Goal: Task Accomplishment & Management: Complete application form

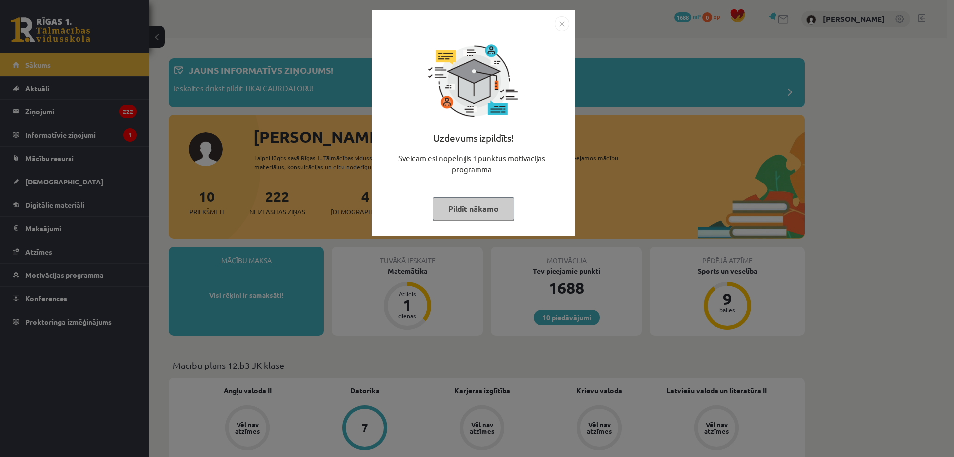
click at [566, 18] on img "Close" at bounding box center [561, 23] width 15 height 15
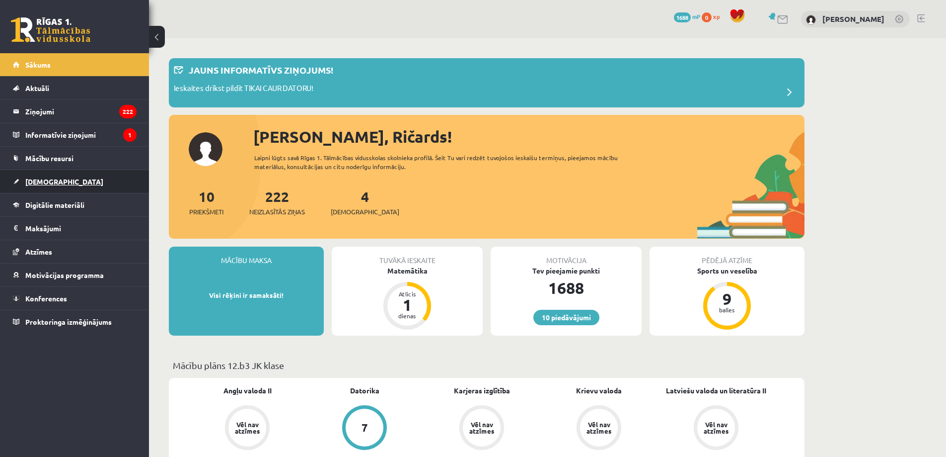
click at [43, 178] on span "[DEMOGRAPHIC_DATA]" at bounding box center [64, 181] width 78 height 9
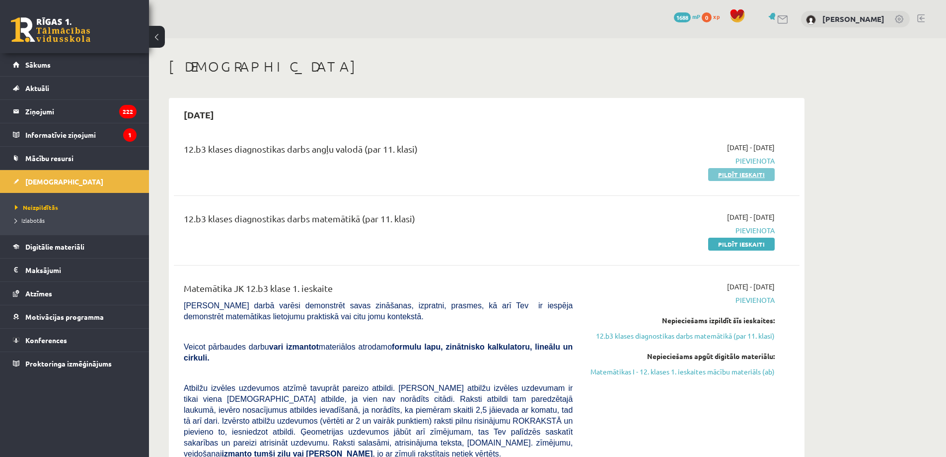
click at [748, 174] on link "Pildīt ieskaiti" at bounding box center [741, 174] width 67 height 13
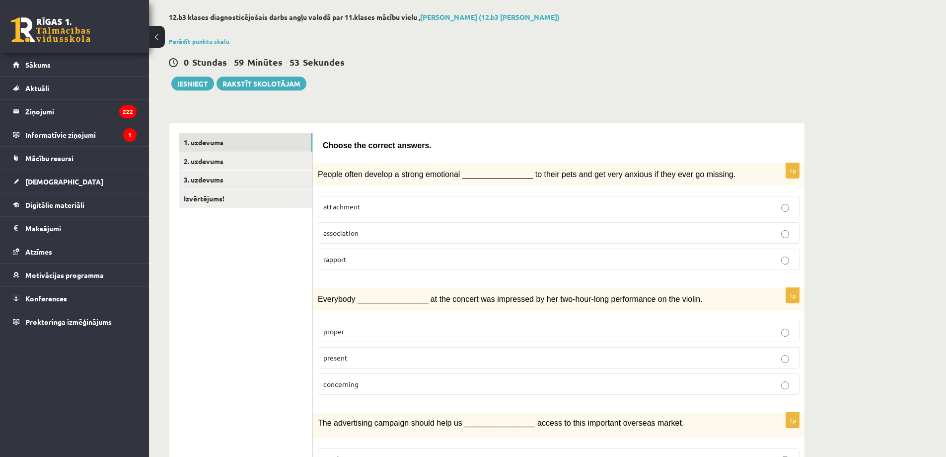
scroll to position [50, 0]
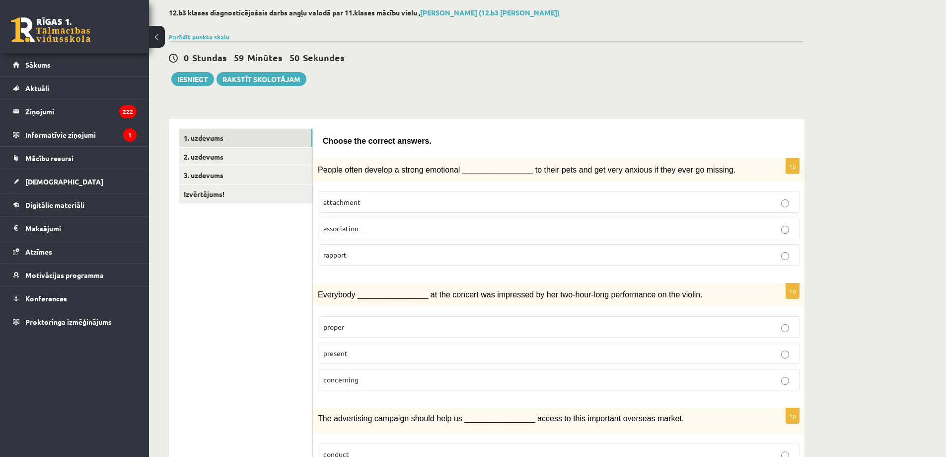
click at [392, 204] on p "attachment" at bounding box center [558, 202] width 471 height 10
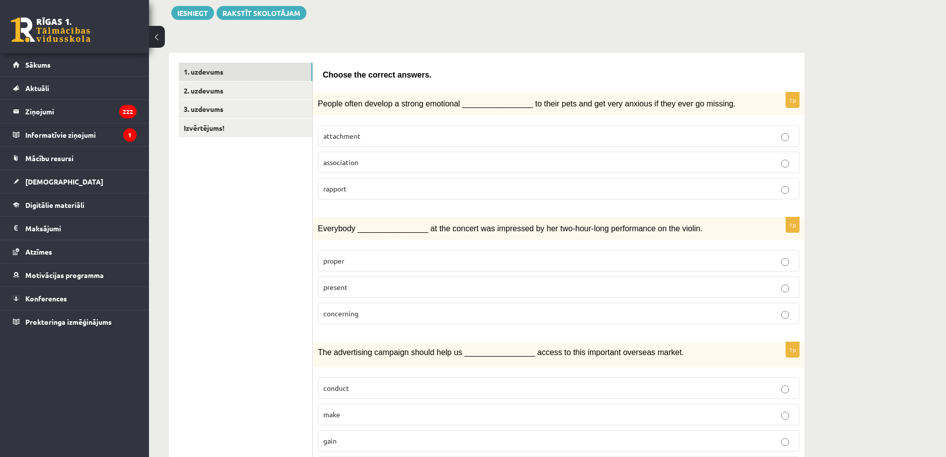
scroll to position [149, 0]
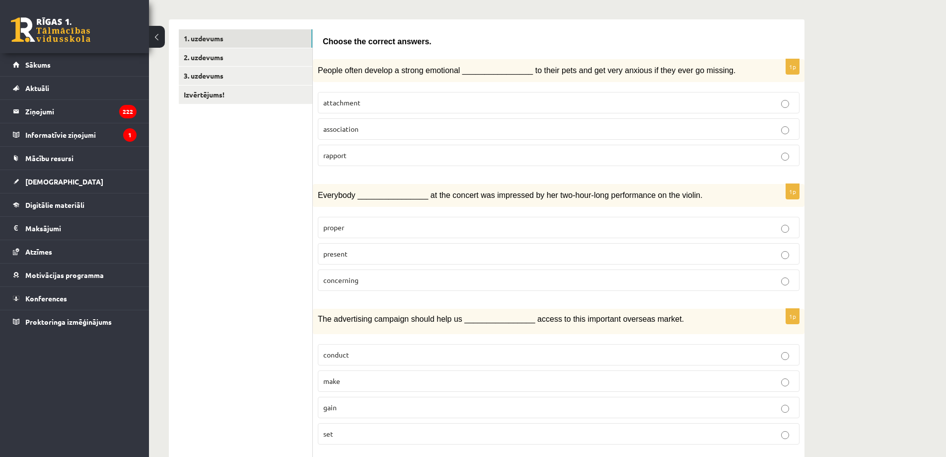
click at [343, 254] on span "present" at bounding box center [335, 253] width 24 height 9
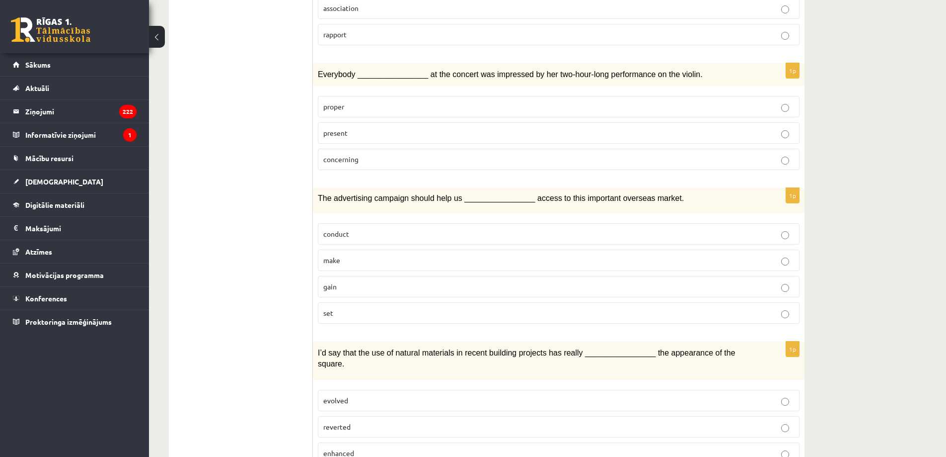
scroll to position [298, 0]
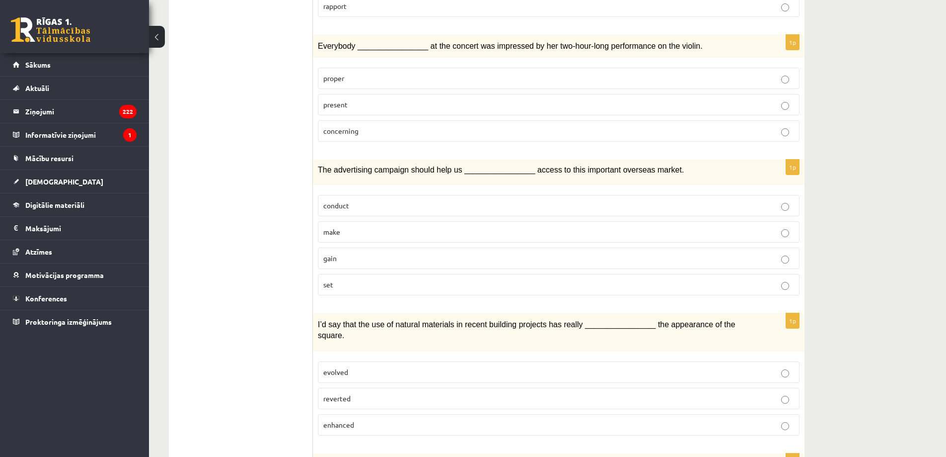
click at [380, 255] on p "gain" at bounding box center [558, 258] width 471 height 10
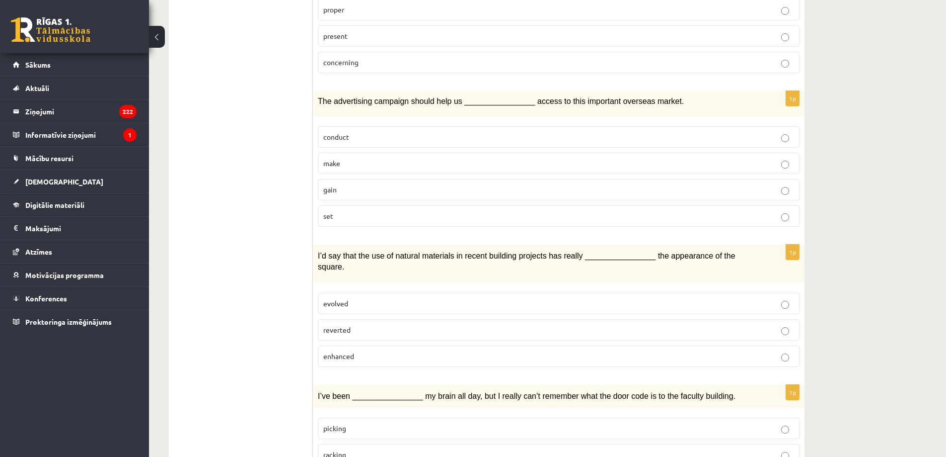
scroll to position [397, 0]
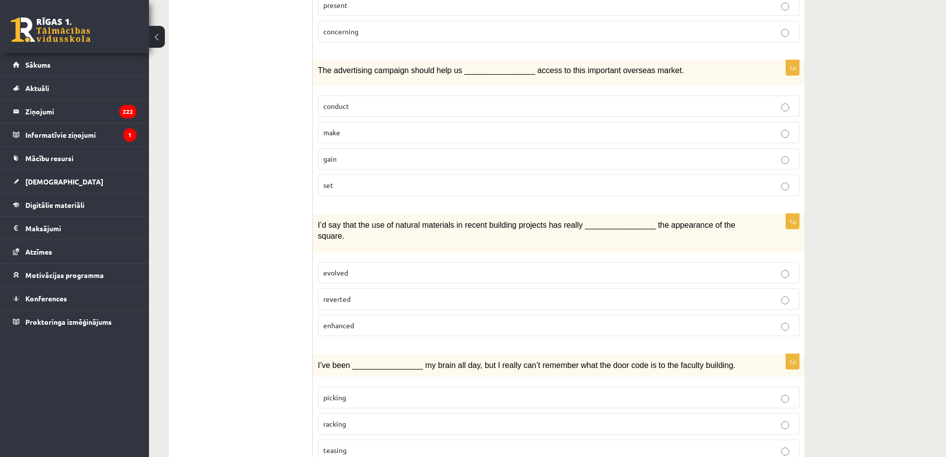
click at [409, 267] on p "evolved" at bounding box center [558, 272] width 471 height 10
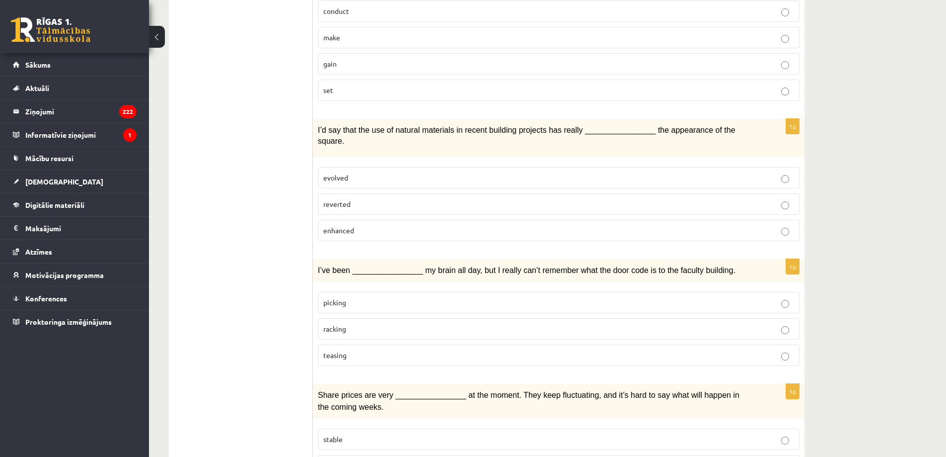
scroll to position [497, 0]
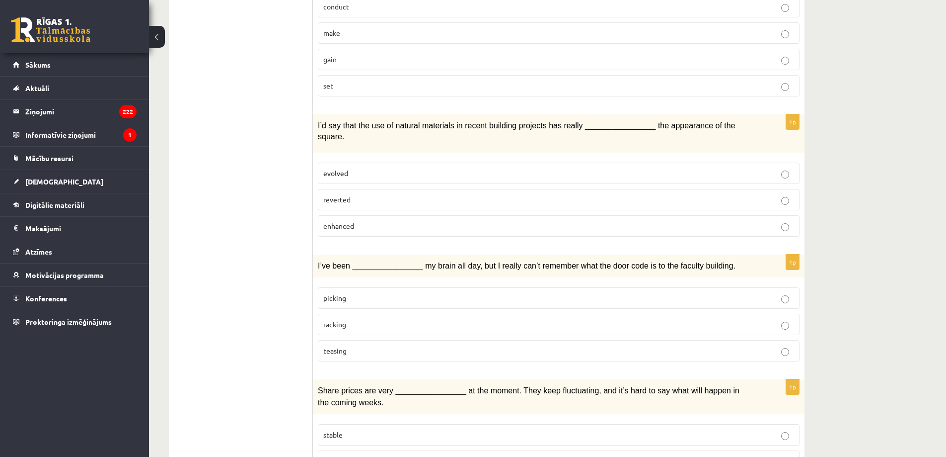
click at [375, 287] on label "picking" at bounding box center [559, 297] width 482 height 21
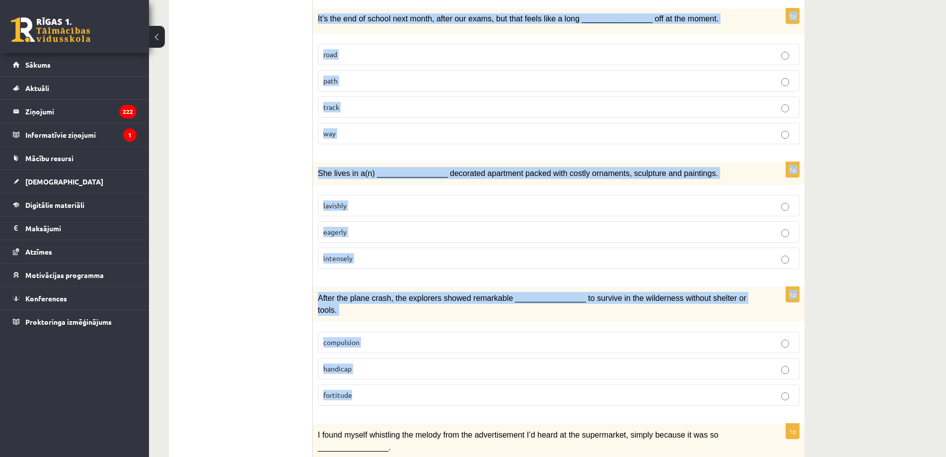
scroll to position [1359, 0]
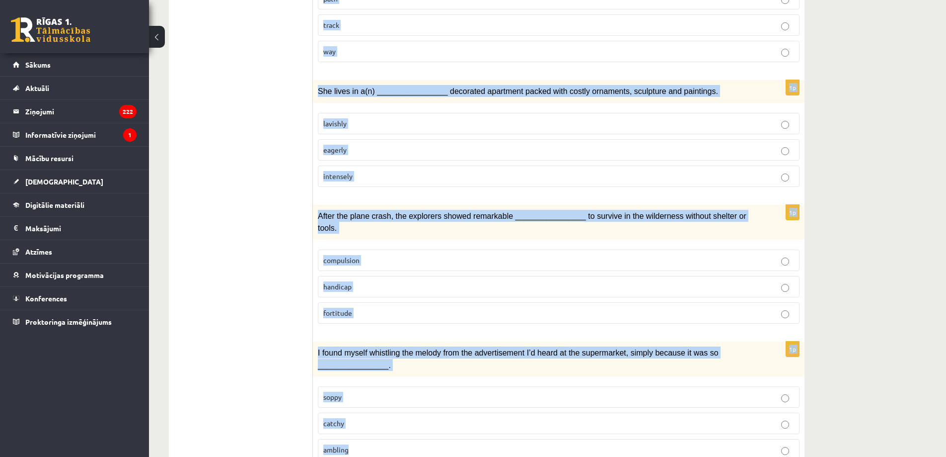
drag, startPoint x: 317, startPoint y: 159, endPoint x: 395, endPoint y: 405, distance: 258.4
copy form "Share prices are very ________________ at the moment. They keep fluctuating, an…"
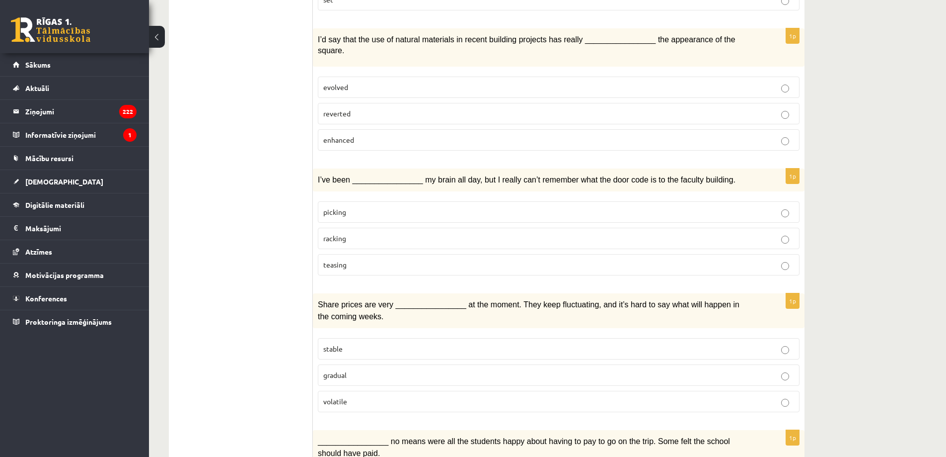
scroll to position [614, 0]
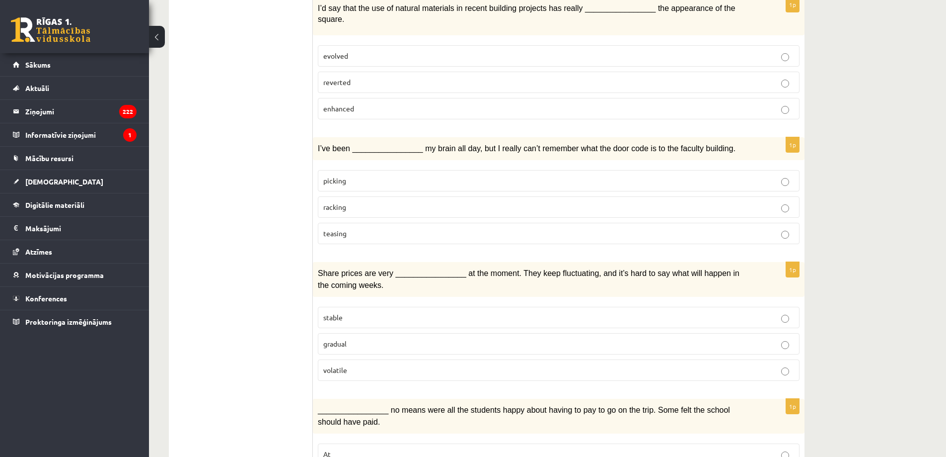
click at [346, 365] on span "volatile" at bounding box center [335, 369] width 24 height 9
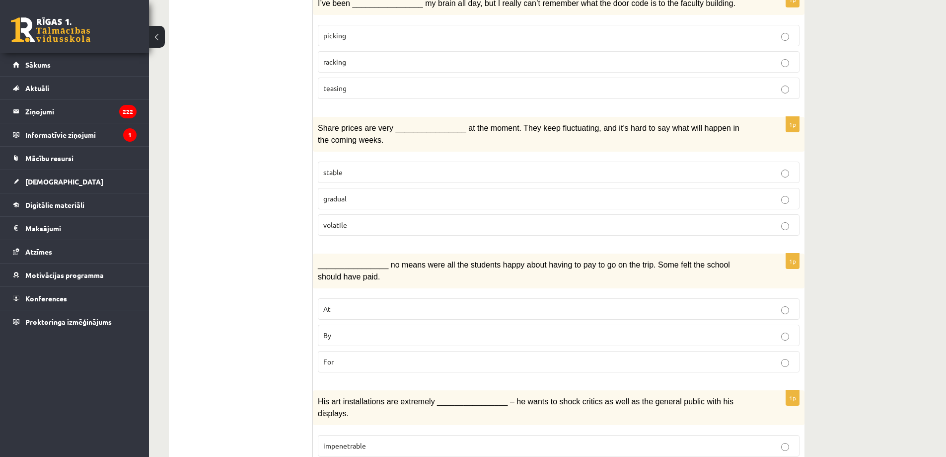
scroll to position [763, 0]
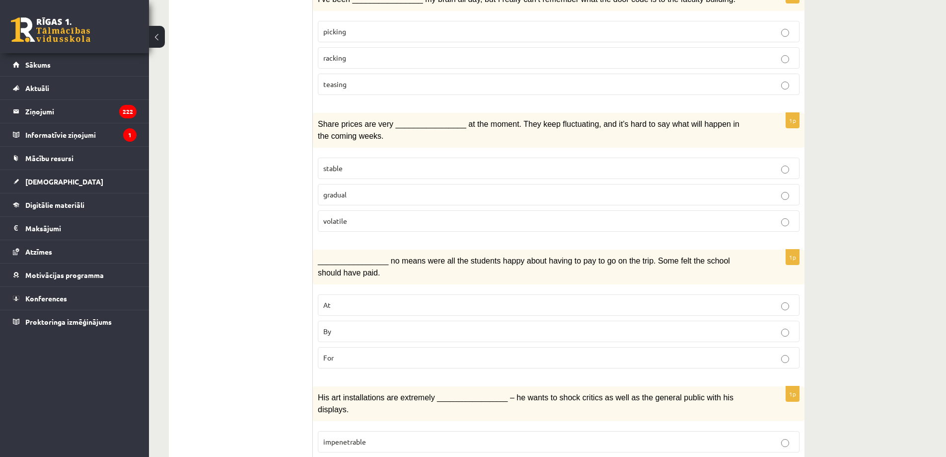
click at [346, 326] on p "By" at bounding box center [558, 331] width 471 height 10
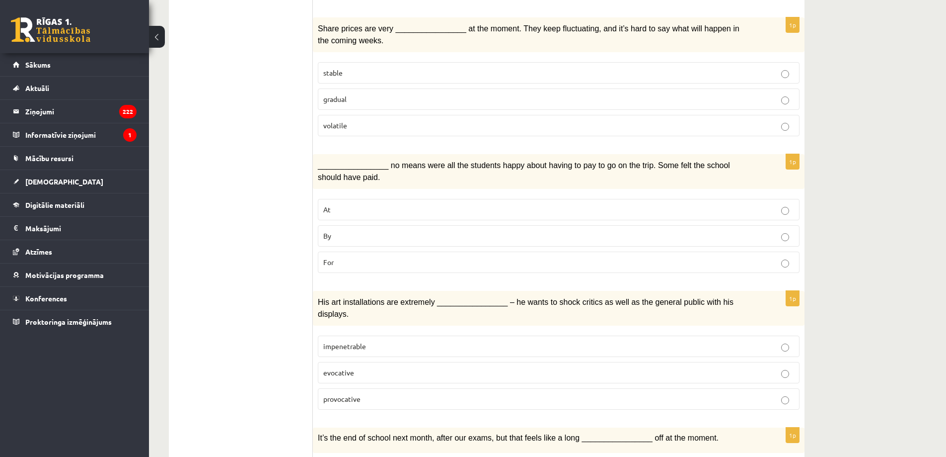
scroll to position [862, 0]
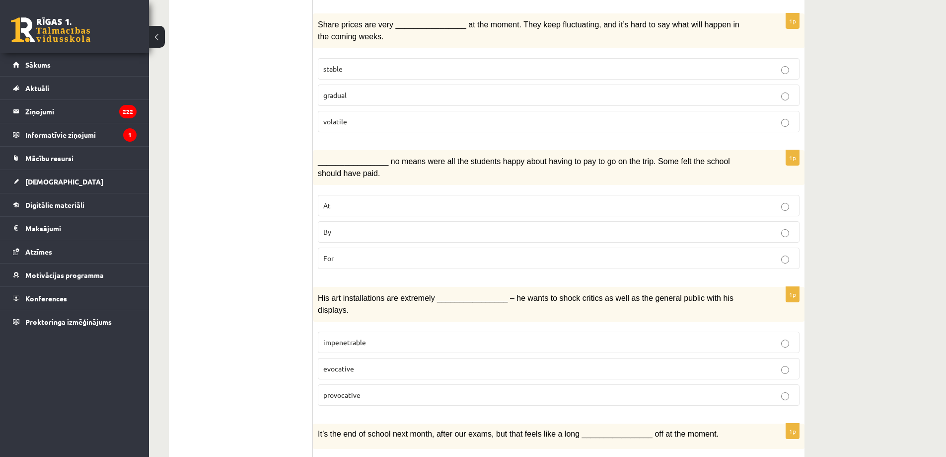
click at [396, 384] on label "provocative" at bounding box center [559, 394] width 482 height 21
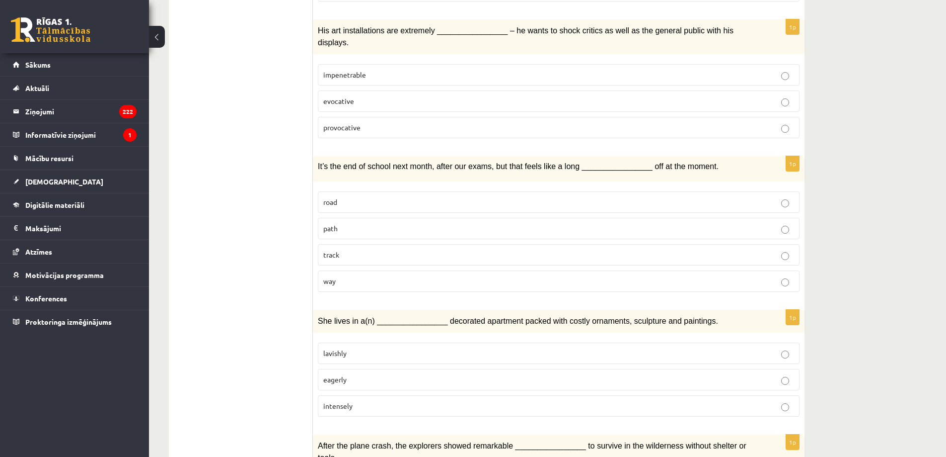
scroll to position [1160, 0]
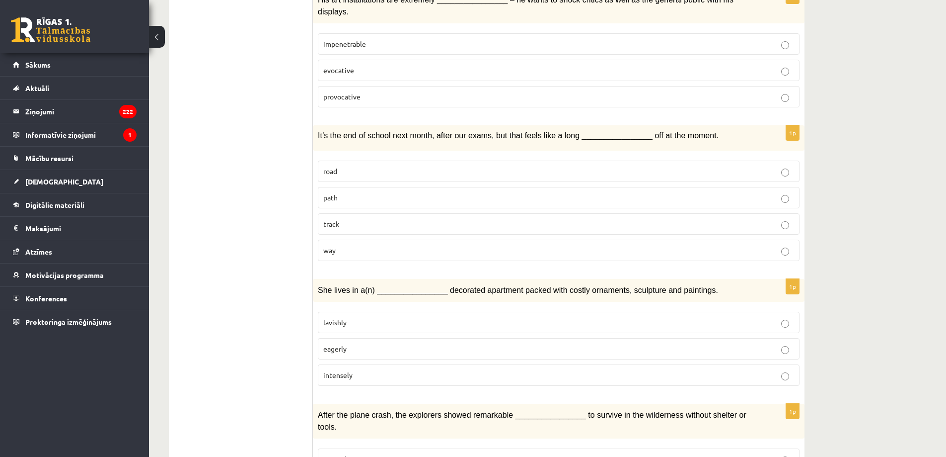
click at [348, 245] on p "way" at bounding box center [558, 250] width 471 height 10
click at [352, 317] on p "lavishly" at bounding box center [558, 322] width 471 height 10
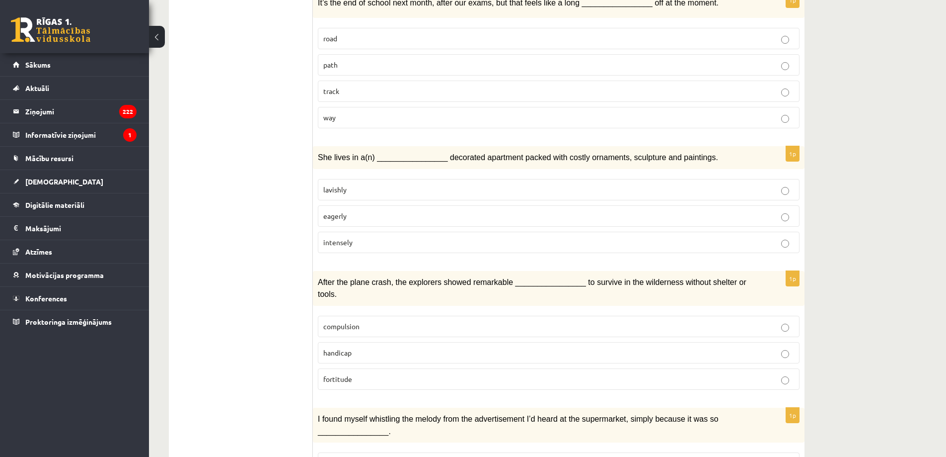
scroll to position [1309, 0]
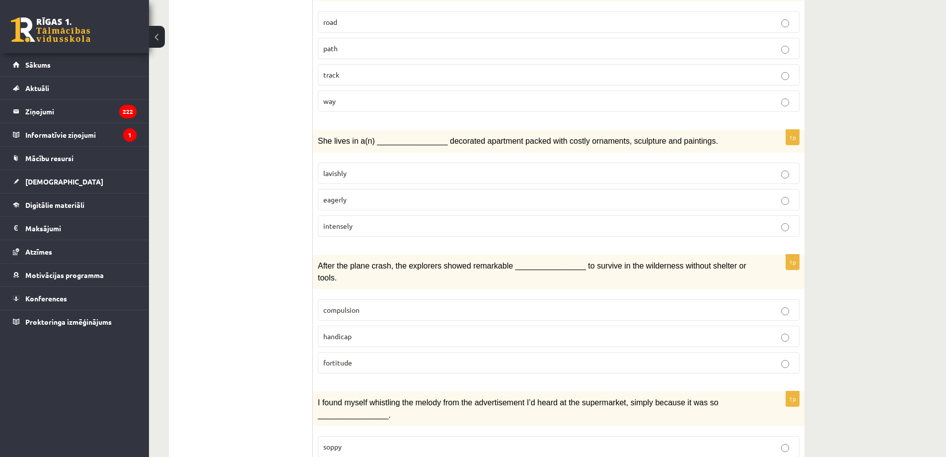
click at [345, 358] on span "fortitude" at bounding box center [337, 362] width 29 height 9
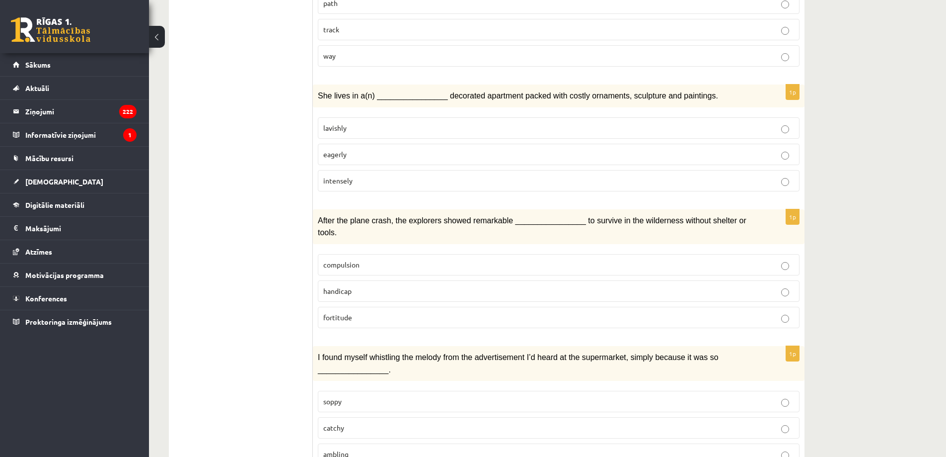
scroll to position [1359, 0]
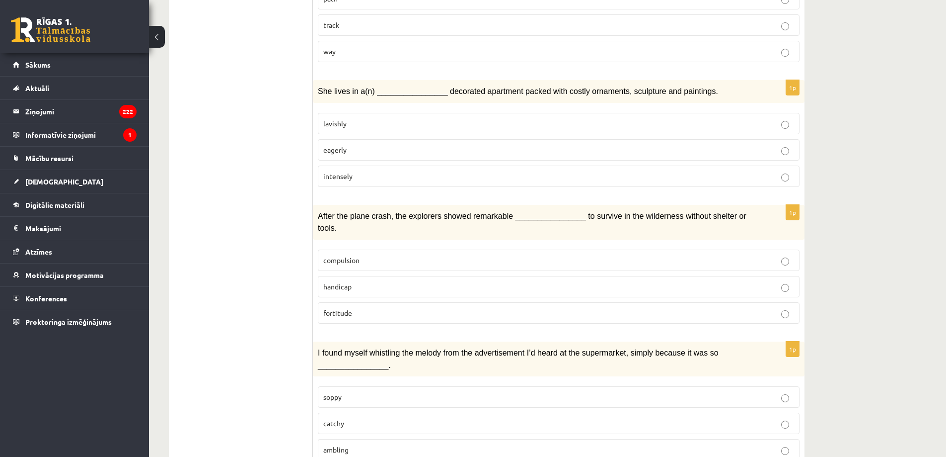
click at [363, 412] on label "catchy" at bounding box center [559, 422] width 482 height 21
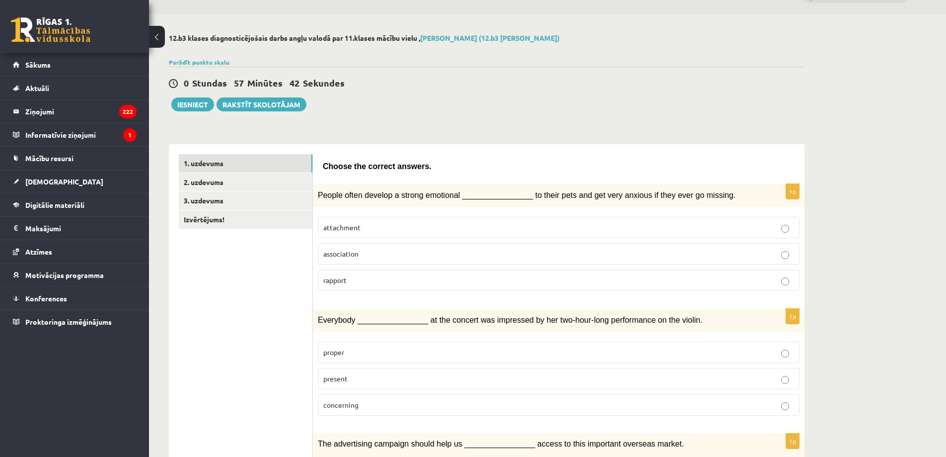
scroll to position [0, 0]
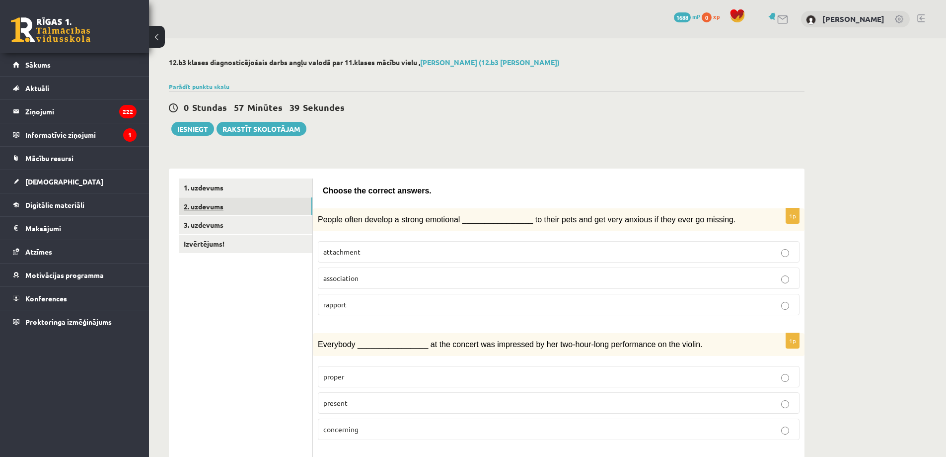
click at [248, 214] on link "2. uzdevums" at bounding box center [246, 206] width 134 height 18
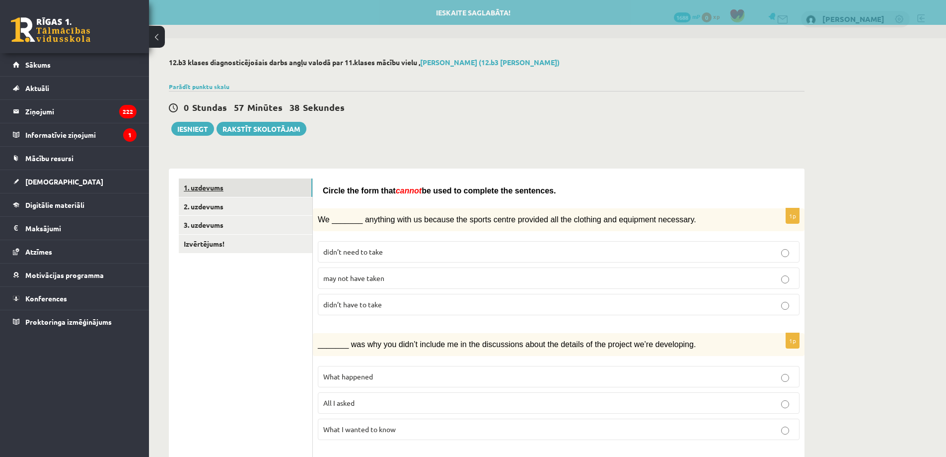
click at [228, 185] on link "1. uzdevums" at bounding box center [246, 187] width 134 height 18
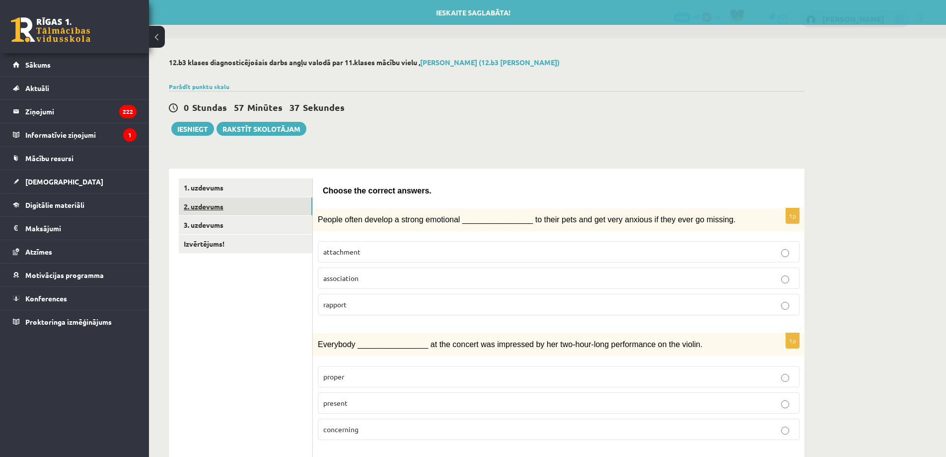
click at [227, 200] on link "2. uzdevums" at bounding box center [246, 206] width 134 height 18
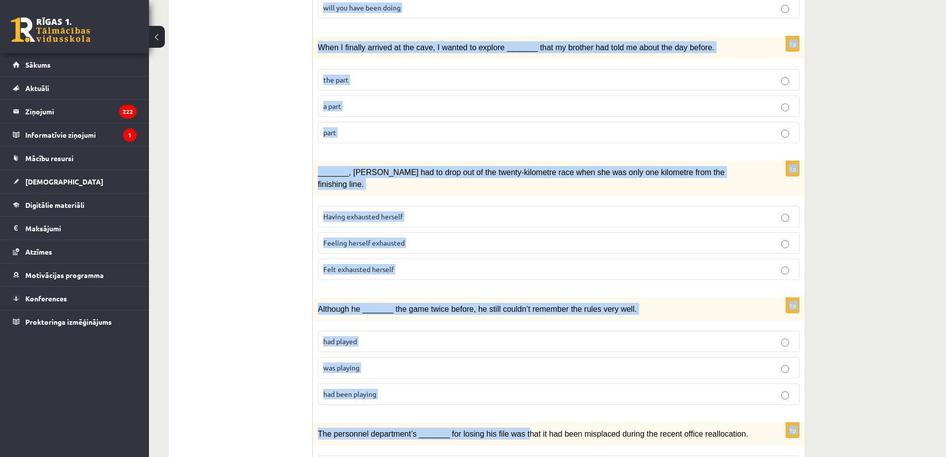
scroll to position [1012, 0]
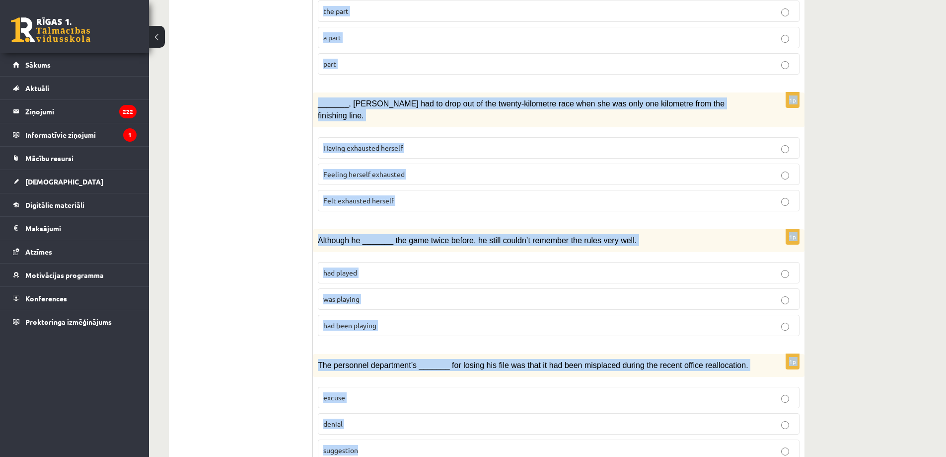
drag, startPoint x: 329, startPoint y: 91, endPoint x: 516, endPoint y: 410, distance: 369.6
copy form "rcle the form that cannot be used to complete the sentences. 1p We _______ anyt…"
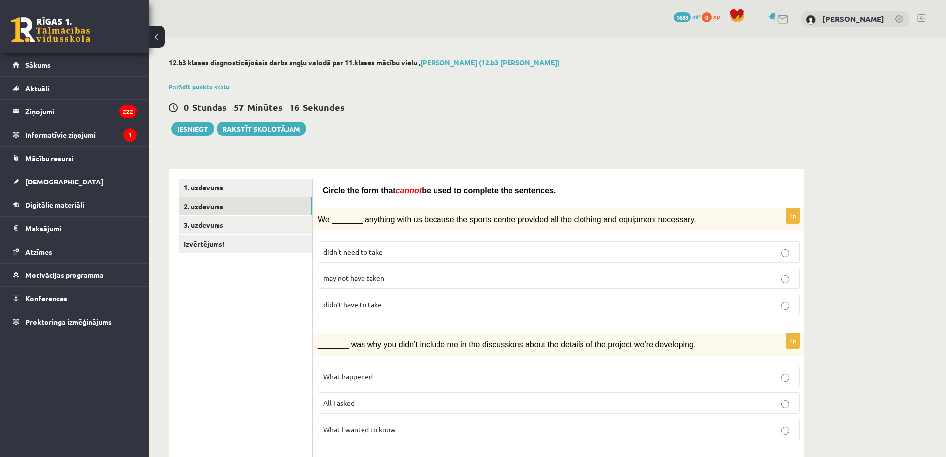
scroll to position [150, 0]
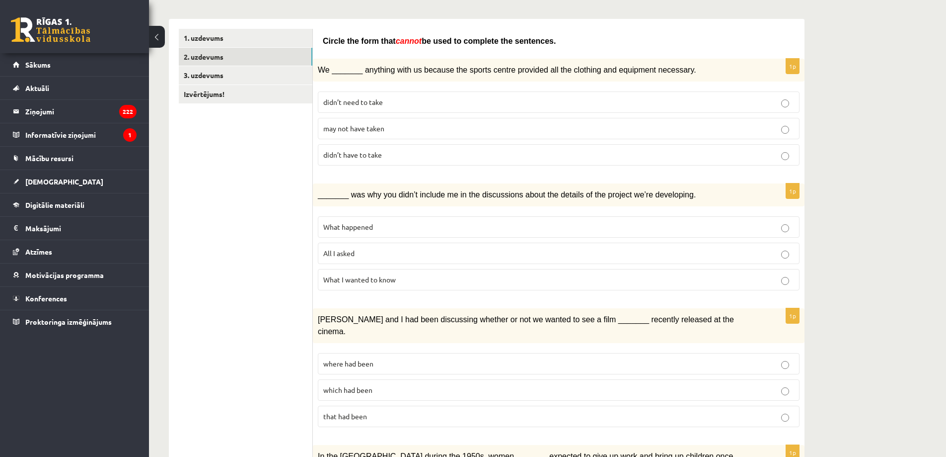
click at [362, 123] on p "may not have taken" at bounding box center [558, 128] width 471 height 10
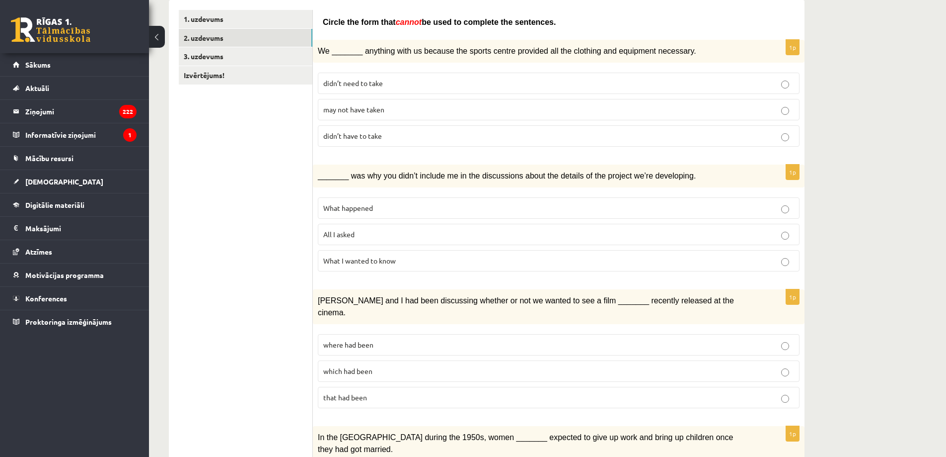
scroll to position [199, 0]
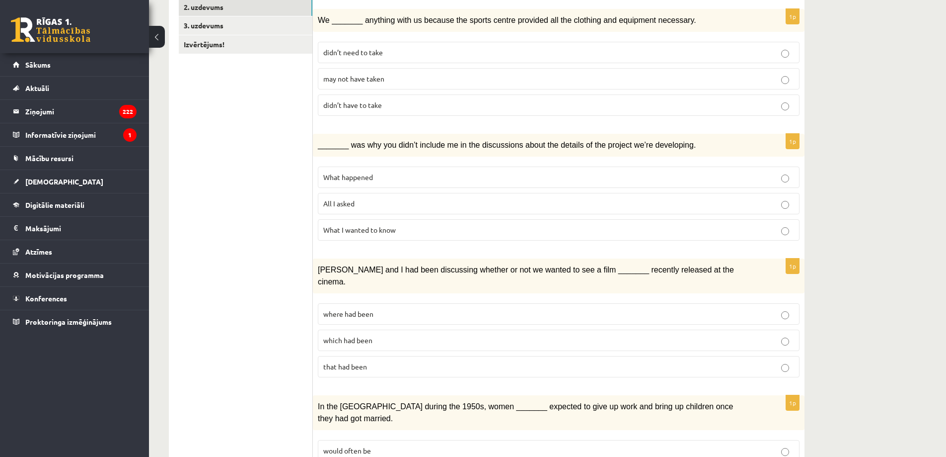
click at [328, 198] on p "All I asked" at bounding box center [558, 203] width 471 height 10
click at [380, 306] on label "where had been" at bounding box center [559, 313] width 482 height 21
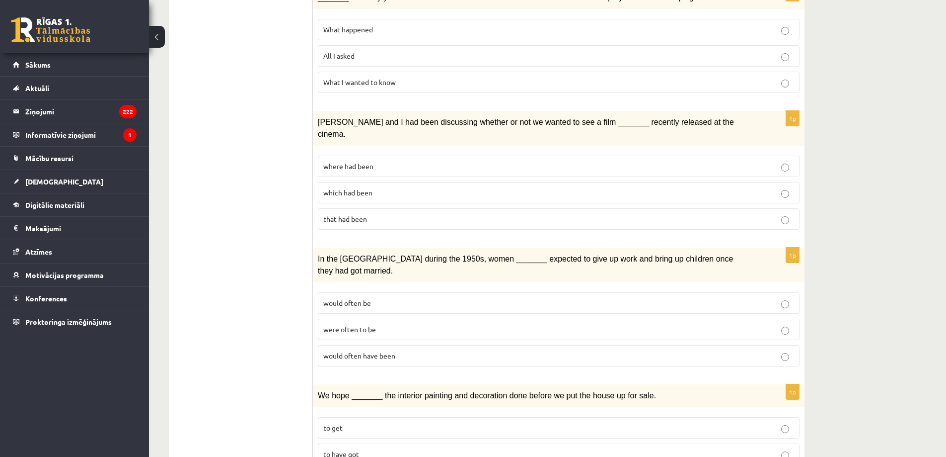
scroll to position [398, 0]
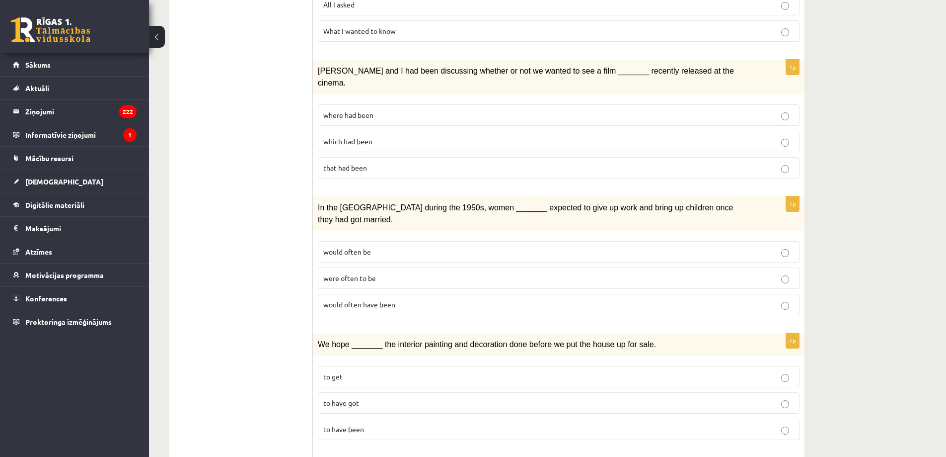
click at [409, 299] on p "would often have been" at bounding box center [558, 304] width 471 height 10
click at [352, 418] on label "to have been" at bounding box center [559, 428] width 482 height 21
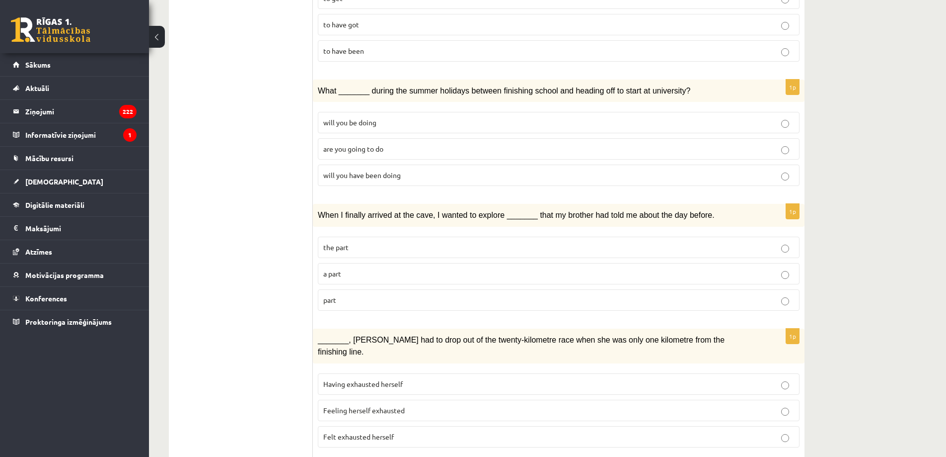
scroll to position [795, 0]
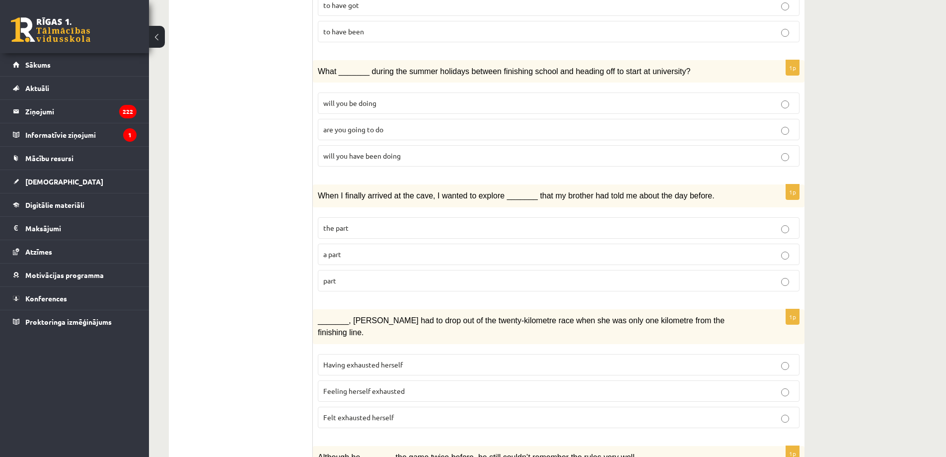
click at [391, 151] on span "will you have been doing" at bounding box center [361, 155] width 77 height 9
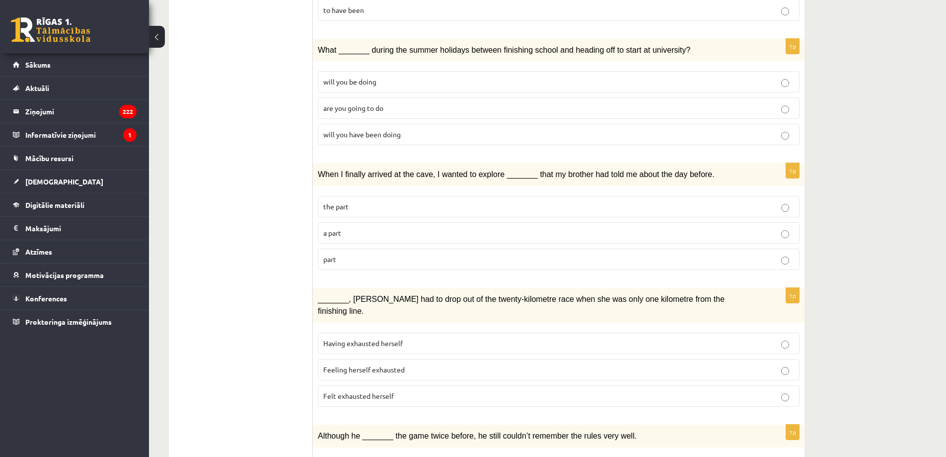
scroll to position [845, 0]
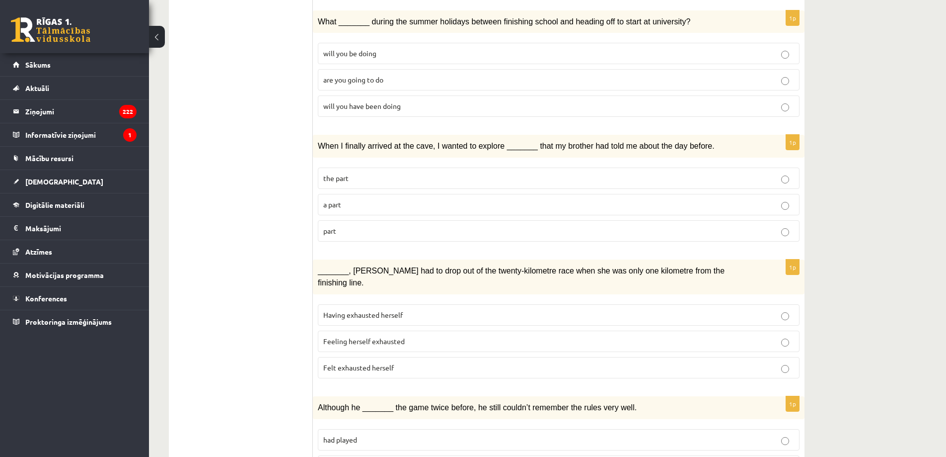
click at [339, 220] on label "part" at bounding box center [559, 230] width 482 height 21
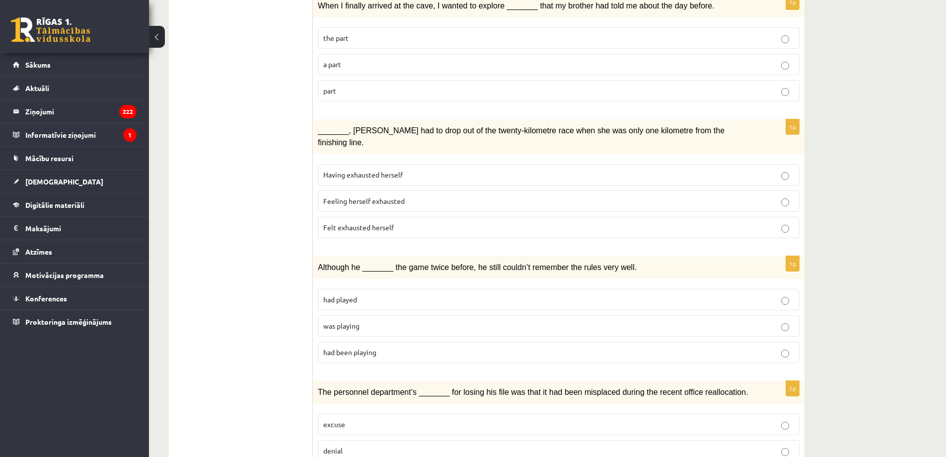
scroll to position [1012, 0]
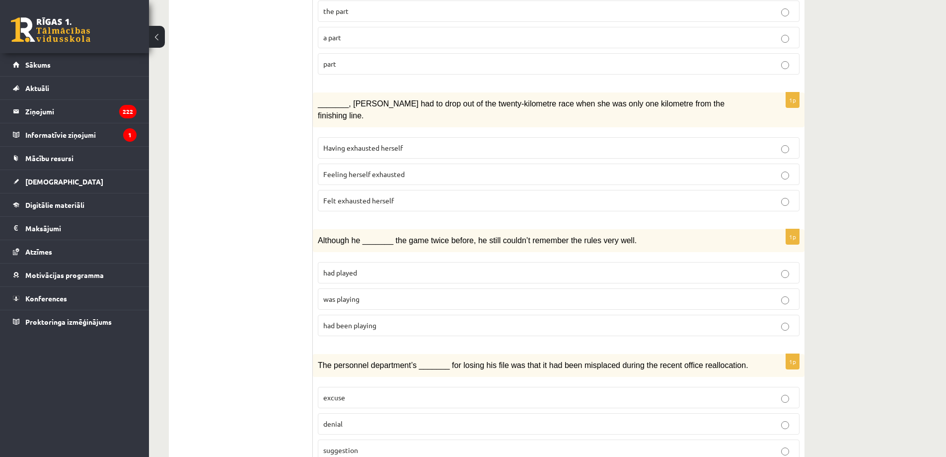
click at [366, 413] on label "denial" at bounding box center [559, 423] width 482 height 21
click at [388, 288] on label "was playing" at bounding box center [559, 298] width 482 height 21
click at [393, 196] on span "Felt exhausted herself" at bounding box center [358, 200] width 71 height 9
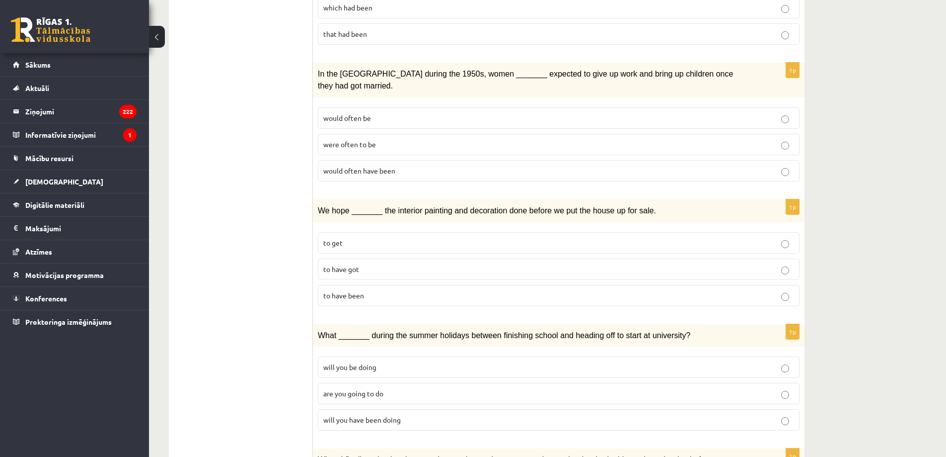
scroll to position [0, 0]
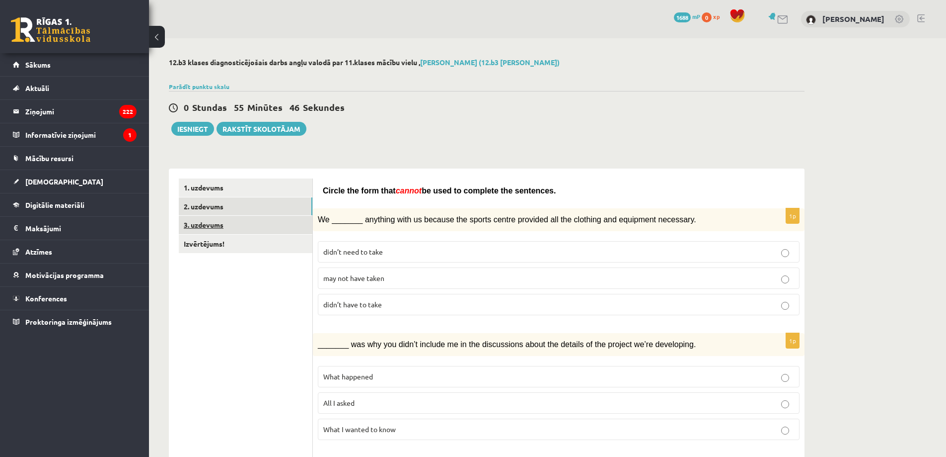
click at [235, 221] on link "3. uzdevums" at bounding box center [246, 225] width 134 height 18
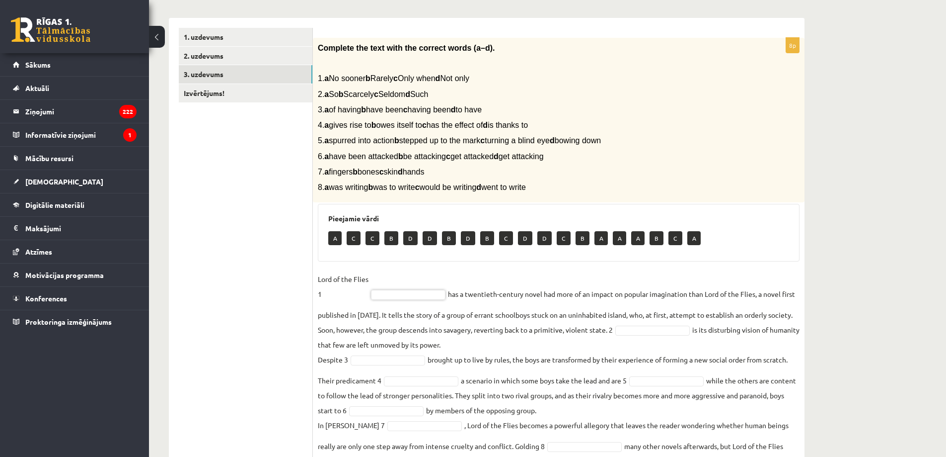
scroll to position [148, 0]
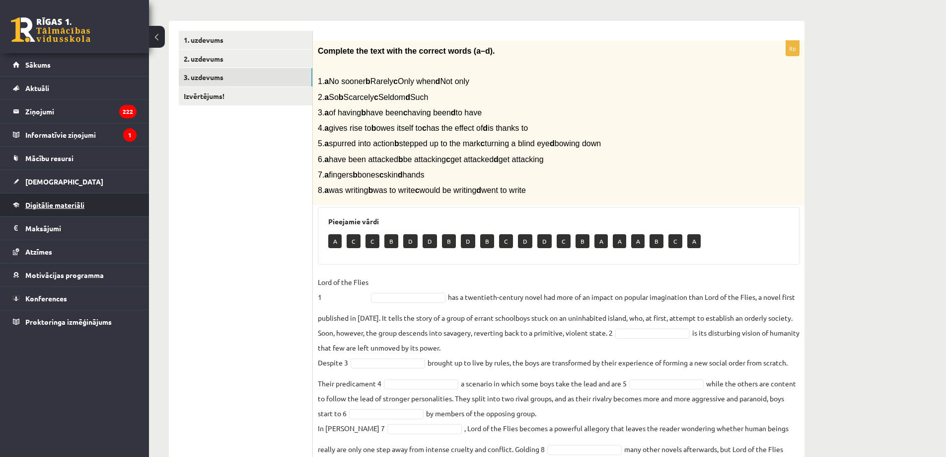
drag, startPoint x: 672, startPoint y: 231, endPoint x: 135, endPoint y: 216, distance: 537.2
click at [124, 218] on div "0 Dāvanas 1688 mP 0 xp Ričards Zolmanis Sākums Aktuāli Kā mācīties eSKOLĀ Konta…" at bounding box center [473, 178] width 946 height 653
click at [367, 215] on div "Pieejamie vārdi A C C B D D B D B C D D C B A A A B C A" at bounding box center [559, 236] width 482 height 58
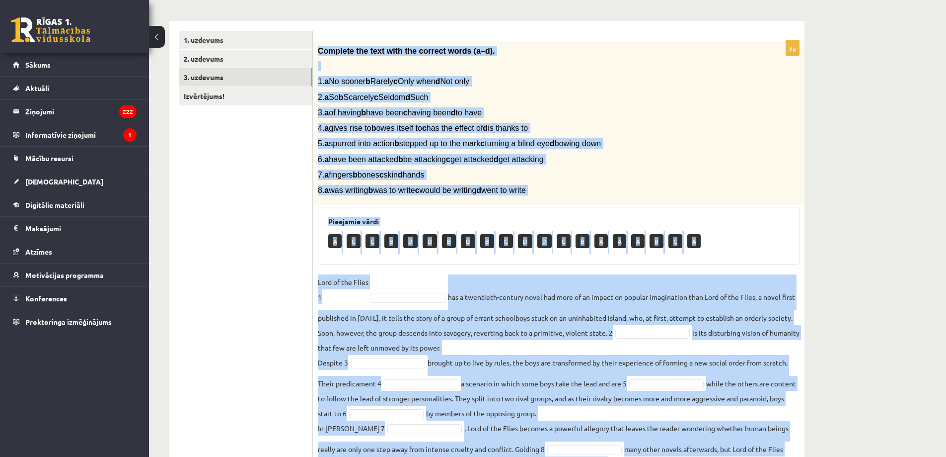
scroll to position [197, 0]
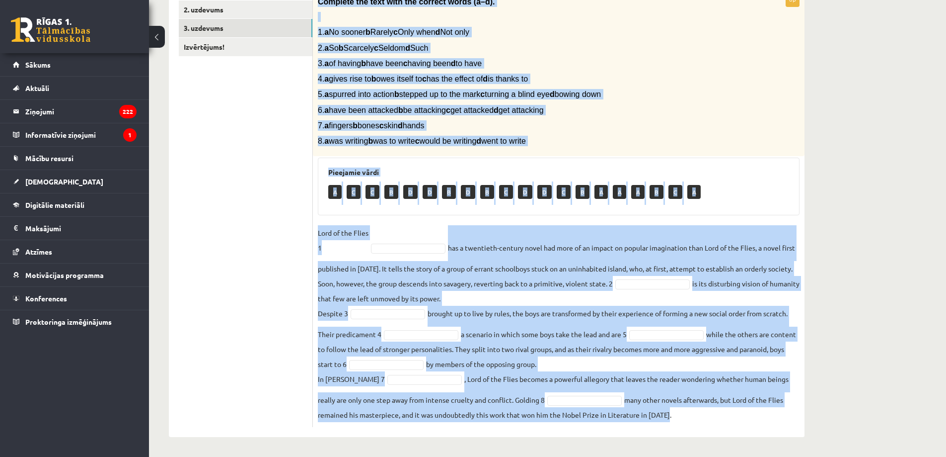
drag, startPoint x: 318, startPoint y: 50, endPoint x: 698, endPoint y: 430, distance: 537.1
click at [698, 430] on div "8p Complete the text with the correct words (a–d). 1. a No sooner b Rarely c On…" at bounding box center [559, 204] width 492 height 465
copy div "Complete the text with the correct words (a–d). 1. a No sooner b Rarely c Only …"
click at [349, 227] on p "Lord of the Flies 1" at bounding box center [343, 240] width 51 height 30
click at [418, 220] on div "8p Complete the text with the correct words (a–d). 1. a No sooner b Rarely c On…" at bounding box center [559, 209] width 492 height 435
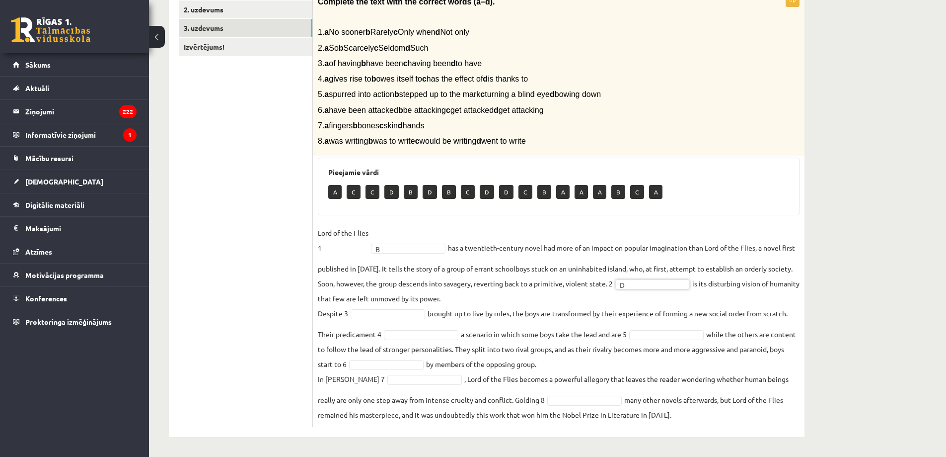
drag, startPoint x: 387, startPoint y: 312, endPoint x: 377, endPoint y: 305, distance: 12.8
drag, startPoint x: 679, startPoint y: 335, endPoint x: 651, endPoint y: 337, distance: 27.4
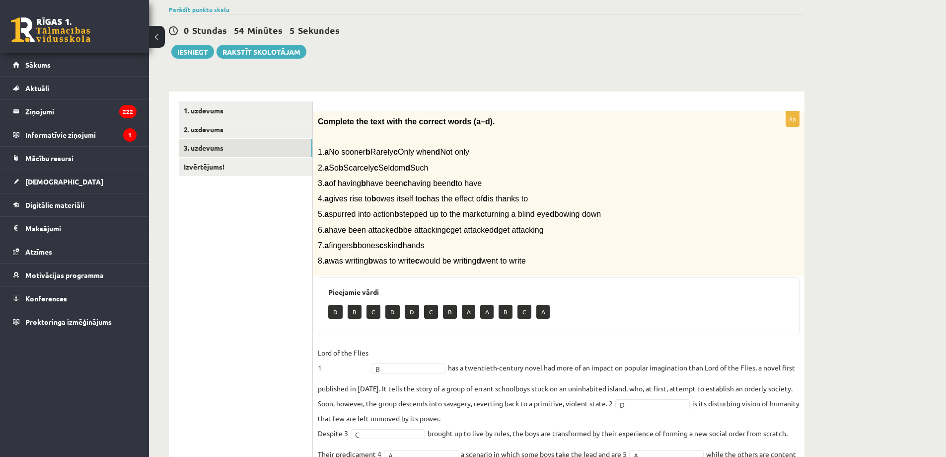
scroll to position [48, 0]
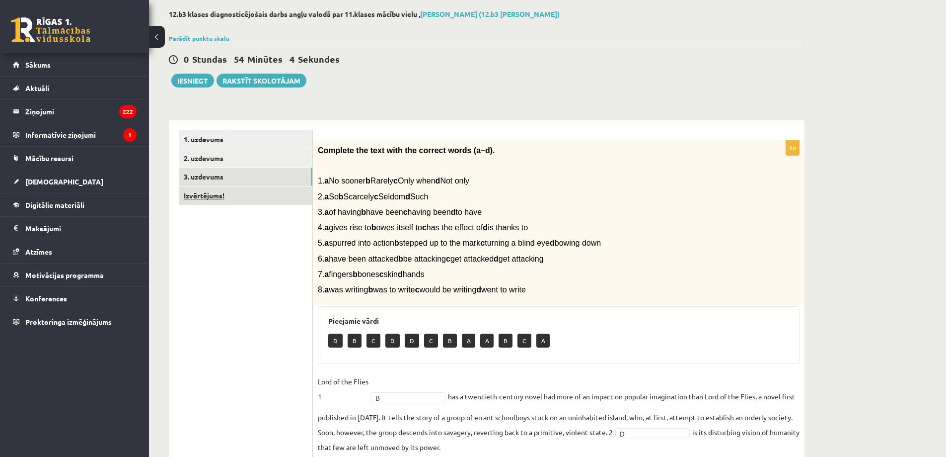
click at [254, 198] on link "Izvērtējums!" at bounding box center [246, 195] width 134 height 18
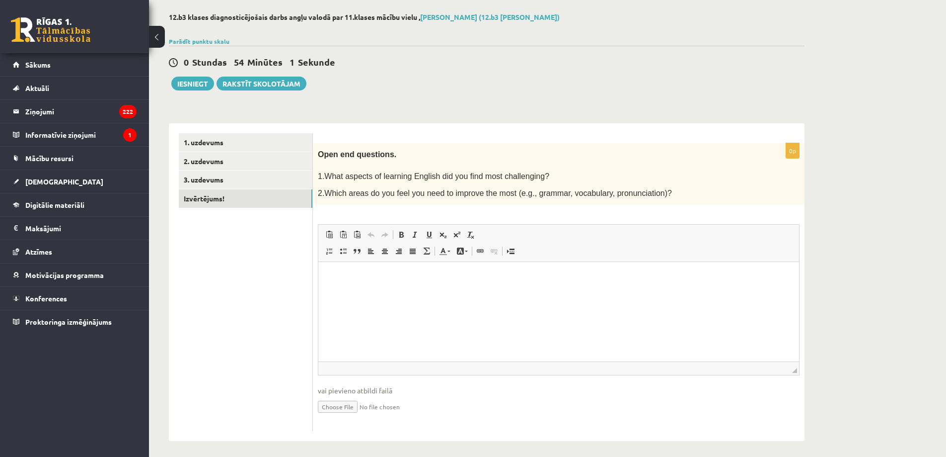
scroll to position [49, 0]
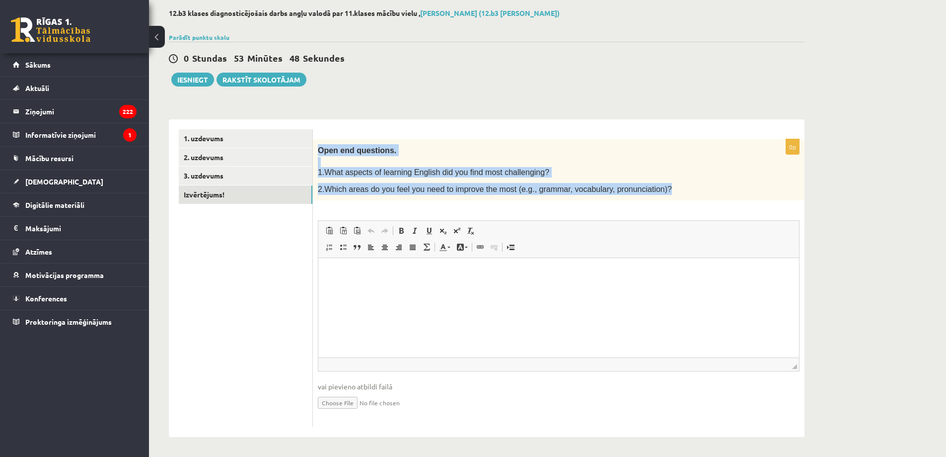
drag, startPoint x: 320, startPoint y: 149, endPoint x: 683, endPoint y: 190, distance: 364.9
click at [688, 181] on div "Open end questions. 1.What aspects of learning English did you find most challe…" at bounding box center [559, 170] width 492 height 62
copy div "Open end questions. 1.What aspects of learning English did you find most challe…"
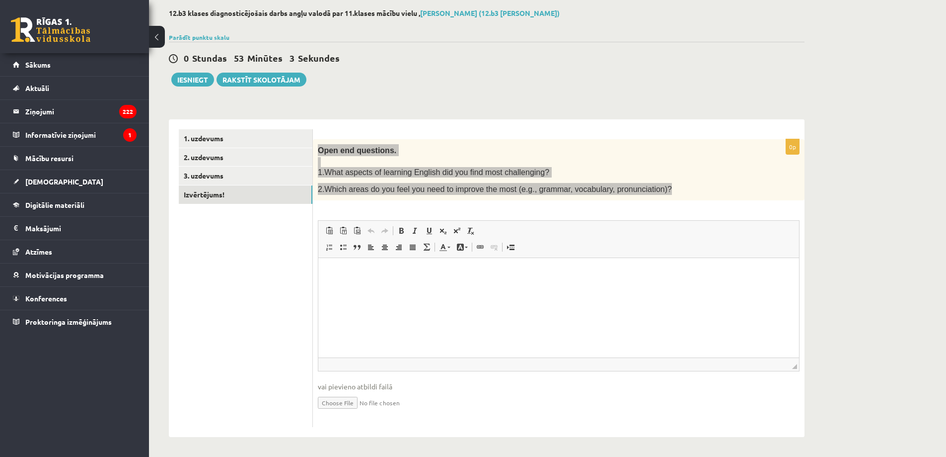
click at [420, 286] on html at bounding box center [558, 273] width 481 height 30
click at [364, 288] on html at bounding box center [558, 273] width 481 height 30
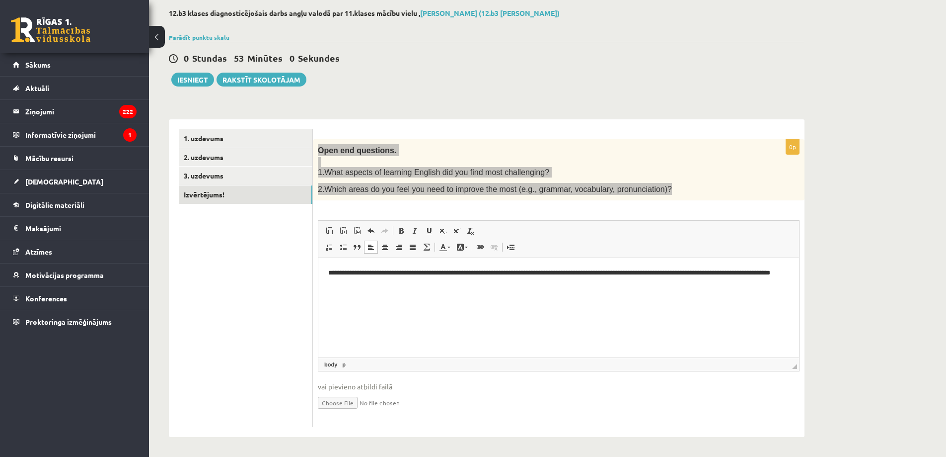
click at [328, 271] on html "**********" at bounding box center [558, 278] width 481 height 41
drag, startPoint x: 327, startPoint y: 270, endPoint x: 339, endPoint y: 285, distance: 19.4
click at [327, 271] on html "**********" at bounding box center [558, 278] width 481 height 41
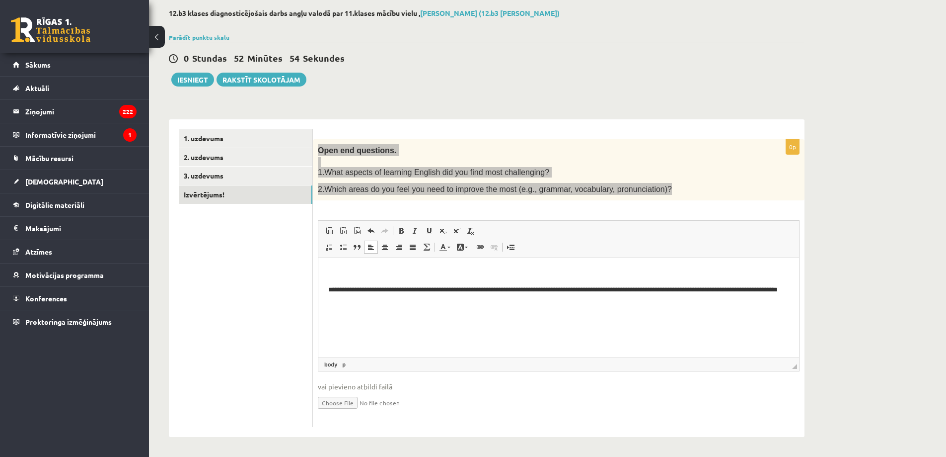
click at [329, 277] on p "Editor, wiswyg-editor-user-answer-47024780788820" at bounding box center [558, 273] width 461 height 10
click at [362, 272] on p "Editor, wiswyg-editor-user-answer-47024780788820" at bounding box center [558, 273] width 461 height 10
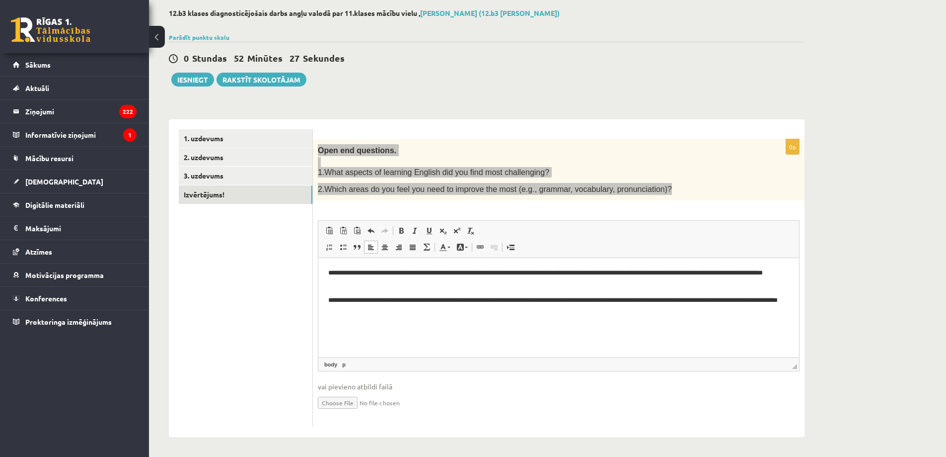
click at [330, 271] on p "**********" at bounding box center [558, 278] width 461 height 21
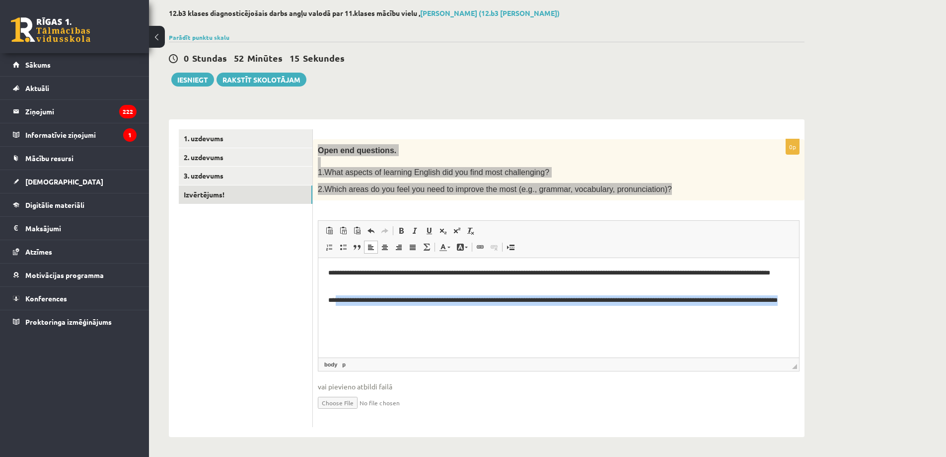
drag, startPoint x: 416, startPoint y: 311, endPoint x: 336, endPoint y: 301, distance: 80.2
click at [336, 301] on p "**********" at bounding box center [558, 305] width 461 height 21
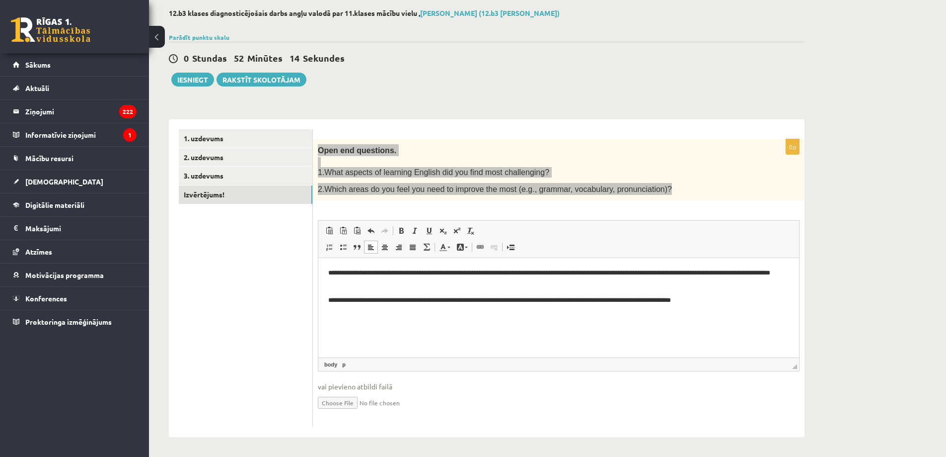
click at [397, 313] on html "**********" at bounding box center [558, 286] width 481 height 57
click at [543, 315] on html "**********" at bounding box center [558, 286] width 481 height 57
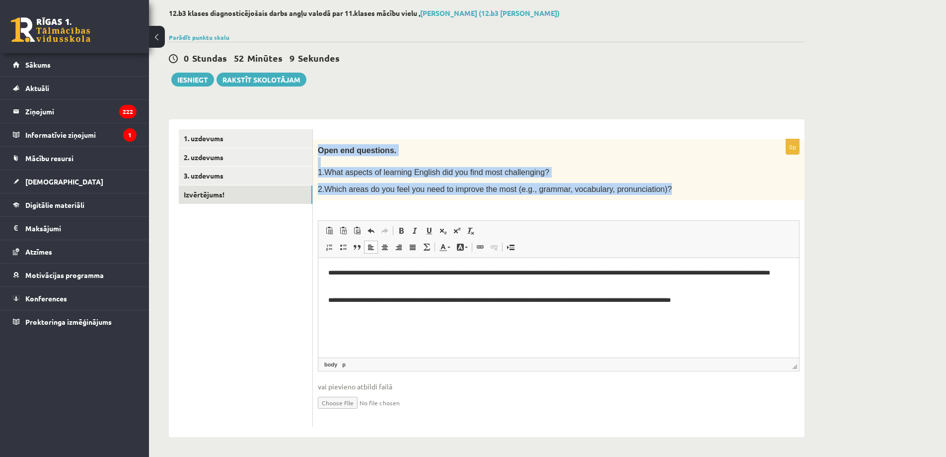
click at [451, 361] on span "◢ Elements path body p" at bounding box center [558, 363] width 481 height 13
click at [705, 405] on input "file" at bounding box center [559, 401] width 482 height 20
click at [855, 163] on div "12.b3 klases diagnosticējošais darbs angļu valodā par 11.klases mācību vielu , …" at bounding box center [547, 222] width 797 height 467
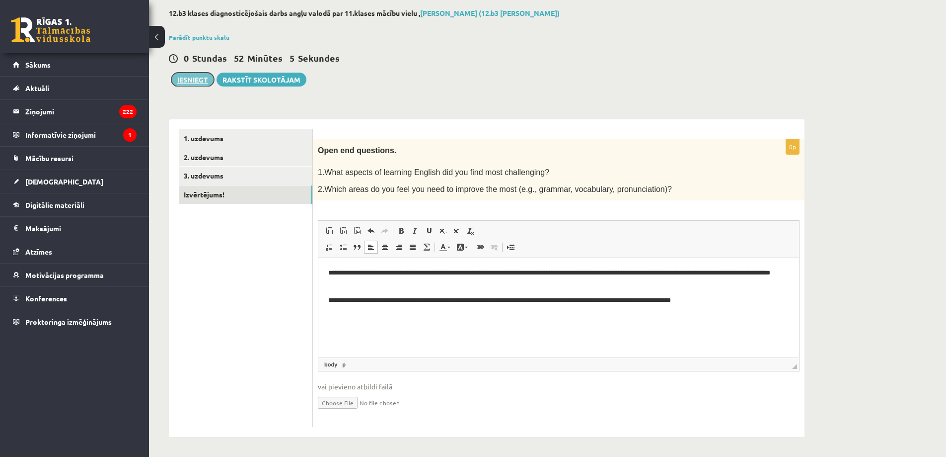
click at [198, 80] on button "Iesniegt" at bounding box center [192, 80] width 43 height 14
click at [232, 177] on link "3. uzdevums" at bounding box center [246, 175] width 134 height 18
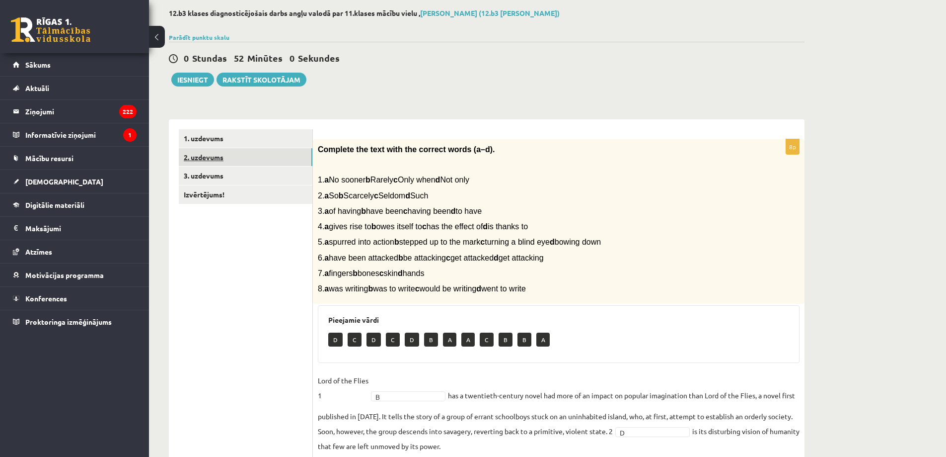
click at [228, 157] on link "2. uzdevums" at bounding box center [246, 157] width 134 height 18
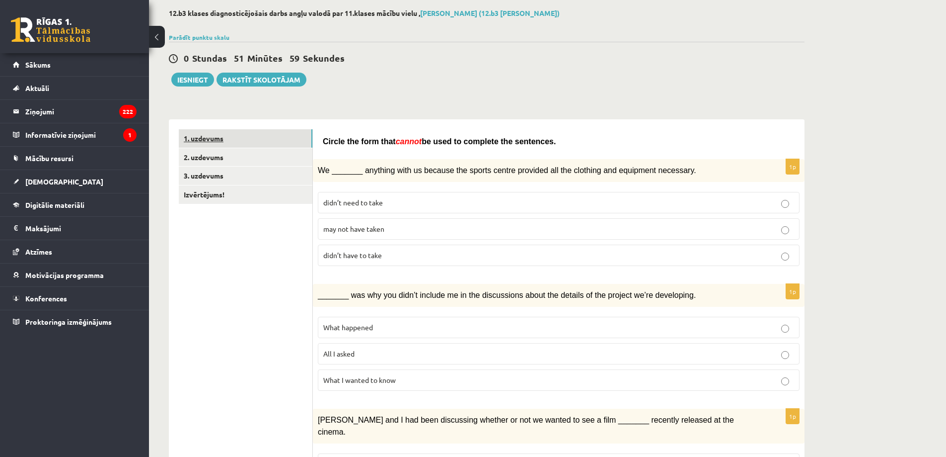
click at [230, 143] on link "1. uzdevums" at bounding box center [246, 138] width 134 height 18
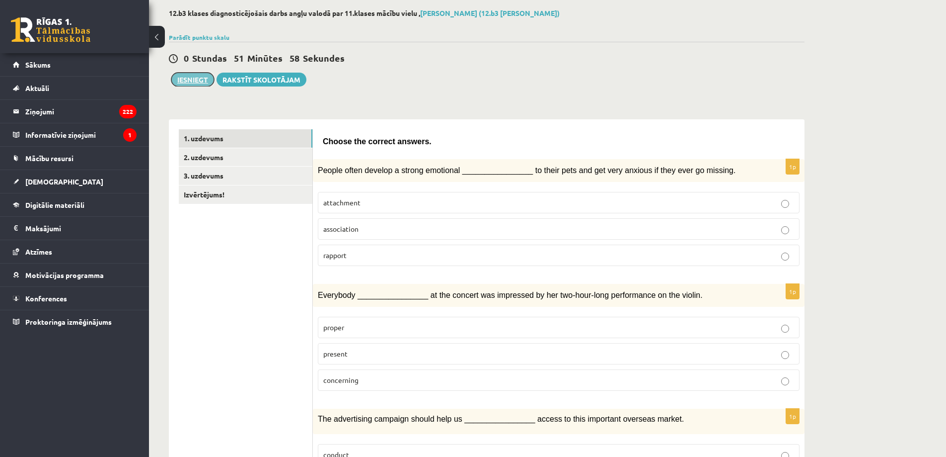
click at [196, 77] on button "Iesniegt" at bounding box center [192, 80] width 43 height 14
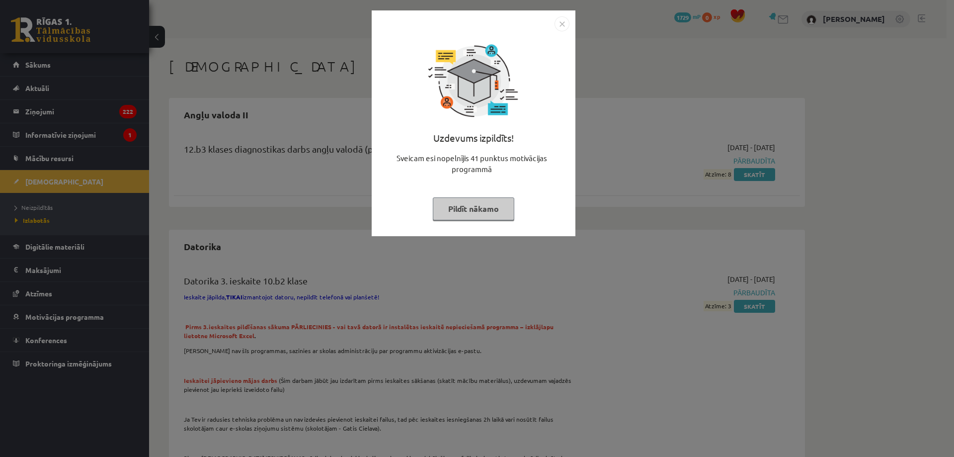
click at [669, 137] on div "Uzdevums izpildīts! Sveicam esi nopelnījis 41 punktus motivācijas programmā Pil…" at bounding box center [477, 228] width 954 height 457
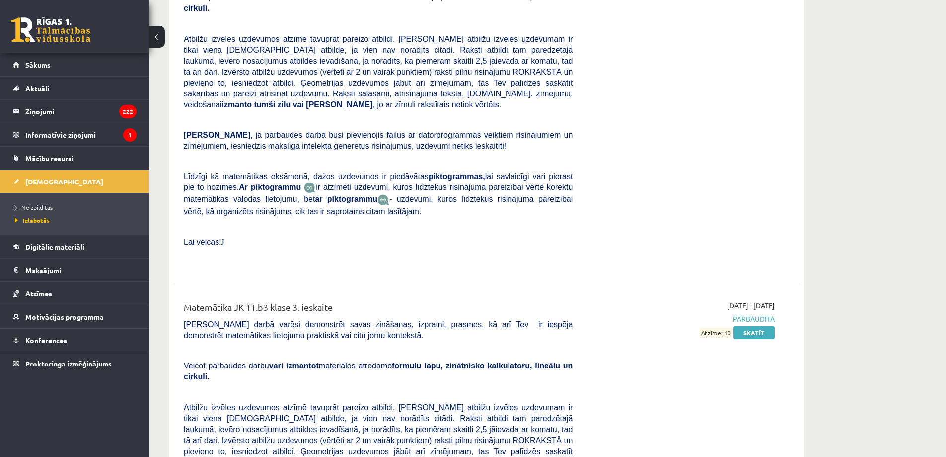
scroll to position [2434, 0]
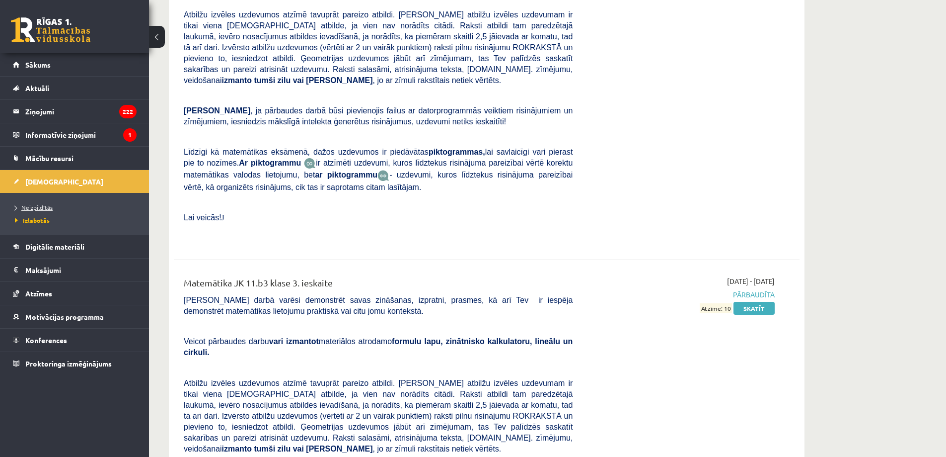
click at [38, 210] on span "Neizpildītās" at bounding box center [34, 207] width 38 height 8
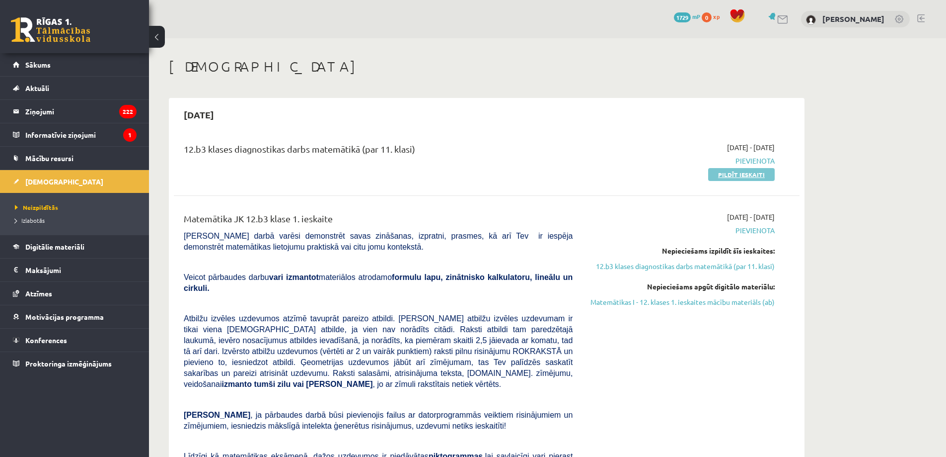
click at [753, 170] on link "Pildīt ieskaiti" at bounding box center [741, 174] width 67 height 13
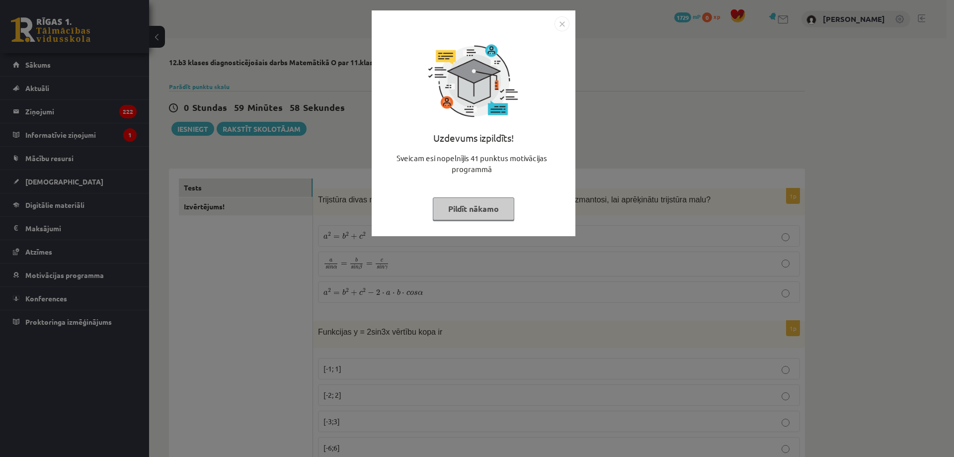
click at [564, 22] on img "Close" at bounding box center [561, 23] width 15 height 15
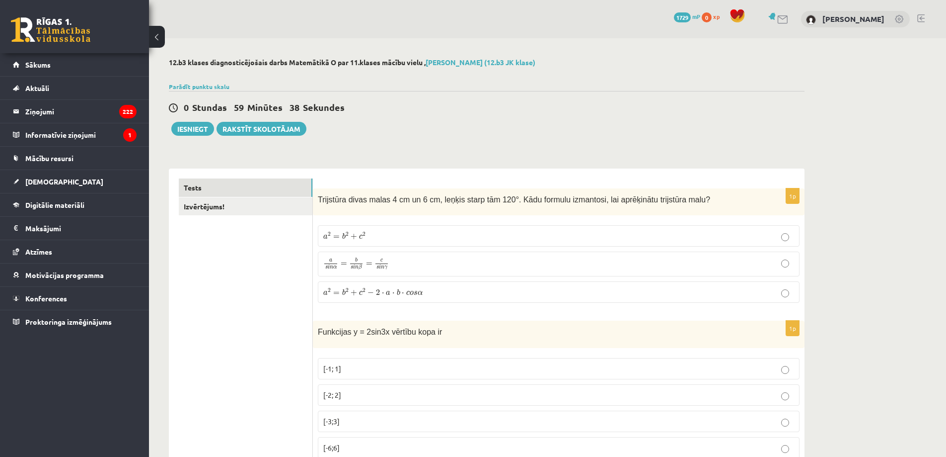
click at [474, 257] on label "a s i n α = b s i n β = c s i n γ a s i n α = b s i n β = c s i n γ" at bounding box center [559, 263] width 482 height 25
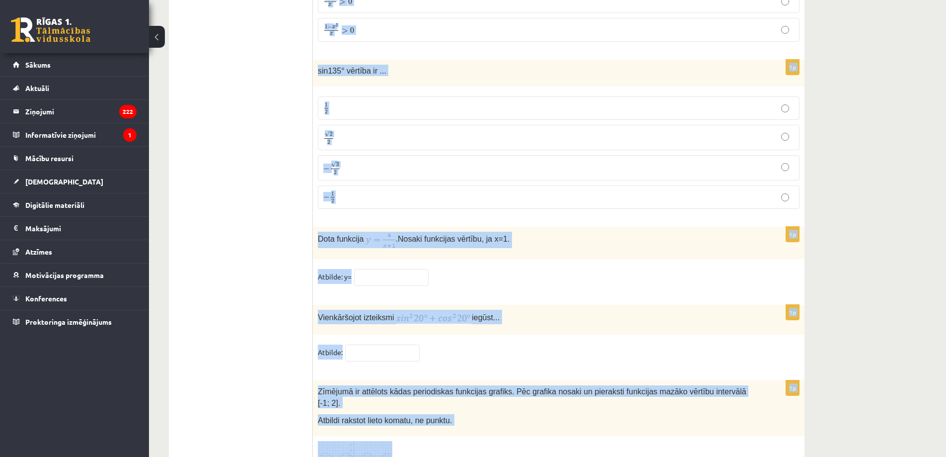
scroll to position [4768, 0]
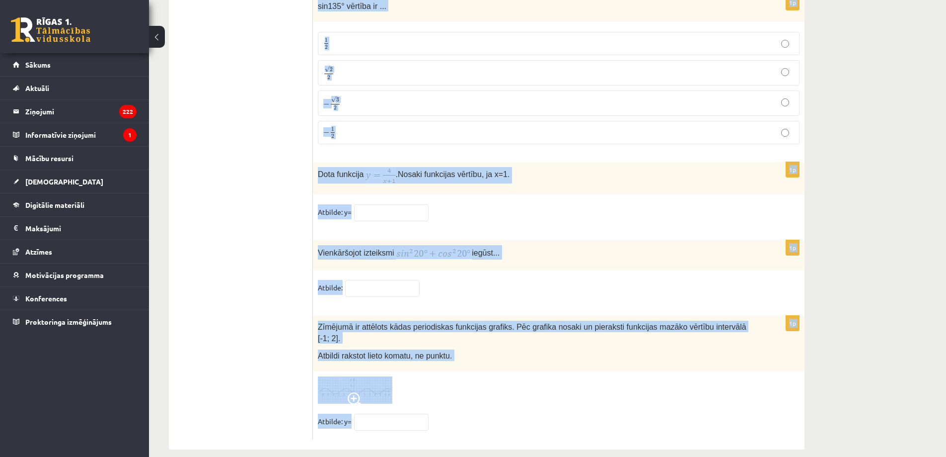
drag, startPoint x: 316, startPoint y: 223, endPoint x: 441, endPoint y: 410, distance: 225.0
copy form "Vienādojuma saknes ir... -1 un 9 1 un -9 3 -3 un 3 1p Nevienādības atrisinājums…"
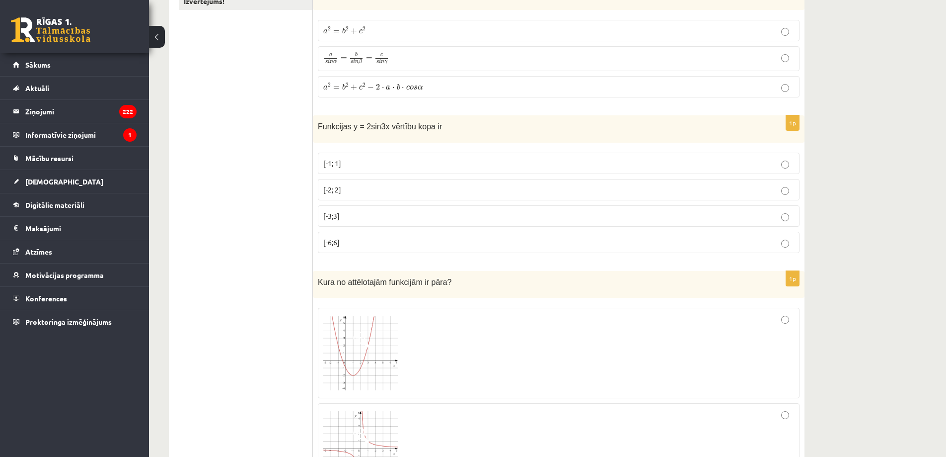
scroll to position [156, 0]
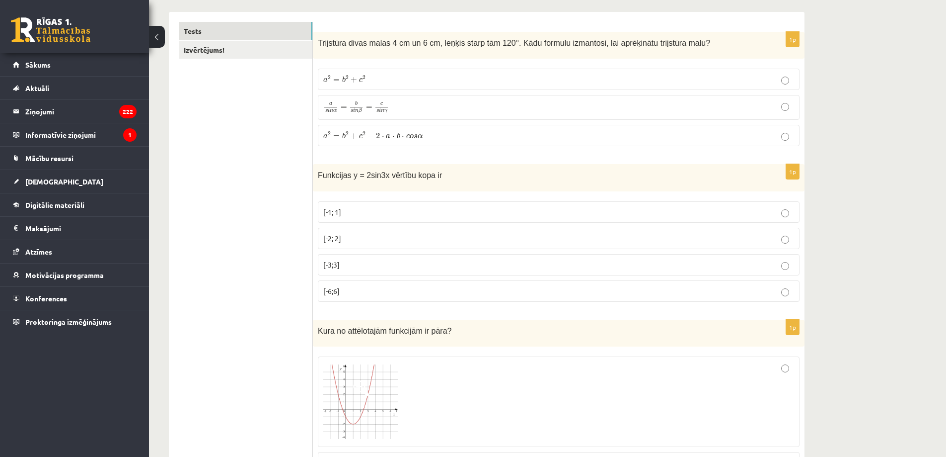
drag, startPoint x: 389, startPoint y: 234, endPoint x: 403, endPoint y: 229, distance: 14.7
click at [389, 234] on p "[-2; 2]" at bounding box center [558, 238] width 471 height 10
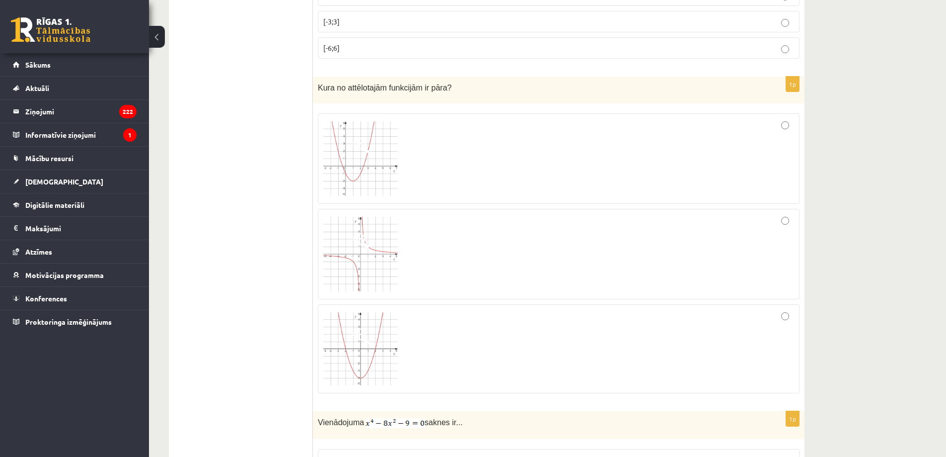
scroll to position [405, 0]
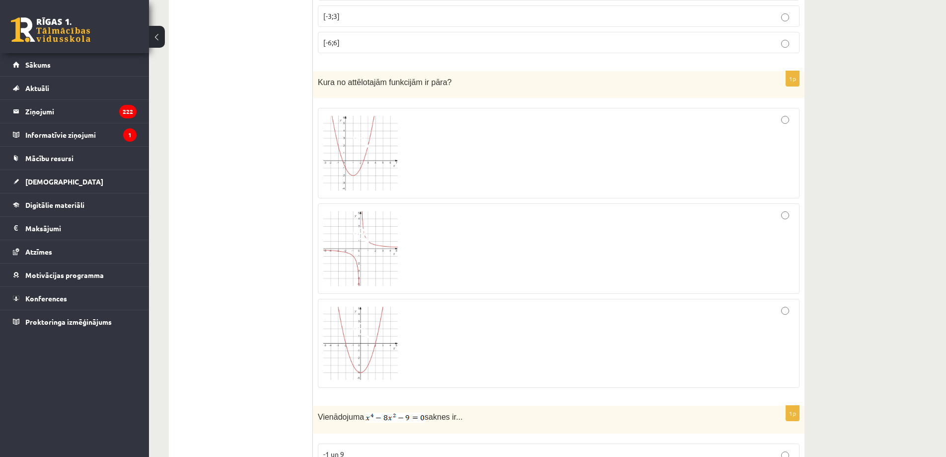
click at [512, 316] on div at bounding box center [558, 343] width 471 height 78
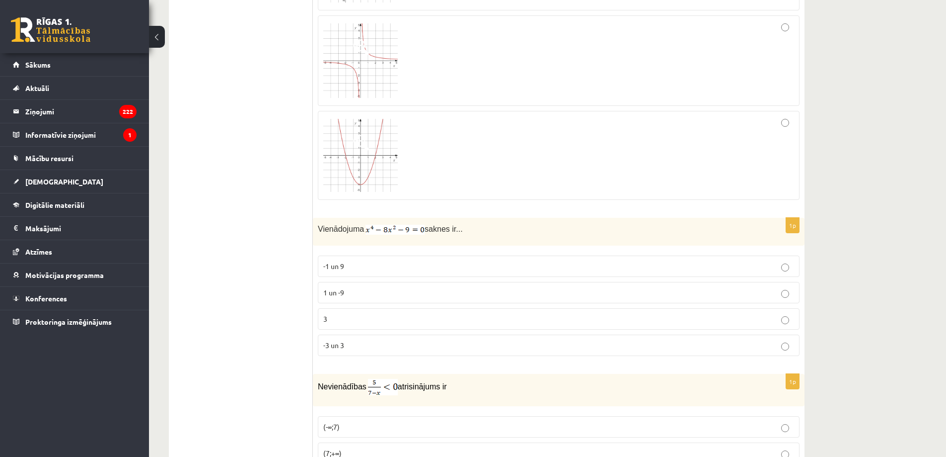
scroll to position [604, 0]
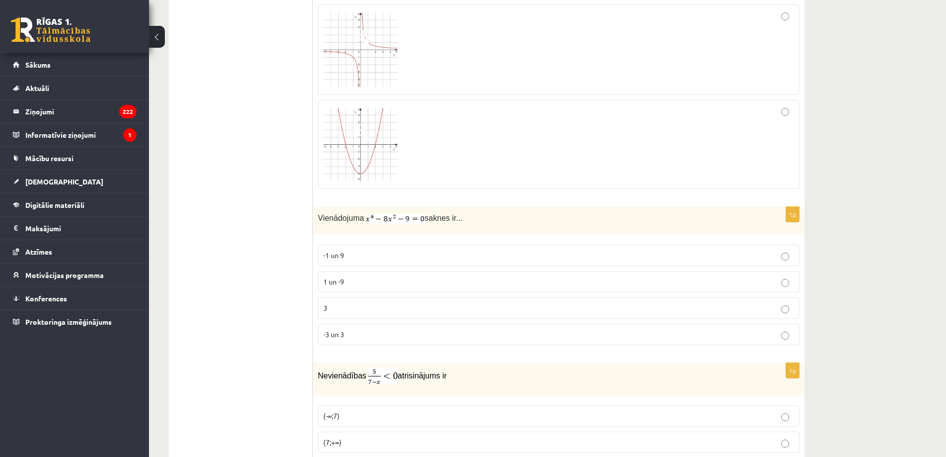
click at [329, 333] on span "-3 un 3" at bounding box center [333, 333] width 21 height 9
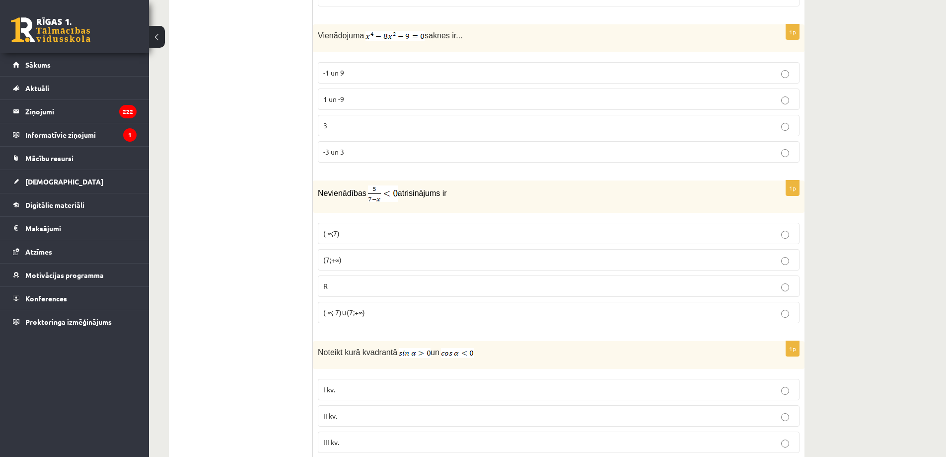
scroll to position [802, 0]
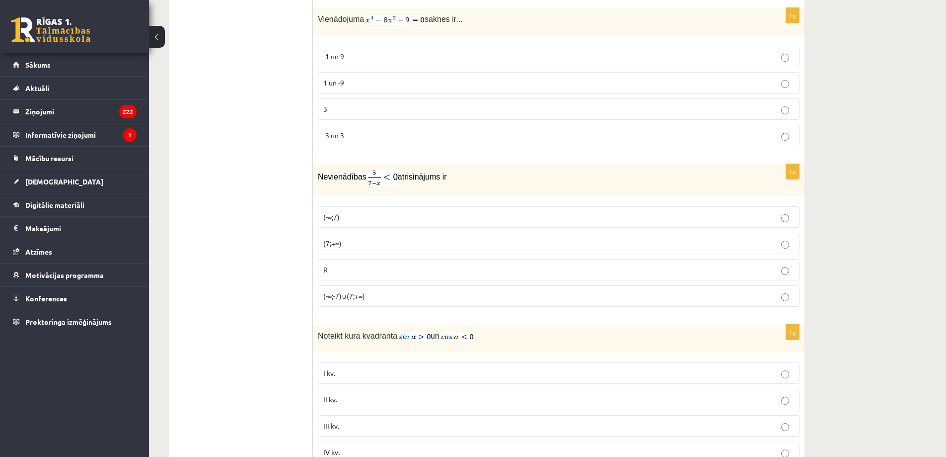
click at [369, 237] on label "(7;+∞)" at bounding box center [559, 242] width 482 height 21
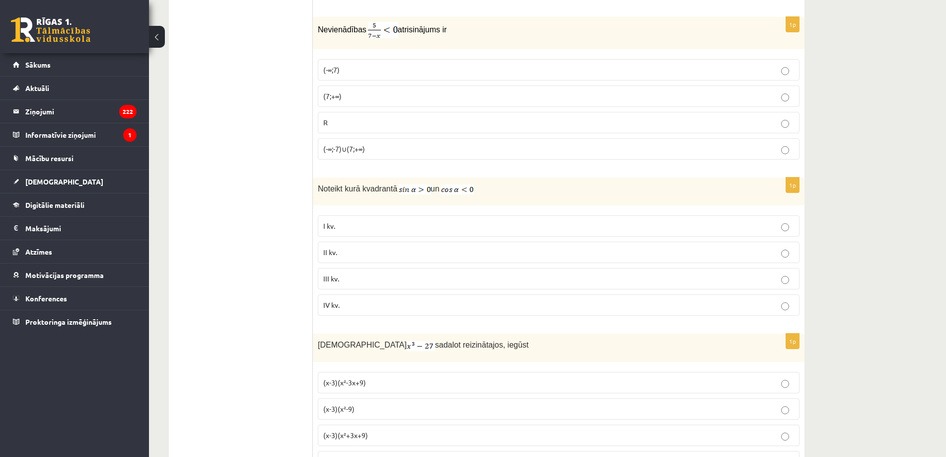
scroll to position [951, 0]
click at [403, 246] on p "II kv." at bounding box center [558, 250] width 471 height 10
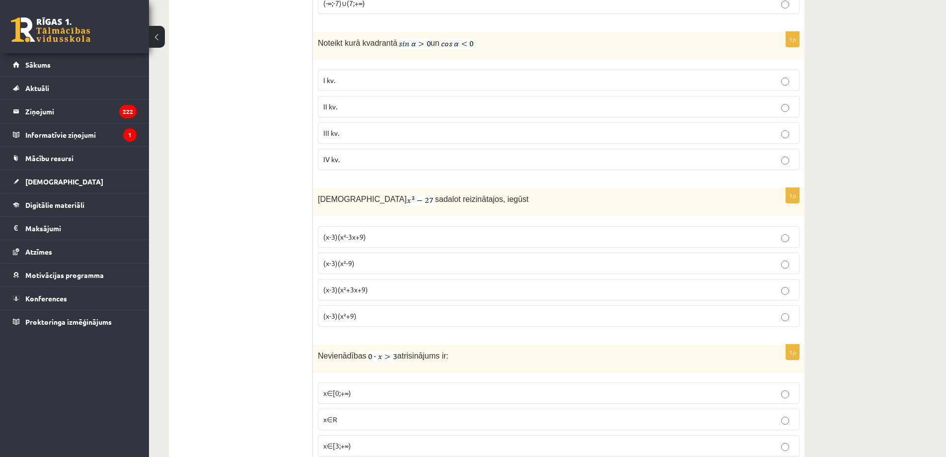
scroll to position [1100, 0]
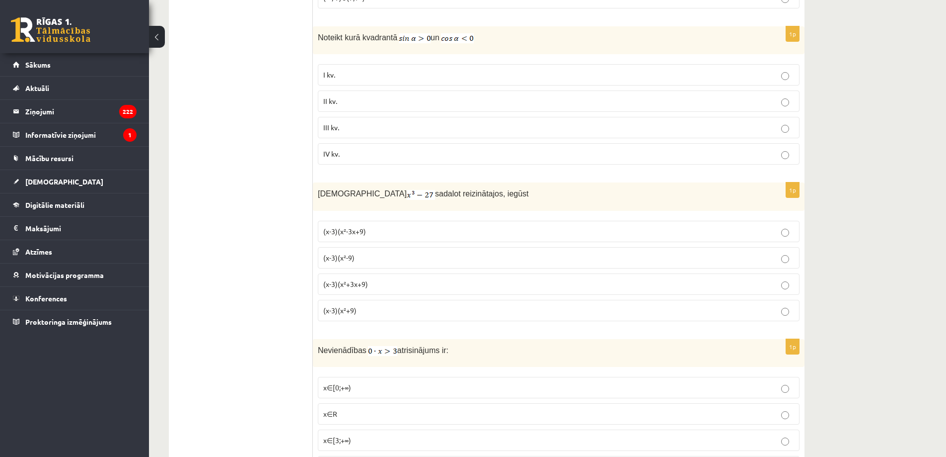
click at [374, 281] on p "(x-3)(x²+3x+9)" at bounding box center [558, 284] width 471 height 10
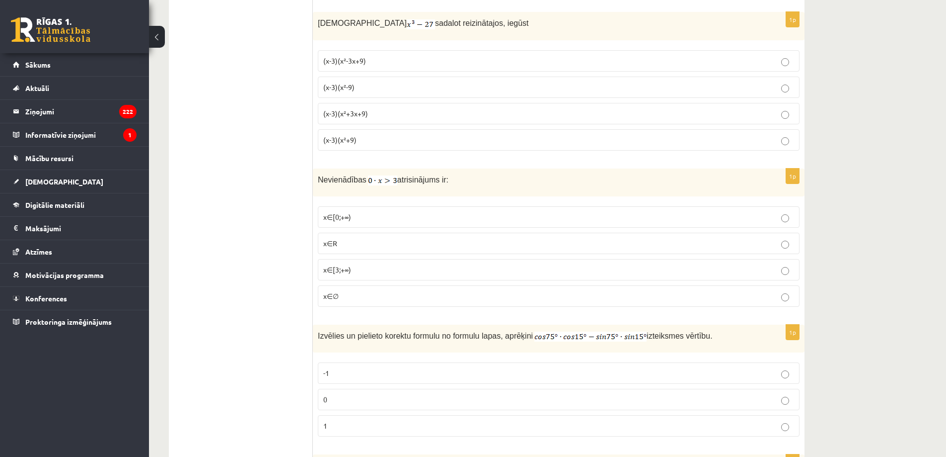
scroll to position [1299, 0]
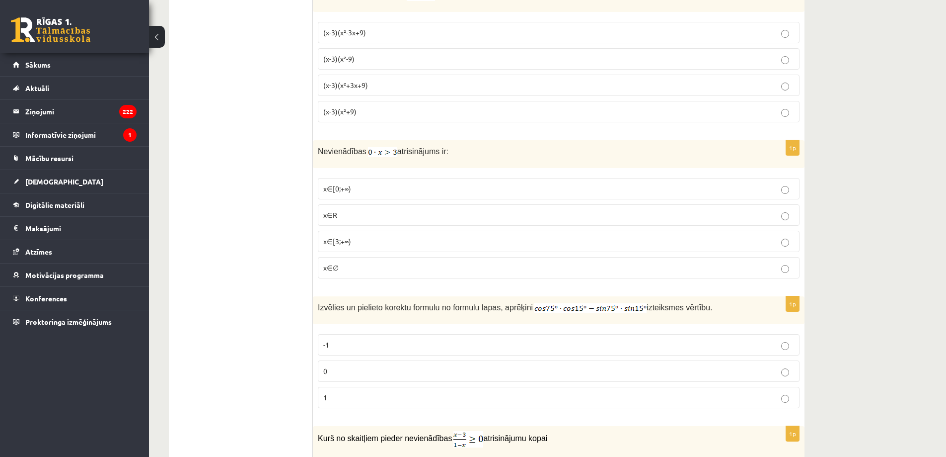
click at [376, 264] on p "x∈∅" at bounding box center [558, 267] width 471 height 10
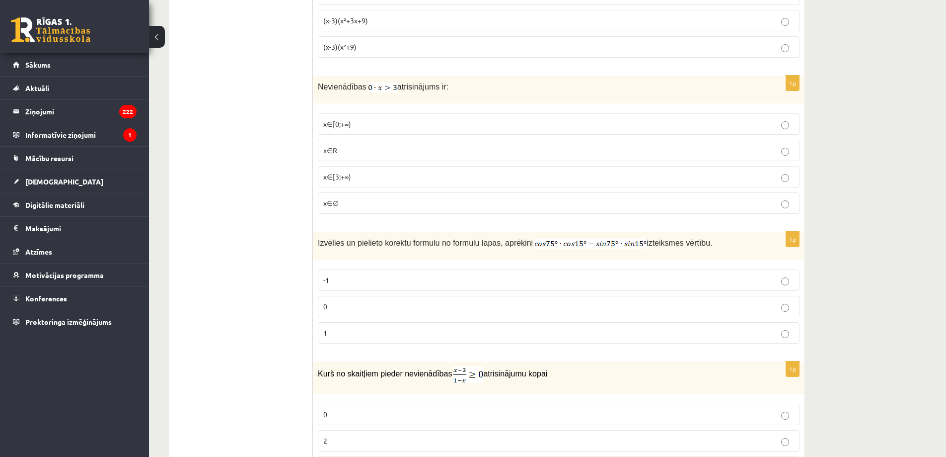
scroll to position [1398, 0]
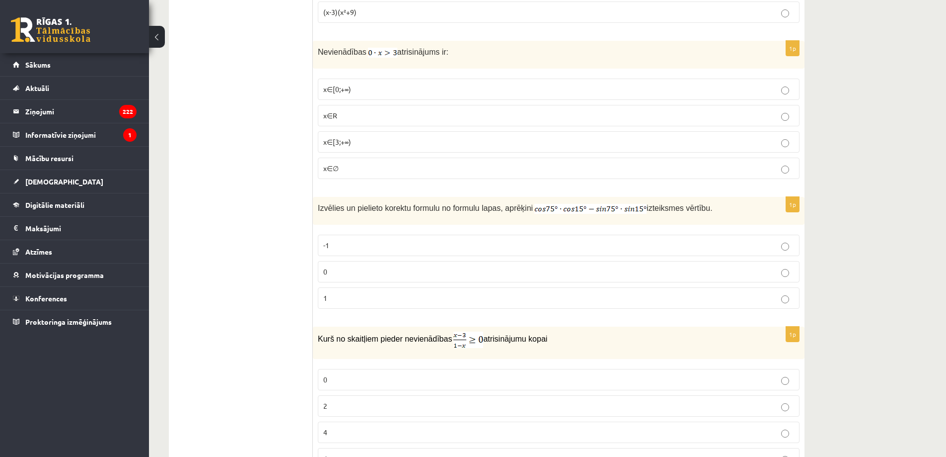
click at [332, 263] on label "0" at bounding box center [559, 271] width 482 height 21
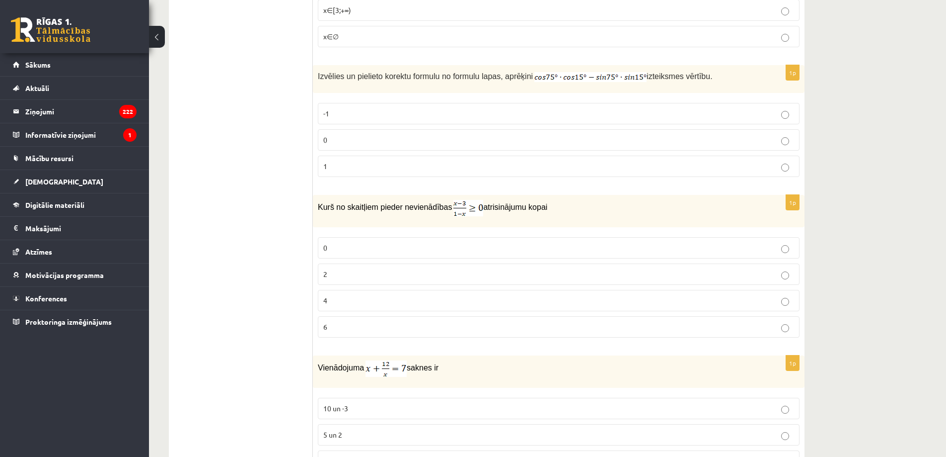
scroll to position [1547, 0]
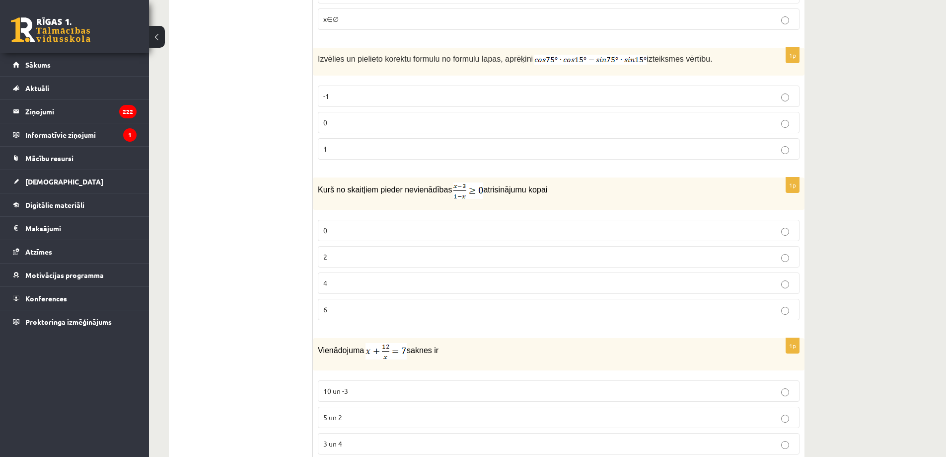
click at [374, 257] on p "2" at bounding box center [558, 256] width 471 height 10
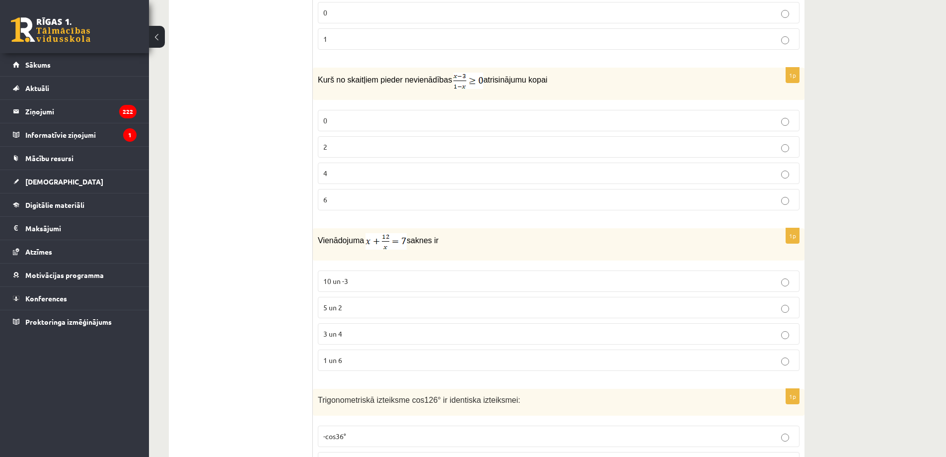
scroll to position [1796, 0]
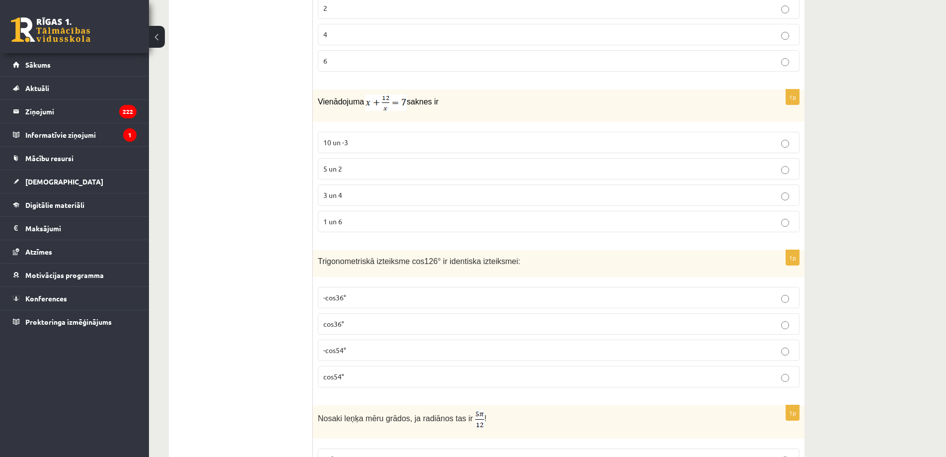
click at [355, 205] on label "3 un 4" at bounding box center [559, 194] width 482 height 21
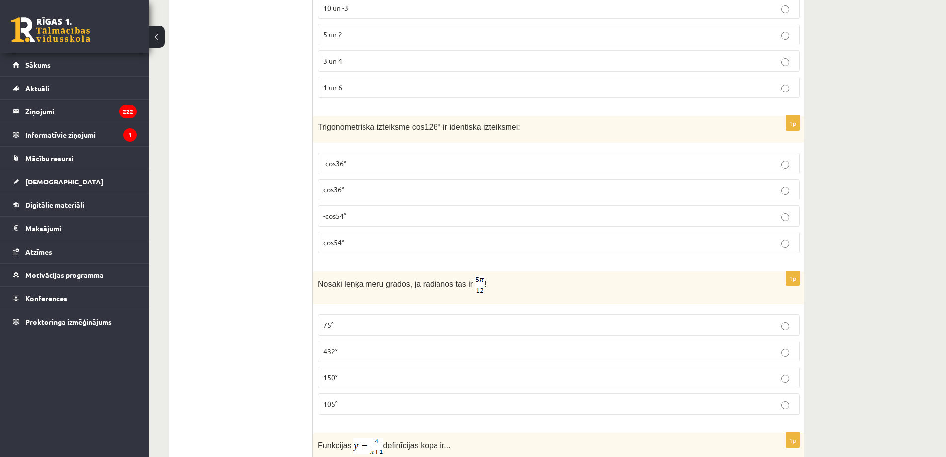
scroll to position [1945, 0]
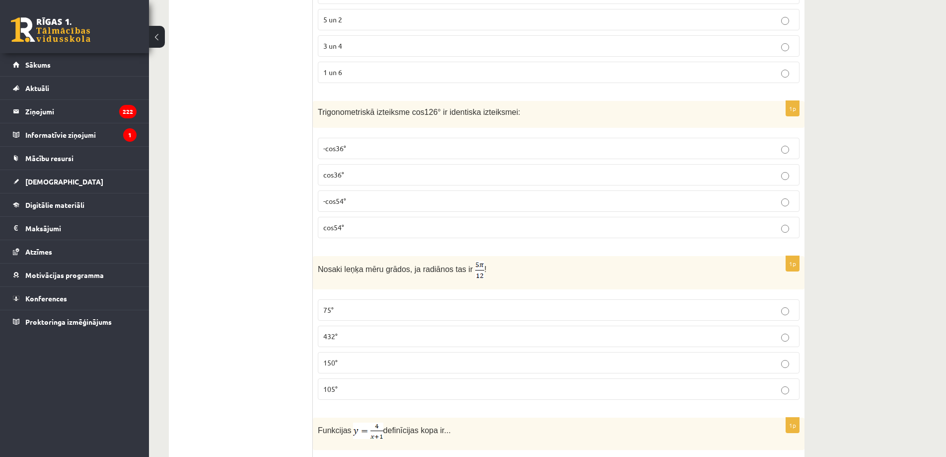
click at [342, 152] on p "-cos36°" at bounding box center [558, 148] width 471 height 10
click at [400, 208] on label "-cos54°" at bounding box center [559, 200] width 482 height 21
click at [372, 147] on p "-cos36°" at bounding box center [558, 148] width 471 height 10
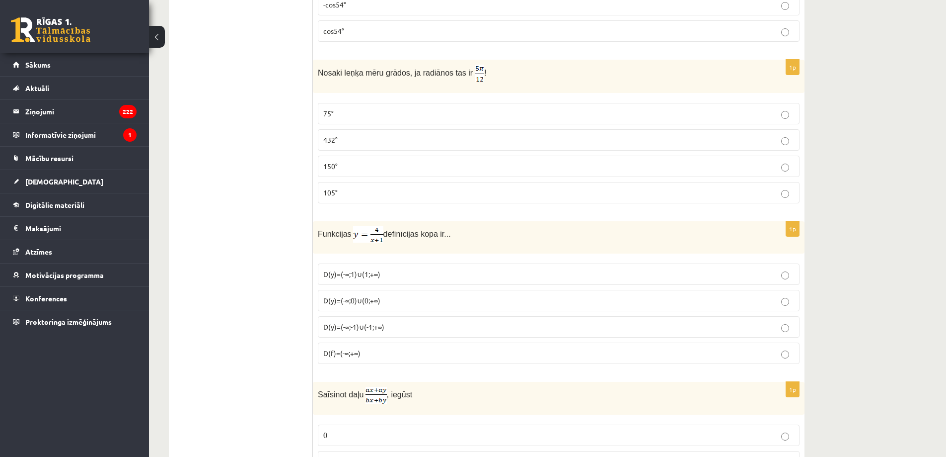
scroll to position [2143, 0]
click at [348, 188] on p "105°" at bounding box center [558, 190] width 471 height 10
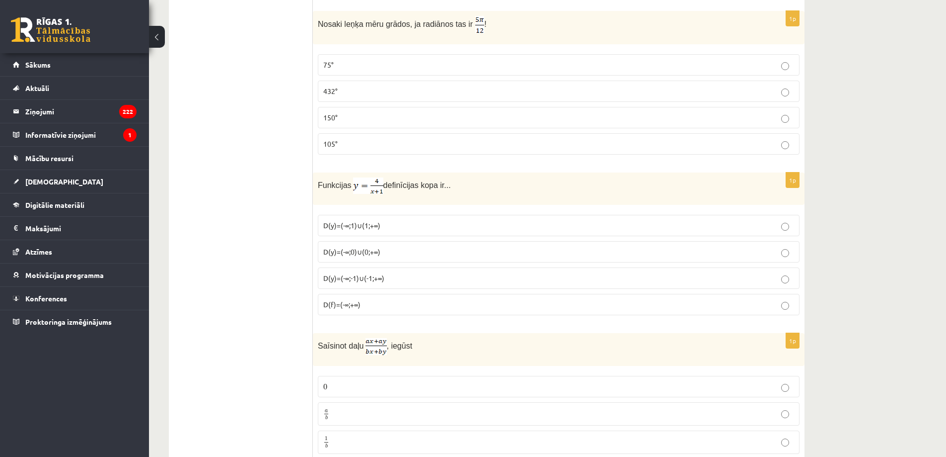
scroll to position [2219, 0]
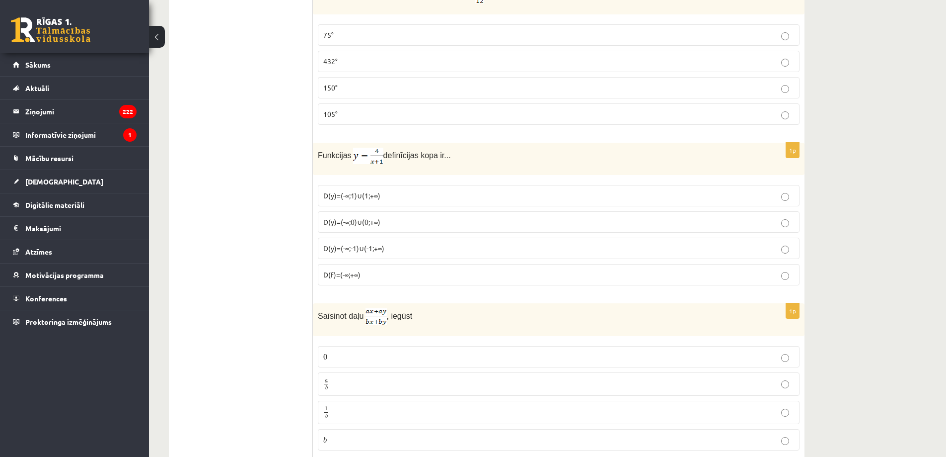
click at [366, 224] on span "D(y)=(-∞;0)∪(0;+∞)" at bounding box center [351, 221] width 57 height 9
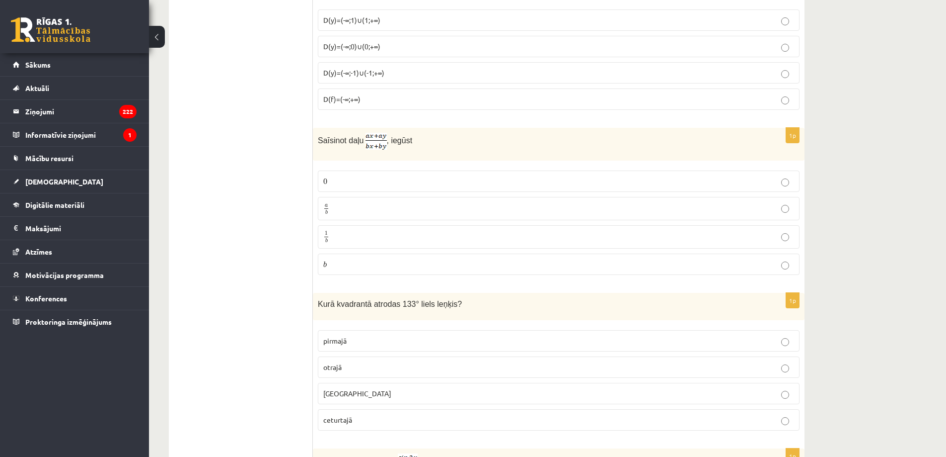
scroll to position [2418, 0]
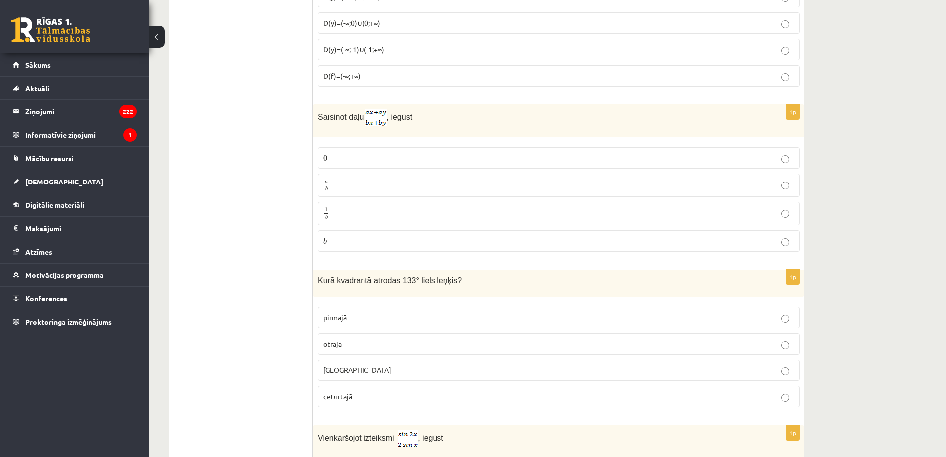
click at [357, 179] on p "a b a b" at bounding box center [558, 185] width 471 height 12
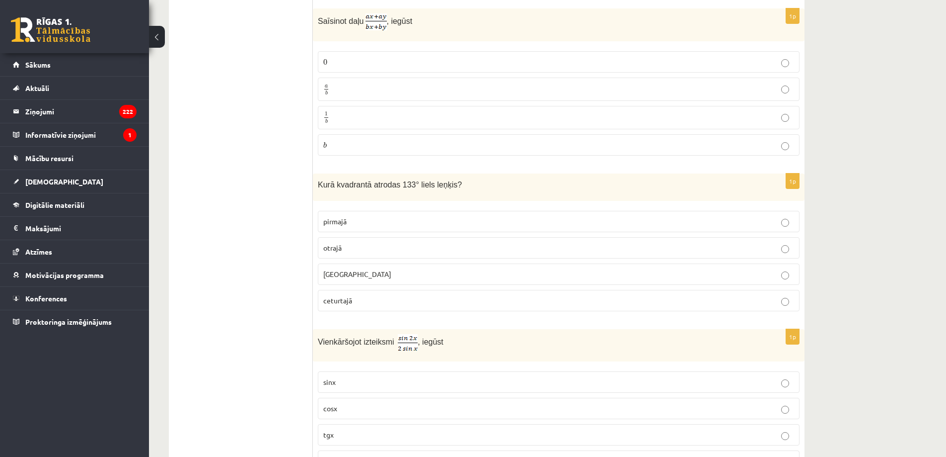
scroll to position [2518, 0]
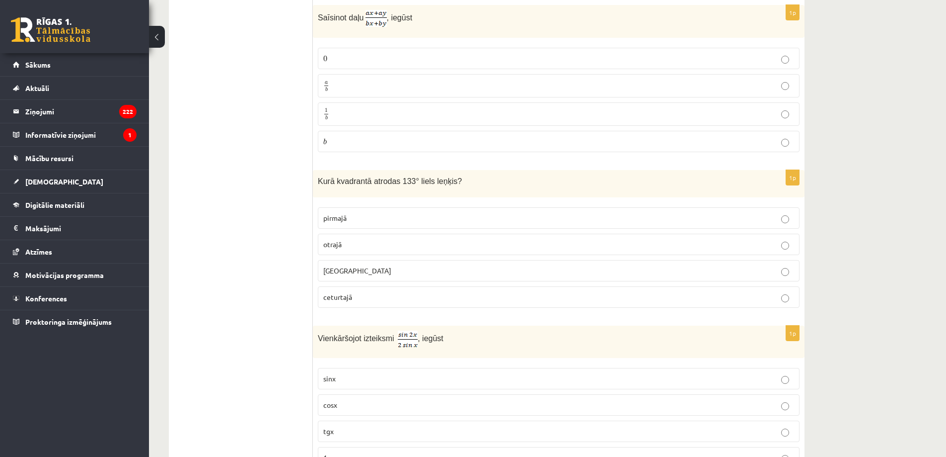
click at [355, 235] on label "otrajā" at bounding box center [559, 243] width 482 height 21
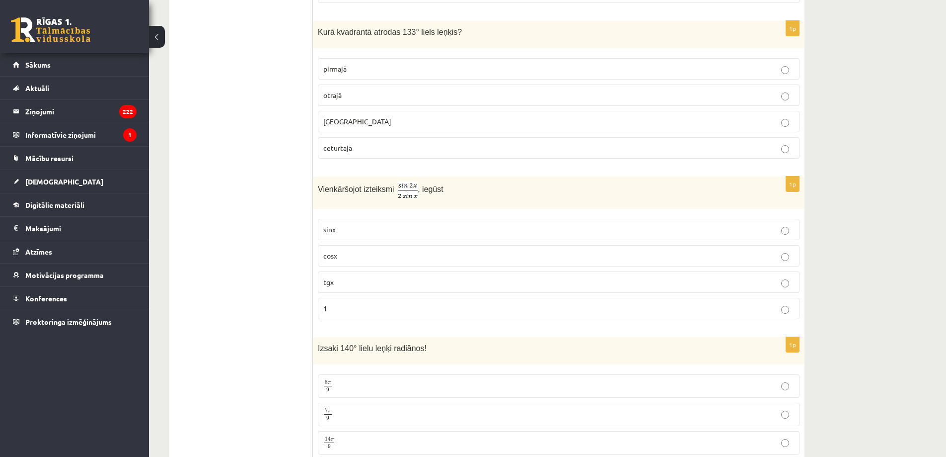
scroll to position [2716, 0]
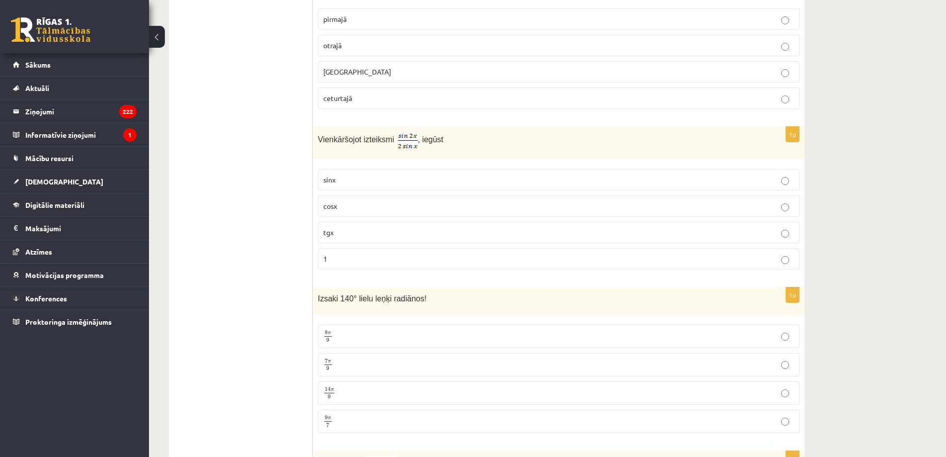
click at [379, 198] on label "cosx" at bounding box center [559, 205] width 482 height 21
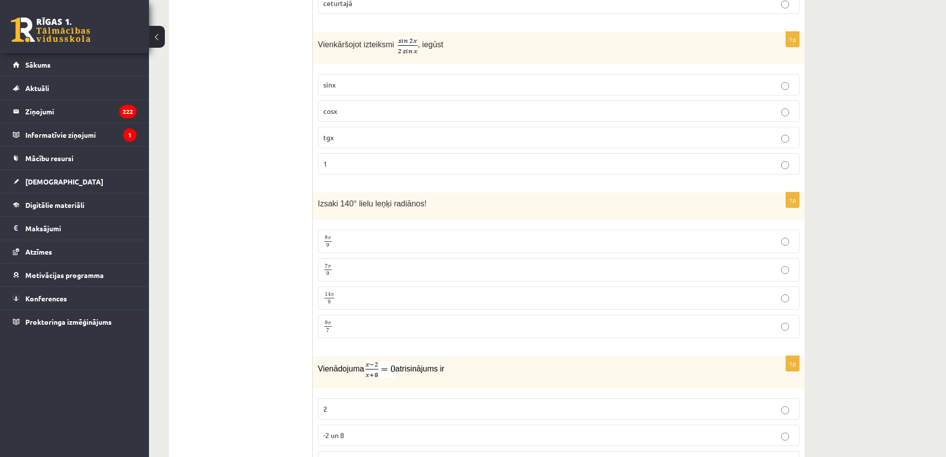
scroll to position [2816, 0]
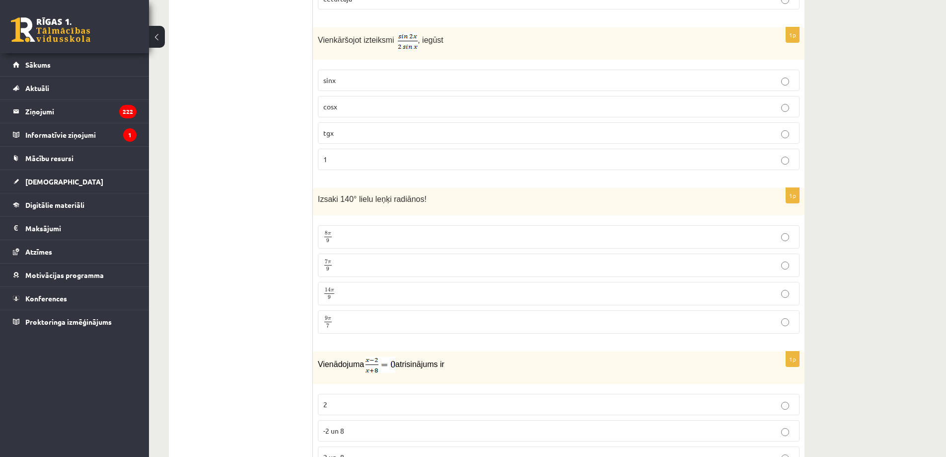
click at [345, 253] on label "7 π 9 7 π 9" at bounding box center [559, 264] width 482 height 23
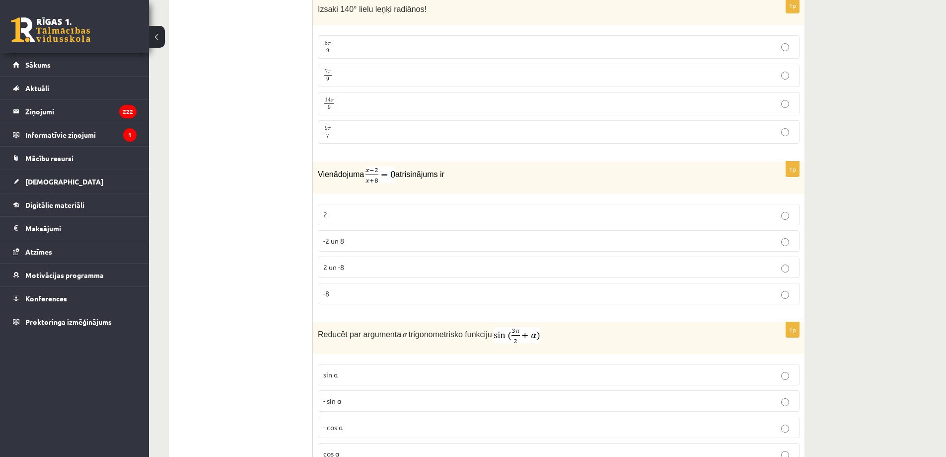
scroll to position [3014, 0]
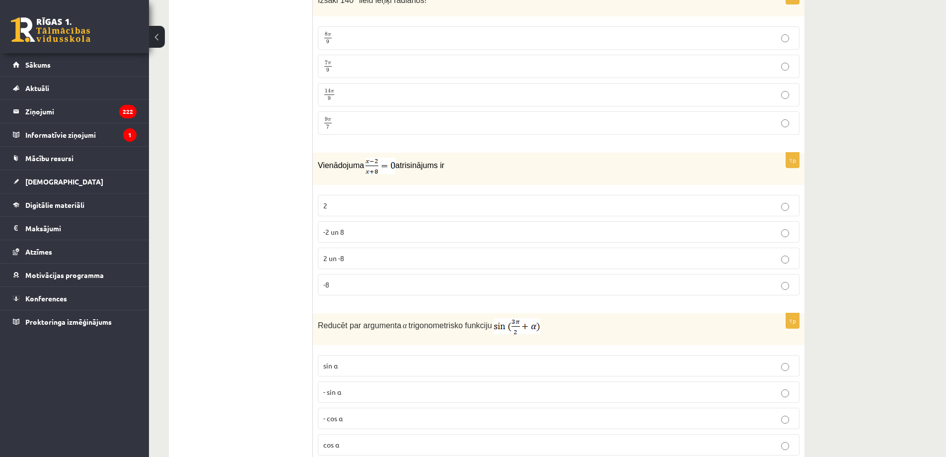
click at [336, 196] on label "2" at bounding box center [559, 205] width 482 height 21
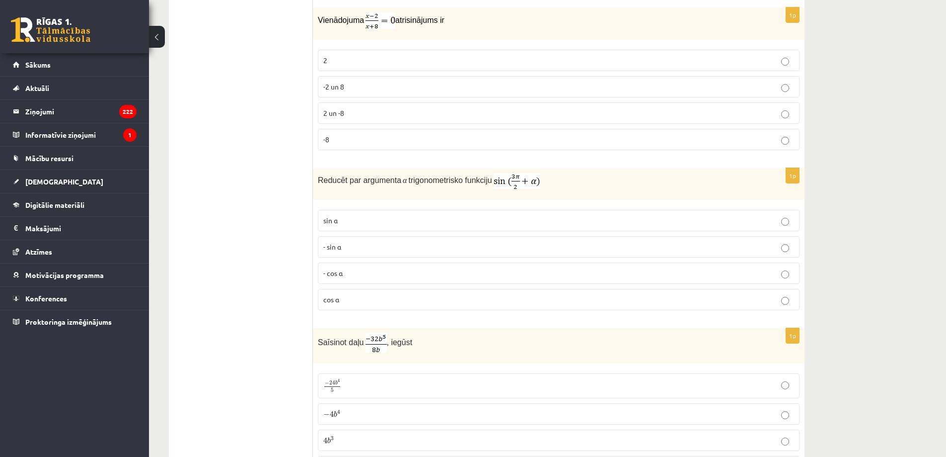
scroll to position [3163, 0]
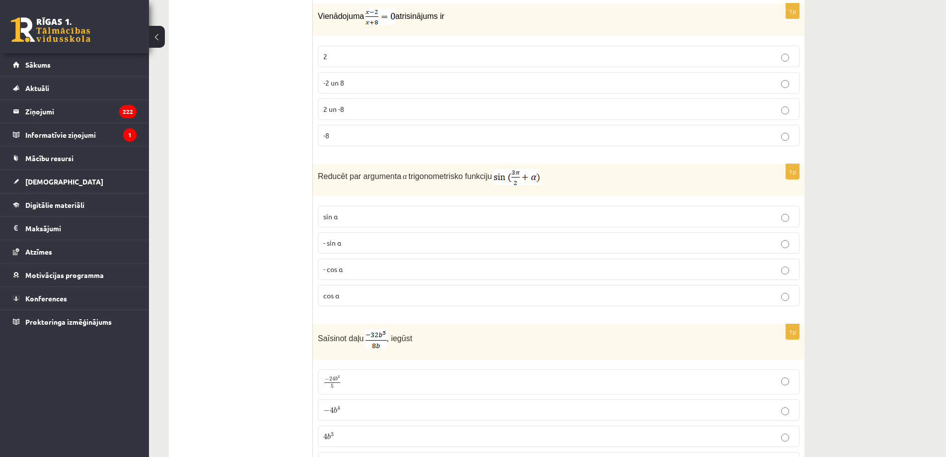
click at [341, 274] on label "- cos ⁡α" at bounding box center [559, 268] width 482 height 21
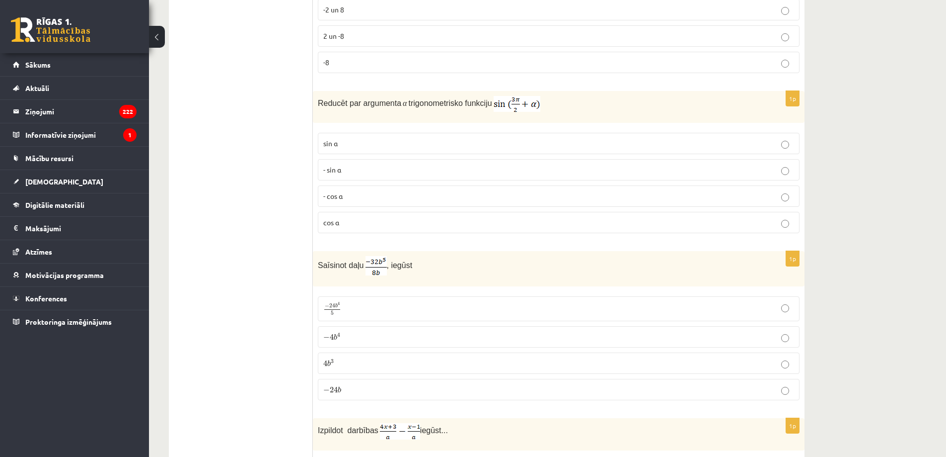
scroll to position [3263, 0]
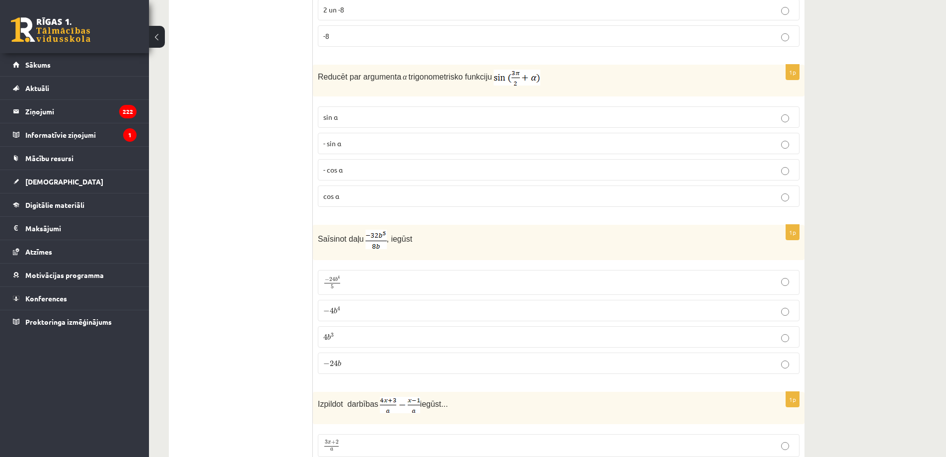
click at [342, 311] on p "− 4 b 4 − 4 b 4" at bounding box center [558, 310] width 471 height 10
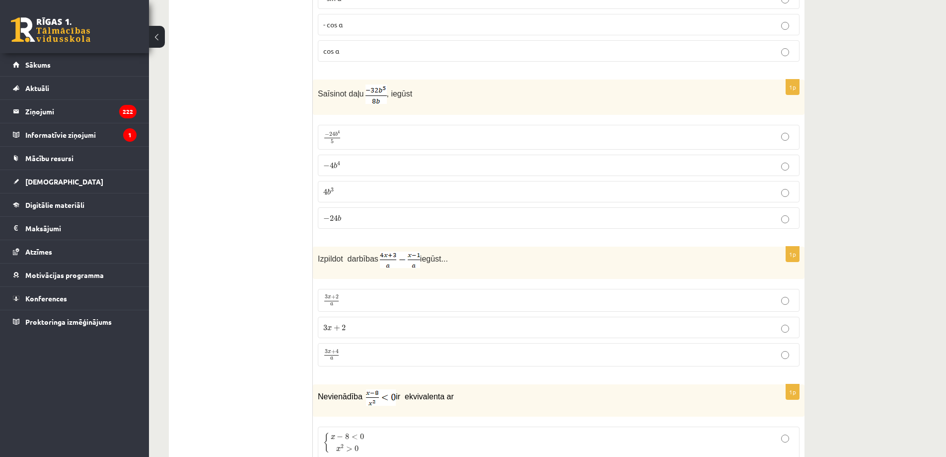
scroll to position [3412, 0]
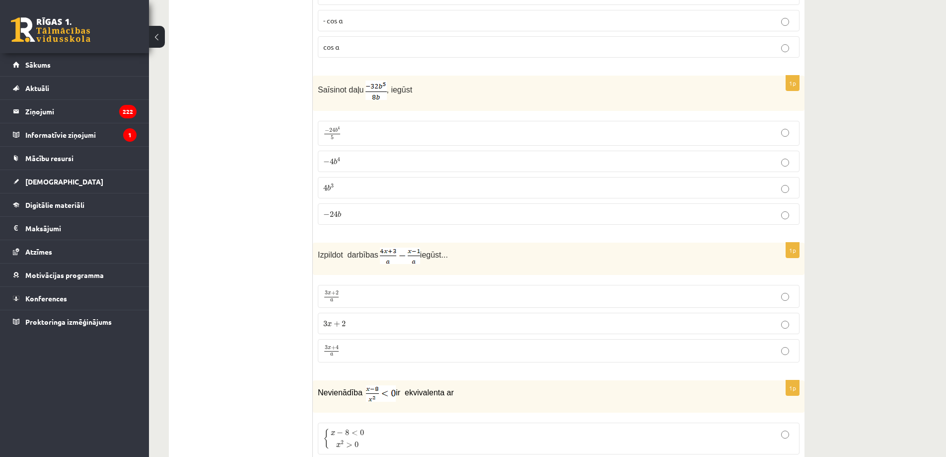
click at [342, 294] on p "3 x + 2 a 3 x + 2 a" at bounding box center [558, 296] width 471 height 12
click at [344, 356] on label "3 x + 4 a 3 x + 4 a" at bounding box center [559, 350] width 482 height 23
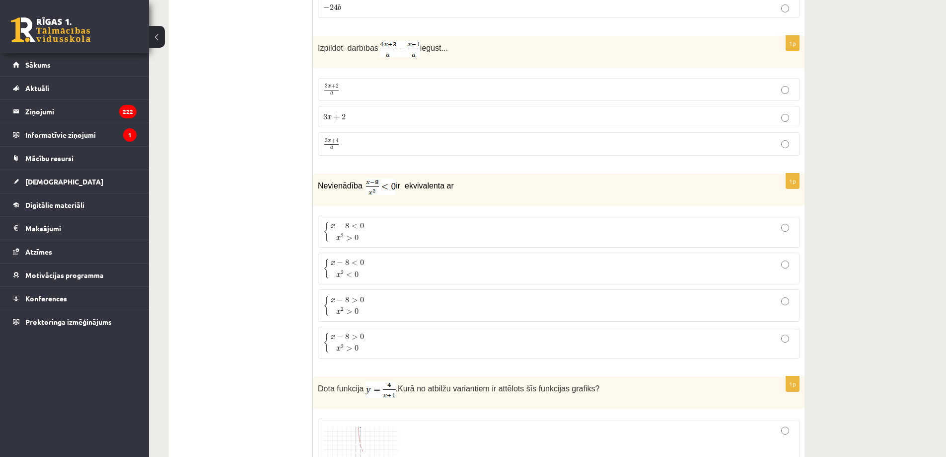
scroll to position [3660, 0]
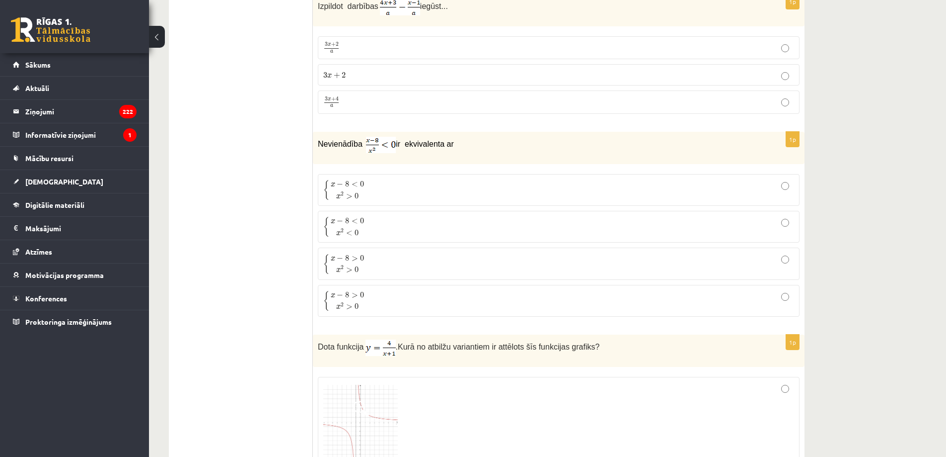
click at [376, 227] on p "{ x − 8 < 0 x 2 < 0 { x − 8 < 0 x 2 < 0" at bounding box center [558, 226] width 471 height 21
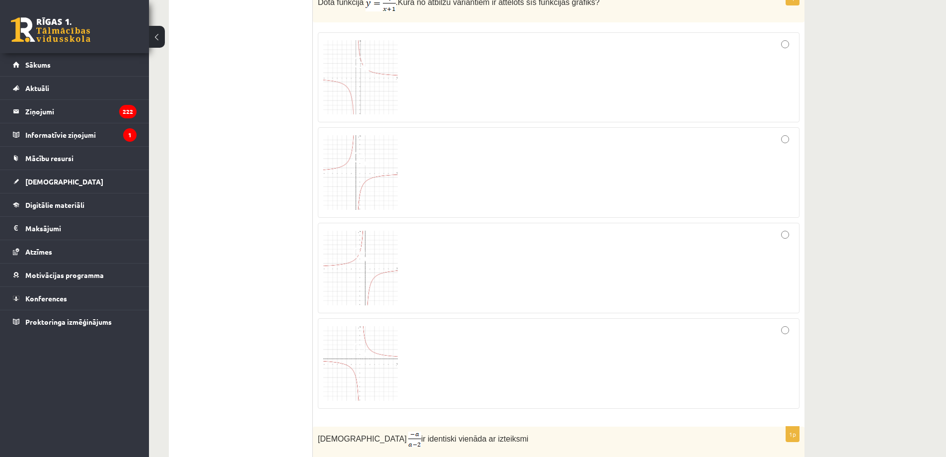
scroll to position [4008, 0]
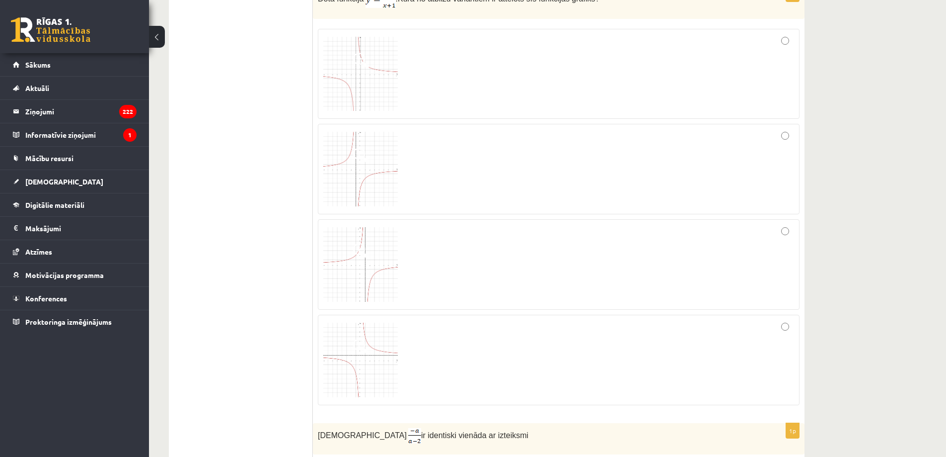
click at [344, 66] on img at bounding box center [360, 74] width 75 height 75
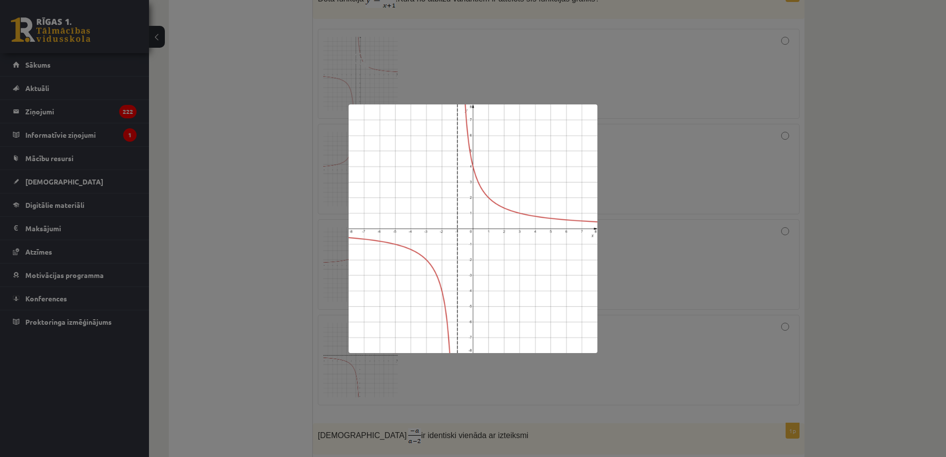
click at [551, 61] on div at bounding box center [473, 228] width 946 height 457
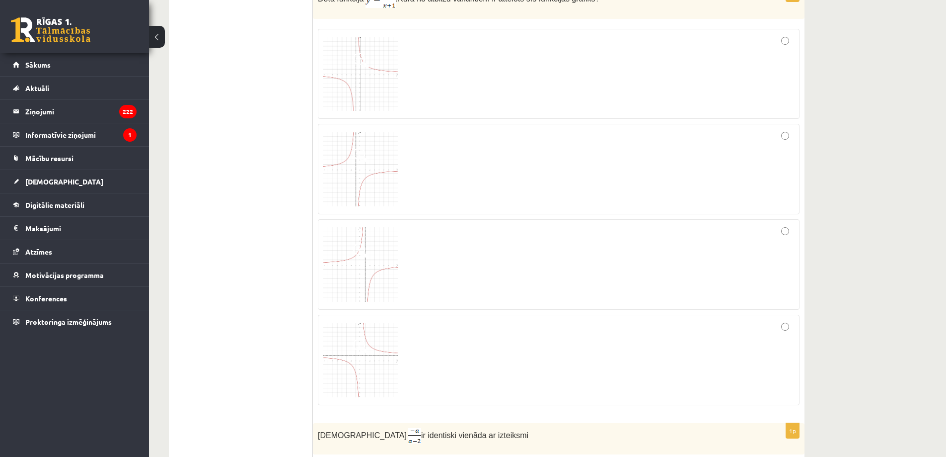
click at [599, 38] on div at bounding box center [558, 73] width 471 height 79
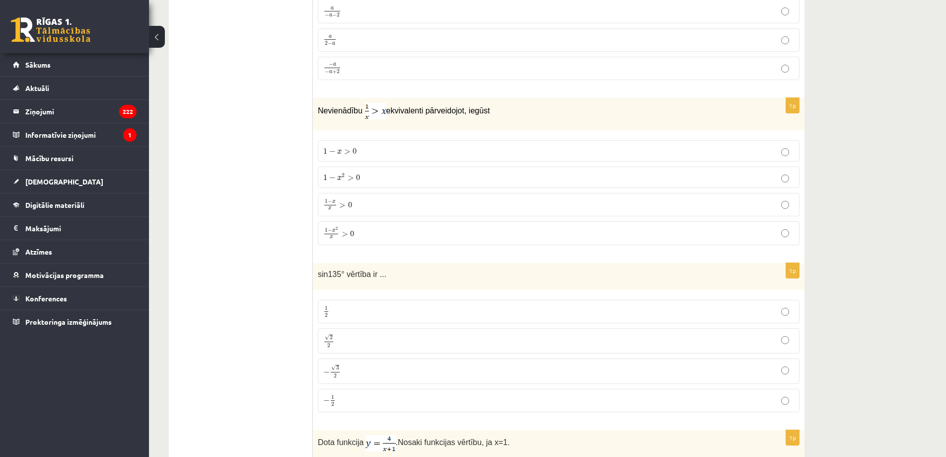
scroll to position [4505, 0]
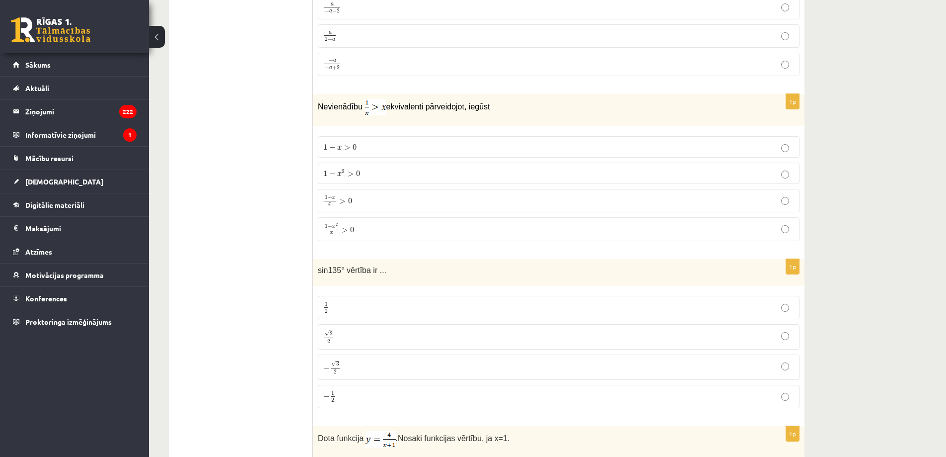
click at [391, 223] on p "1 − x 2 x > 0 1 − x 2 x > 0" at bounding box center [558, 229] width 471 height 13
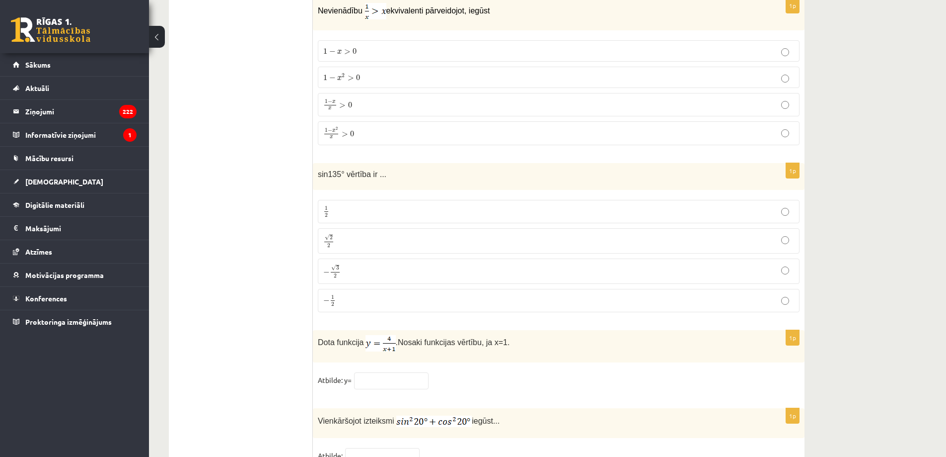
scroll to position [4604, 0]
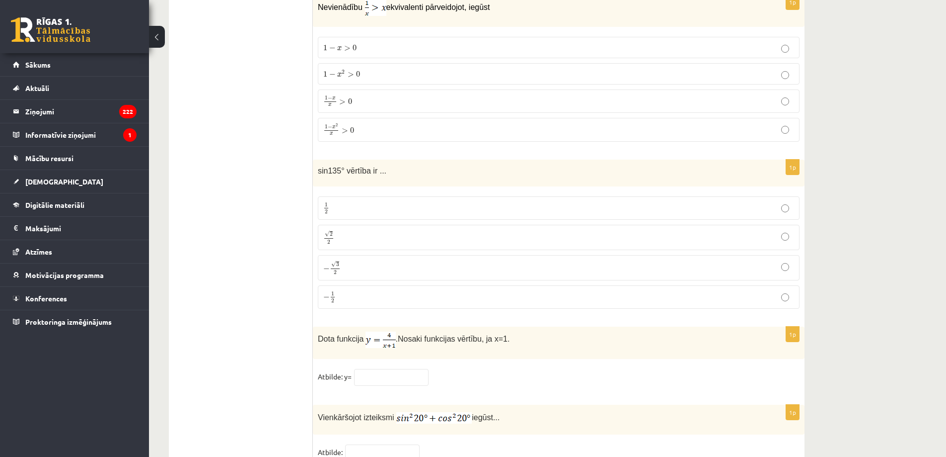
click at [346, 230] on p "√ 2 2 2 2" at bounding box center [558, 237] width 471 height 14
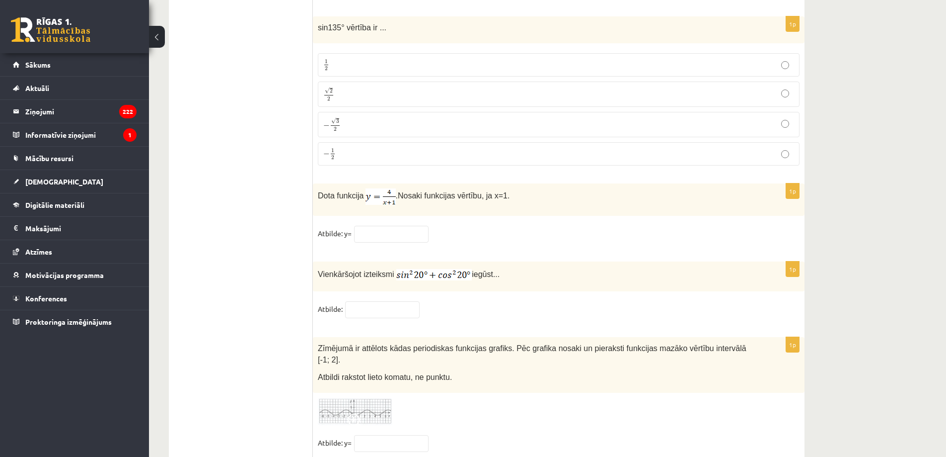
scroll to position [4753, 0]
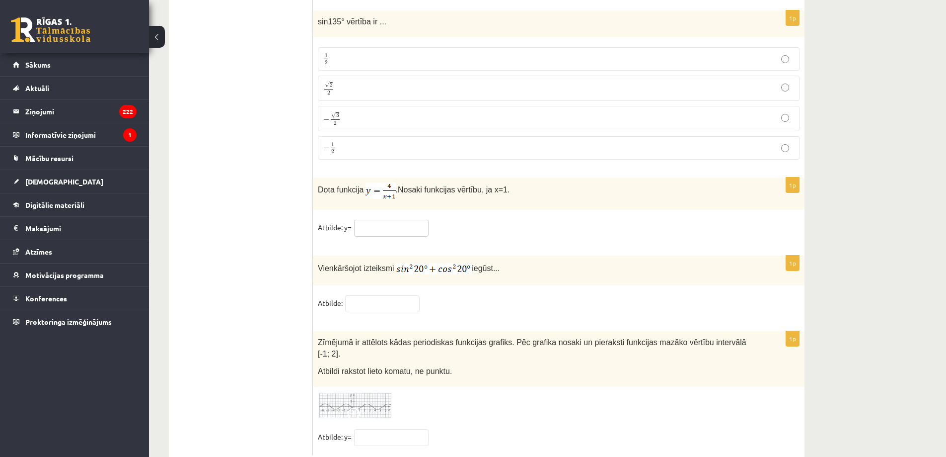
click at [379, 228] on input "text" at bounding box center [391, 228] width 75 height 17
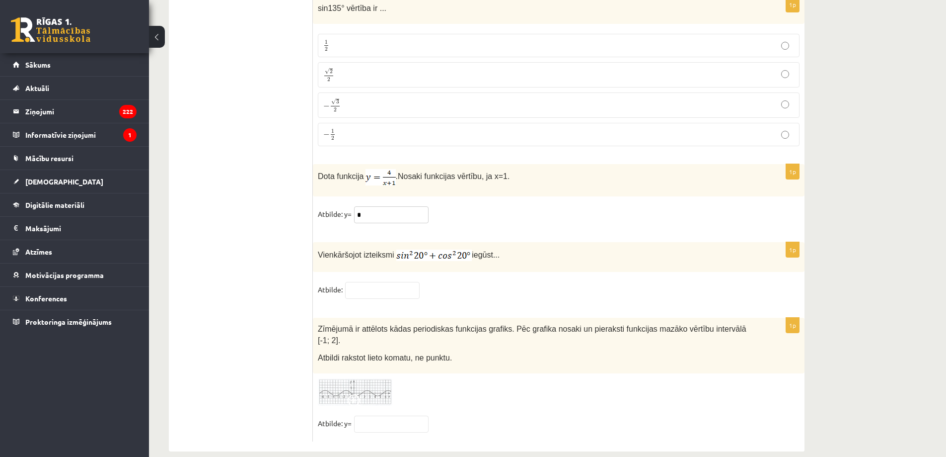
scroll to position [4768, 0]
type input "*"
click at [407, 286] on input "text" at bounding box center [382, 288] width 75 height 17
click at [361, 286] on input "text" at bounding box center [382, 288] width 75 height 17
type input "*"
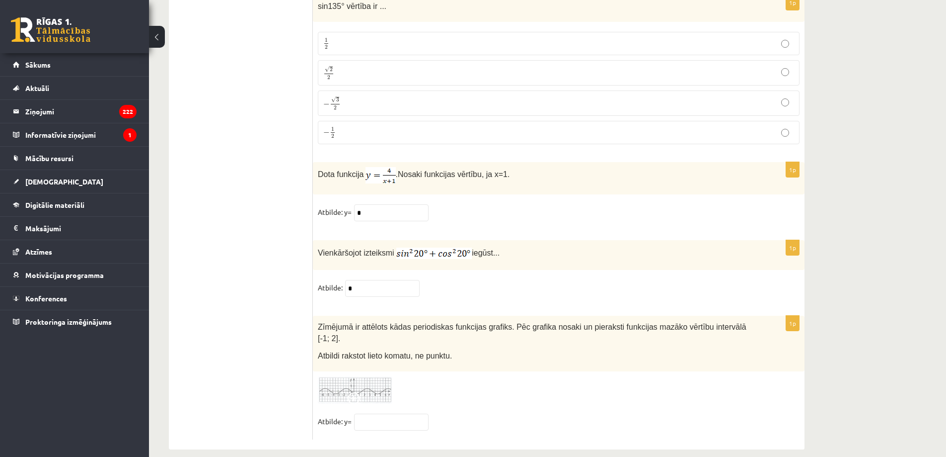
click at [359, 376] on img at bounding box center [355, 389] width 75 height 27
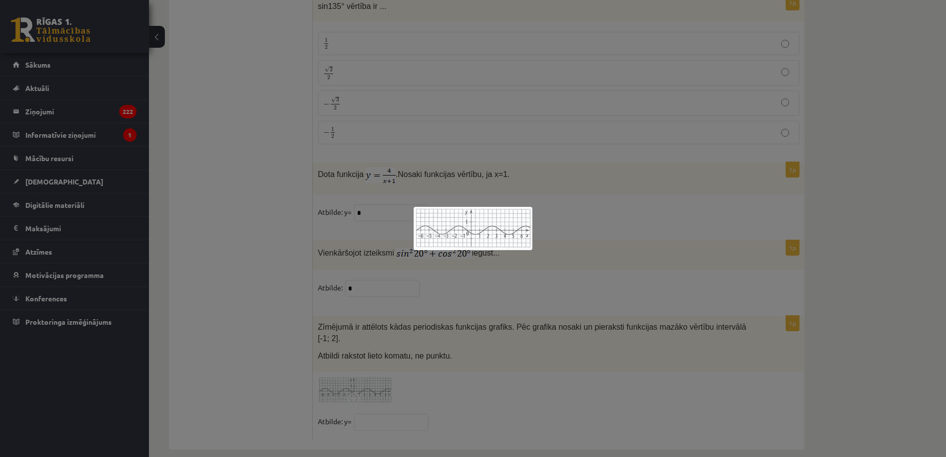
click at [505, 403] on div at bounding box center [473, 228] width 946 height 457
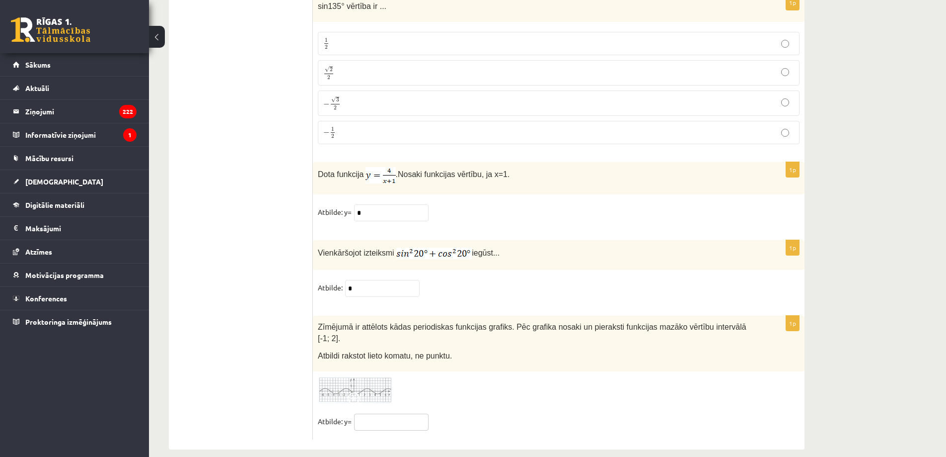
click at [387, 413] on input "text" at bounding box center [391, 421] width 75 height 17
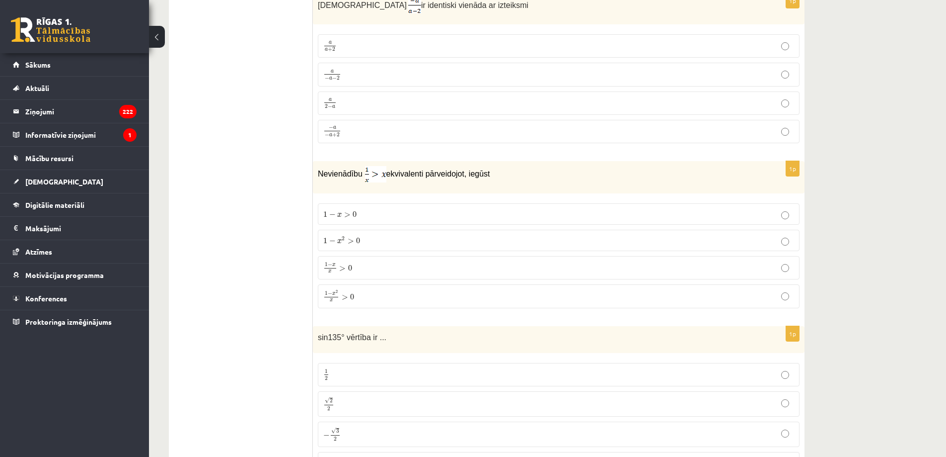
scroll to position [4421, 0]
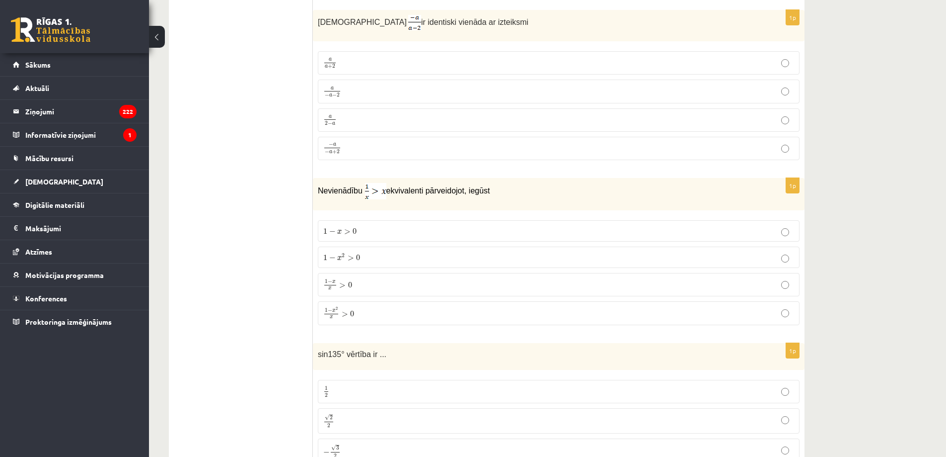
type input "***"
drag, startPoint x: 946, startPoint y: 404, endPoint x: 952, endPoint y: 369, distance: 35.8
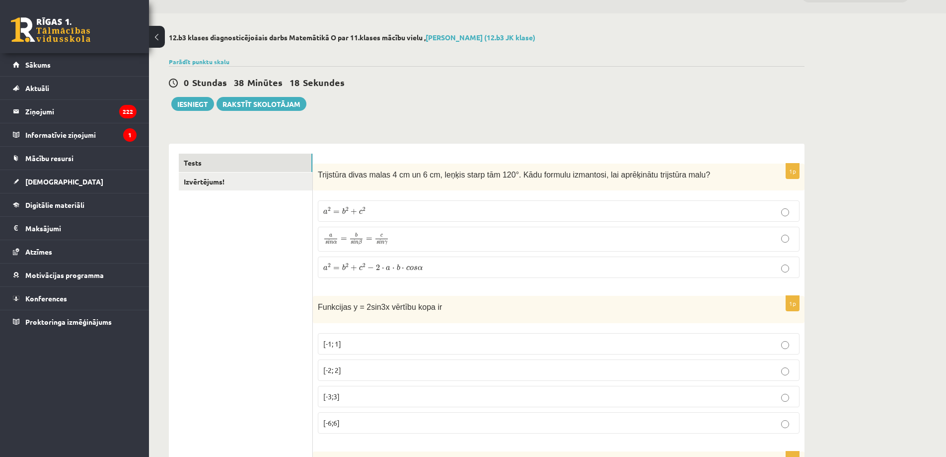
scroll to position [0, 0]
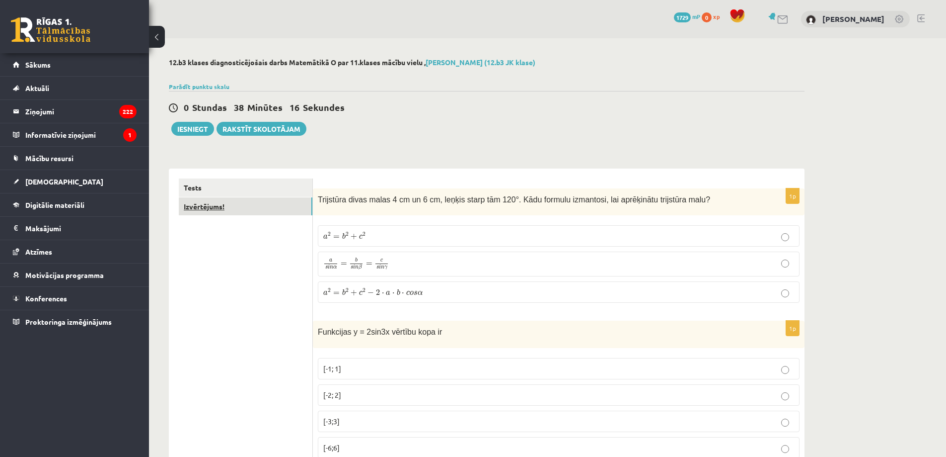
click at [240, 214] on link "Izvērtējums!" at bounding box center [246, 206] width 134 height 18
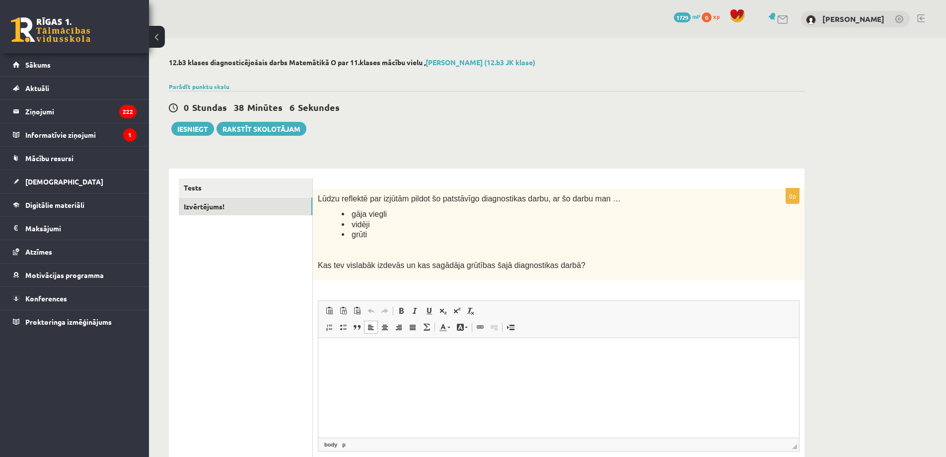
click at [351, 368] on html at bounding box center [558, 352] width 481 height 30
click at [200, 130] on button "Iesniegt" at bounding box center [192, 129] width 43 height 14
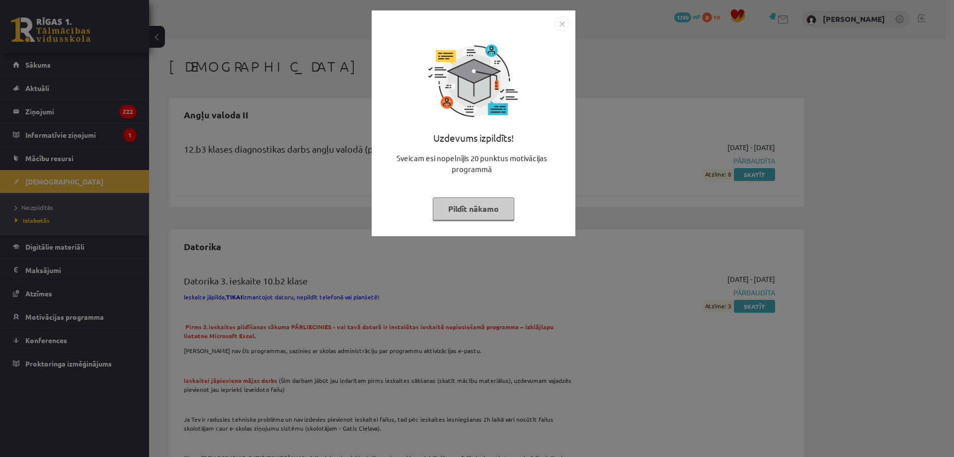
click at [564, 26] on img "Close" at bounding box center [561, 23] width 15 height 15
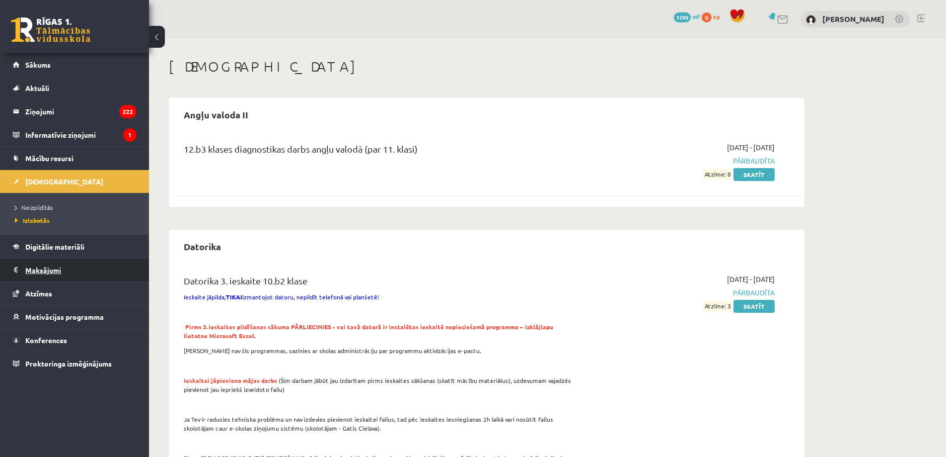
click at [51, 262] on legend "Maksājumi 0" at bounding box center [80, 269] width 111 height 23
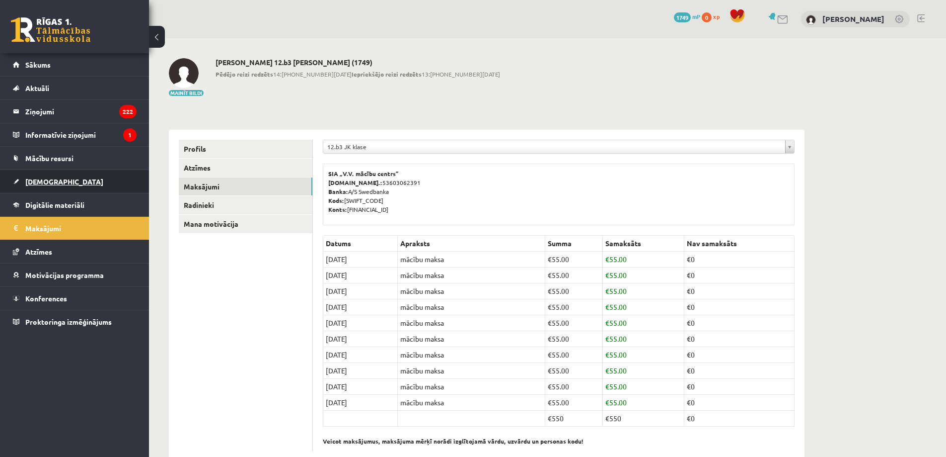
click at [55, 180] on span "[DEMOGRAPHIC_DATA]" at bounding box center [64, 181] width 78 height 9
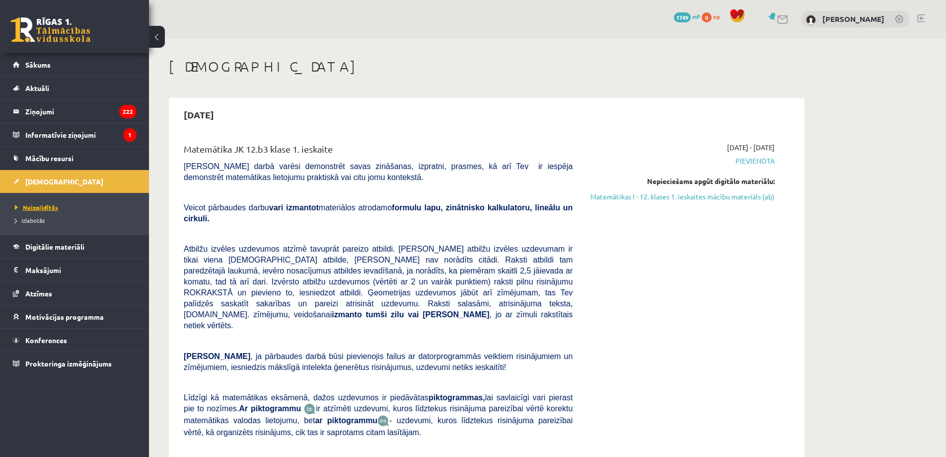
click at [40, 207] on span "Neizpildītās" at bounding box center [36, 207] width 43 height 8
click at [727, 195] on link "Matemātikas I - 12. klases 1. ieskaites mācību materiāls (ab)" at bounding box center [681, 196] width 187 height 10
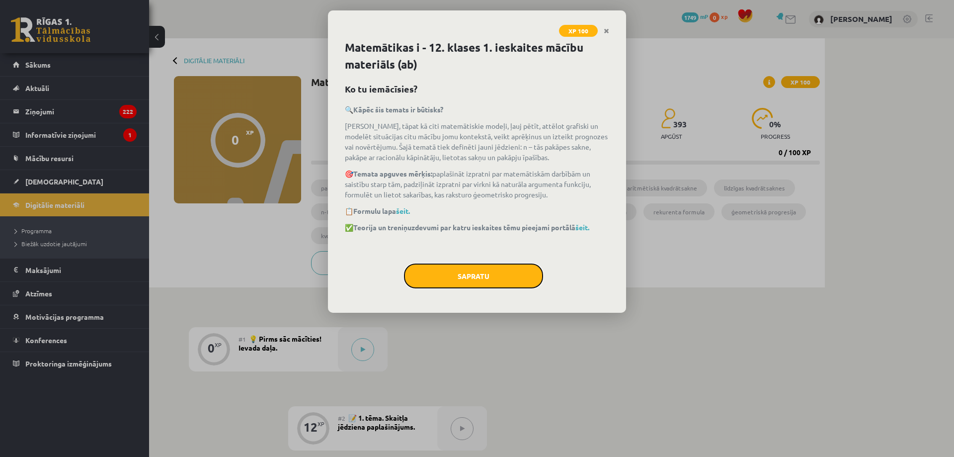
click at [469, 281] on button "Sapratu" at bounding box center [473, 275] width 139 height 25
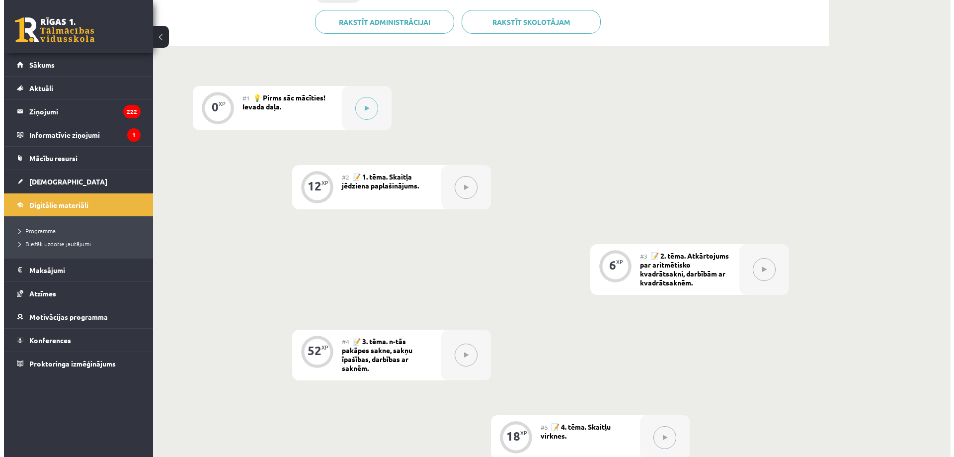
scroll to position [228, 0]
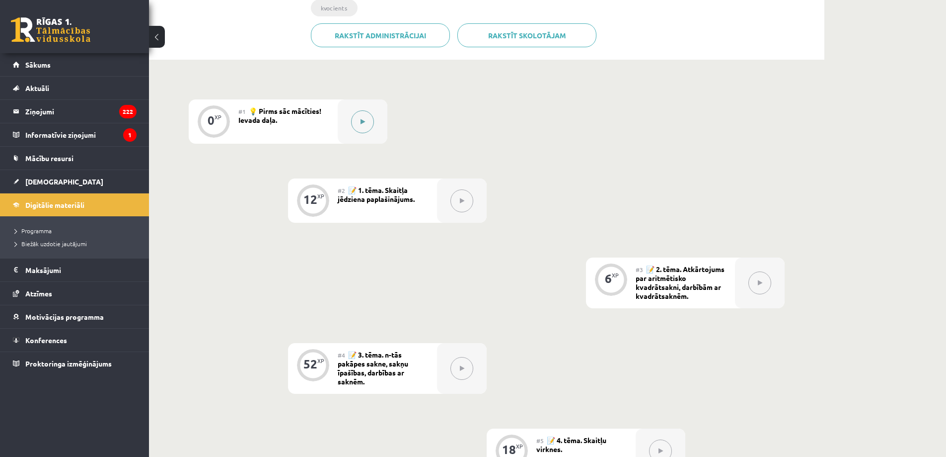
click at [371, 125] on button at bounding box center [362, 121] width 23 height 23
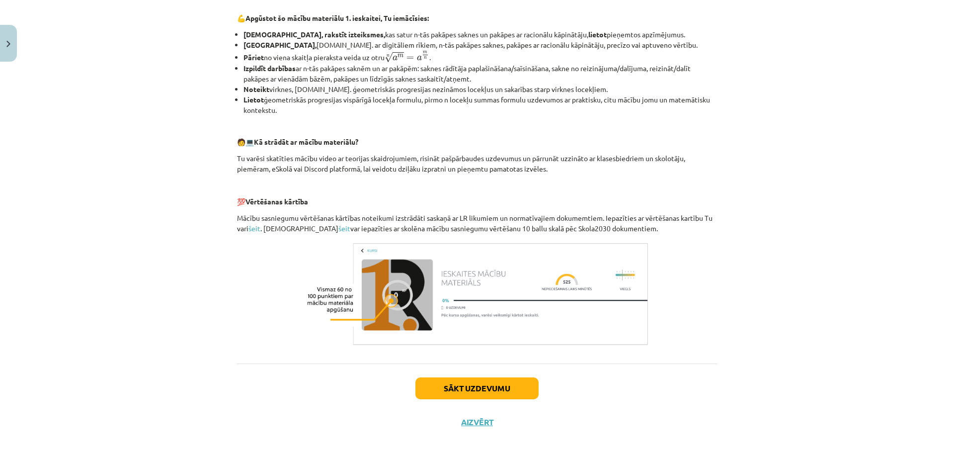
scroll to position [342, 0]
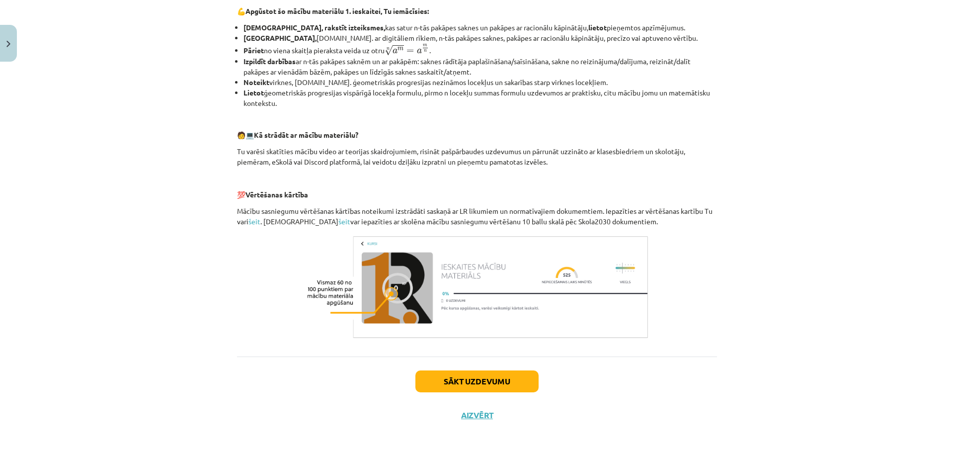
click at [512, 393] on div "Sākt uzdevumu Aizvērt" at bounding box center [477, 391] width 480 height 70
click at [512, 384] on button "Sākt uzdevumu" at bounding box center [476, 381] width 123 height 22
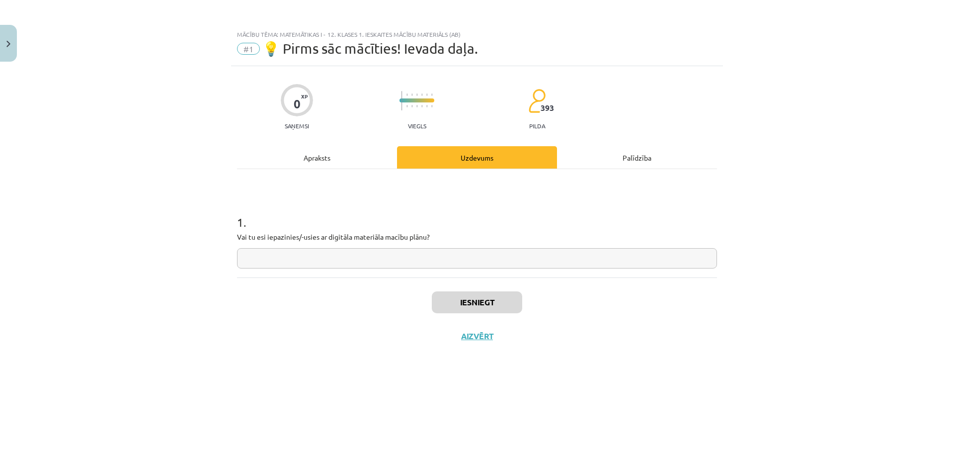
click at [277, 259] on input "text" at bounding box center [477, 258] width 480 height 20
type input "*"
click at [245, 260] on input "*" at bounding box center [477, 258] width 480 height 20
click at [279, 261] on input "*" at bounding box center [477, 258] width 480 height 20
type input "**"
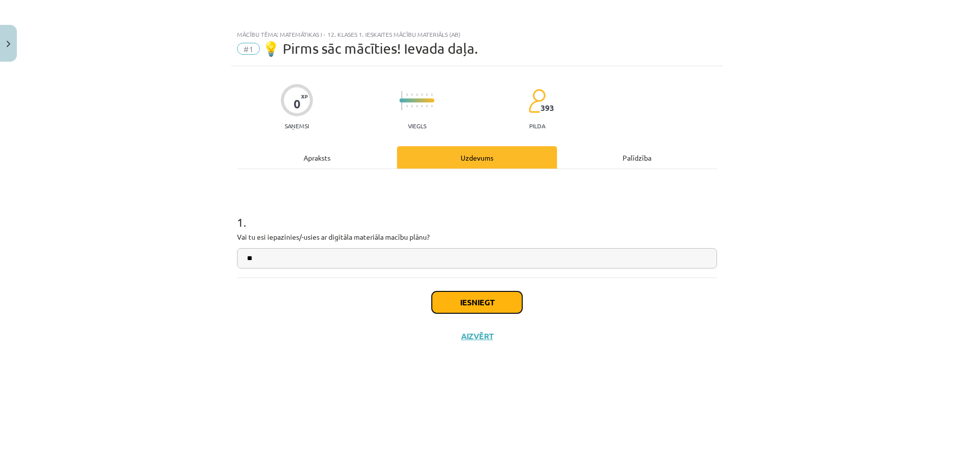
click at [473, 298] on button "Iesniegt" at bounding box center [477, 302] width 90 height 22
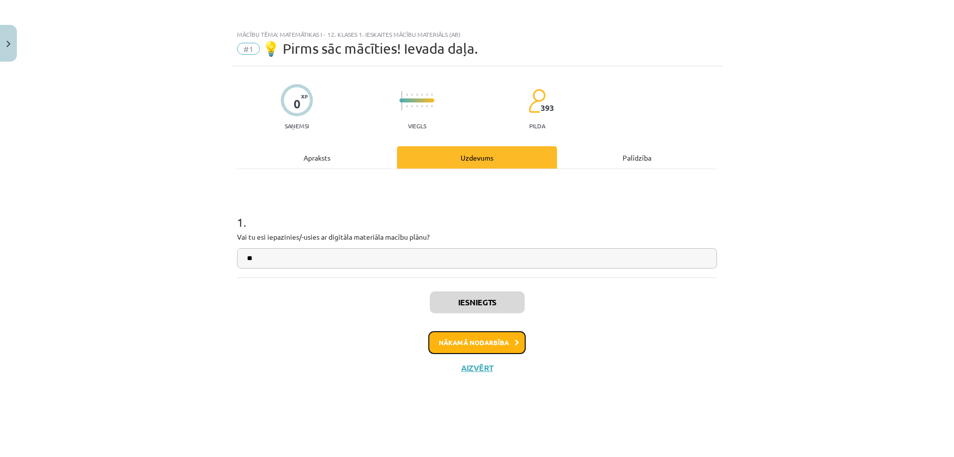
click at [503, 341] on button "Nākamā nodarbība" at bounding box center [476, 342] width 97 height 23
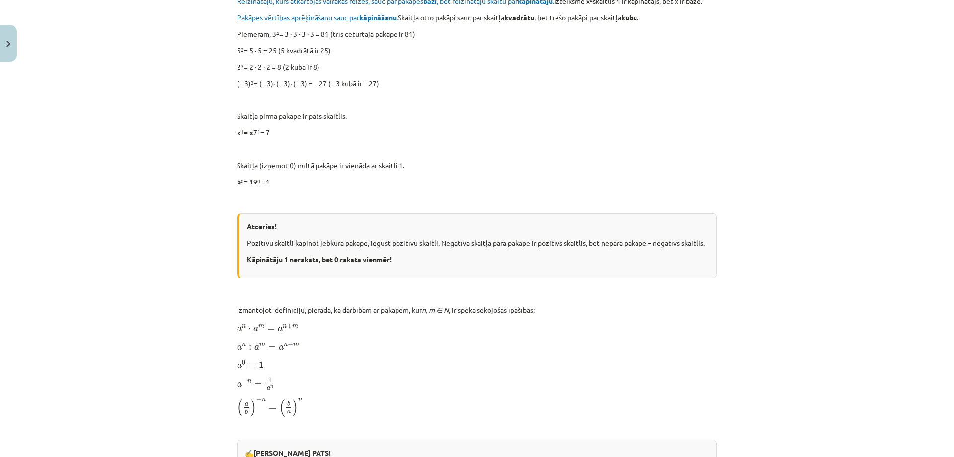
scroll to position [408, 0]
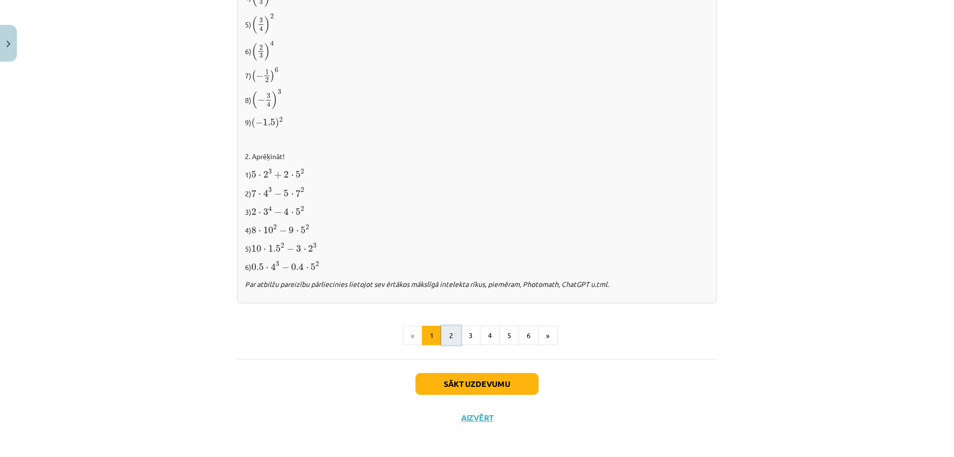
click at [452, 341] on button "2" at bounding box center [451, 335] width 20 height 20
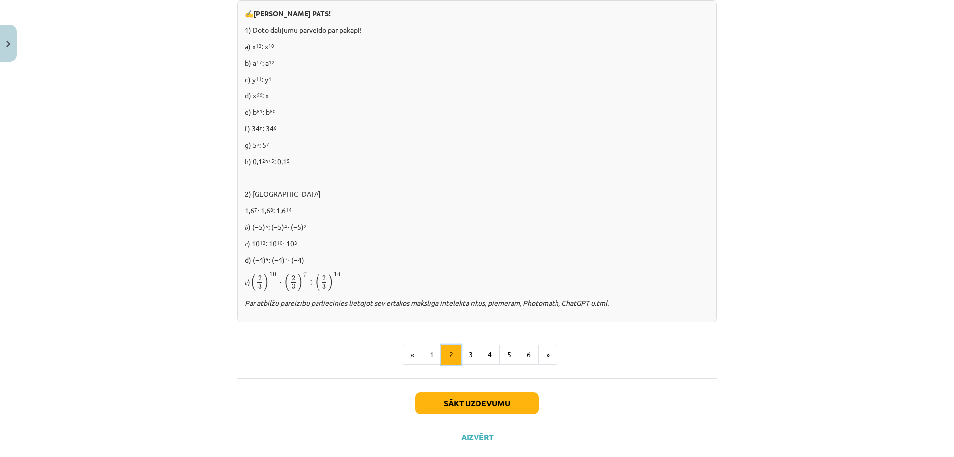
scroll to position [598, 0]
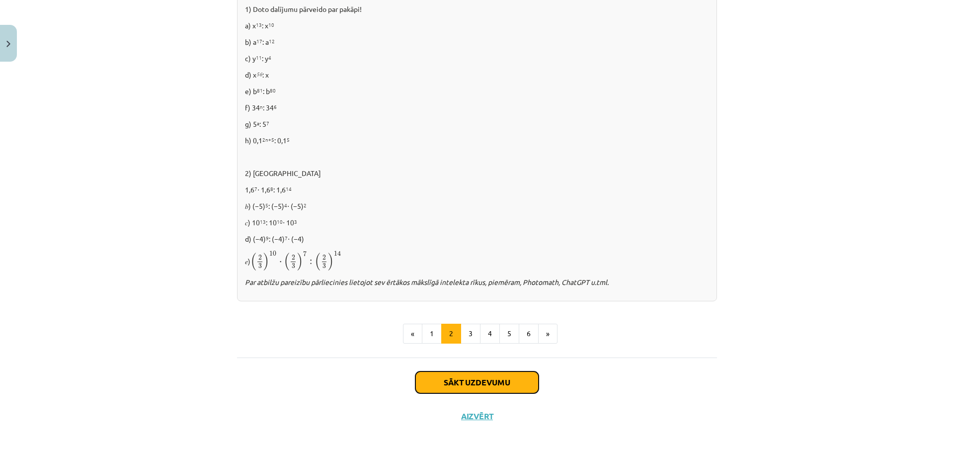
click at [480, 389] on button "Sākt uzdevumu" at bounding box center [476, 382] width 123 height 22
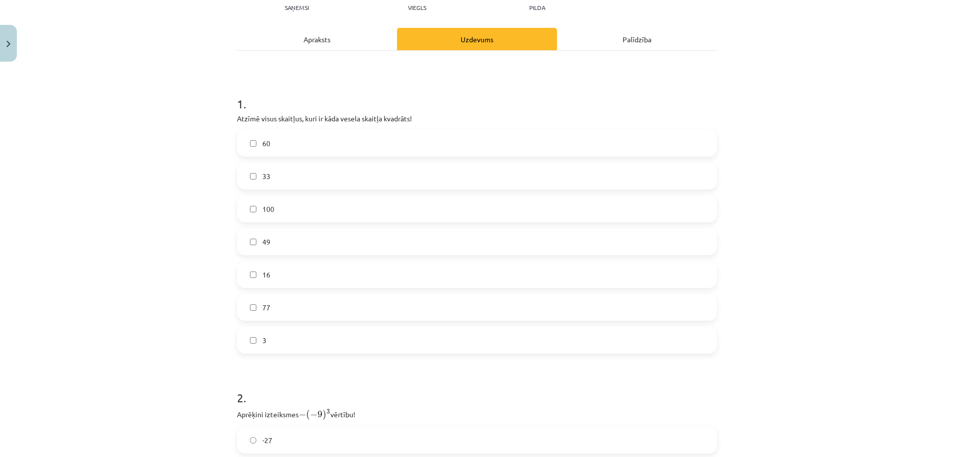
scroll to position [124, 0]
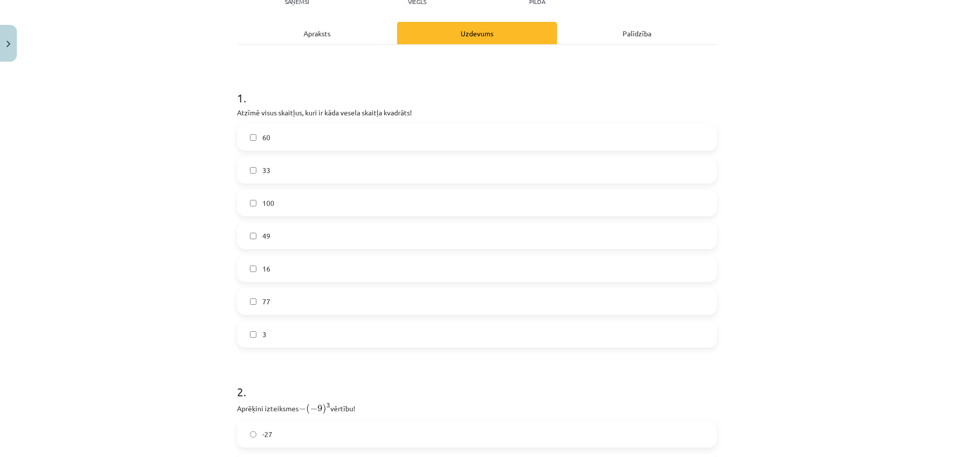
click at [285, 268] on label "16" at bounding box center [477, 268] width 478 height 25
click at [286, 238] on label "49" at bounding box center [477, 235] width 478 height 25
click at [289, 201] on label "100" at bounding box center [477, 202] width 478 height 25
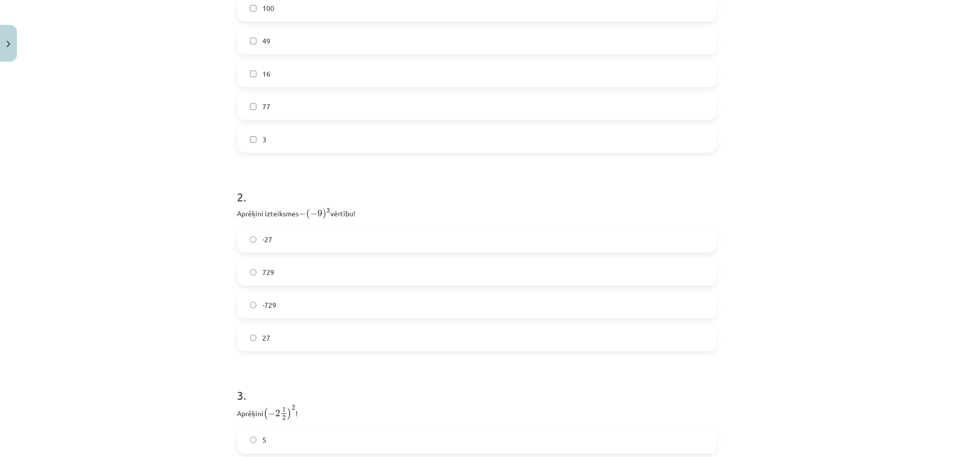
scroll to position [323, 0]
click at [254, 262] on label "729" at bounding box center [477, 267] width 478 height 25
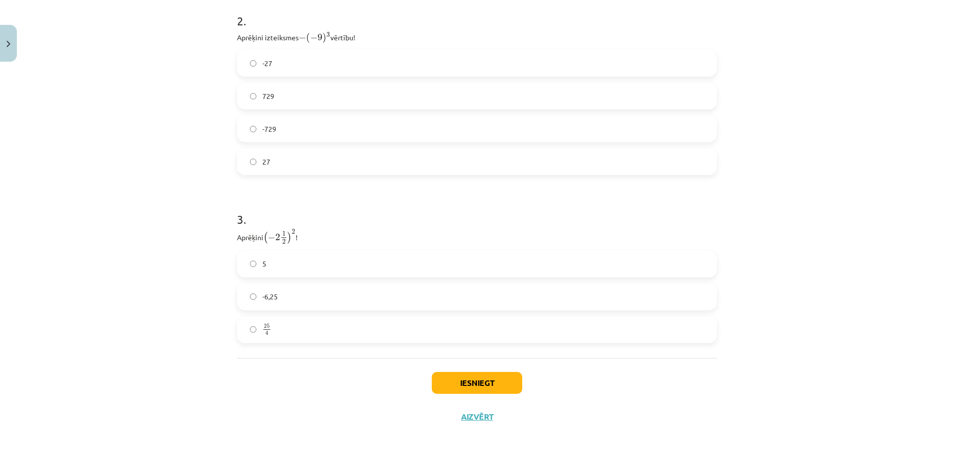
scroll to position [496, 0]
click at [318, 326] on label "25 4 25 4" at bounding box center [477, 328] width 478 height 25
click at [458, 383] on button "Iesniegt" at bounding box center [477, 382] width 90 height 22
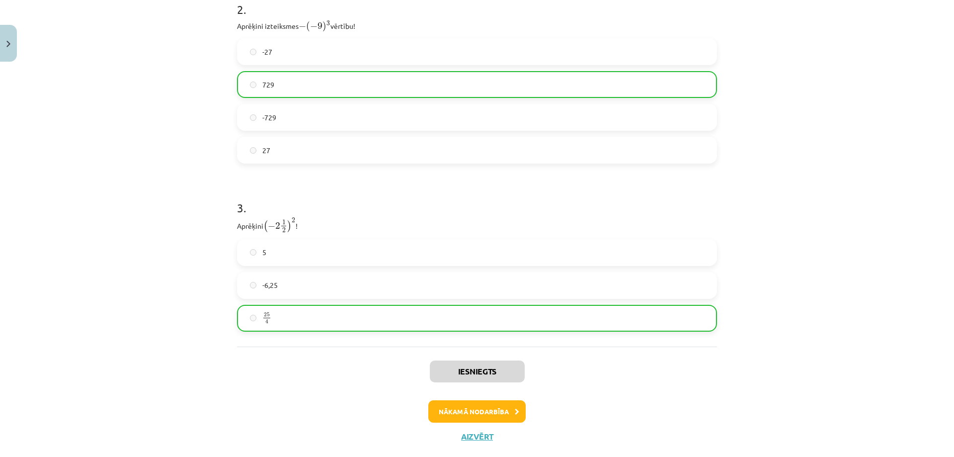
scroll to position [527, 0]
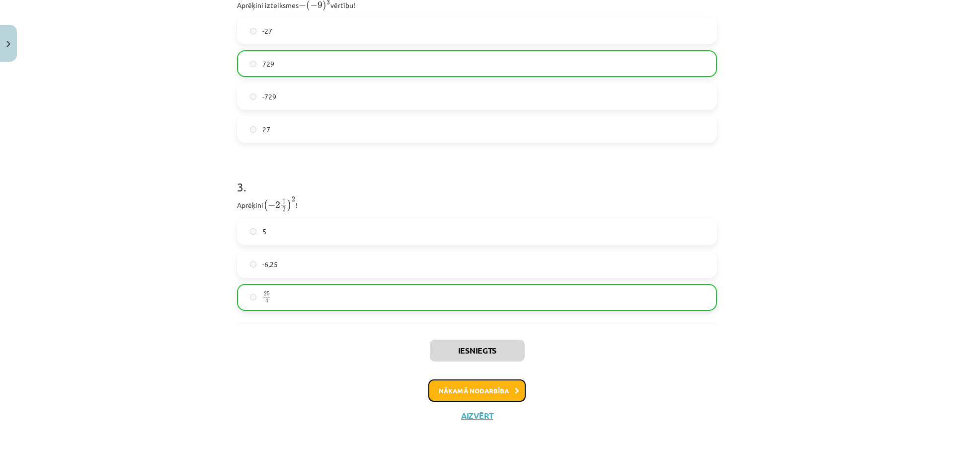
click at [493, 386] on button "Nākamā nodarbība" at bounding box center [476, 390] width 97 height 23
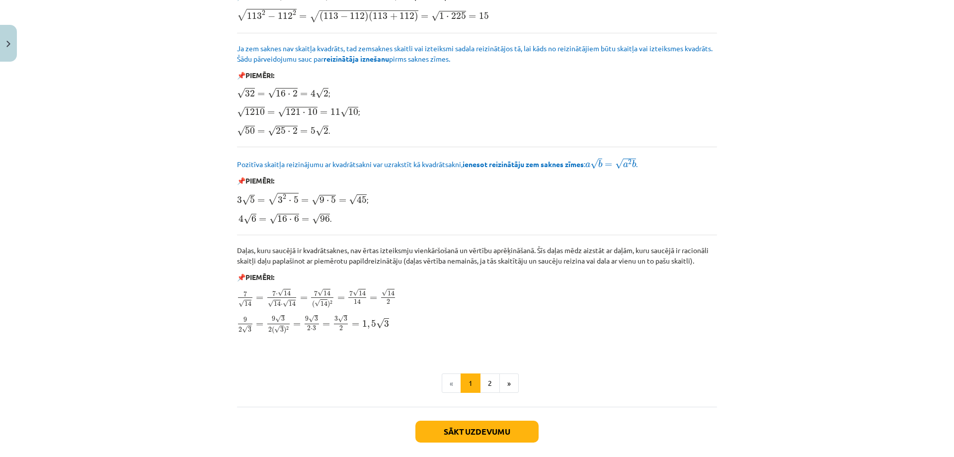
scroll to position [1099, 0]
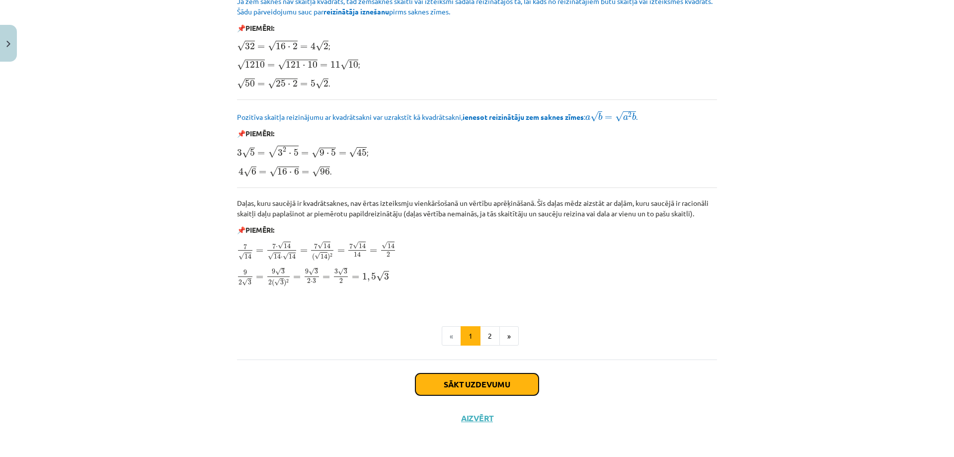
click at [486, 379] on button "Sākt uzdevumu" at bounding box center [476, 384] width 123 height 22
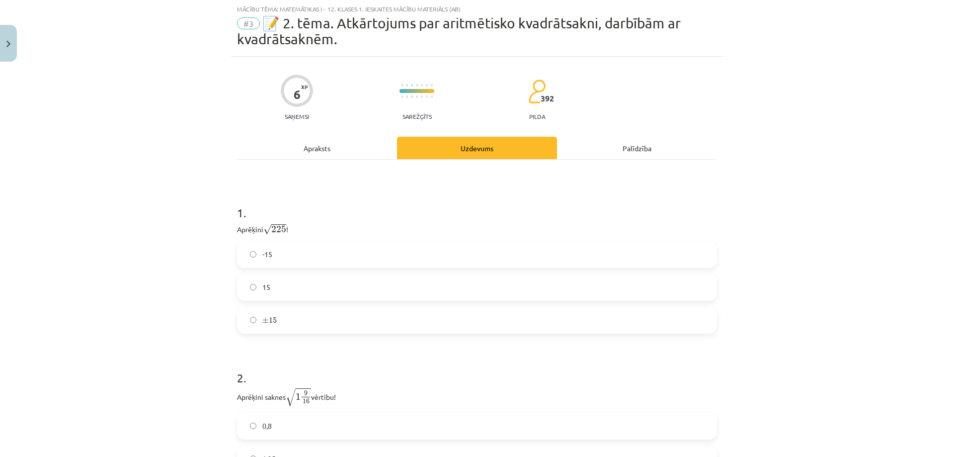
scroll to position [25, 0]
drag, startPoint x: 305, startPoint y: 323, endPoint x: 283, endPoint y: 331, distance: 24.4
click at [305, 323] on label "± 15 ± 15" at bounding box center [477, 320] width 478 height 25
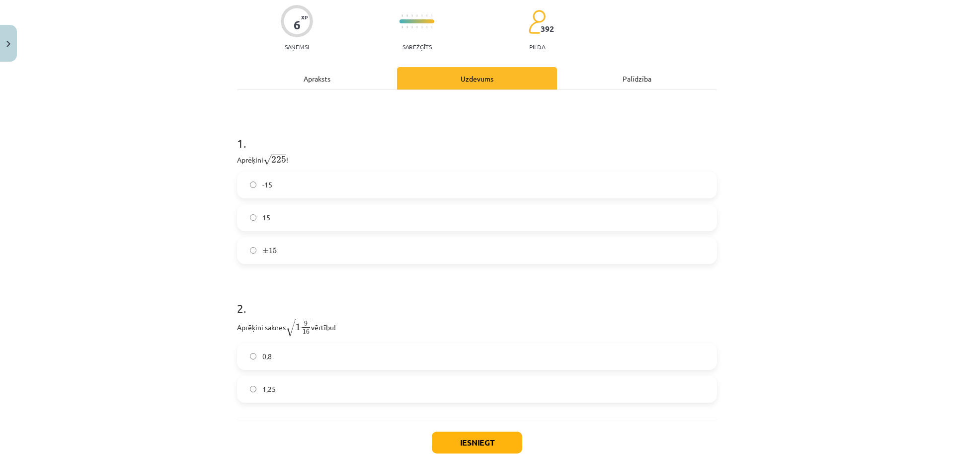
scroll to position [99, 0]
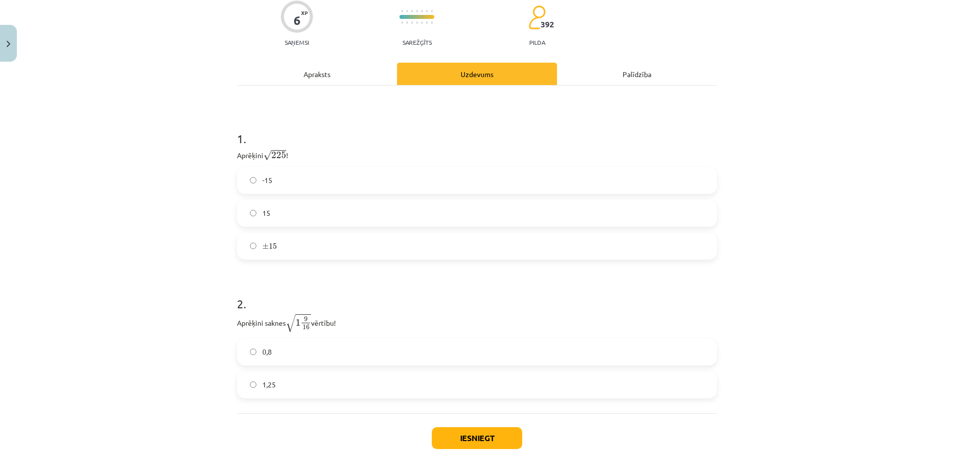
click at [328, 391] on label "1,25" at bounding box center [477, 384] width 478 height 25
click at [478, 435] on button "Iesniegt" at bounding box center [477, 438] width 90 height 22
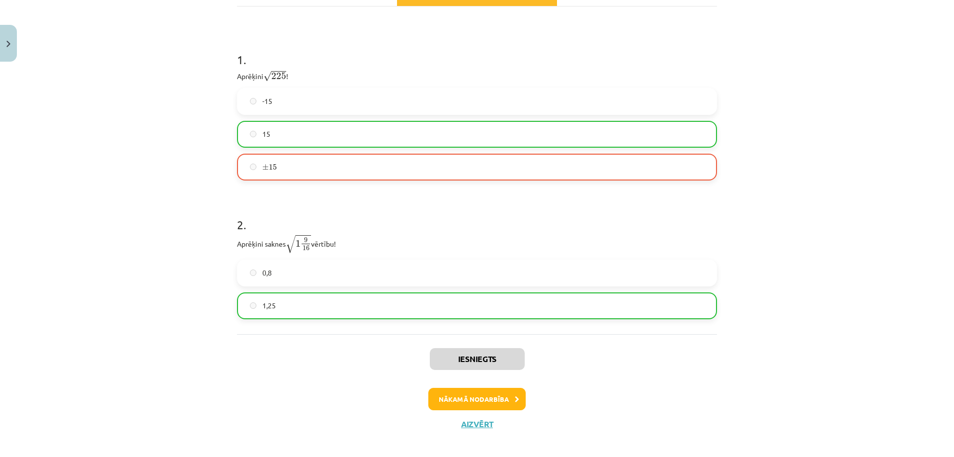
scroll to position [187, 0]
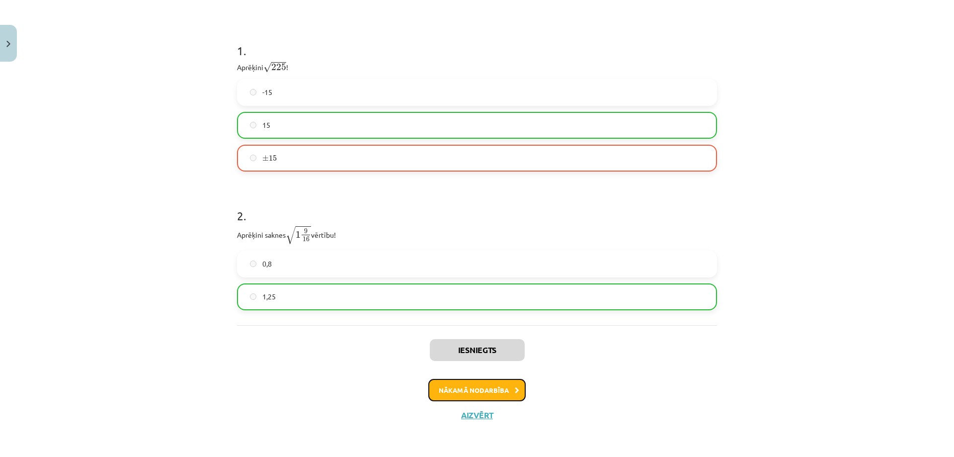
click at [483, 387] on button "Nākamā nodarbība" at bounding box center [476, 390] width 97 height 23
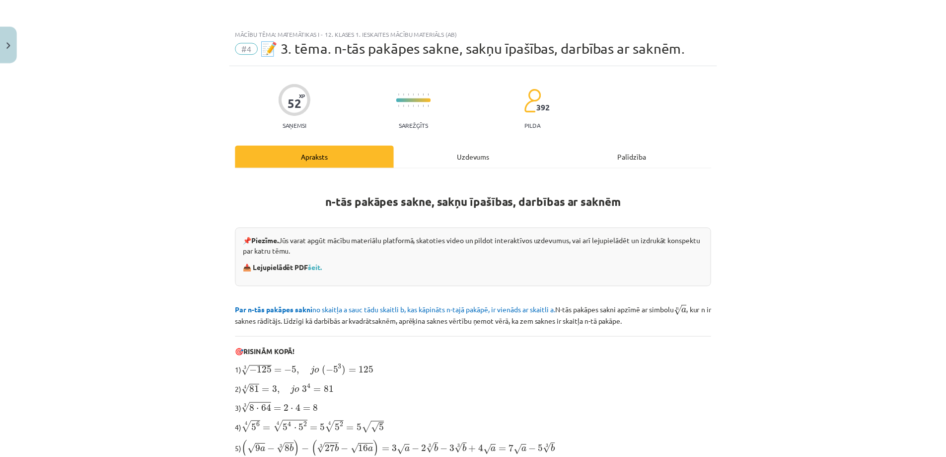
scroll to position [0, 0]
click at [13, 35] on button "Close" at bounding box center [8, 43] width 17 height 37
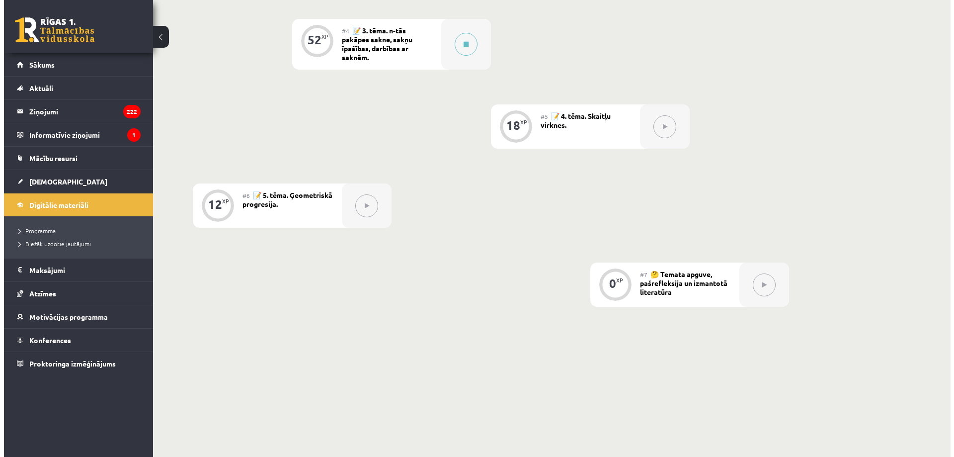
scroll to position [378, 0]
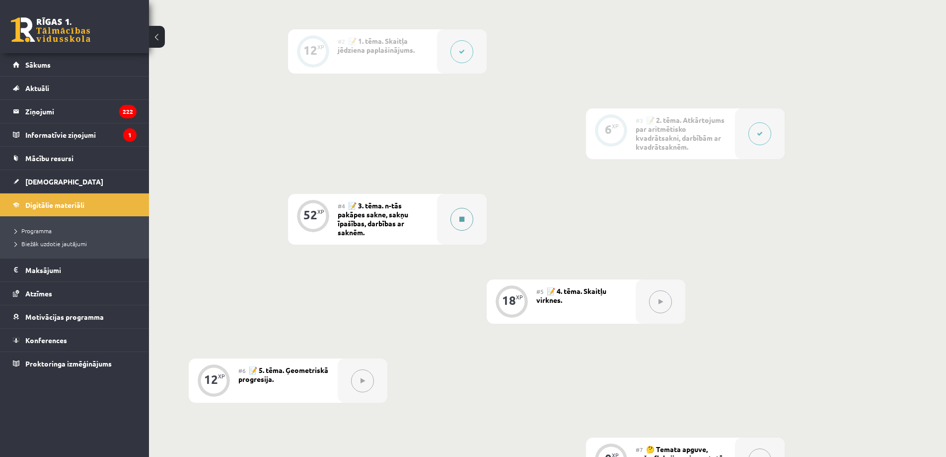
click at [457, 212] on button at bounding box center [462, 219] width 23 height 23
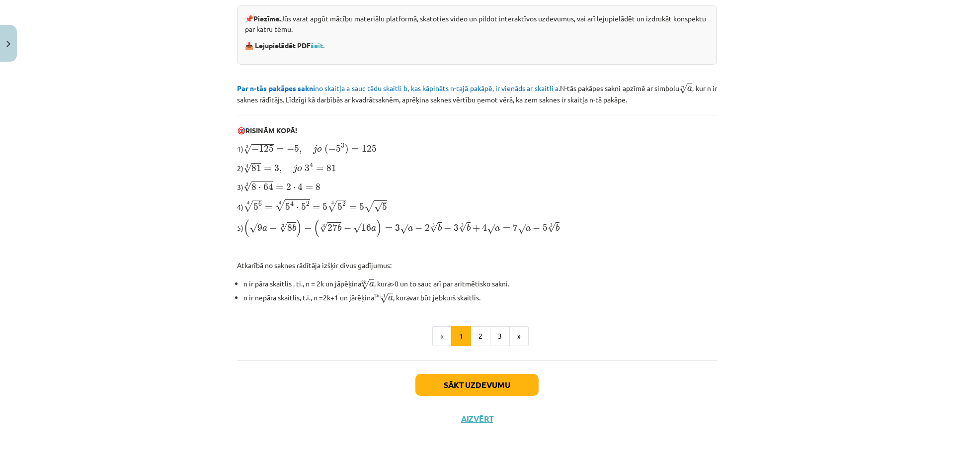
scroll to position [224, 0]
click at [476, 383] on button "Sākt uzdevumu" at bounding box center [476, 384] width 123 height 22
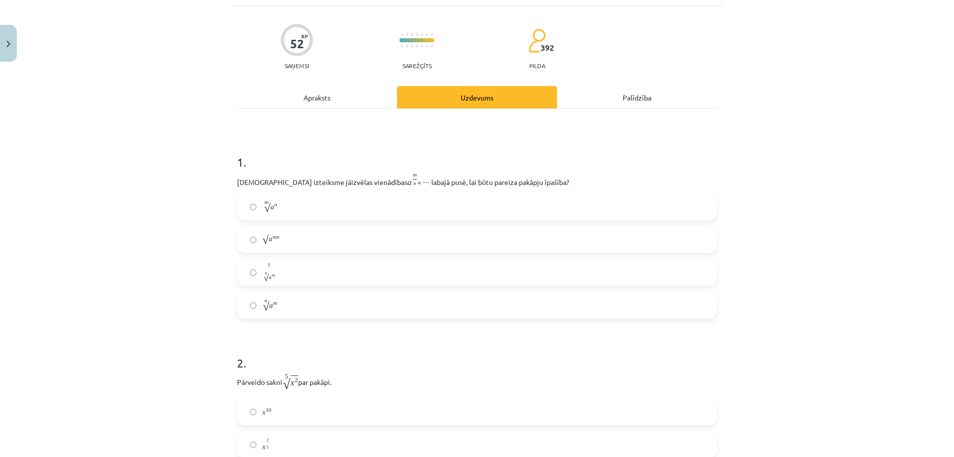
scroll to position [25, 0]
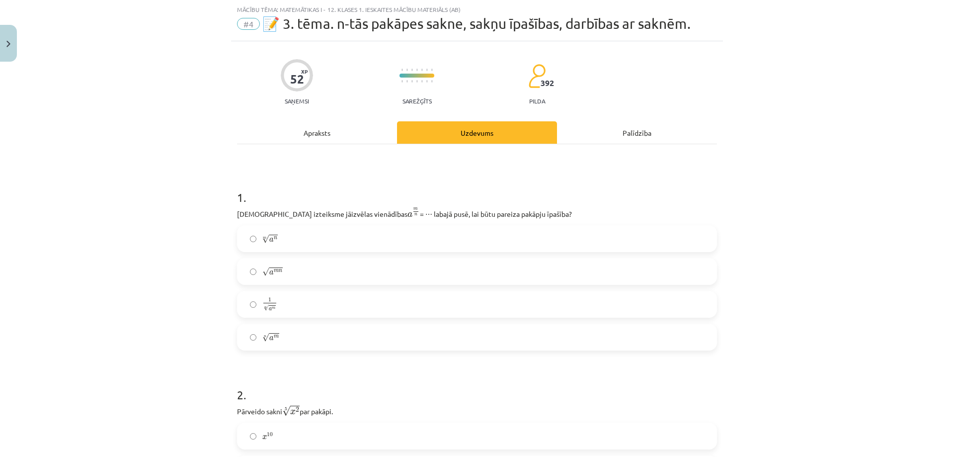
click at [315, 339] on label "n √ a m a m n" at bounding box center [477, 336] width 478 height 25
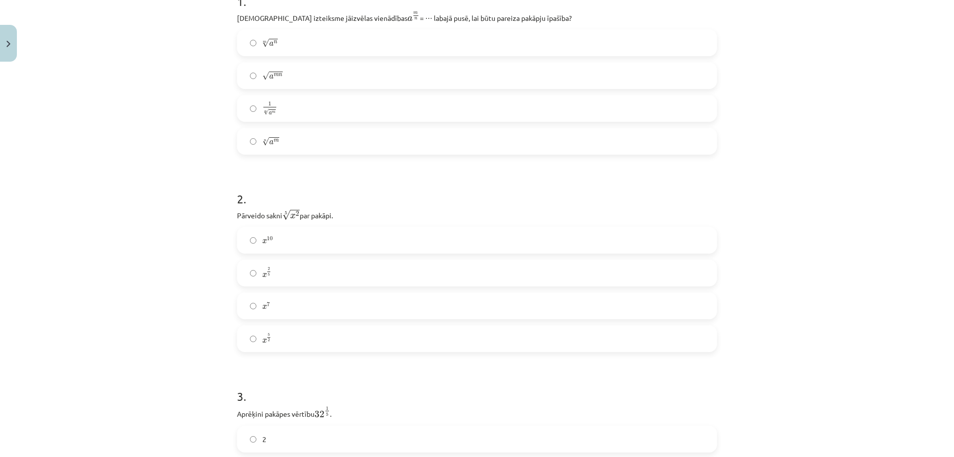
scroll to position [224, 0]
drag, startPoint x: 325, startPoint y: 225, endPoint x: 236, endPoint y: 200, distance: 92.3
drag, startPoint x: 236, startPoint y: 200, endPoint x: 144, endPoint y: 193, distance: 93.2
click at [144, 193] on div "Mācību tēma: Matemātikas i - 12. klases 1. ieskaites mācību materiāls (ab) #4 📝…" at bounding box center [477, 228] width 954 height 457
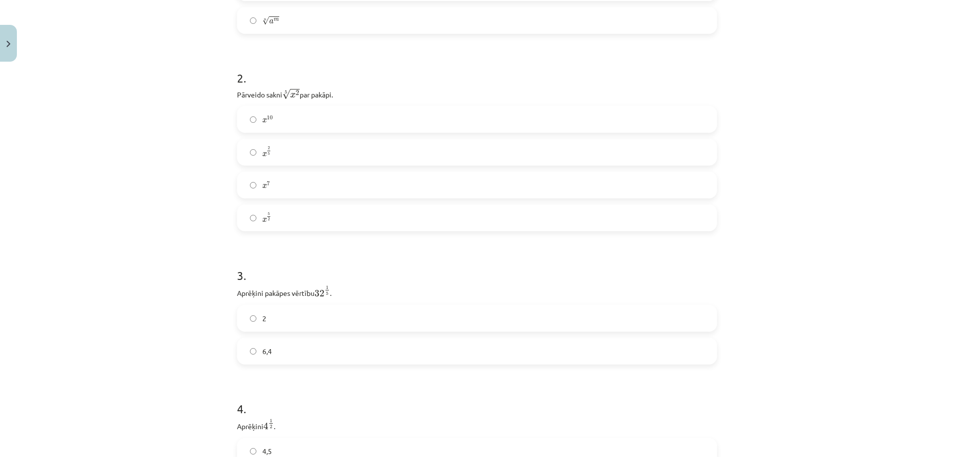
scroll to position [373, 0]
click at [314, 285] on label "2" at bounding box center [477, 286] width 478 height 25
click at [292, 304] on label "2" at bounding box center [477, 303] width 478 height 25
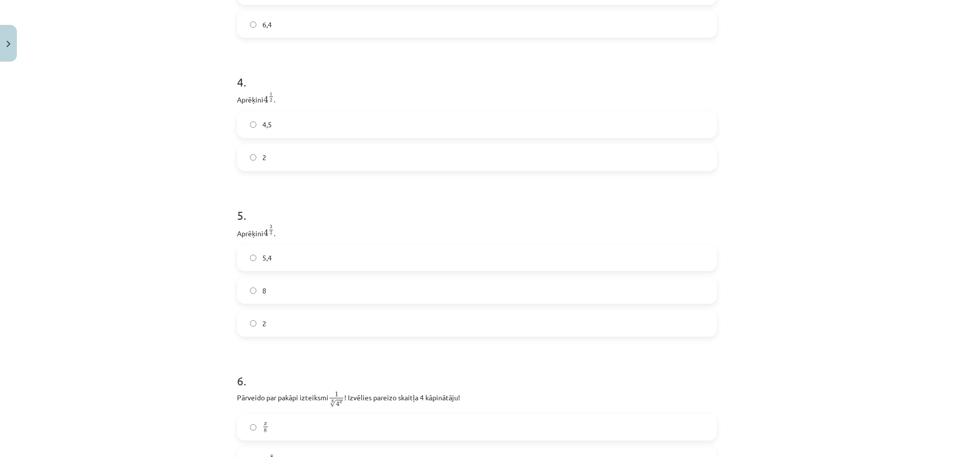
scroll to position [671, 0]
click at [293, 294] on label "8" at bounding box center [477, 287] width 478 height 25
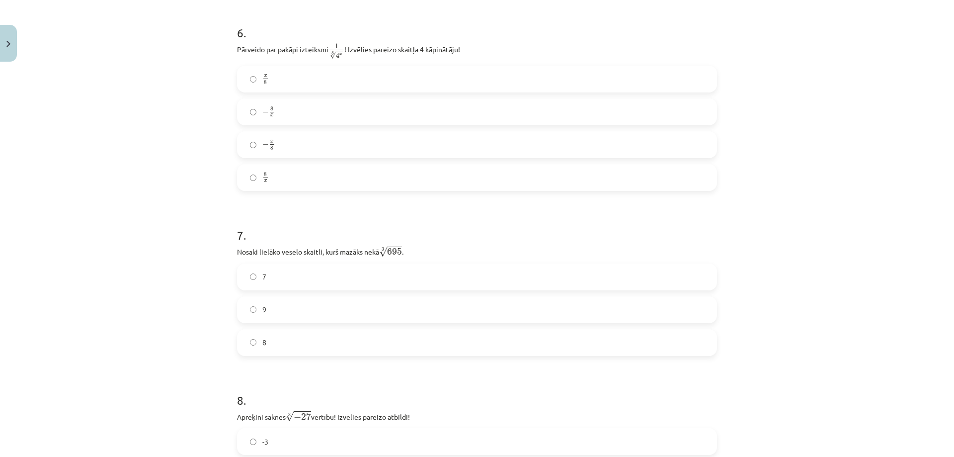
scroll to position [1018, 0]
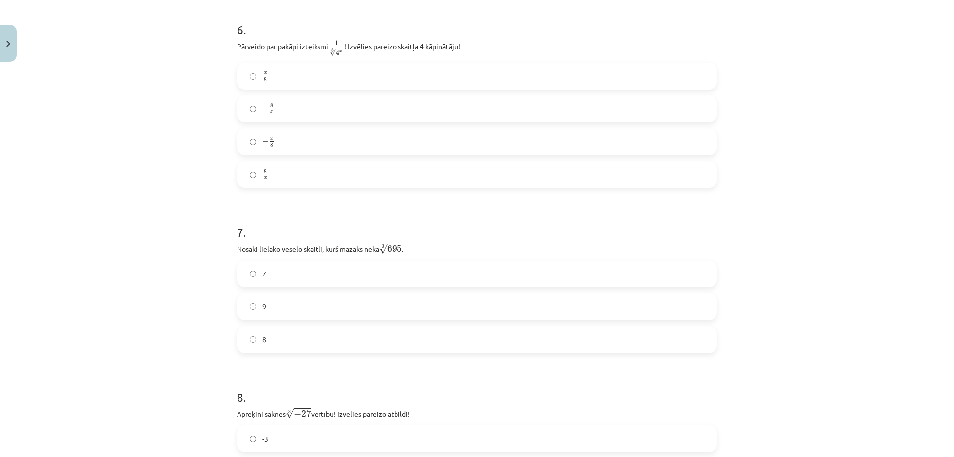
click at [296, 345] on label "8" at bounding box center [477, 339] width 478 height 25
click at [295, 345] on label "8" at bounding box center [477, 339] width 478 height 25
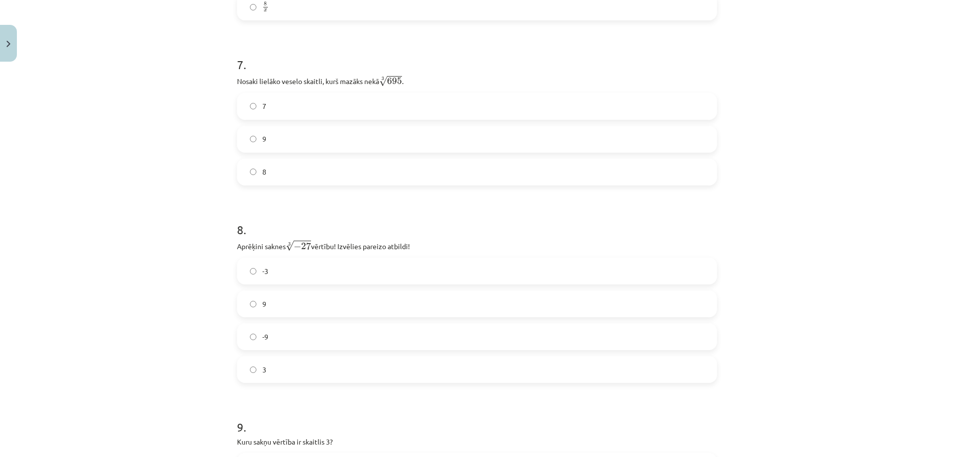
scroll to position [1217, 0]
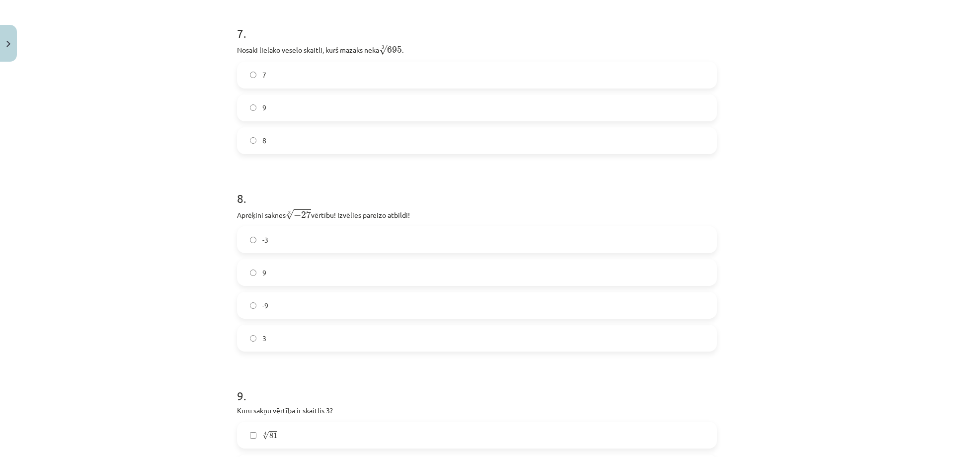
click at [345, 247] on label "-3" at bounding box center [477, 239] width 478 height 25
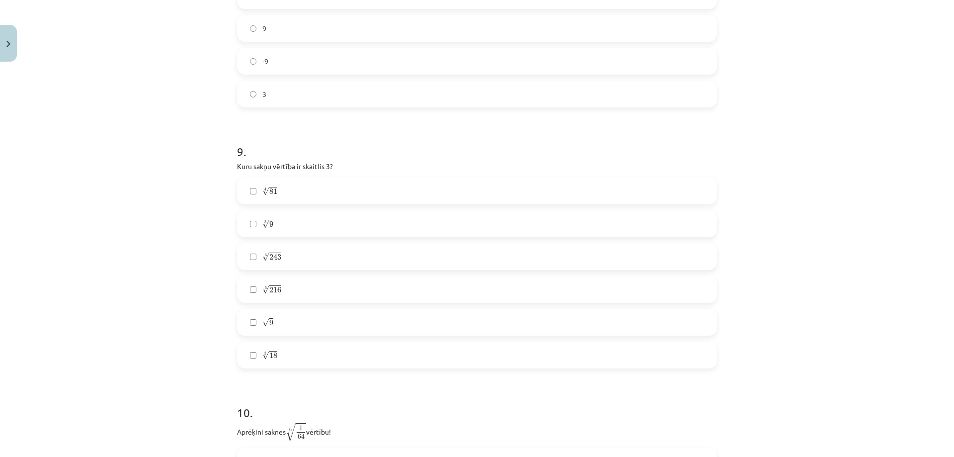
scroll to position [1465, 0]
click at [289, 250] on label "5 √ 243 243 5" at bounding box center [477, 251] width 478 height 25
click at [309, 193] on label "4 √ 81 81 4" at bounding box center [477, 186] width 478 height 25
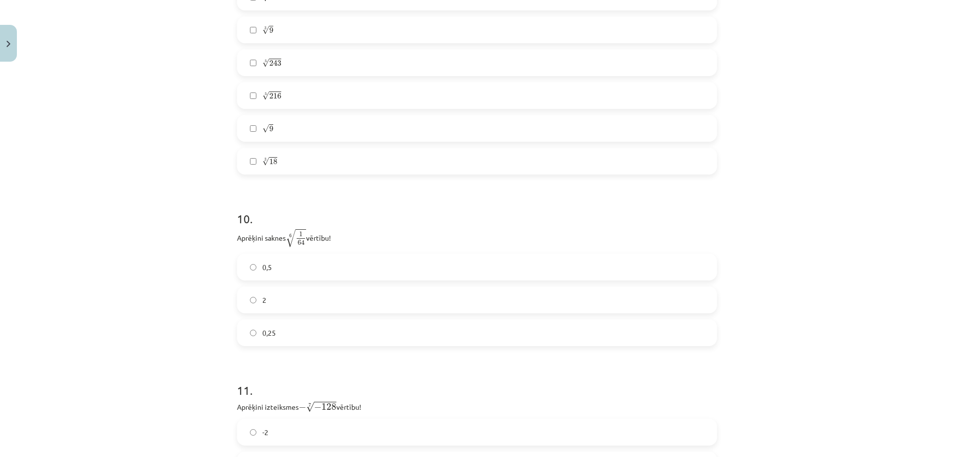
scroll to position [1730, 0]
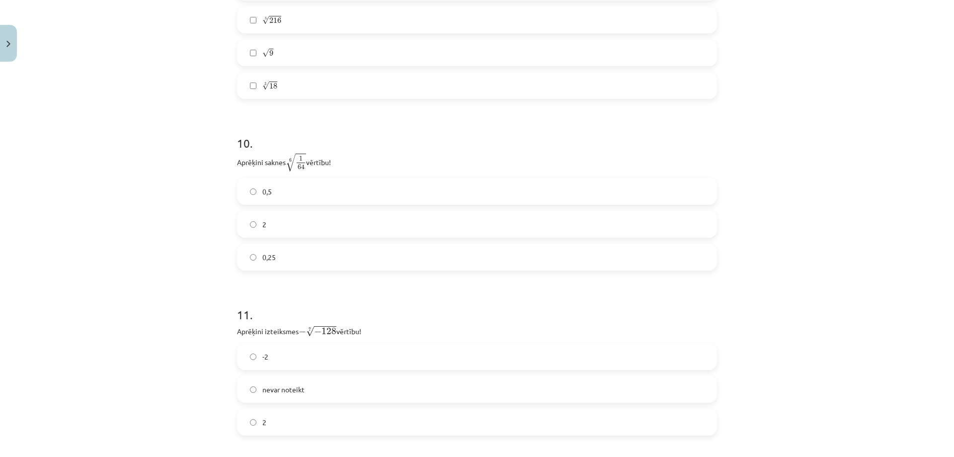
click at [318, 230] on label "2" at bounding box center [477, 224] width 478 height 25
click at [362, 192] on label "0,5" at bounding box center [477, 191] width 478 height 25
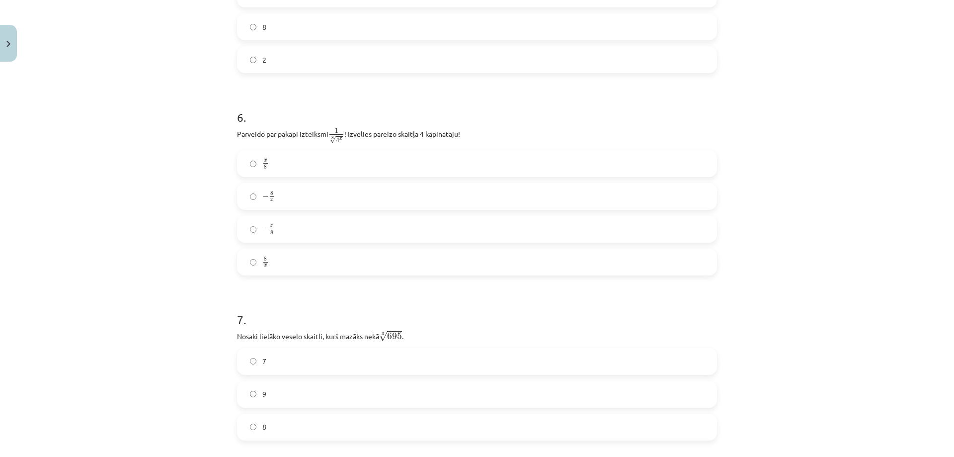
scroll to position [935, 0]
click at [295, 261] on label "8 x 8 x" at bounding box center [477, 257] width 478 height 25
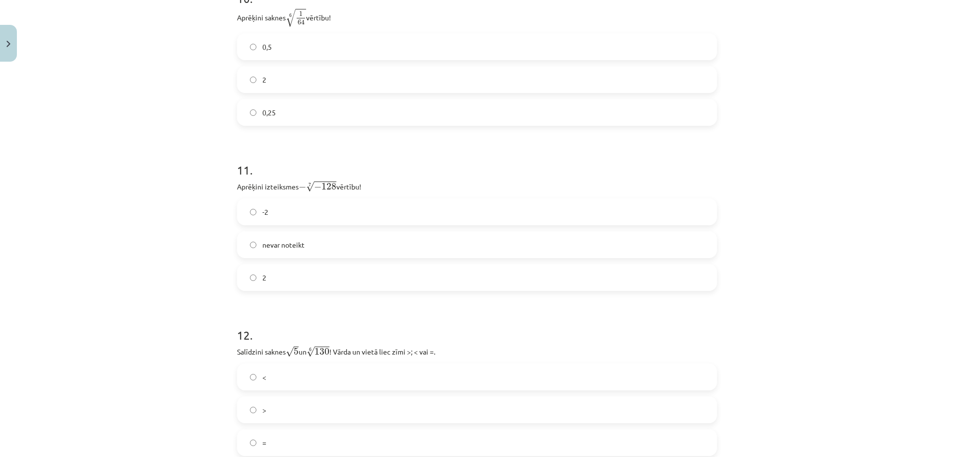
scroll to position [1879, 0]
click at [347, 271] on label "2" at bounding box center [477, 272] width 478 height 25
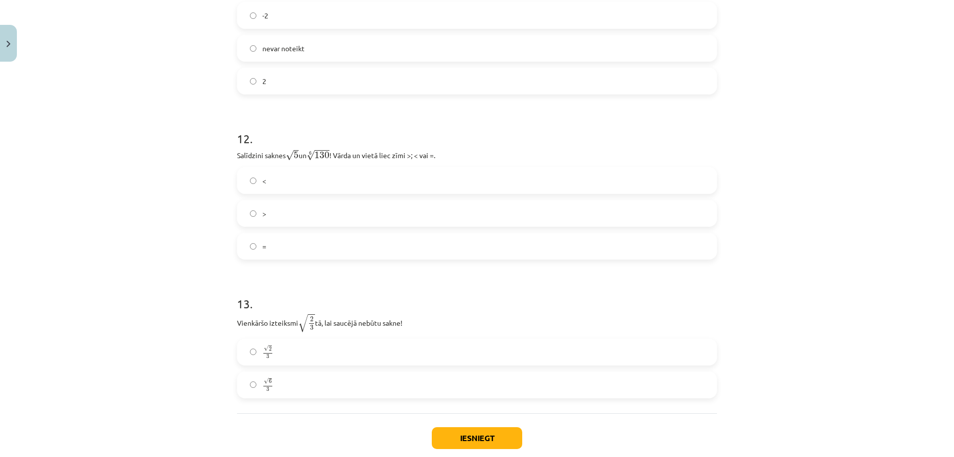
scroll to position [2078, 0]
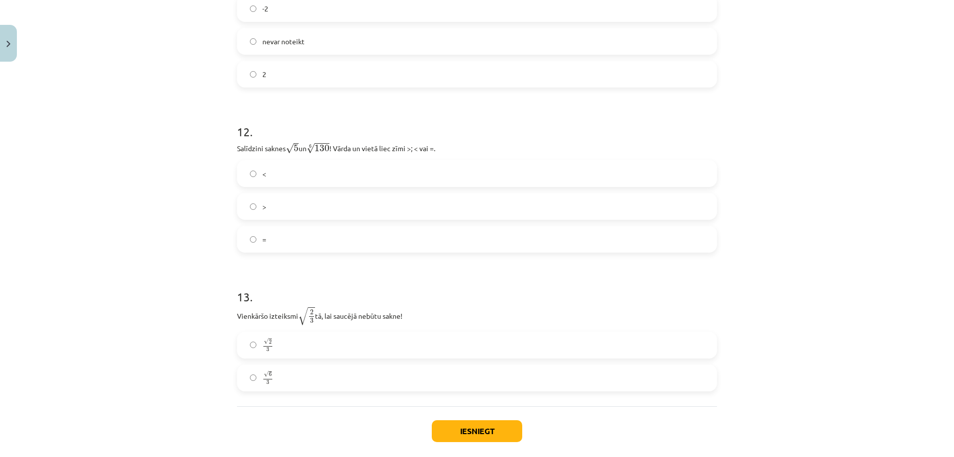
click at [360, 204] on label ">" at bounding box center [477, 206] width 478 height 25
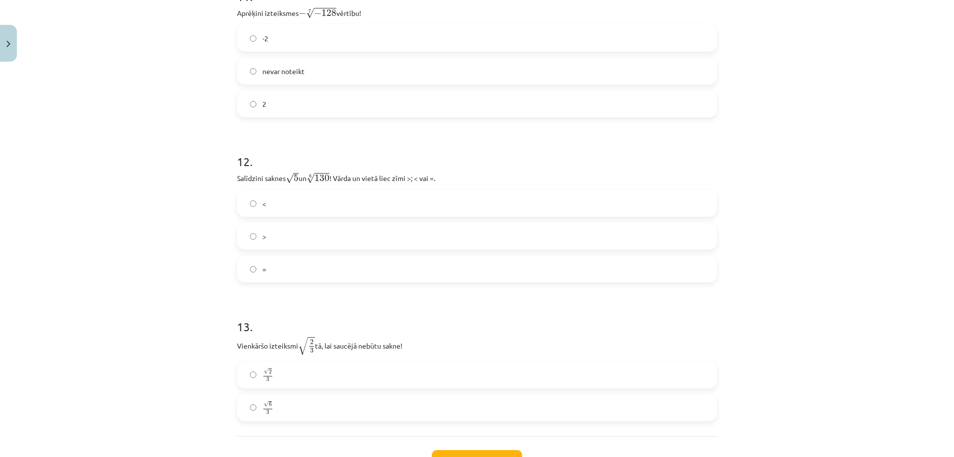
scroll to position [2128, 0]
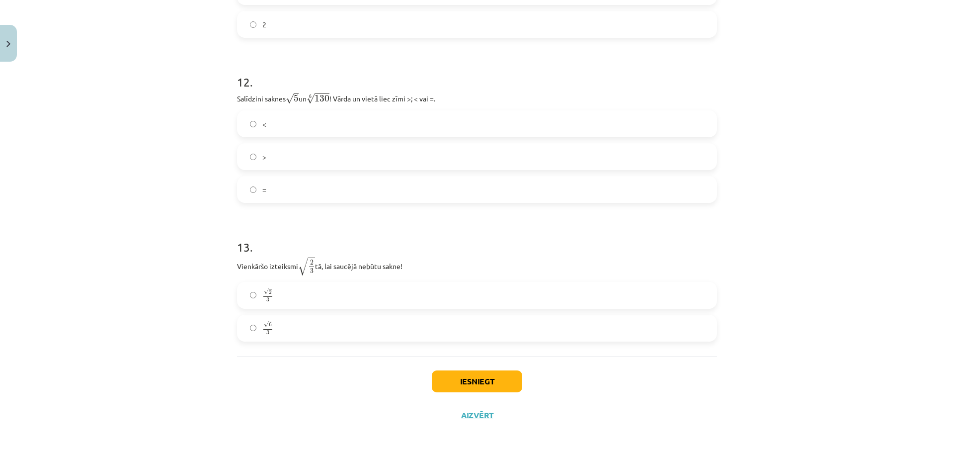
click at [308, 335] on label "√ 6 3 6 3" at bounding box center [477, 327] width 478 height 25
click at [473, 375] on button "Iesniegt" at bounding box center [477, 381] width 90 height 22
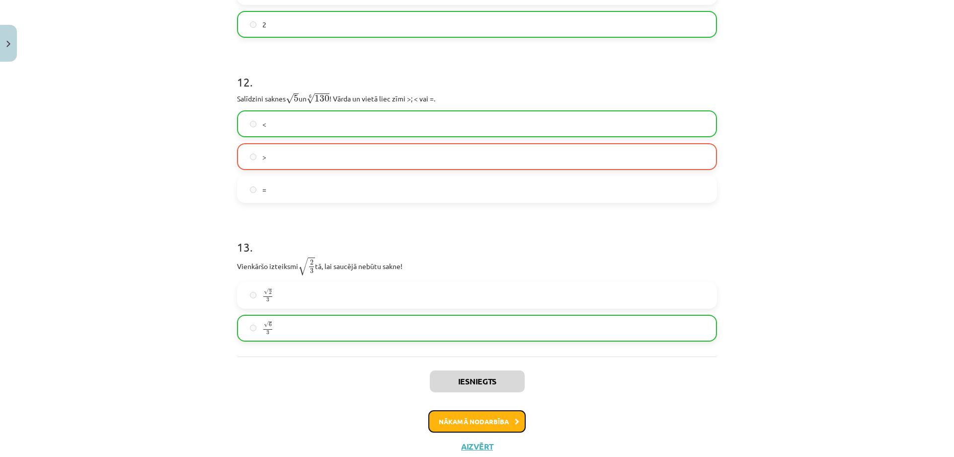
click at [467, 423] on button "Nākamā nodarbība" at bounding box center [476, 421] width 97 height 23
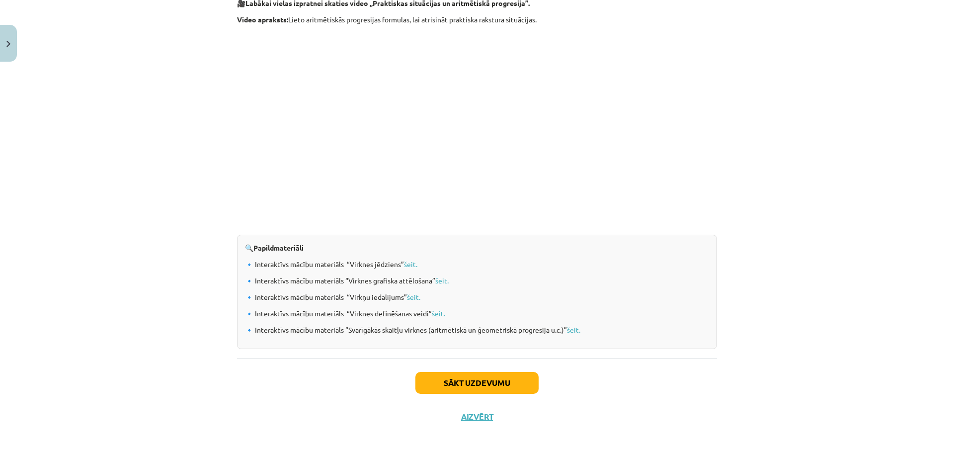
scroll to position [936, 0]
click at [466, 383] on button "Sākt uzdevumu" at bounding box center [476, 382] width 123 height 22
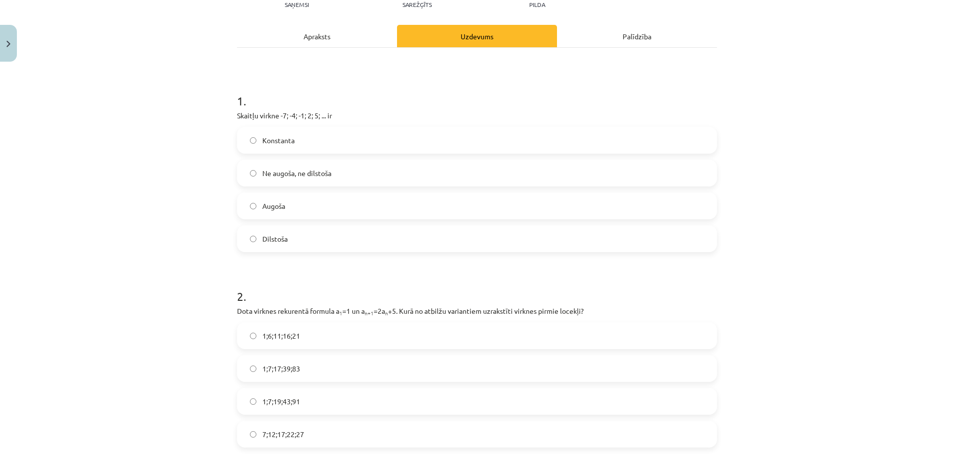
scroll to position [124, 0]
click at [319, 206] on label "Augoša" at bounding box center [477, 202] width 478 height 25
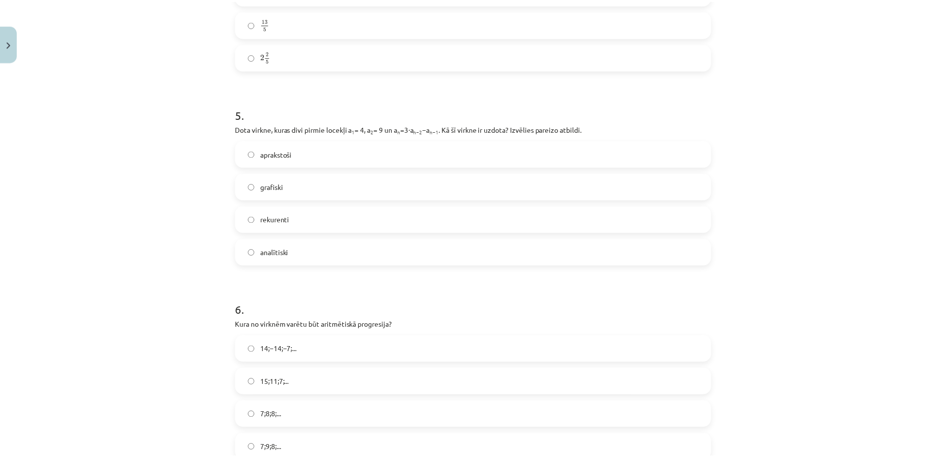
scroll to position [863, 0]
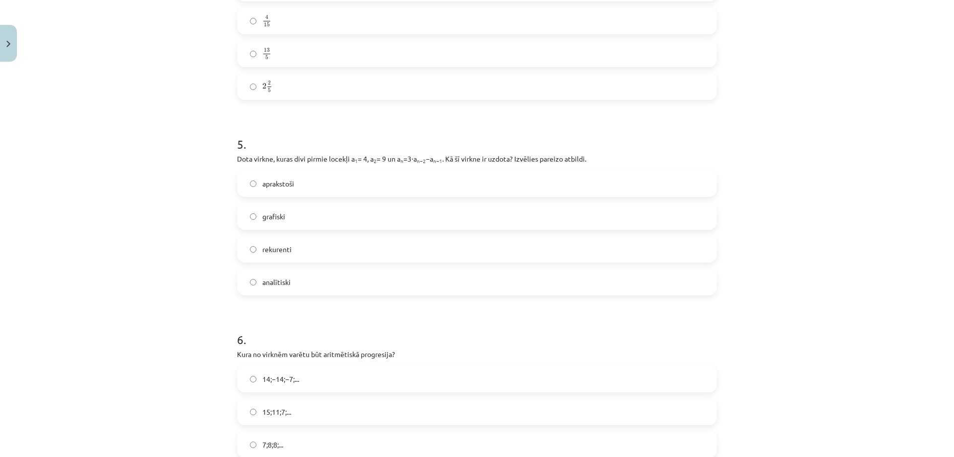
click at [6, 24] on div "Mācību tēma: Matemātikas i - 12. klases 1. ieskaites mācību materiāls (ab) #5 📝…" at bounding box center [477, 228] width 954 height 457
click at [7, 31] on button "Close" at bounding box center [8, 43] width 17 height 37
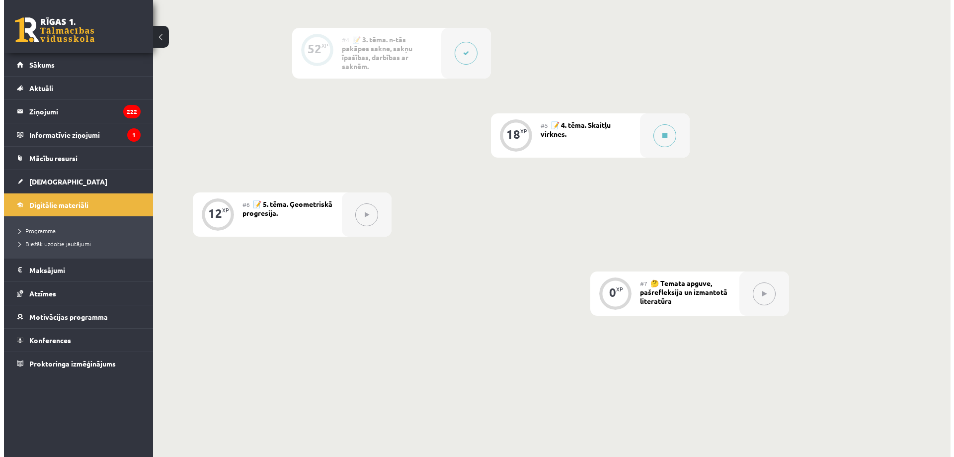
scroll to position [576, 0]
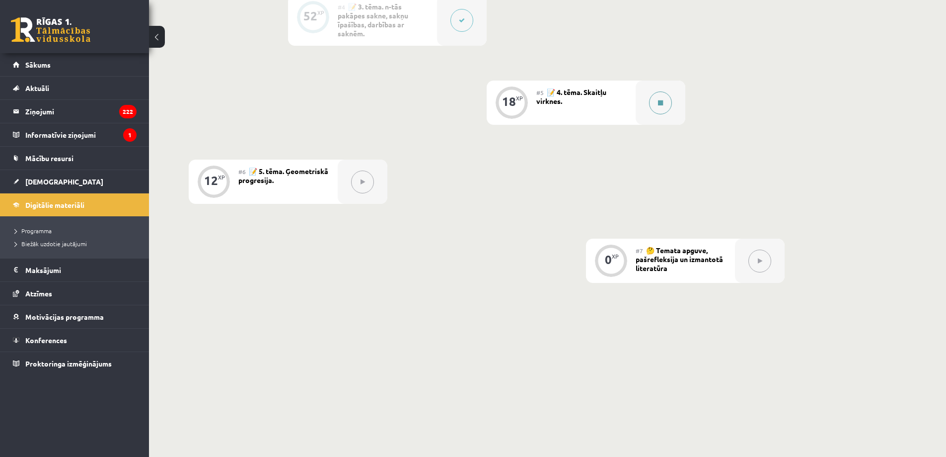
click at [669, 96] on button at bounding box center [660, 102] width 23 height 23
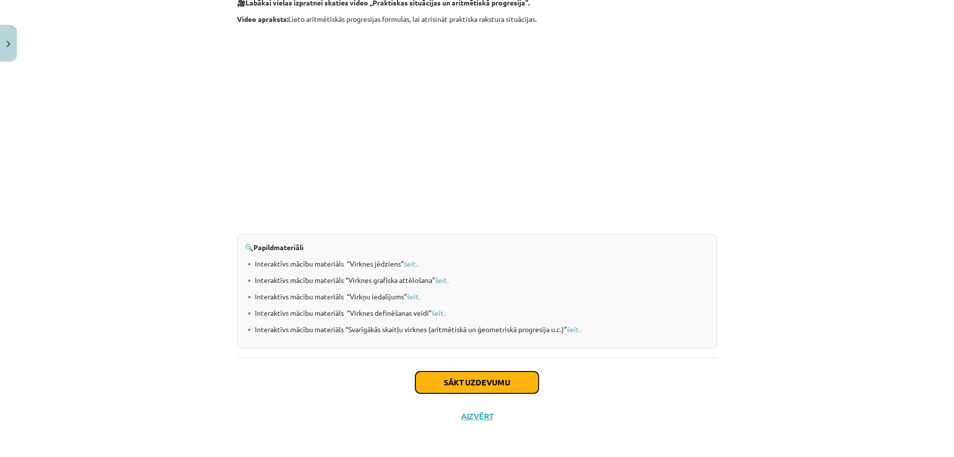
click at [480, 378] on button "Sākt uzdevumu" at bounding box center [476, 382] width 123 height 22
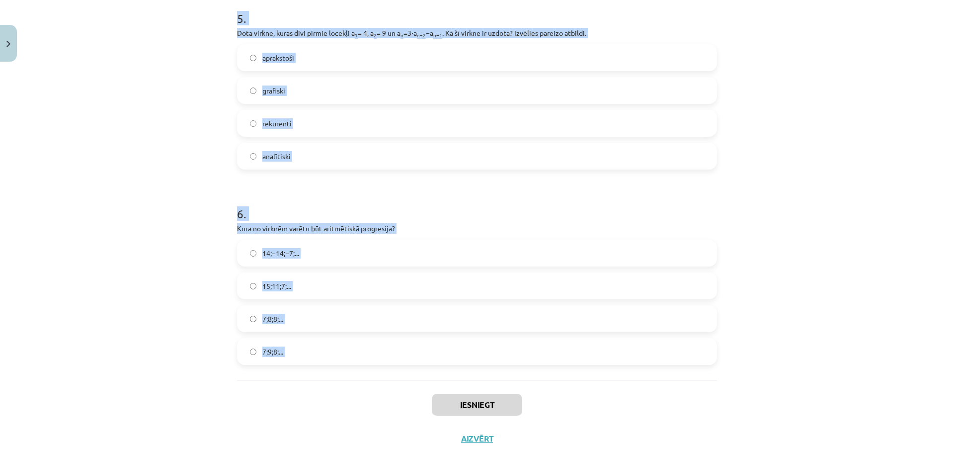
scroll to position [1012, 0]
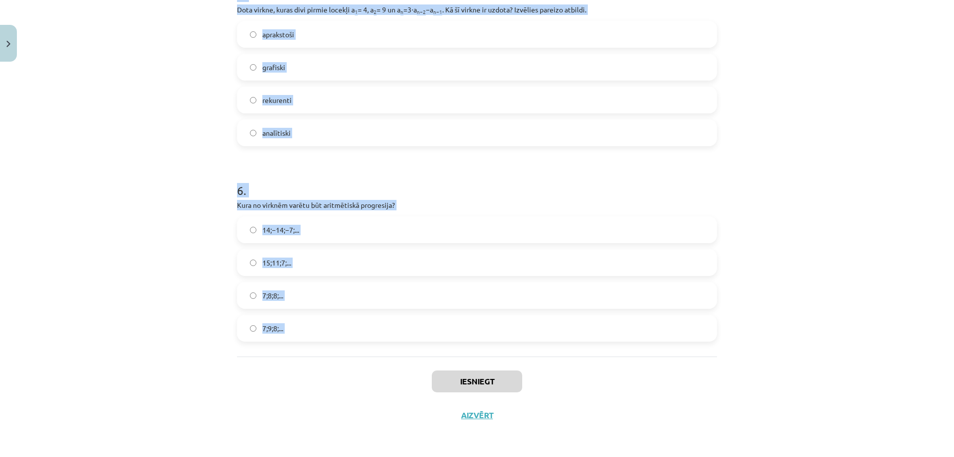
drag, startPoint x: 227, startPoint y: 207, endPoint x: 370, endPoint y: 380, distance: 224.5
copy form "Skaitļu virkne -7; -4; -1; 2; 5; ... ir Konstanta Ne augoša, ne dilstoša Augoša…"
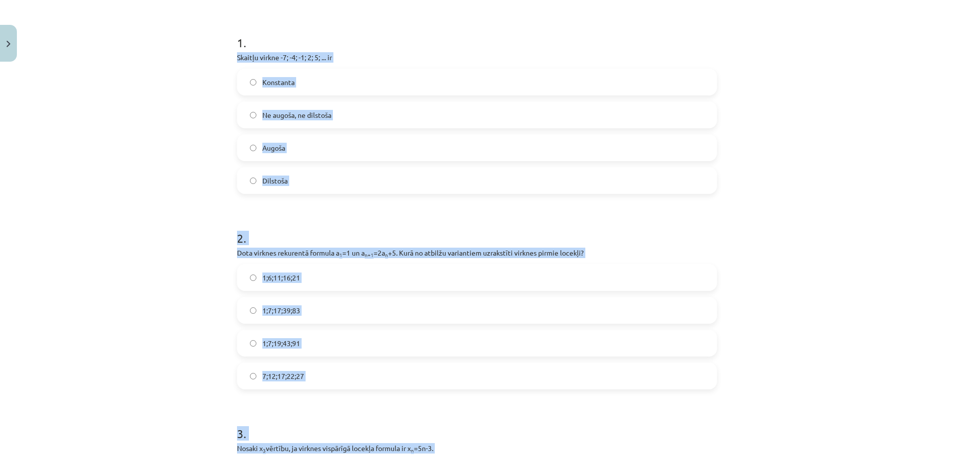
scroll to position [171, 0]
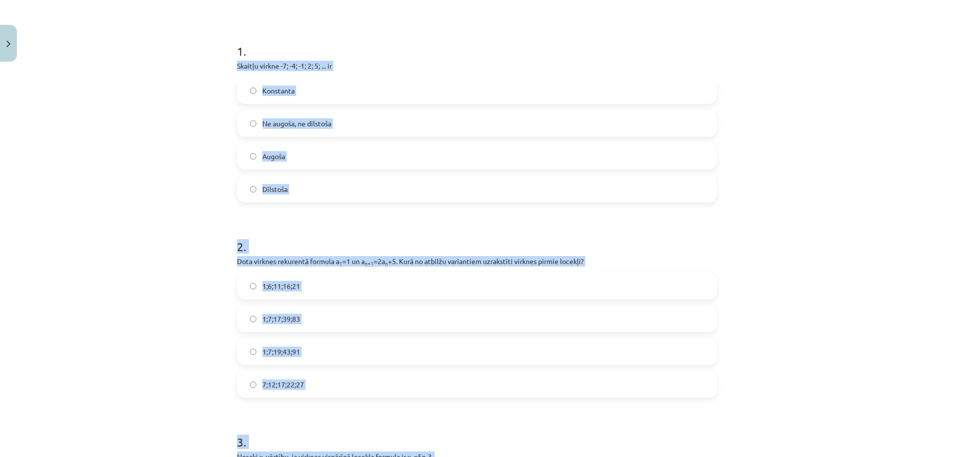
drag, startPoint x: 823, startPoint y: 132, endPoint x: 373, endPoint y: 170, distance: 451.2
click at [822, 132] on div "Mācību tēma: Matemātikas i - 12. klases 1. ieskaites mācību materiāls (ab) #5 📝…" at bounding box center [477, 228] width 954 height 457
click at [219, 145] on div "Mācību tēma: Matemātikas i - 12. klases 1. ieskaites mācību materiāls (ab) #5 📝…" at bounding box center [477, 228] width 954 height 457
click at [257, 149] on label "Augoša" at bounding box center [477, 156] width 478 height 25
drag, startPoint x: 208, startPoint y: 169, endPoint x: 158, endPoint y: 151, distance: 53.6
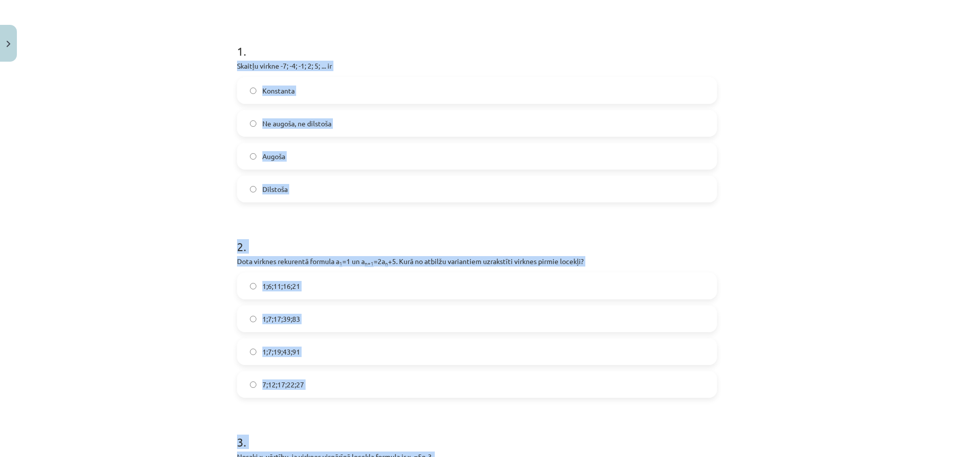
click at [158, 151] on div "Mācību tēma: Matemātikas i - 12. klases 1. ieskaites mācību materiāls (ab) #5 📝…" at bounding box center [477, 228] width 954 height 457
click at [157, 150] on div "Mācību tēma: Matemātikas i - 12. klases 1. ieskaites mācību materiāls (ab) #5 📝…" at bounding box center [477, 228] width 954 height 457
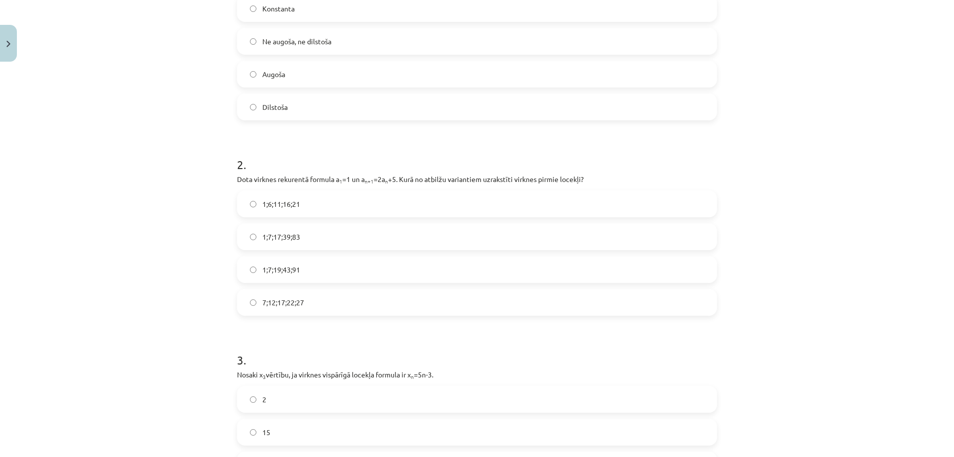
scroll to position [270, 0]
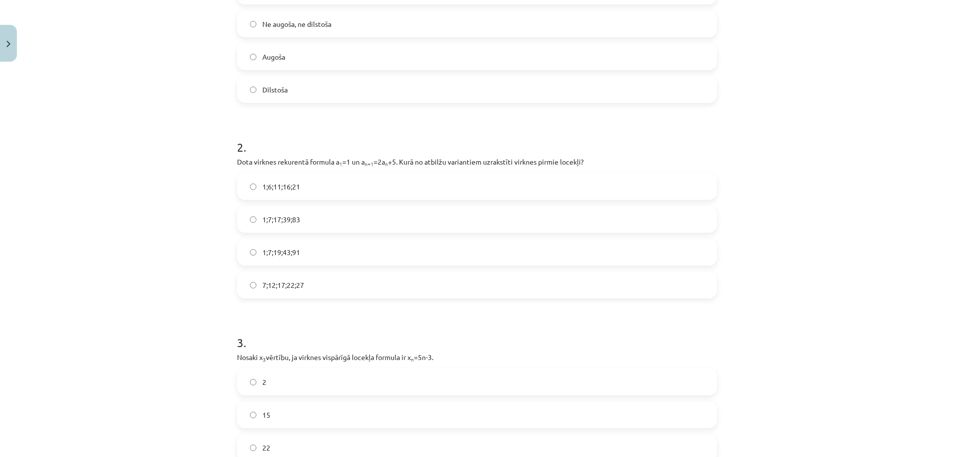
click at [313, 249] on label "1;7;19;43;91" at bounding box center [477, 251] width 478 height 25
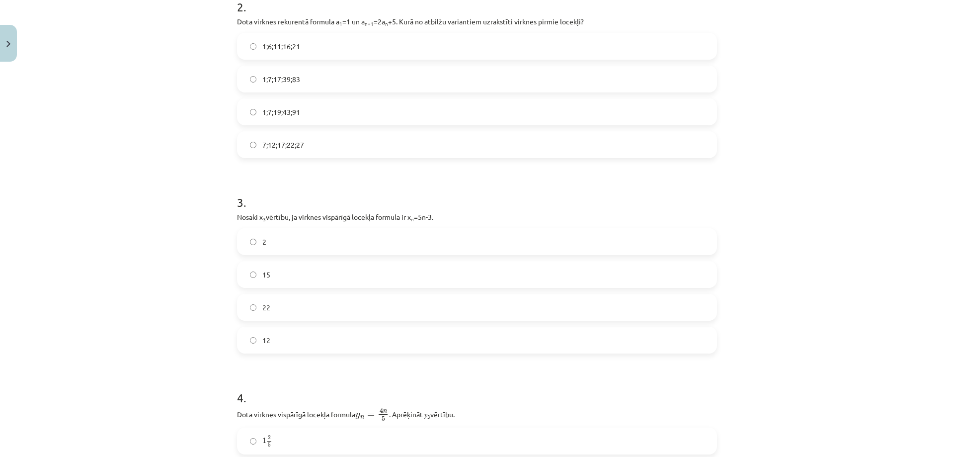
scroll to position [469, 0]
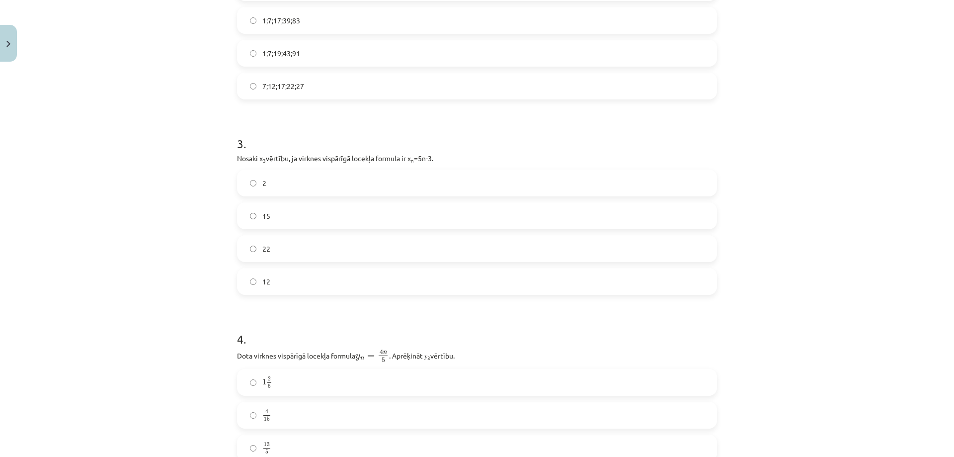
click at [290, 285] on label "12" at bounding box center [477, 281] width 478 height 25
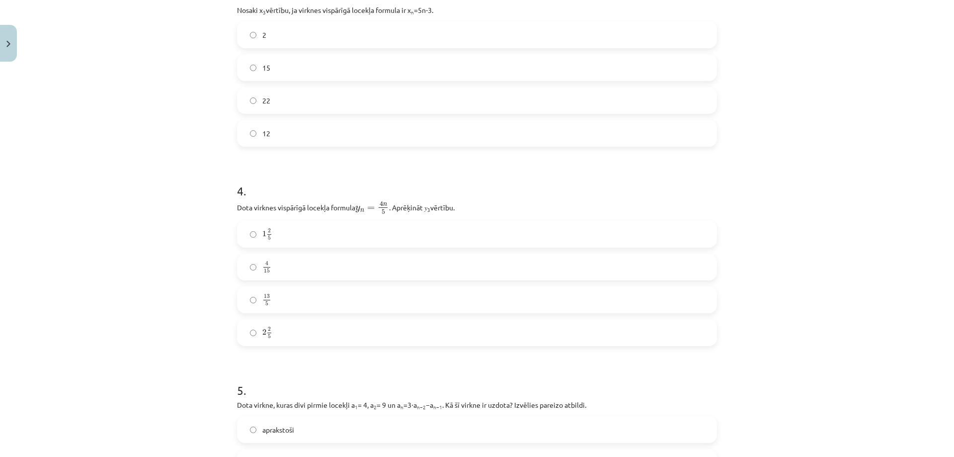
scroll to position [618, 0]
click at [284, 323] on label "2 2 5 2 2 5" at bounding box center [477, 331] width 478 height 25
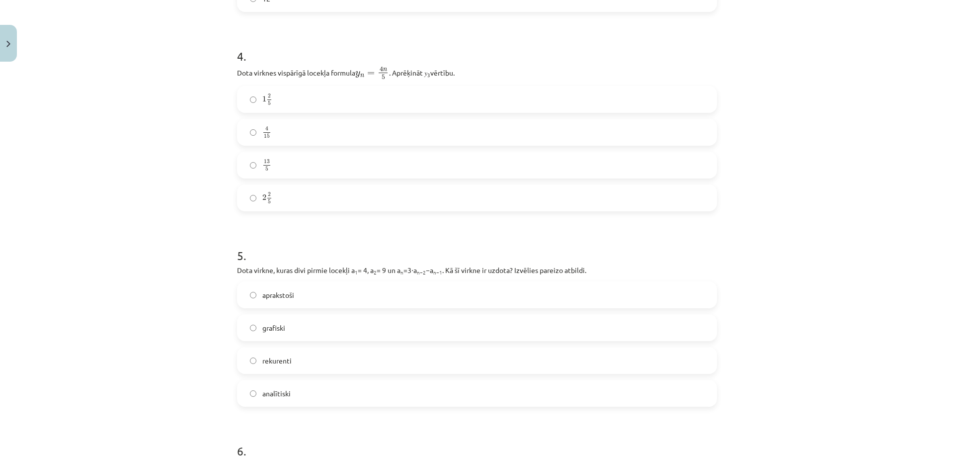
scroll to position [866, 0]
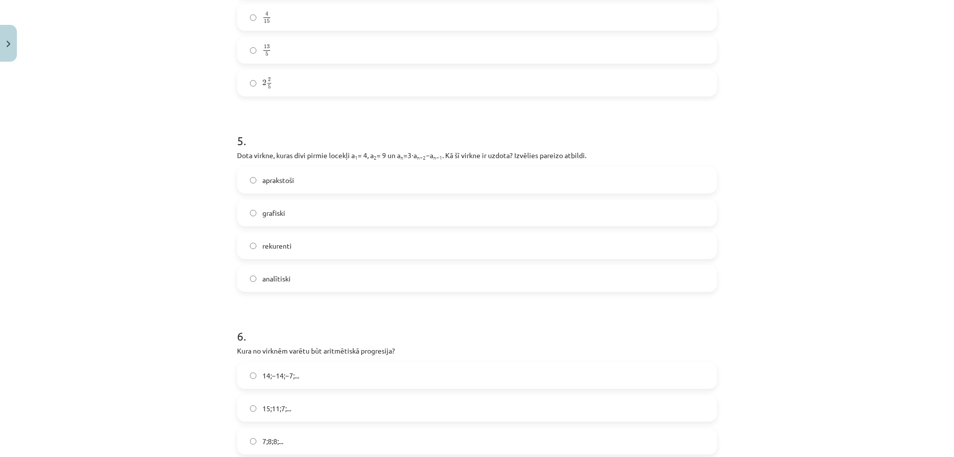
click at [258, 237] on label "rekurenti" at bounding box center [477, 245] width 478 height 25
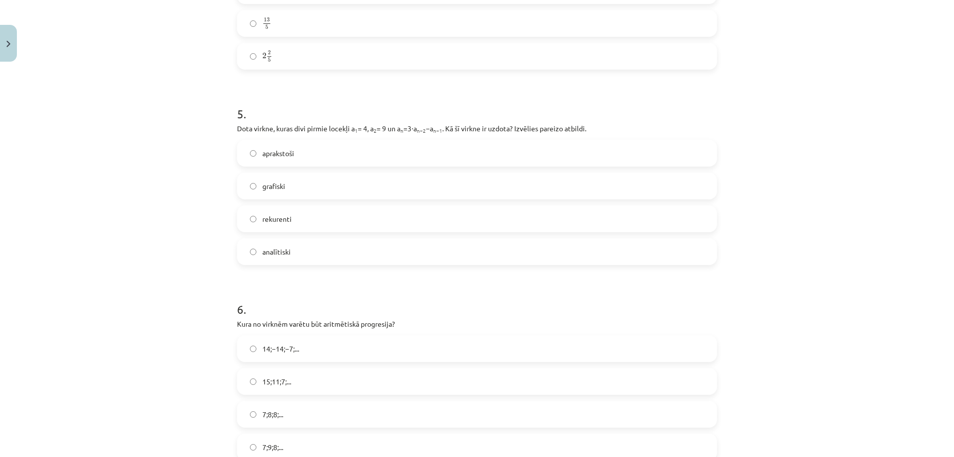
scroll to position [1012, 0]
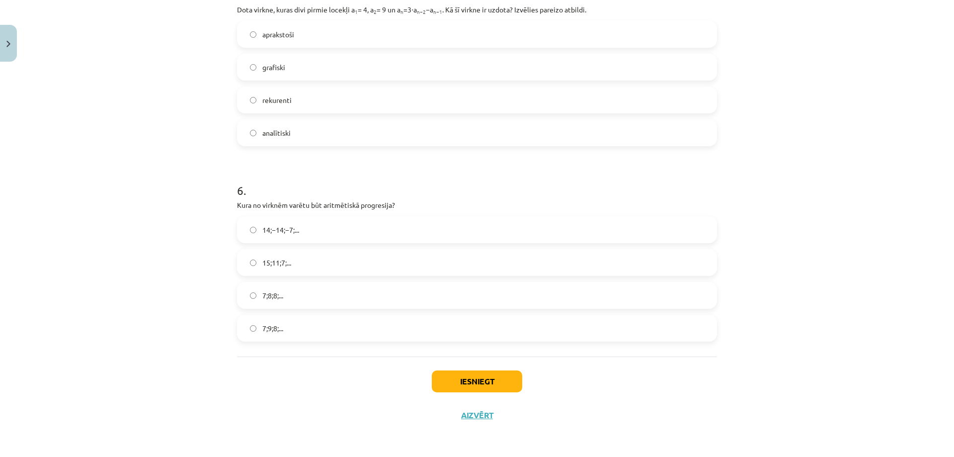
click at [314, 255] on label "15;11;7;..." at bounding box center [477, 262] width 478 height 25
click at [481, 375] on button "Iesniegt" at bounding box center [477, 381] width 90 height 22
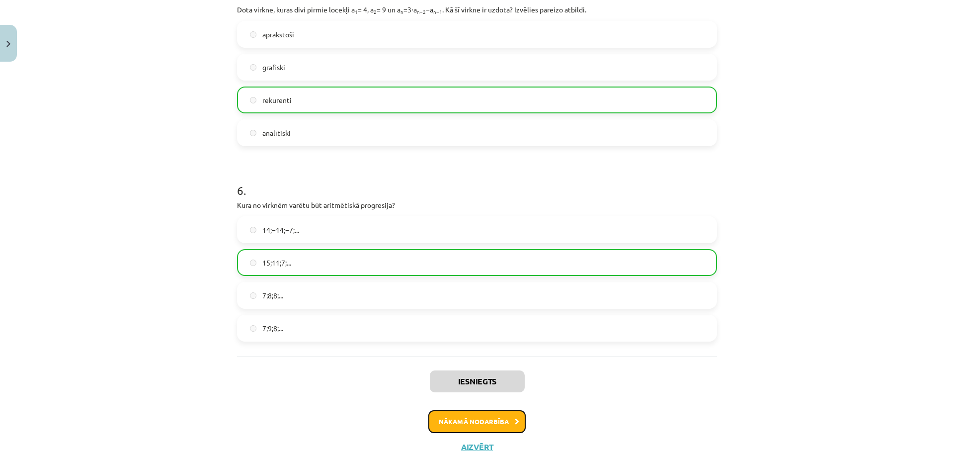
click at [510, 417] on button "Nākamā nodarbība" at bounding box center [476, 421] width 97 height 23
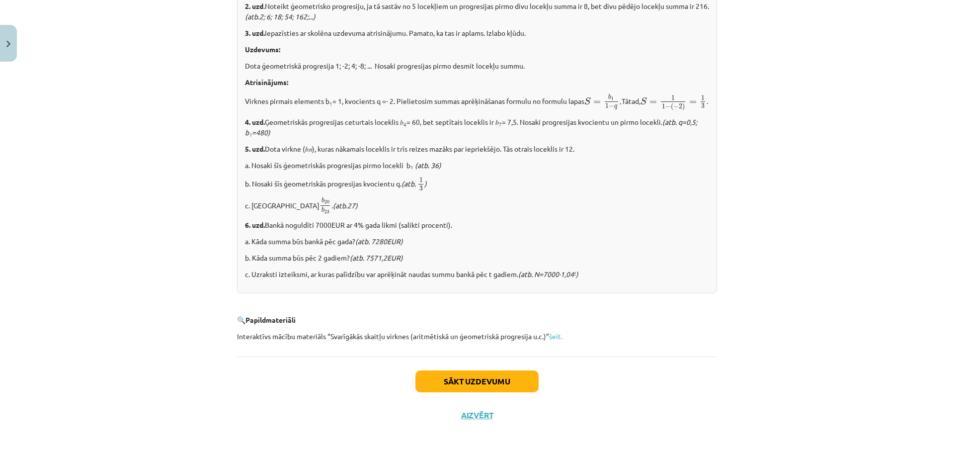
scroll to position [1154, 0]
click at [484, 388] on button "Sākt uzdevumu" at bounding box center [476, 381] width 123 height 22
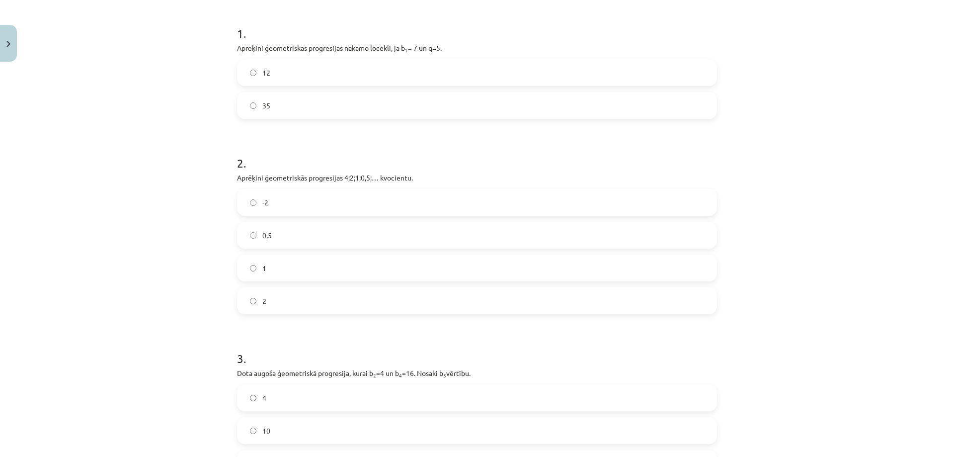
scroll to position [357, 0]
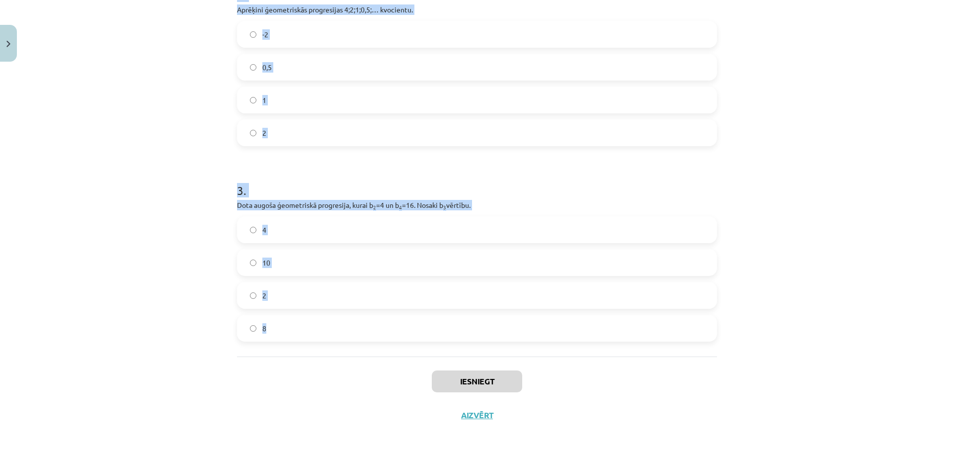
drag, startPoint x: 221, startPoint y: 83, endPoint x: 400, endPoint y: 352, distance: 322.7
click at [400, 352] on div "Mācību tēma: Matemātikas i - 12. klases 1. ieskaites mācību materiāls (ab) #6 📝…" at bounding box center [477, 228] width 954 height 457
copy form "1 . Aprēķini ģeometriskās progresijas nākamo locekli, ja b 1 = 7 un q=5. 12 35 …"
click at [192, 146] on div "Mācību tēma: Matemātikas i - 12. klases 1. ieskaites mācību materiāls (ab) #6 📝…" at bounding box center [477, 228] width 954 height 457
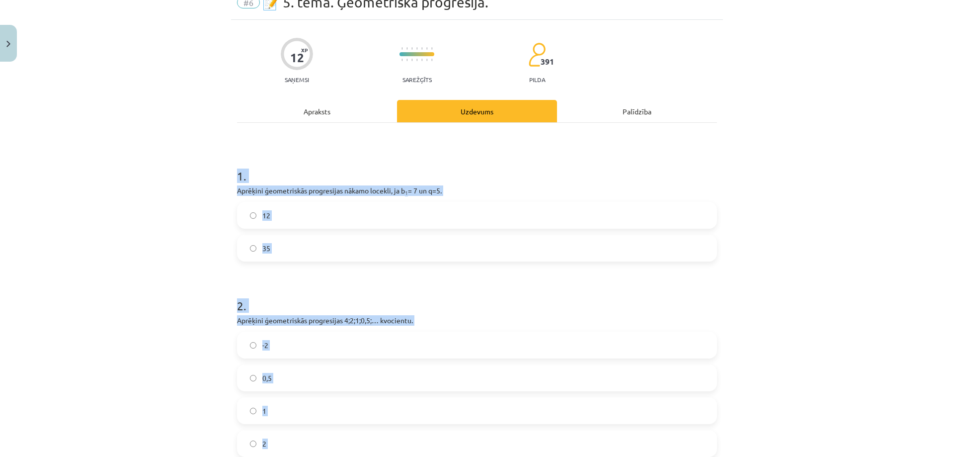
scroll to position [9, 0]
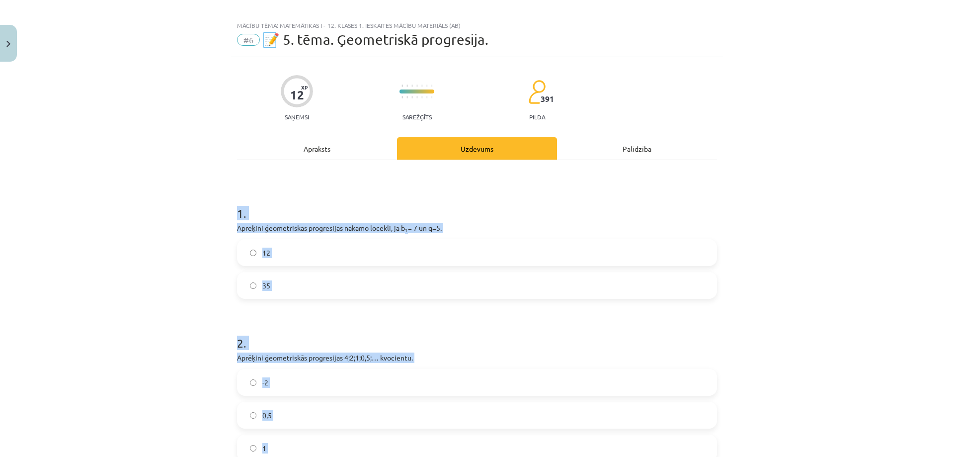
click at [842, 219] on div "Mācību tēma: Matemātikas i - 12. klases 1. ieskaites mācību materiāls (ab) #6 📝…" at bounding box center [477, 228] width 954 height 457
click at [817, 209] on div "Mācību tēma: Matemātikas i - 12. klases 1. ieskaites mācību materiāls (ab) #6 📝…" at bounding box center [477, 228] width 954 height 457
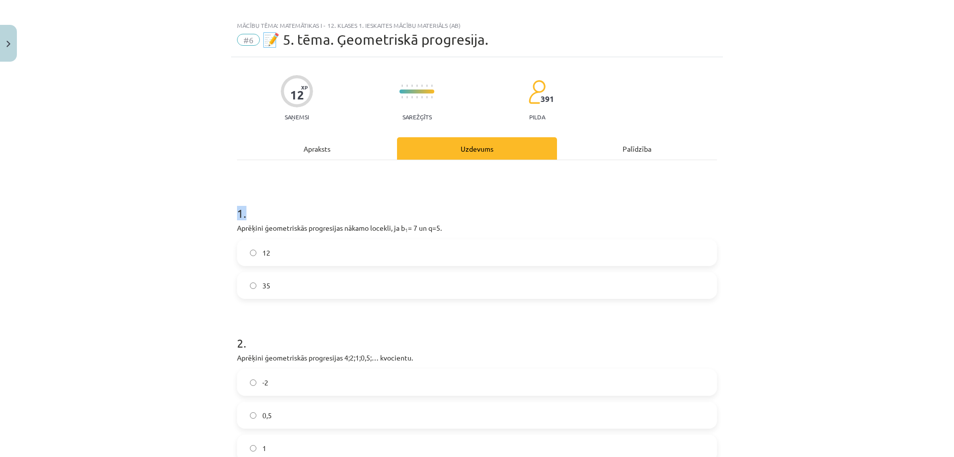
click at [818, 209] on div "Mācību tēma: Matemātikas i - 12. klases 1. ieskaites mācību materiāls (ab) #6 📝…" at bounding box center [477, 228] width 954 height 457
drag, startPoint x: 818, startPoint y: 209, endPoint x: 797, endPoint y: 213, distance: 21.2
click at [817, 209] on div "Mācību tēma: Matemātikas i - 12. klases 1. ieskaites mācību materiāls (ab) #6 📝…" at bounding box center [477, 228] width 954 height 457
click at [264, 288] on span "35" at bounding box center [266, 285] width 8 height 10
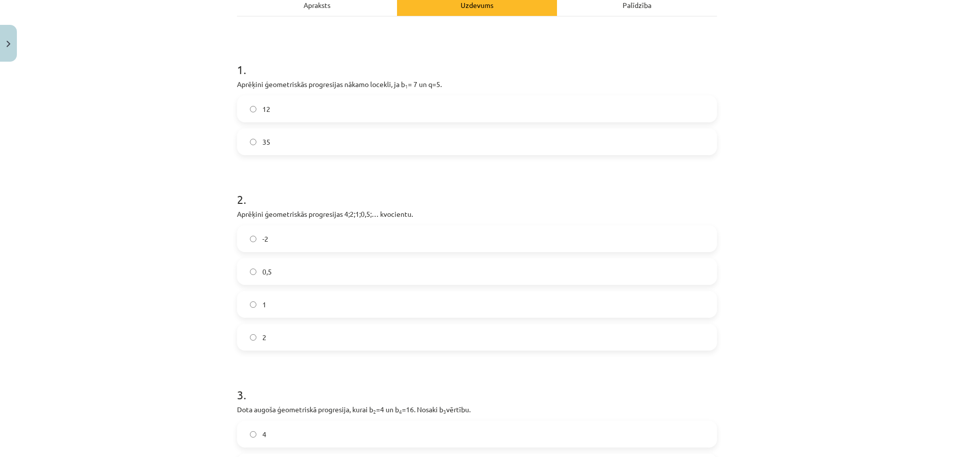
scroll to position [158, 0]
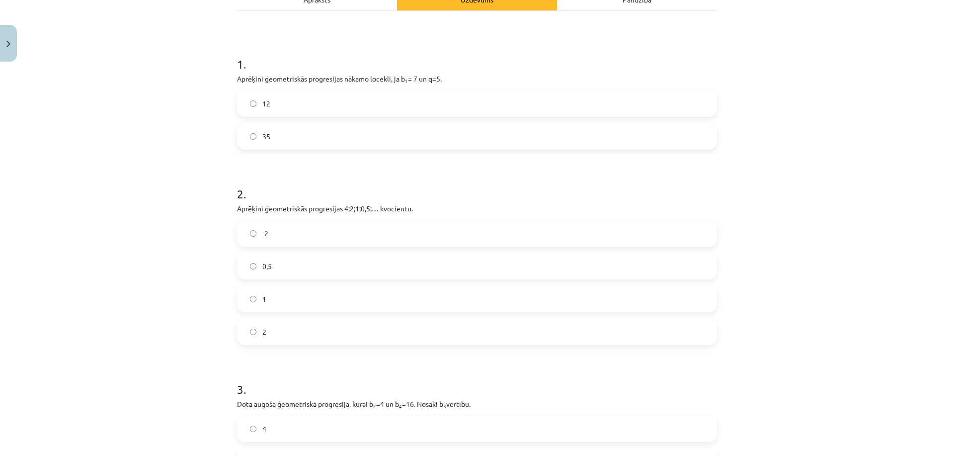
click at [296, 262] on label "0,5" at bounding box center [477, 265] width 478 height 25
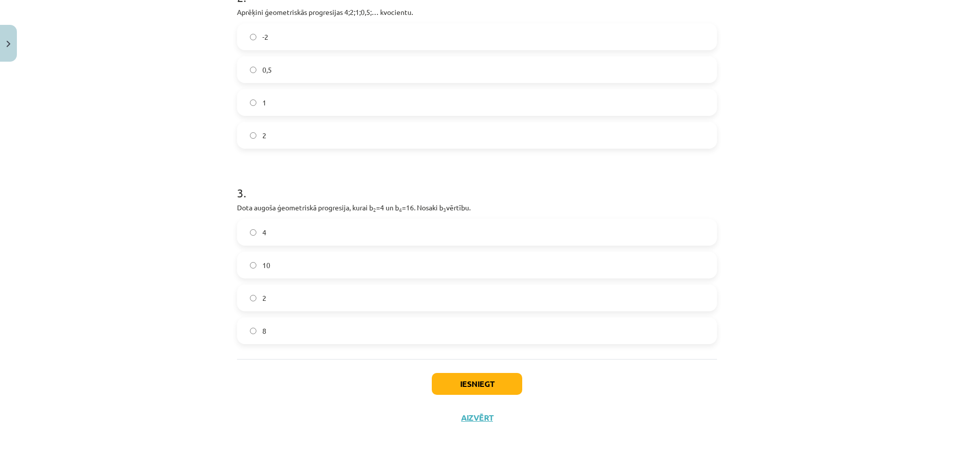
scroll to position [357, 0]
click at [498, 377] on button "Iesniegt" at bounding box center [477, 381] width 90 height 22
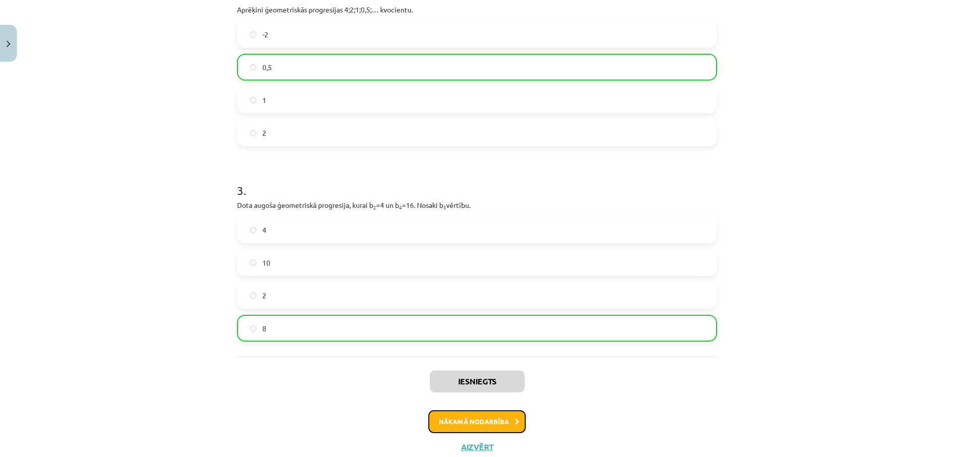
click at [464, 415] on button "Nākamā nodarbība" at bounding box center [476, 421] width 97 height 23
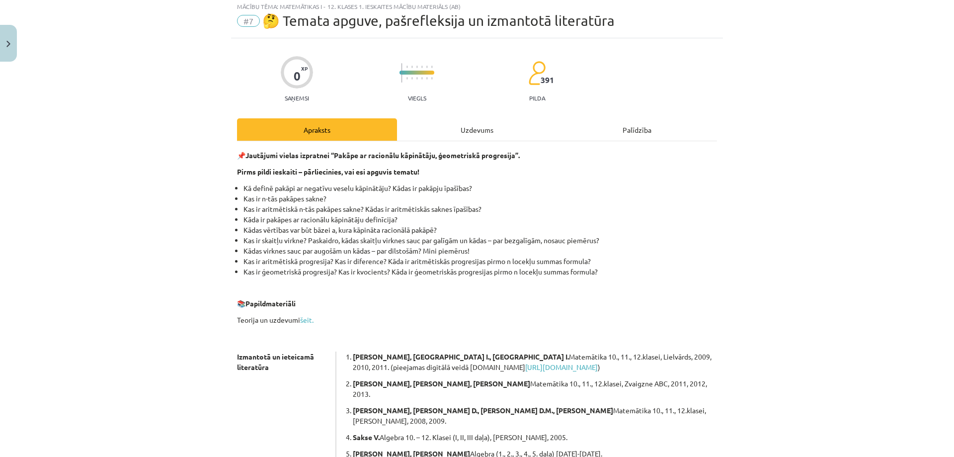
scroll to position [25, 0]
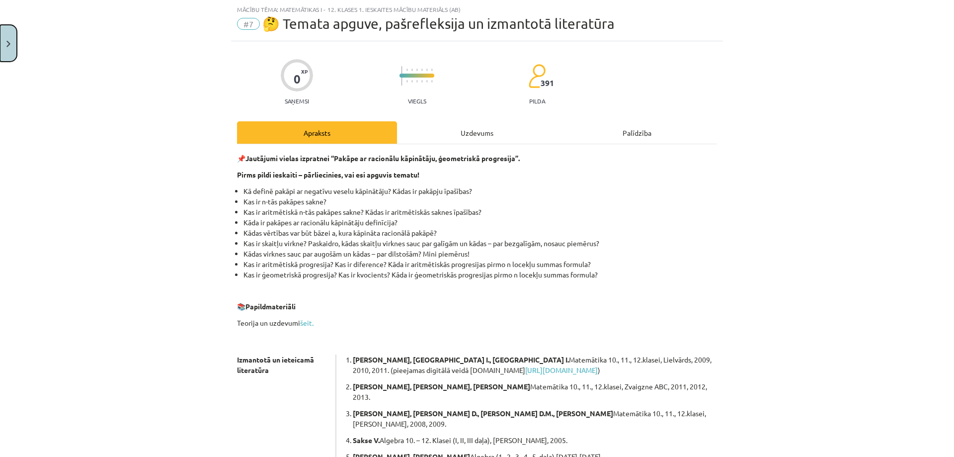
click at [2, 40] on button "Close" at bounding box center [8, 43] width 17 height 37
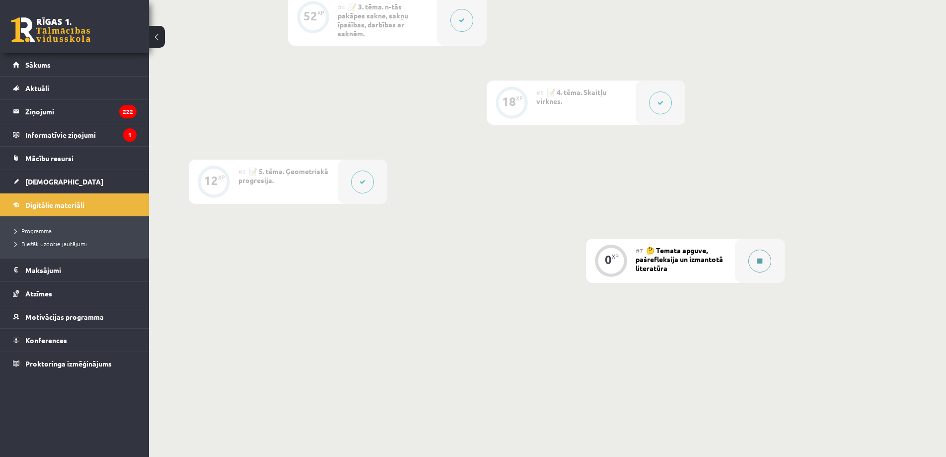
click at [750, 250] on div at bounding box center [760, 260] width 50 height 44
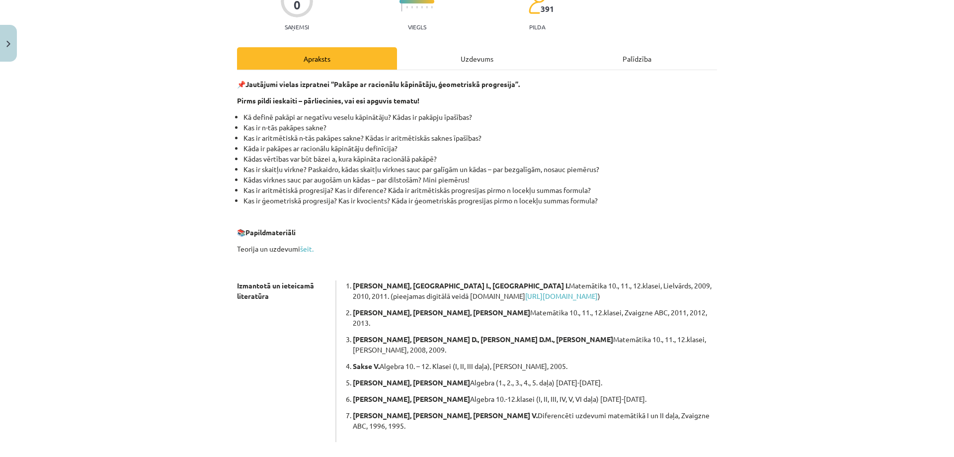
scroll to position [172, 0]
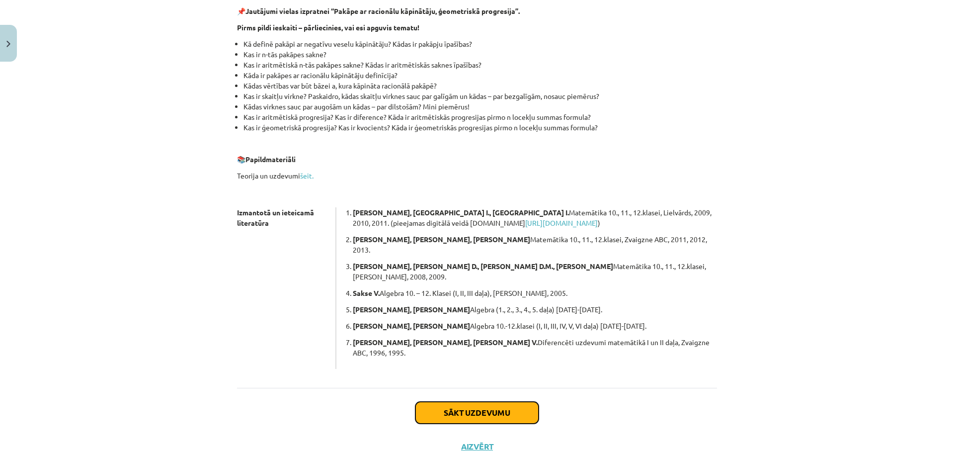
click at [473, 401] on button "Sākt uzdevumu" at bounding box center [476, 412] width 123 height 22
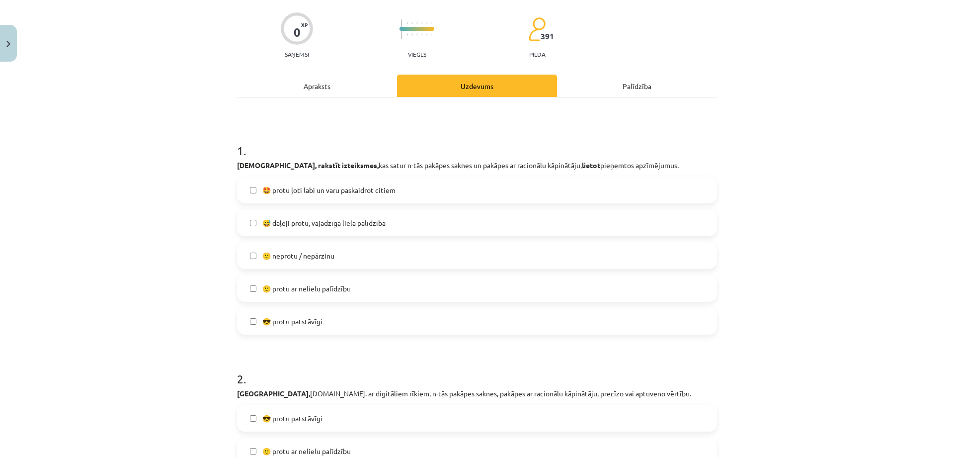
scroll to position [75, 0]
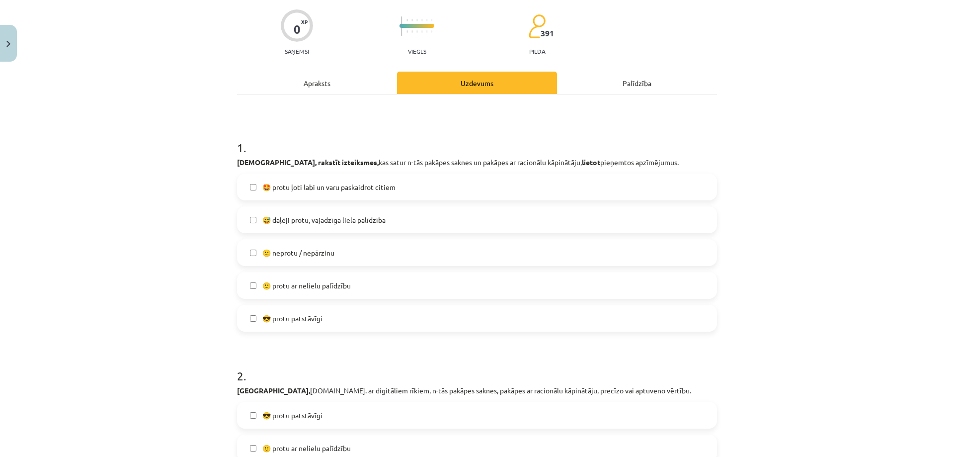
click at [339, 282] on span "🙂 protu ar nelielu palīdzību" at bounding box center [306, 285] width 88 height 10
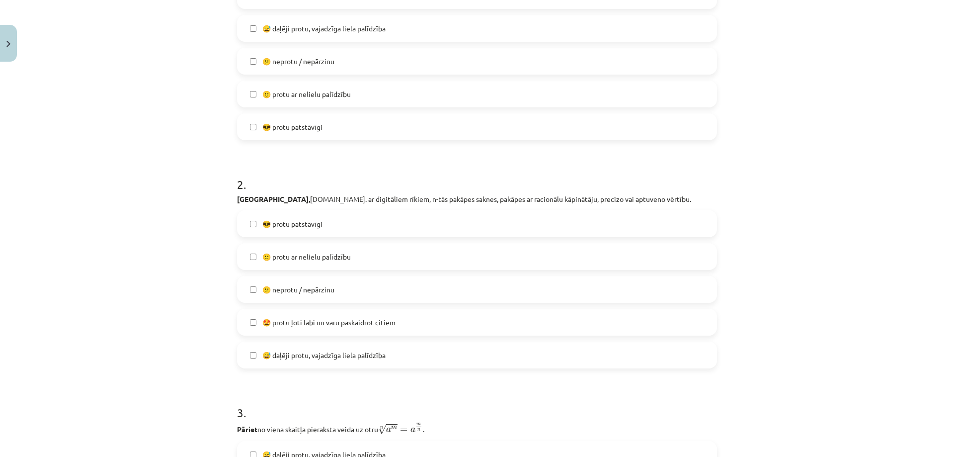
scroll to position [273, 0]
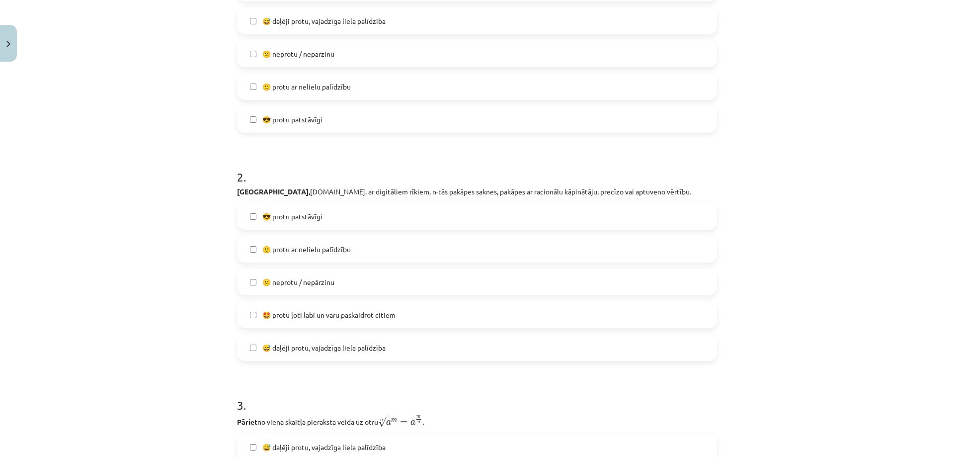
click at [264, 118] on span "😎 protu patstāvīgi" at bounding box center [292, 119] width 60 height 10
click at [248, 114] on label "😎 protu patstāvīgi" at bounding box center [477, 119] width 478 height 25
click at [347, 253] on span "🙂 protu ar nelielu palīdzību" at bounding box center [306, 249] width 88 height 10
click at [350, 252] on label "🙂 protu ar nelielu palīdzību" at bounding box center [477, 248] width 478 height 25
click at [350, 354] on label "😅 daļēji protu, vajadzīga liela palīdzība" at bounding box center [477, 347] width 478 height 25
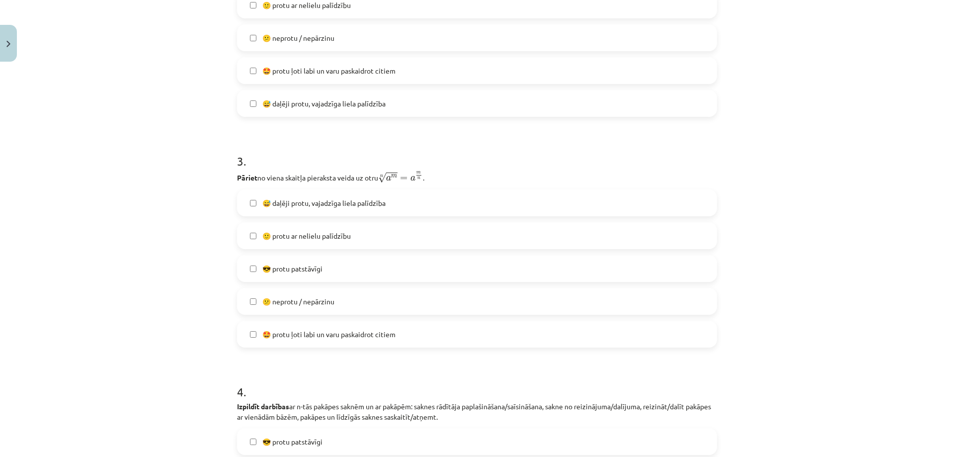
scroll to position [522, 0]
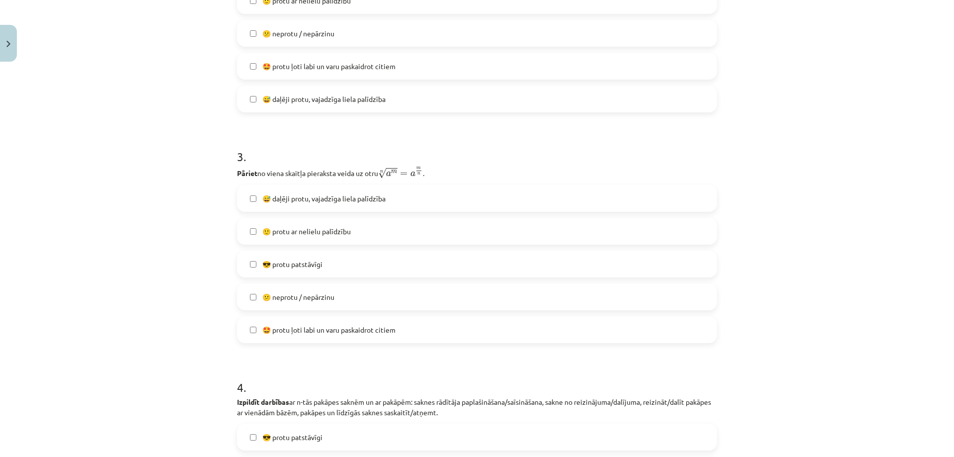
click at [360, 271] on label "😎 protu patstāvīgi" at bounding box center [477, 263] width 478 height 25
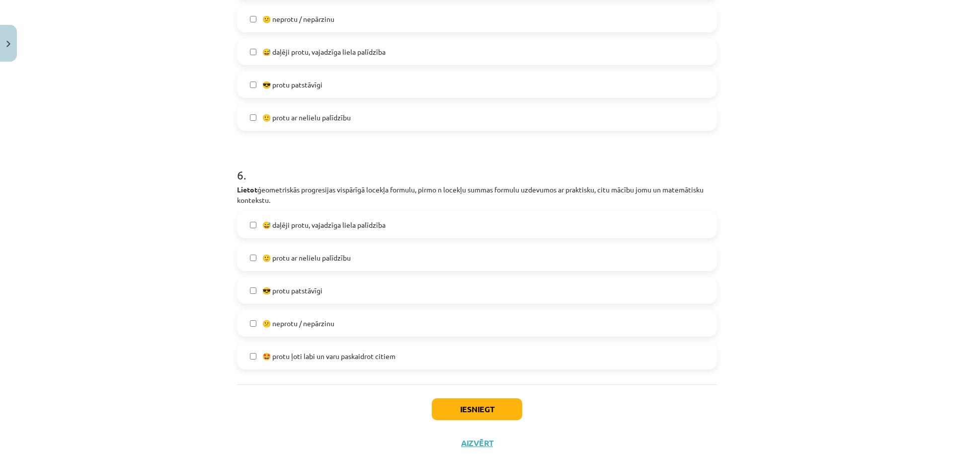
scroll to position [1228, 0]
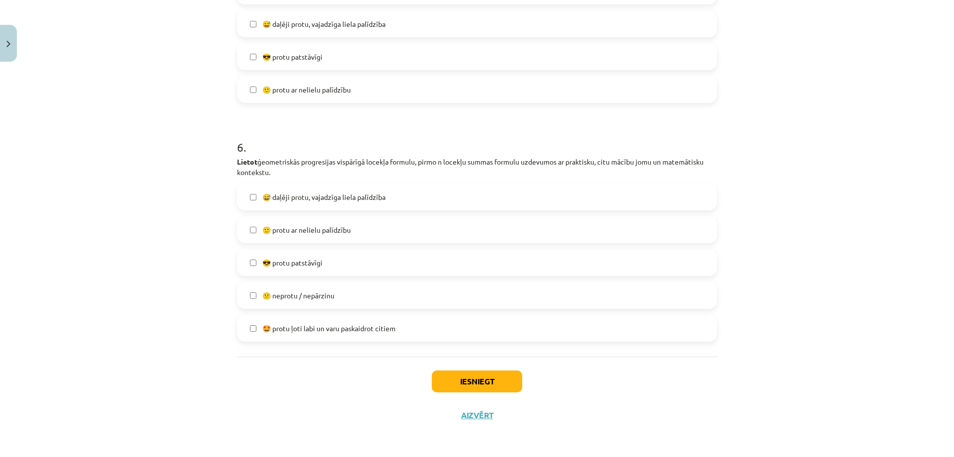
click at [332, 226] on span "🙂 protu ar nelielu palīdzību" at bounding box center [306, 230] width 88 height 10
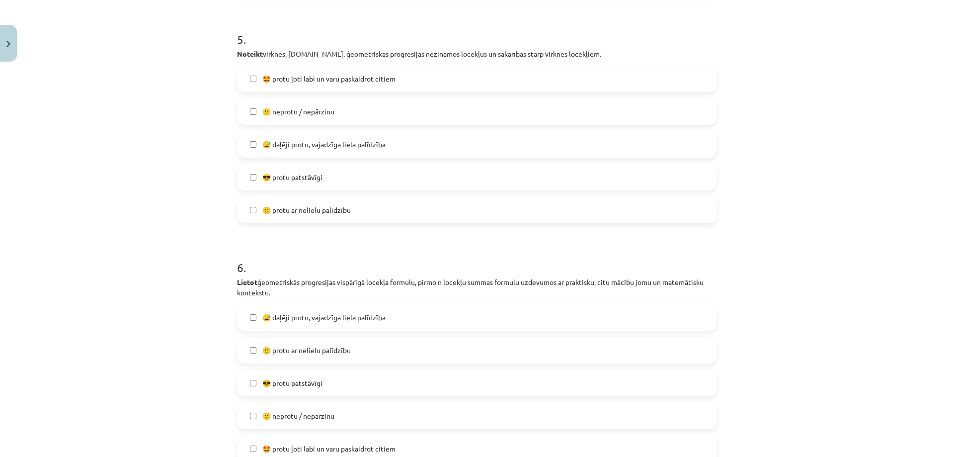
scroll to position [1079, 0]
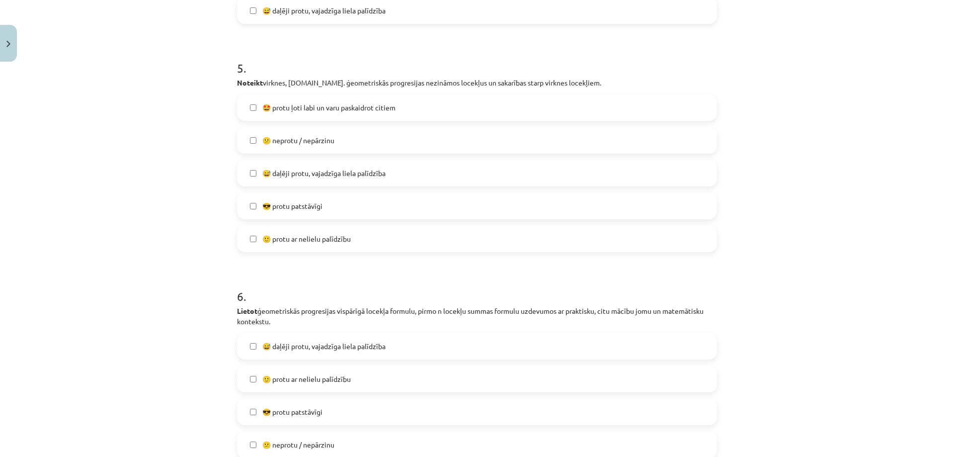
click at [306, 230] on label "🙂 protu ar nelielu palīdzību" at bounding box center [477, 238] width 478 height 25
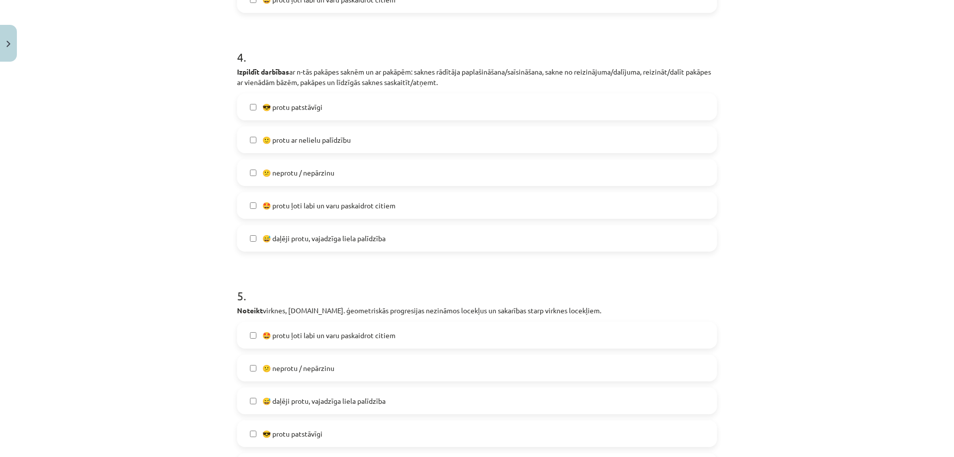
scroll to position [781, 0]
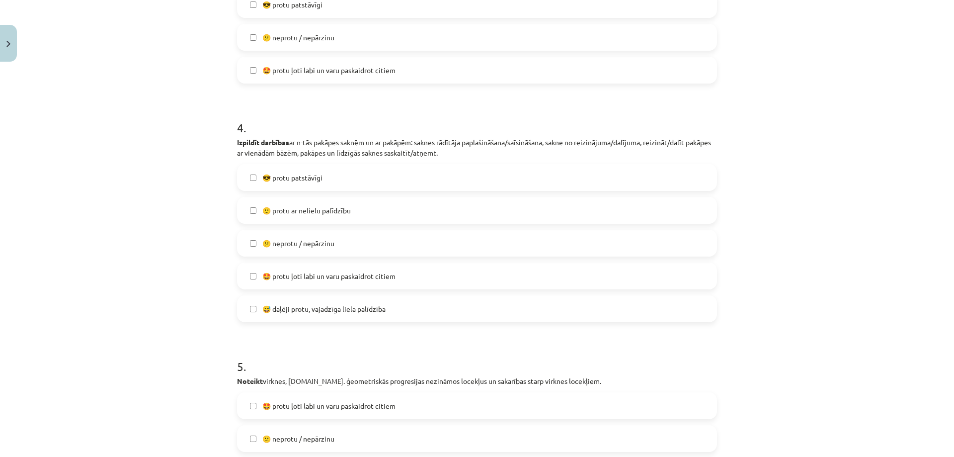
click at [339, 208] on span "🙂 protu ar nelielu palīdzību" at bounding box center [306, 210] width 88 height 10
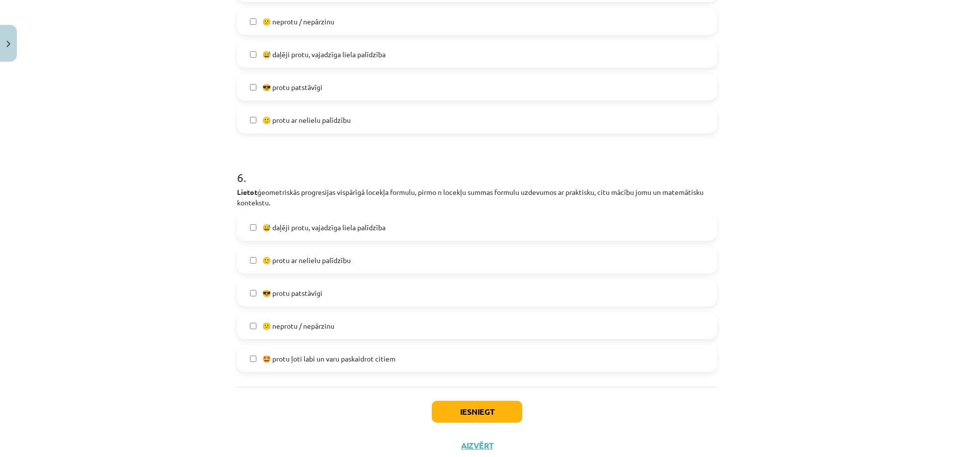
scroll to position [1228, 0]
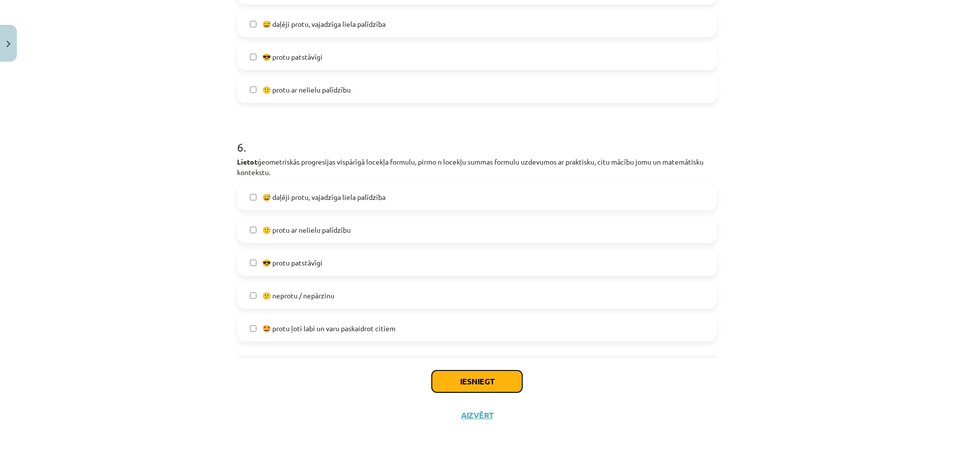
click at [497, 388] on button "Iesniegt" at bounding box center [477, 381] width 90 height 22
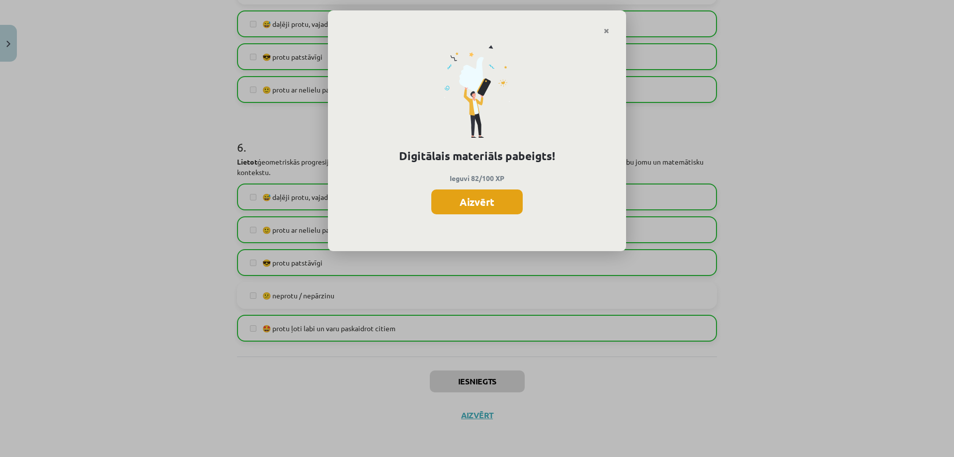
click at [471, 200] on button "Aizvērt" at bounding box center [476, 201] width 91 height 25
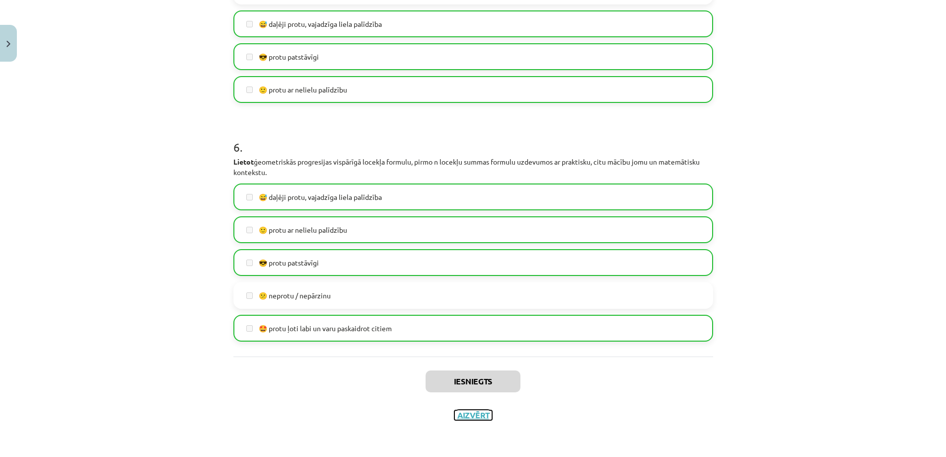
click at [476, 413] on button "Aizvērt" at bounding box center [474, 415] width 38 height 10
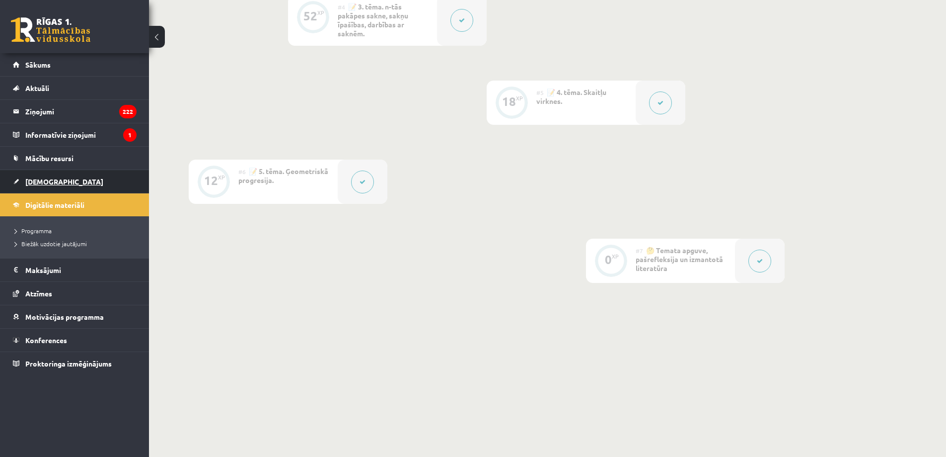
click at [59, 185] on link "[DEMOGRAPHIC_DATA]" at bounding box center [75, 181] width 124 height 23
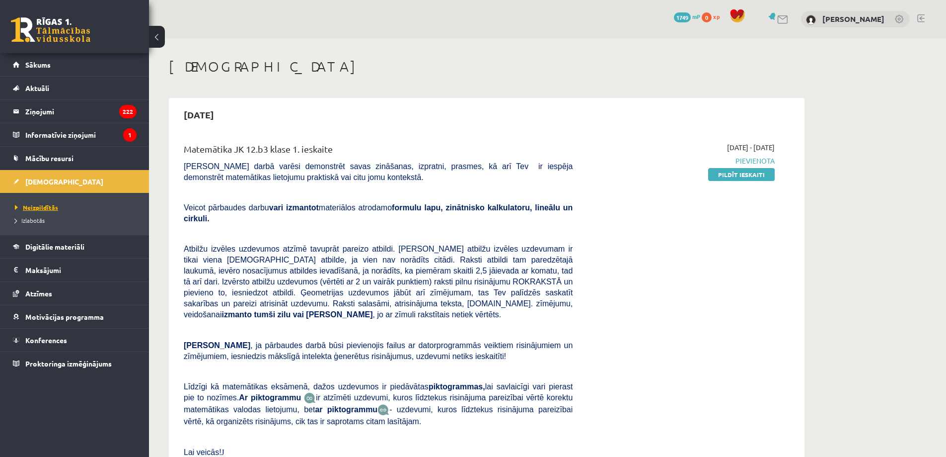
click at [49, 208] on span "Neizpildītās" at bounding box center [36, 207] width 43 height 8
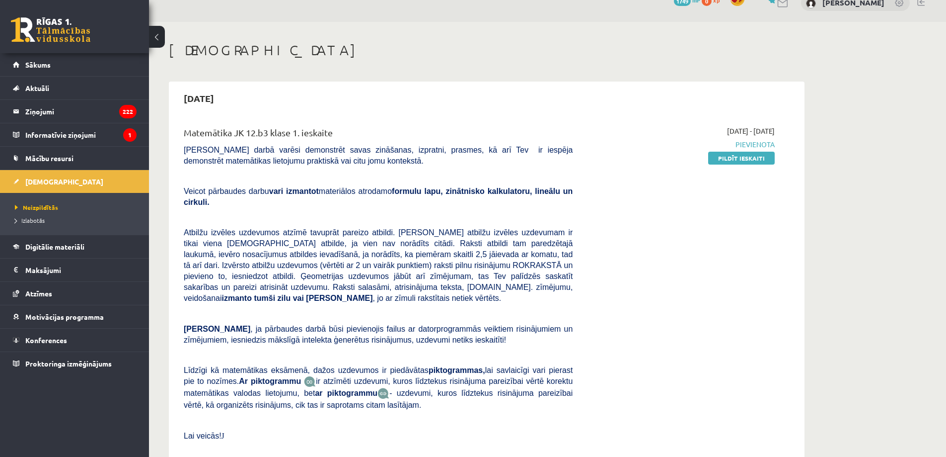
scroll to position [50, 0]
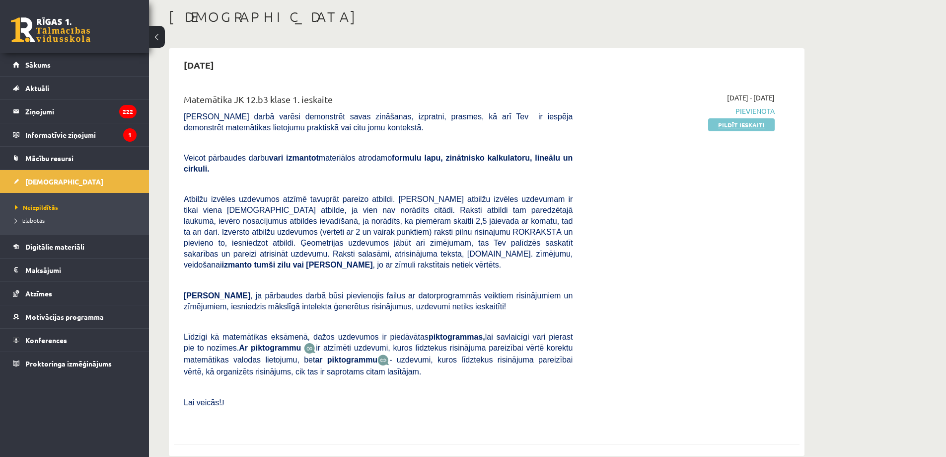
click at [744, 124] on link "Pildīt ieskaiti" at bounding box center [741, 124] width 67 height 13
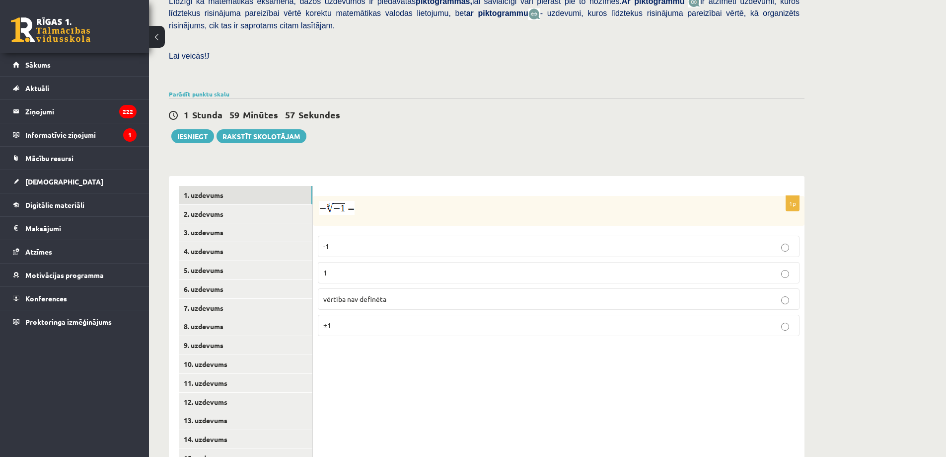
scroll to position [274, 0]
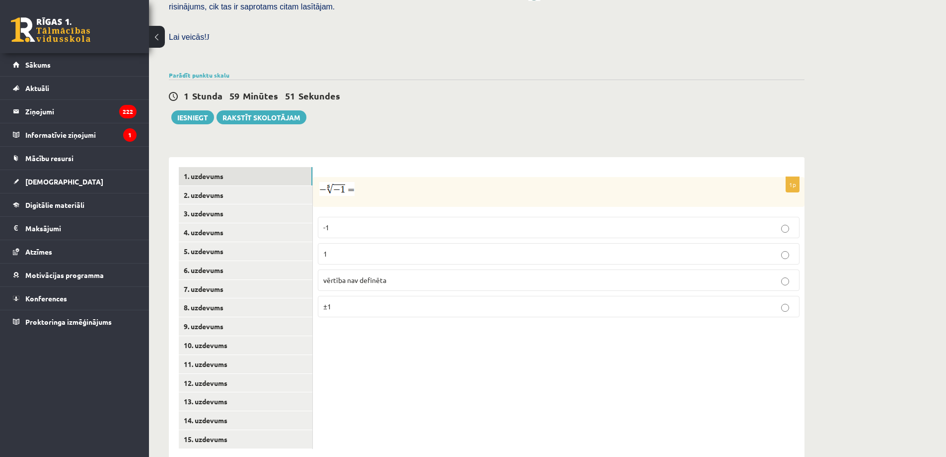
click at [391, 248] on p "1" at bounding box center [558, 253] width 471 height 10
click at [238, 186] on link "2. uzdevums" at bounding box center [246, 195] width 134 height 18
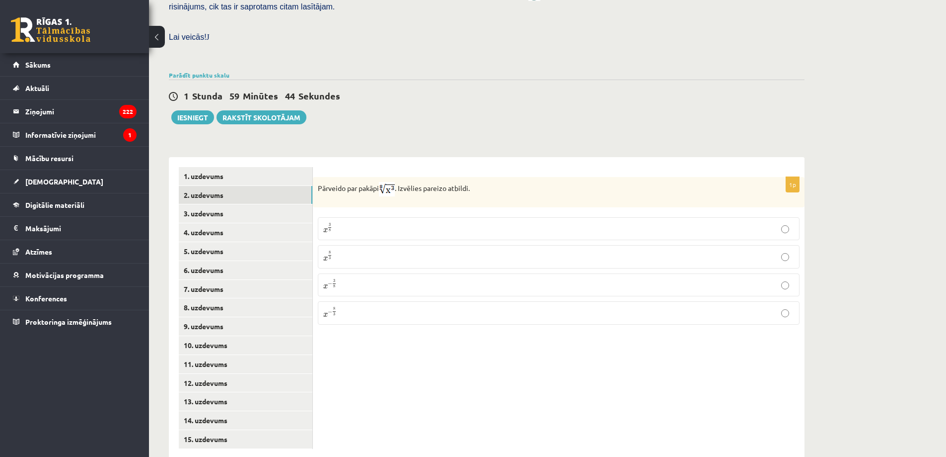
click at [370, 217] on label "x 3 8 x 3 8" at bounding box center [559, 228] width 482 height 23
click at [250, 204] on link "3. uzdevums" at bounding box center [246, 213] width 134 height 18
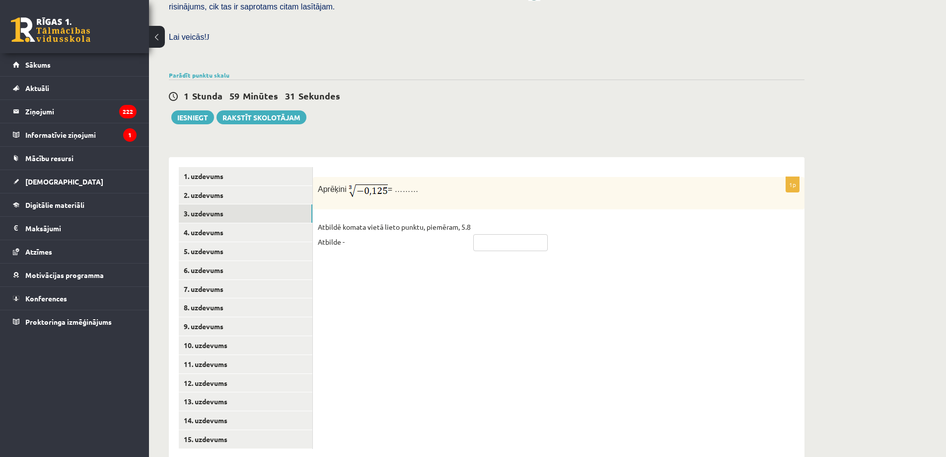
click at [489, 234] on input "text" at bounding box center [510, 242] width 75 height 17
type input "****"
click at [273, 223] on link "4. uzdevums" at bounding box center [246, 232] width 134 height 18
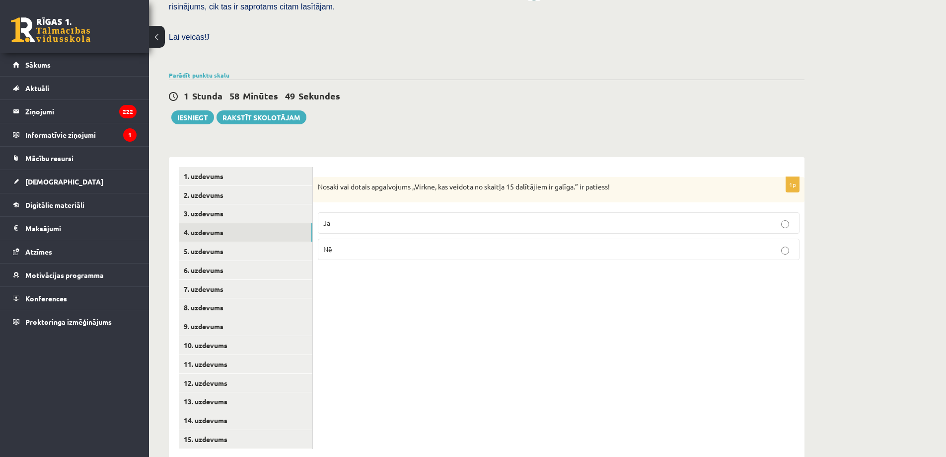
click at [399, 218] on p "Jā" at bounding box center [558, 223] width 471 height 10
click at [268, 242] on link "5. uzdevums" at bounding box center [246, 251] width 134 height 18
drag, startPoint x: 317, startPoint y: 162, endPoint x: 594, endPoint y: 137, distance: 277.8
click at [594, 157] on div "1p Nosaki vai dotais apgalvojums „Skaitlis 4 ir virknes loceklis.” ir patiess! …" at bounding box center [559, 308] width 492 height 302
copy p "Nosaki vai dotais apgalvojums „Skaitlis 4 ir virknes loceklis.” ir patiess!"
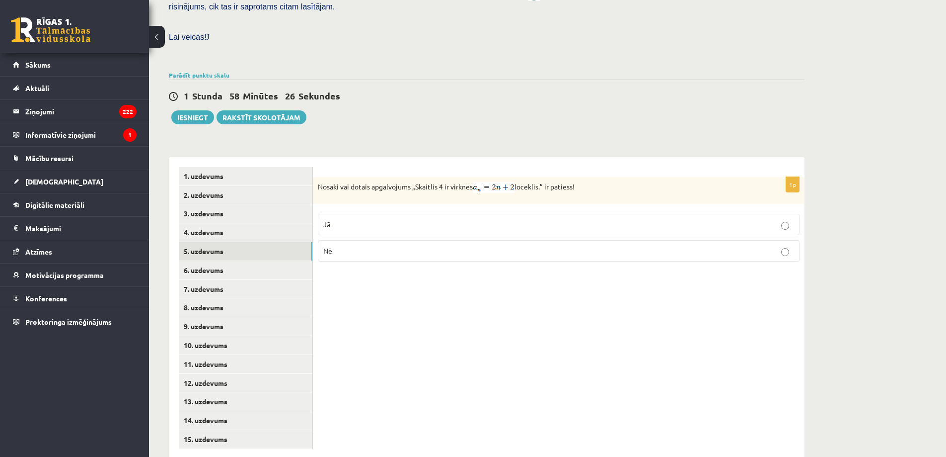
click at [417, 256] on div "1p Nosaki vai dotais apgalvojums „Skaitlis 4 ir virknes loceklis.” ir patiess! …" at bounding box center [559, 308] width 492 height 302
click at [433, 245] on p "Nē" at bounding box center [558, 250] width 471 height 10
click at [262, 261] on link "6. uzdevums" at bounding box center [246, 270] width 134 height 18
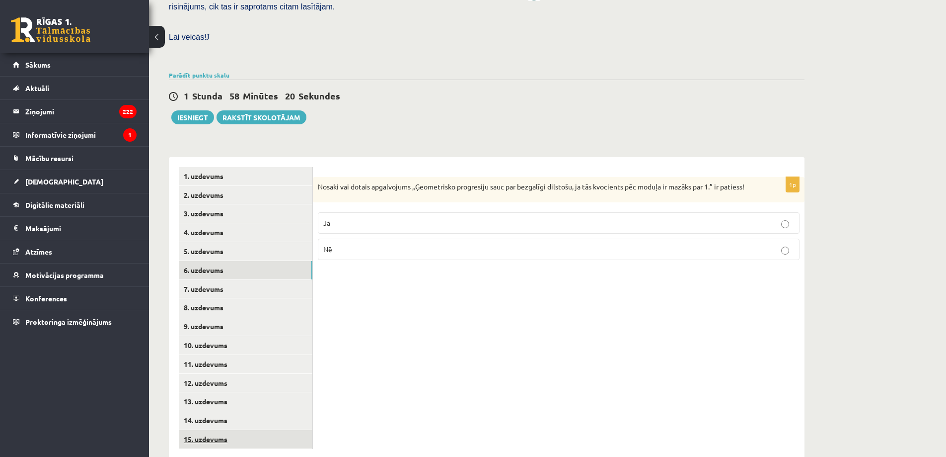
click at [228, 430] on link "15. uzdevums" at bounding box center [246, 439] width 134 height 18
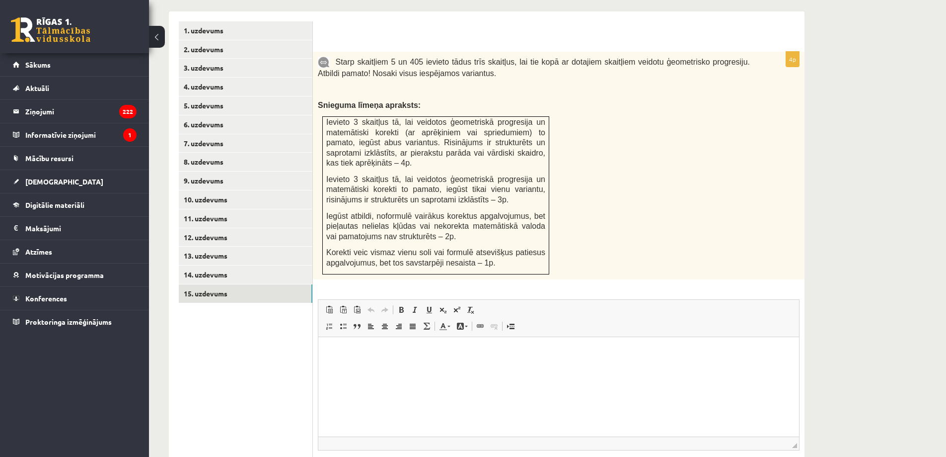
scroll to position [378, 0]
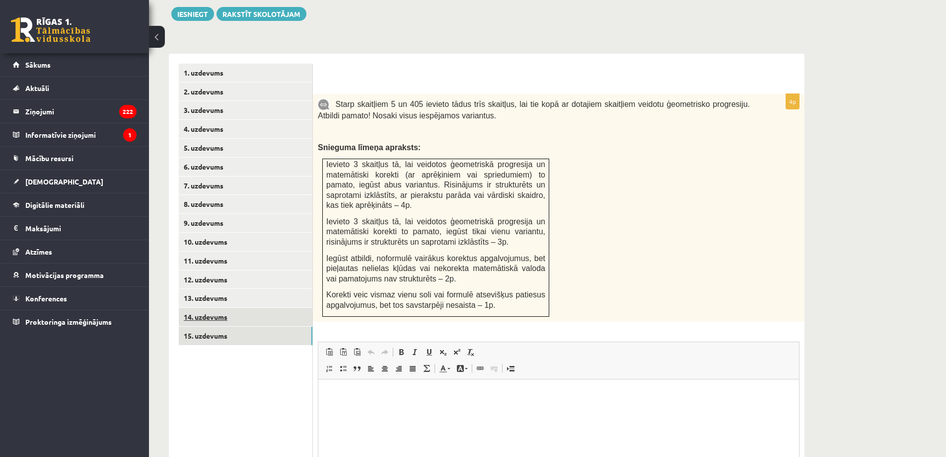
click at [228, 307] on link "14. uzdevums" at bounding box center [246, 316] width 134 height 18
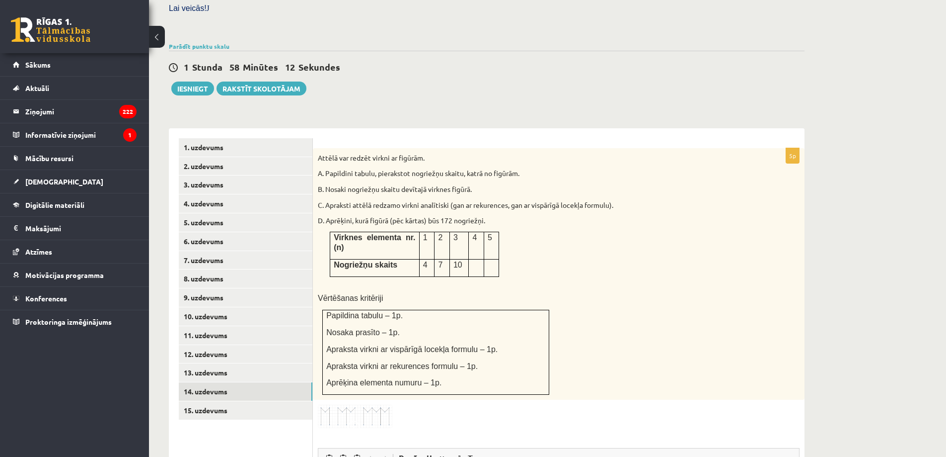
scroll to position [301, 0]
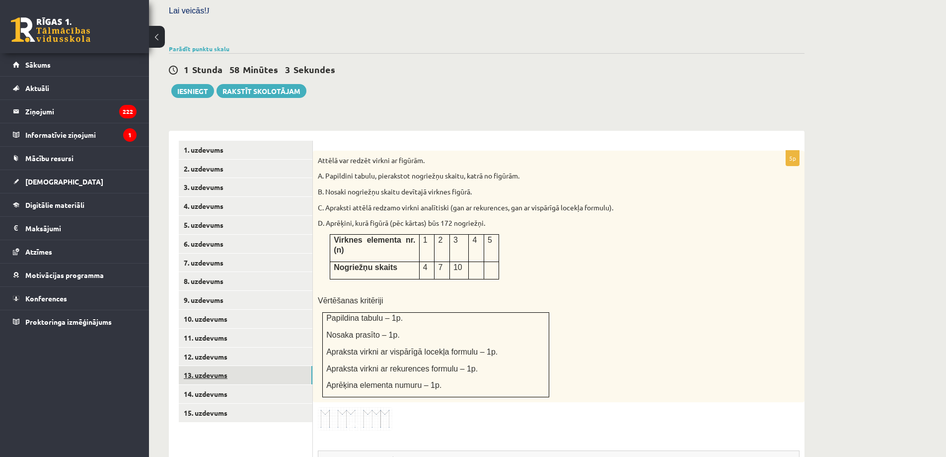
click at [237, 366] on link "13. uzdevums" at bounding box center [246, 375] width 134 height 18
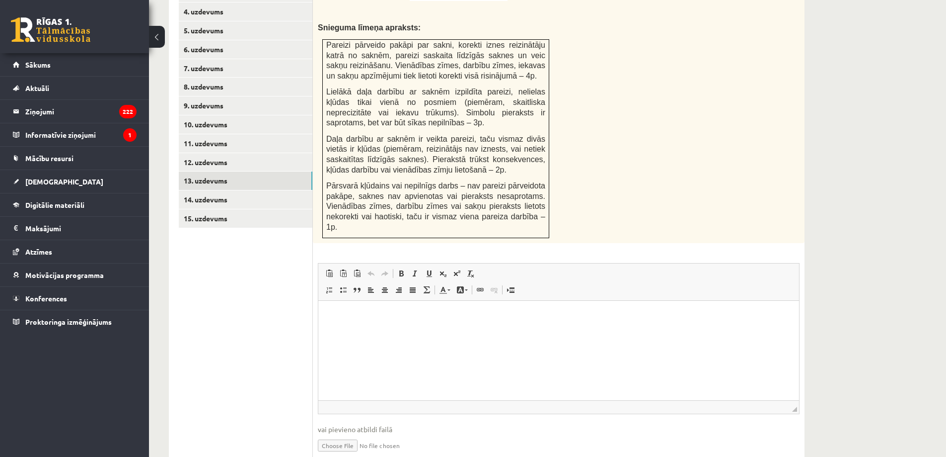
scroll to position [499, 0]
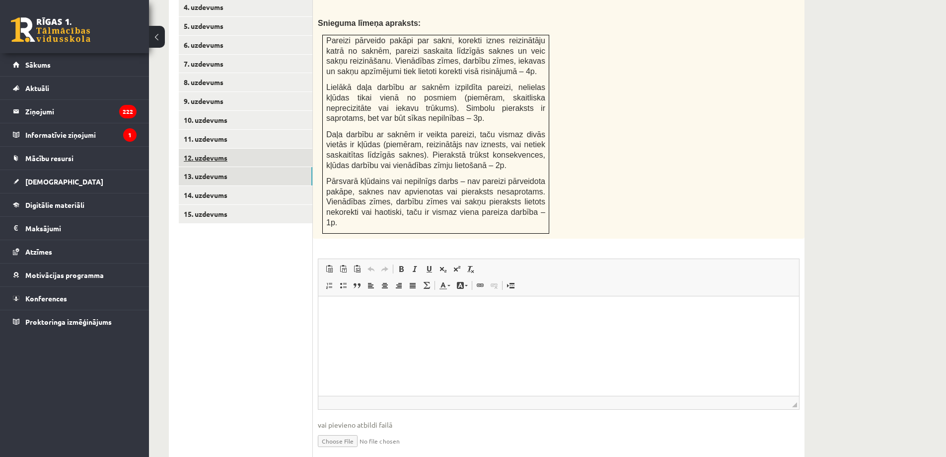
click at [239, 149] on link "12. uzdevums" at bounding box center [246, 158] width 134 height 18
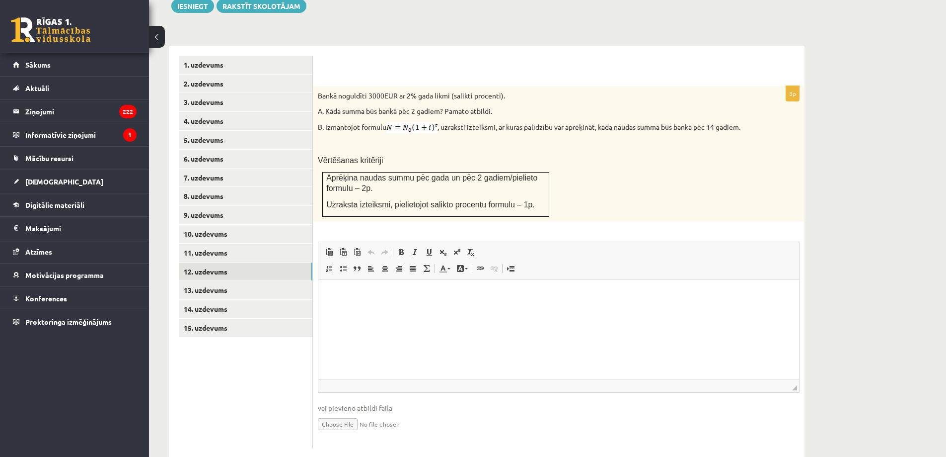
scroll to position [0, 0]
click at [210, 243] on link "11. uzdevums" at bounding box center [246, 252] width 134 height 18
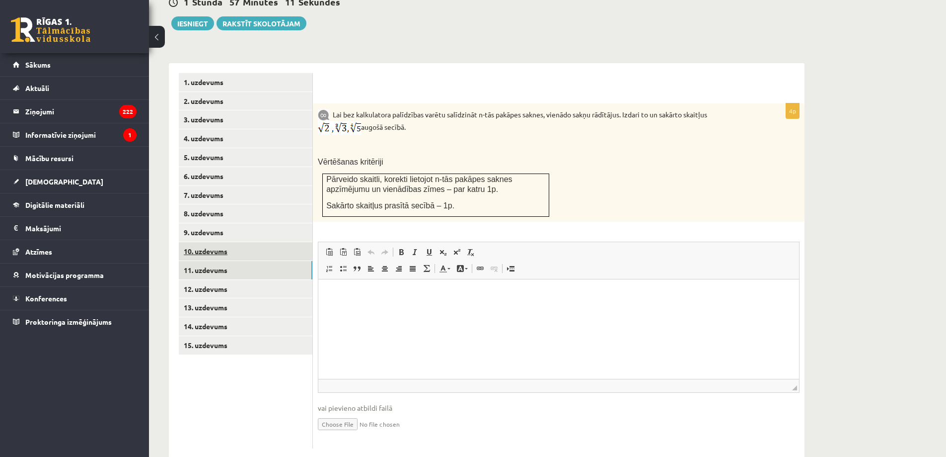
click at [220, 242] on link "10. uzdevums" at bounding box center [246, 251] width 134 height 18
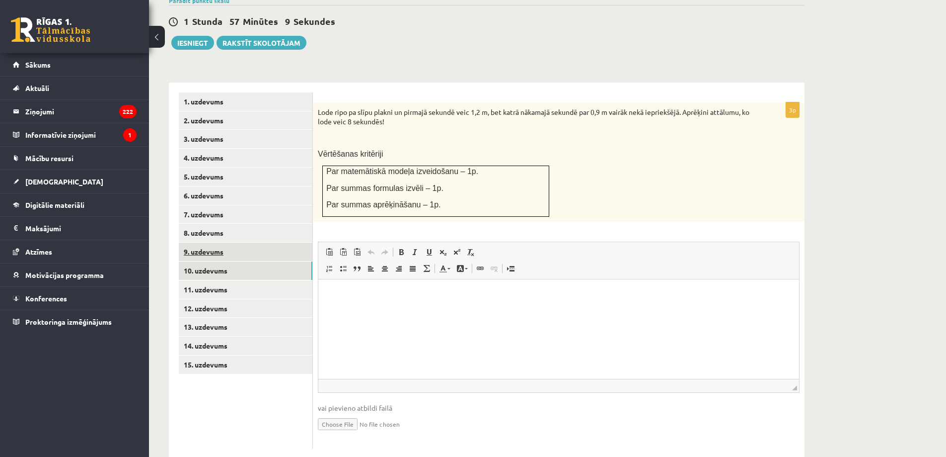
click at [225, 242] on link "9. uzdevums" at bounding box center [246, 251] width 134 height 18
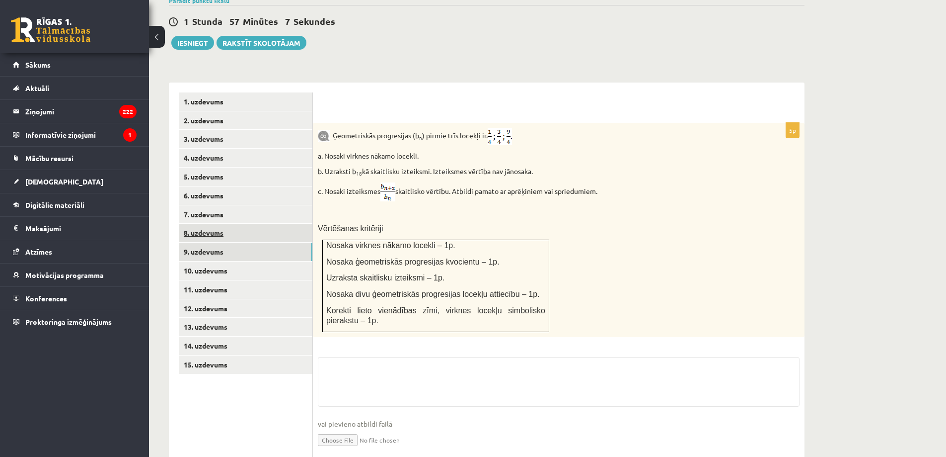
click at [220, 224] on link "8. uzdevums" at bounding box center [246, 233] width 134 height 18
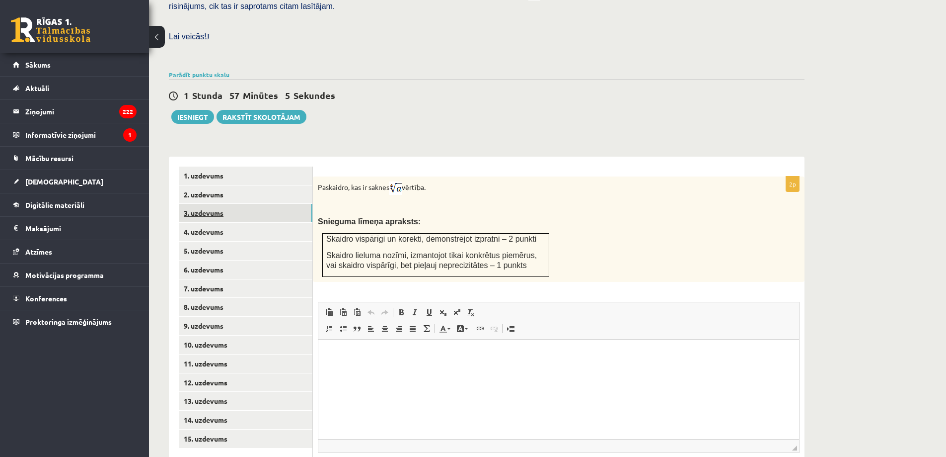
click at [212, 204] on link "3. uzdevums" at bounding box center [246, 213] width 134 height 18
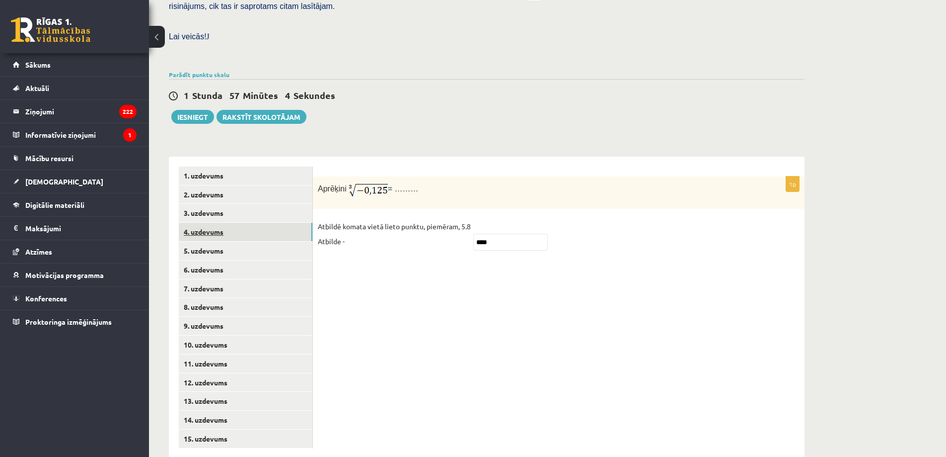
click at [229, 223] on link "4. uzdevums" at bounding box center [246, 232] width 134 height 18
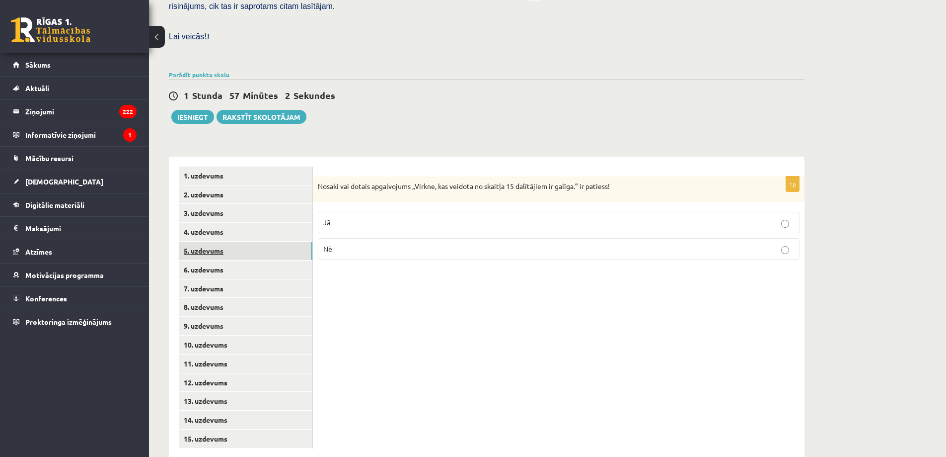
click at [220, 241] on link "5. uzdevums" at bounding box center [246, 250] width 134 height 18
click at [213, 260] on link "6. uzdevums" at bounding box center [246, 269] width 134 height 18
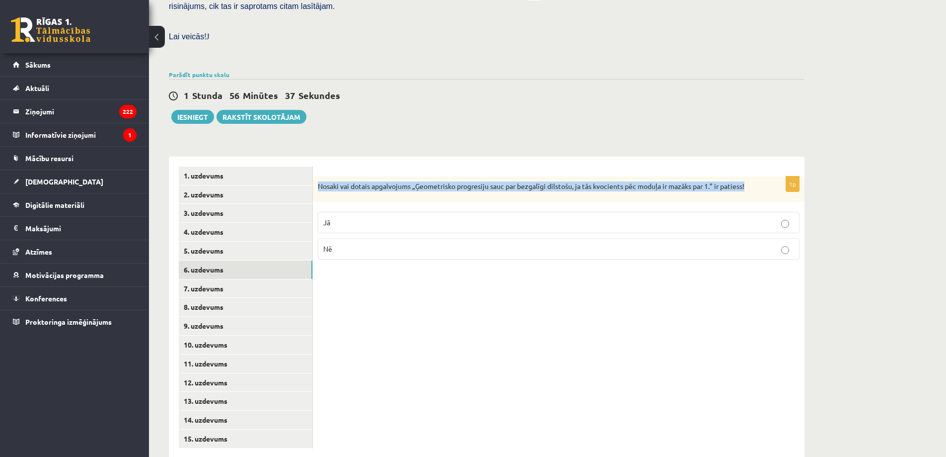
drag, startPoint x: 318, startPoint y: 160, endPoint x: 810, endPoint y: 139, distance: 492.3
click at [811, 139] on div "Matemātika JK 12.b3 klase 1. ieskaite , Ričards Zolmanis (12.b3 JK klase) Pārba…" at bounding box center [487, 121] width 676 height 714
copy p "Nosaki vai dotais apgalvojums „Ģeometrisko progresiju sauc par bezgalīgi dilsto…"
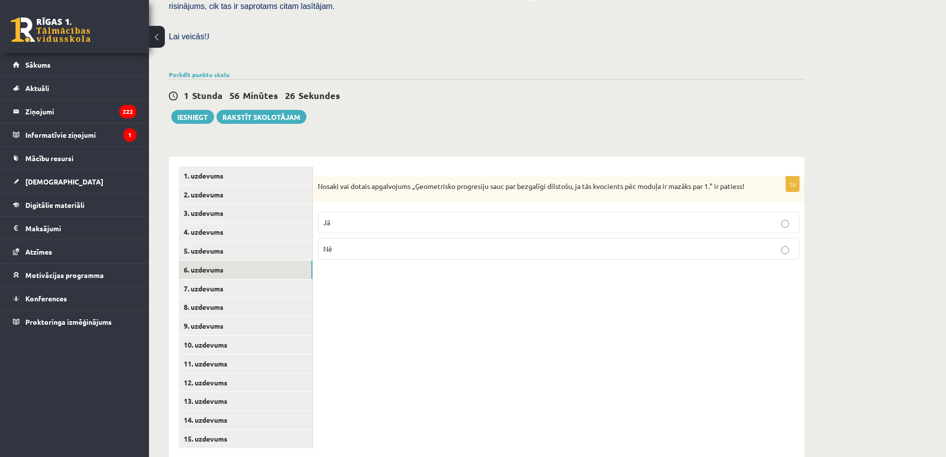
click at [365, 217] on p "Jā" at bounding box center [558, 222] width 471 height 10
click at [216, 279] on link "7. uzdevums" at bounding box center [246, 288] width 134 height 18
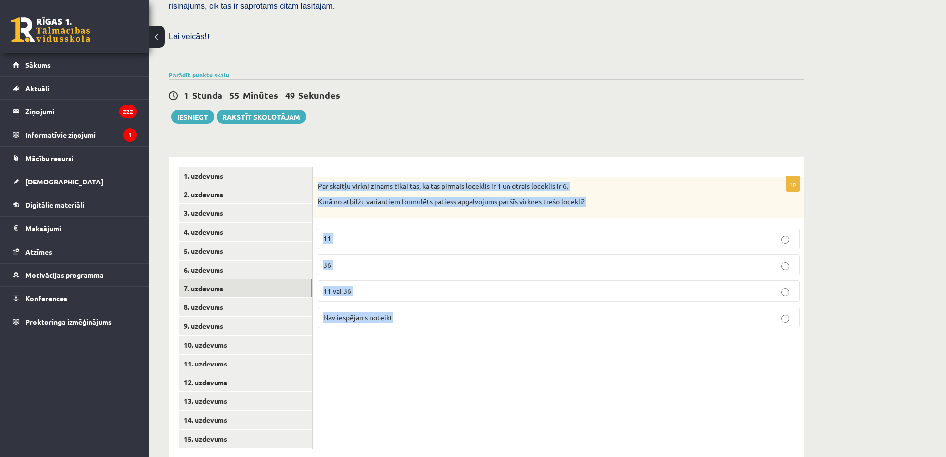
drag, startPoint x: 319, startPoint y: 160, endPoint x: 448, endPoint y: 294, distance: 185.8
click at [448, 294] on div "1p Par skaitļu virkni zināms tikai tas, ka tās pirmais loceklis ir 1 un otrais …" at bounding box center [559, 255] width 492 height 159
copy div "Par skaitļu virkni zināms tikai tas, ka tās pirmais loceklis ir 1 un otrais loc…"
click at [396, 306] on label "Nav iespējams noteikt" at bounding box center [559, 316] width 482 height 21
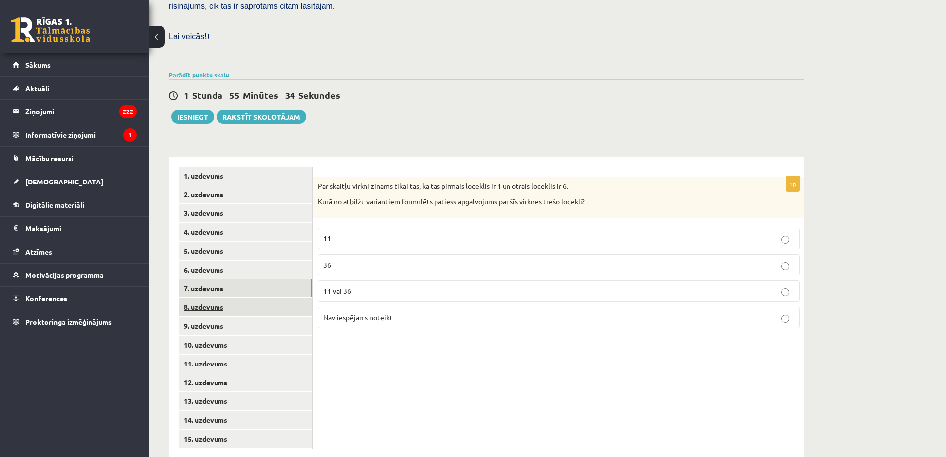
click at [217, 298] on link "8. uzdevums" at bounding box center [246, 307] width 134 height 18
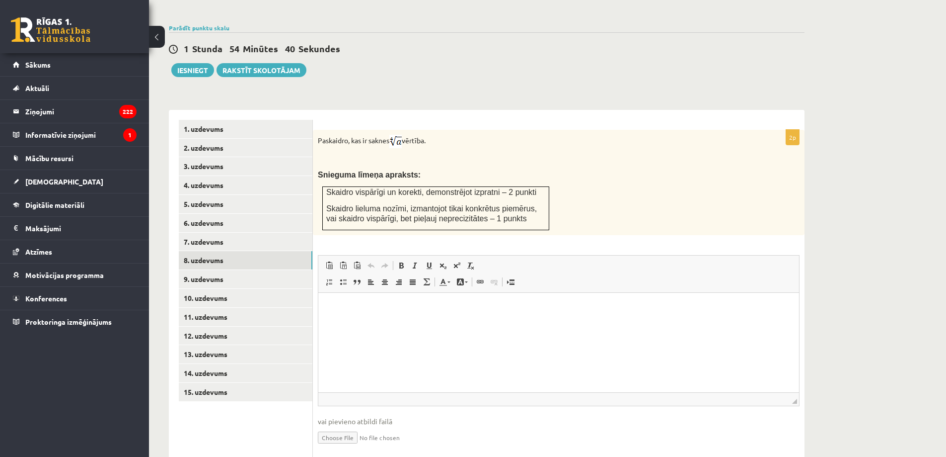
scroll to position [324, 0]
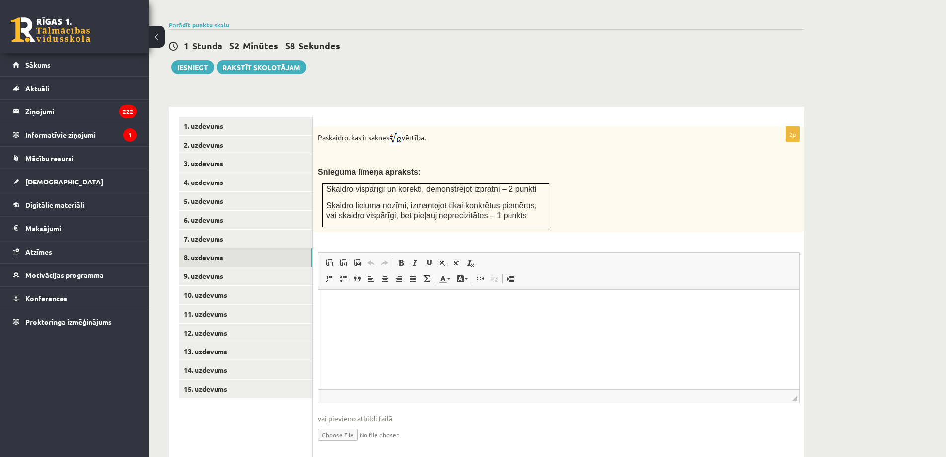
drag, startPoint x: 317, startPoint y: 114, endPoint x: 455, endPoint y: 116, distance: 137.1
click at [455, 127] on div "Paskaidro, kas ir saknes vērtība. Snieguma līmeņa apraksts: Skaidro vispārīgi u…" at bounding box center [559, 179] width 492 height 105
copy p "Paskaidro, kas ir saknes vērtība."
click at [579, 58] on div "Matemātika JK 12.b3 klase 1. ieskaite , Ričards Zolmanis (12.b3 JK klase) Pārba…" at bounding box center [487, 101] width 676 height 774
drag, startPoint x: 578, startPoint y: 58, endPoint x: 536, endPoint y: 88, distance: 51.6
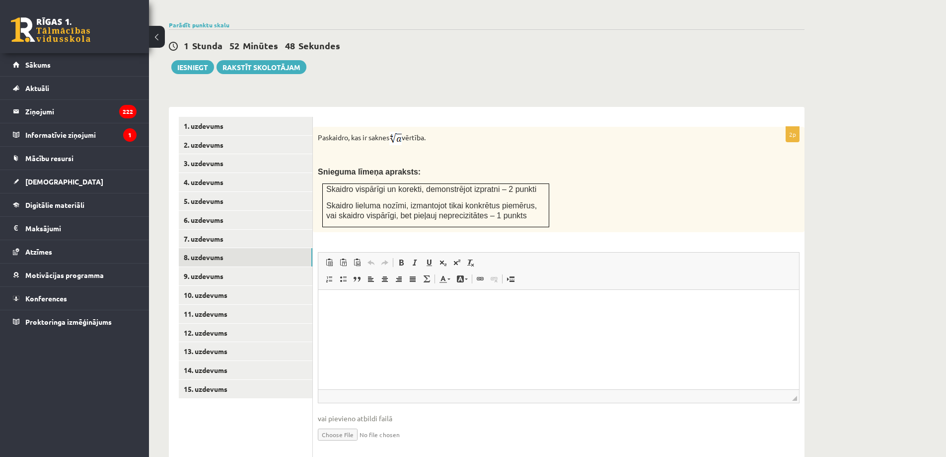
click at [542, 65] on div "Matemātika JK 12.b3 klase 1. ieskaite , Ričards Zolmanis (12.b3 JK klase) Pārba…" at bounding box center [487, 101] width 676 height 774
click at [432, 317] on html at bounding box center [558, 304] width 481 height 30
click at [448, 272] on link "Text Color" at bounding box center [444, 278] width 17 height 13
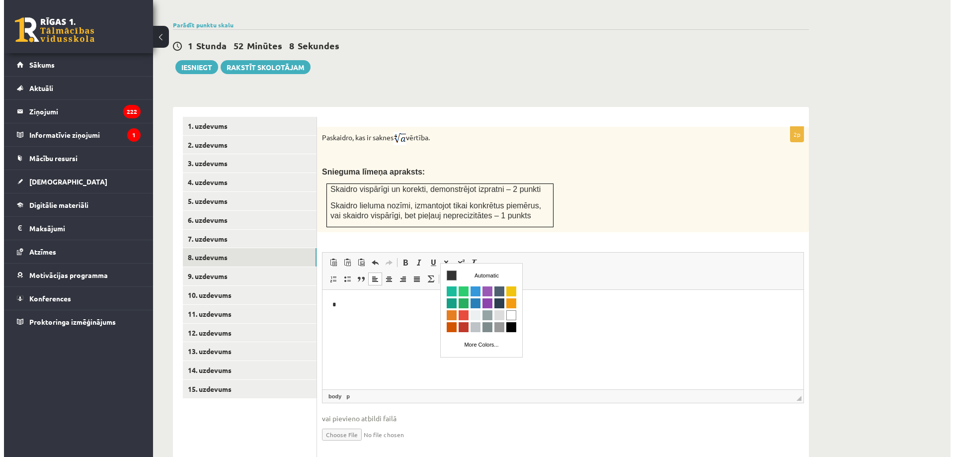
scroll to position [0, 0]
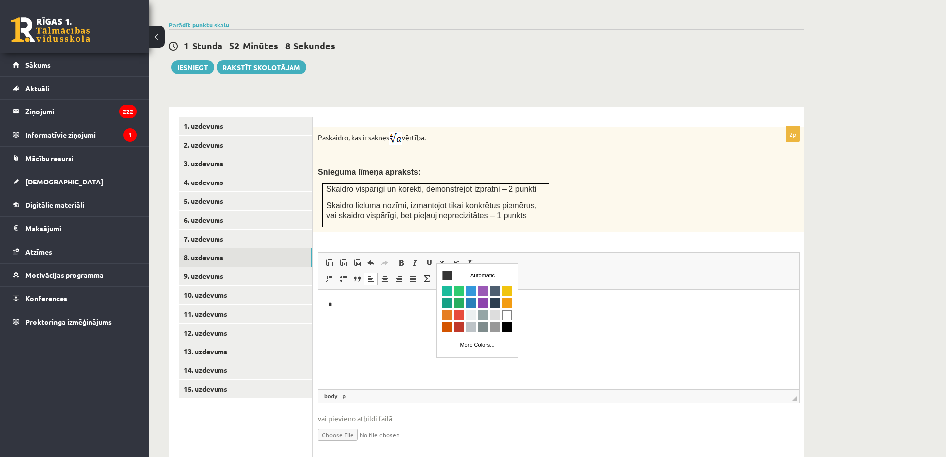
click at [448, 272] on link "Text Color" at bounding box center [444, 278] width 17 height 13
click at [339, 302] on p "*" at bounding box center [558, 304] width 461 height 10
drag, startPoint x: 339, startPoint y: 302, endPoint x: 317, endPoint y: 304, distance: 22.4
click at [318, 304] on html "*" at bounding box center [558, 304] width 481 height 30
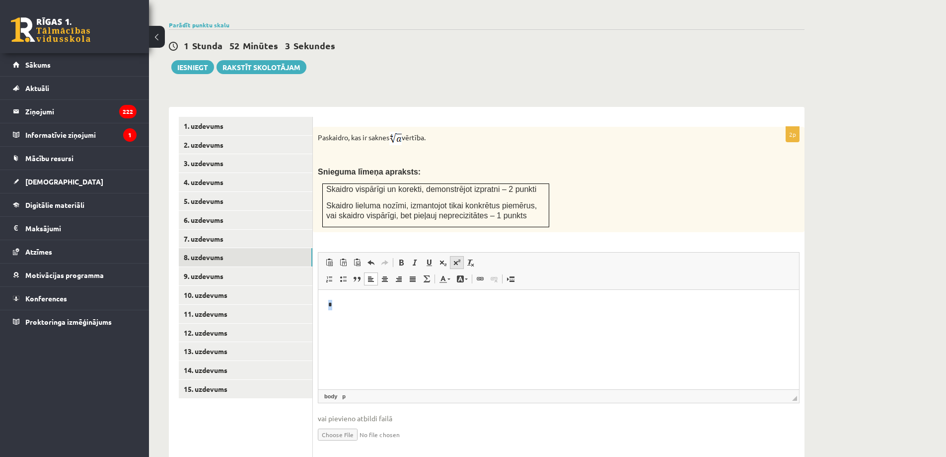
click at [460, 258] on span at bounding box center [457, 262] width 8 height 8
click at [384, 321] on html "*" at bounding box center [558, 305] width 481 height 32
click at [345, 311] on html "*" at bounding box center [558, 305] width 481 height 32
click at [456, 258] on span at bounding box center [457, 262] width 8 height 8
drag, startPoint x: 343, startPoint y: 307, endPoint x: 336, endPoint y: 316, distance: 12.0
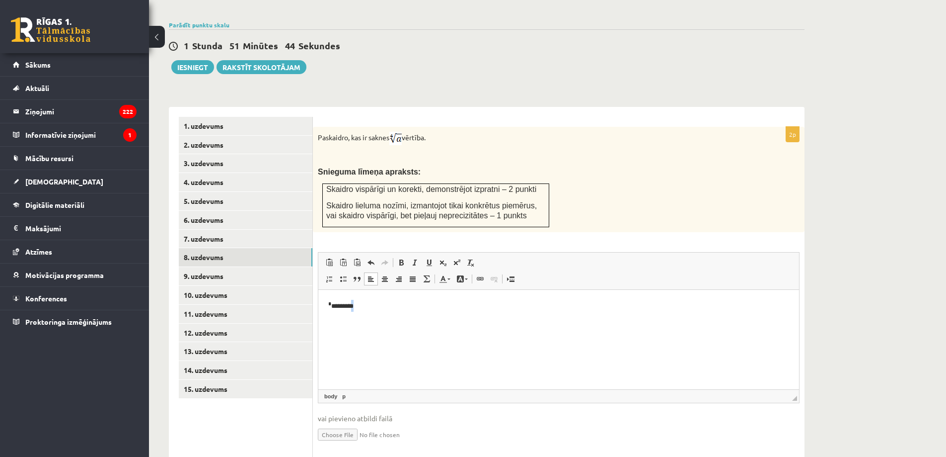
click at [336, 316] on html "* *********" at bounding box center [558, 305] width 481 height 32
drag, startPoint x: 451, startPoint y: 237, endPoint x: 456, endPoint y: 238, distance: 5.0
click at [452, 256] on link "Superscript" at bounding box center [457, 262] width 14 height 13
click at [440, 302] on p "* * *" at bounding box center [558, 305] width 461 height 12
click at [420, 313] on html "* * *" at bounding box center [558, 305] width 481 height 32
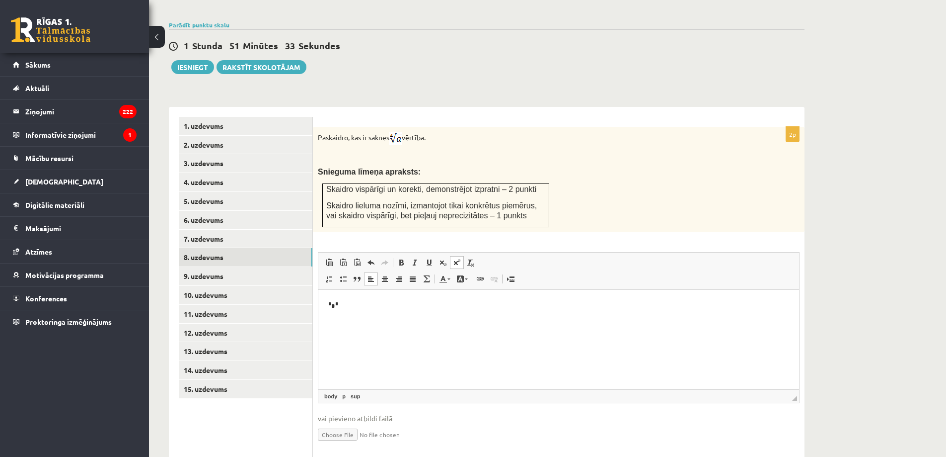
click at [379, 321] on html "* * *" at bounding box center [558, 305] width 481 height 32
click at [464, 272] on link "Background Color" at bounding box center [462, 278] width 17 height 13
click at [482, 275] on span at bounding box center [480, 279] width 8 height 8
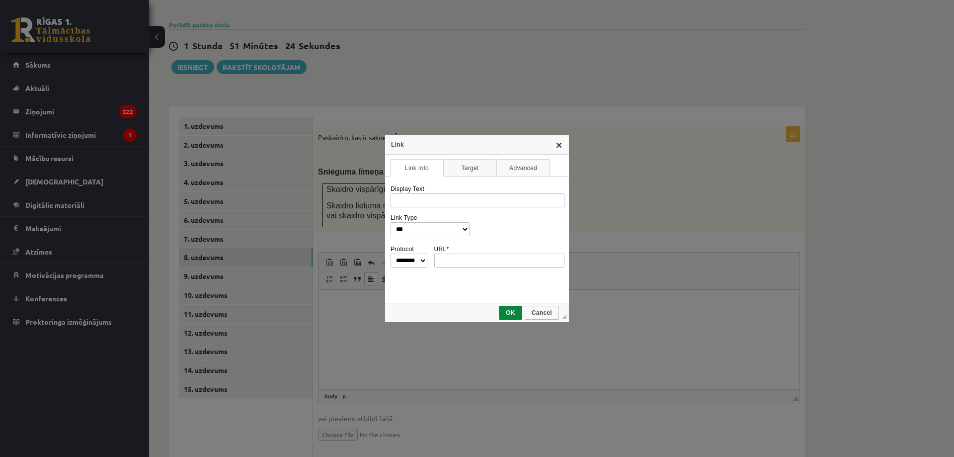
click at [558, 142] on link "X" at bounding box center [559, 145] width 8 height 8
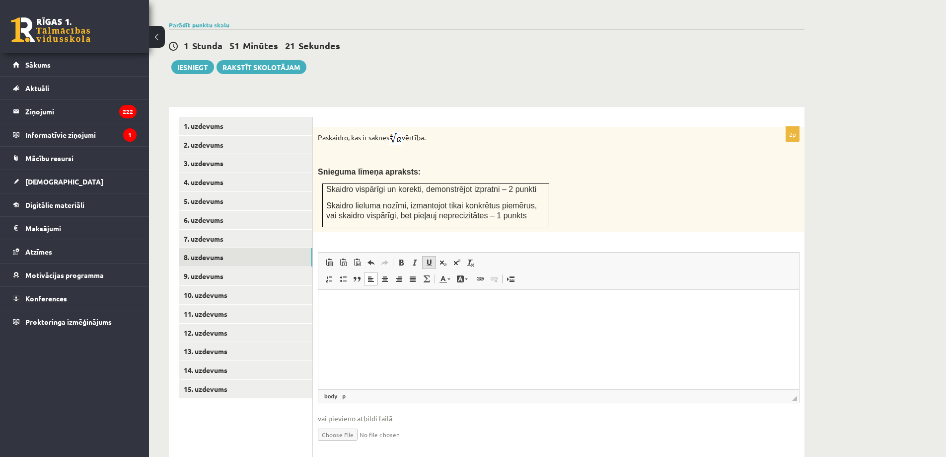
click at [428, 258] on span at bounding box center [429, 262] width 8 height 8
click at [480, 275] on span at bounding box center [480, 279] width 8 height 8
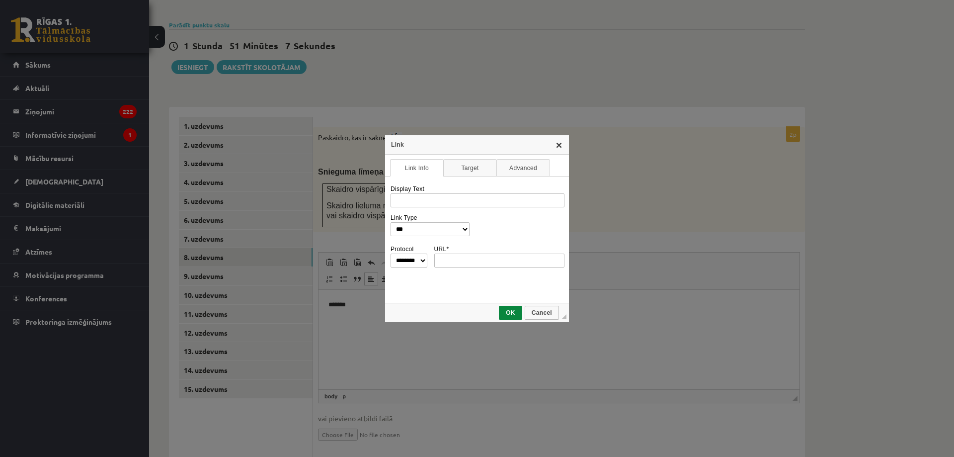
click at [555, 144] on link "X" at bounding box center [559, 145] width 8 height 8
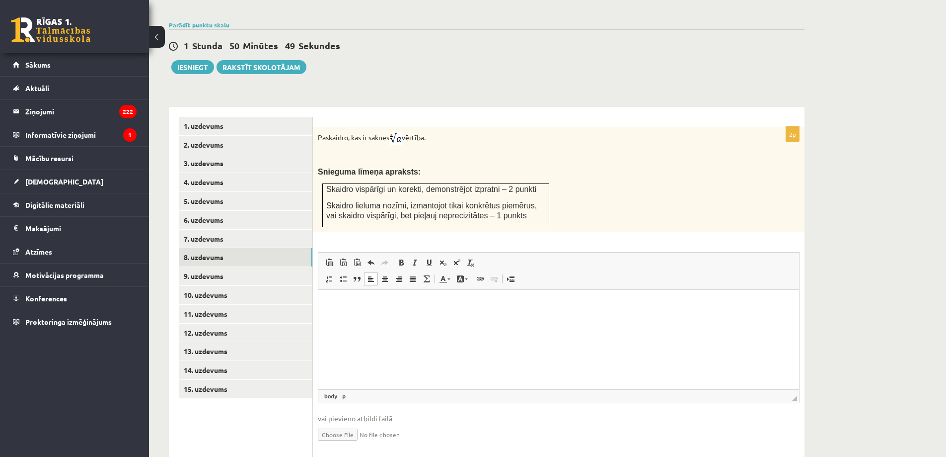
click at [459, 319] on html at bounding box center [558, 304] width 481 height 30
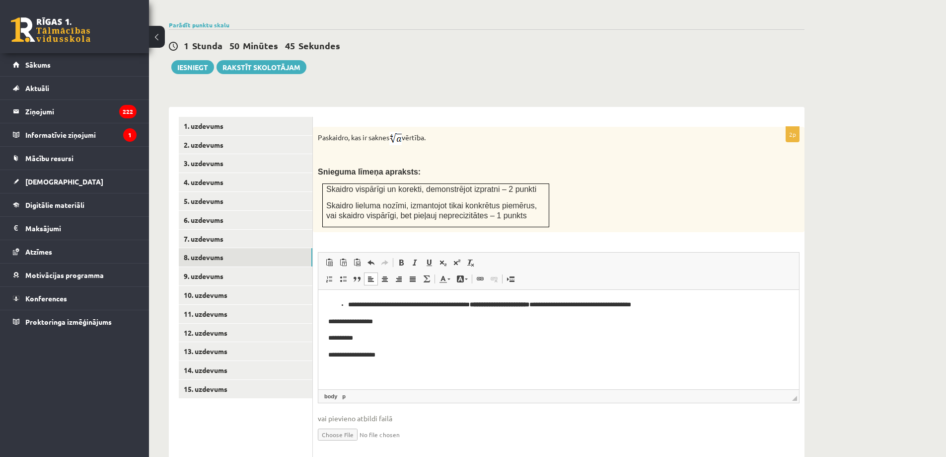
click at [377, 302] on p "**********" at bounding box center [558, 304] width 421 height 10
click at [376, 303] on p "**********" at bounding box center [558, 304] width 421 height 10
drag, startPoint x: 399, startPoint y: 303, endPoint x: 375, endPoint y: 305, distance: 25.0
click at [375, 305] on p "**********" at bounding box center [558, 304] width 421 height 10
drag, startPoint x: 394, startPoint y: 305, endPoint x: 420, endPoint y: 305, distance: 25.3
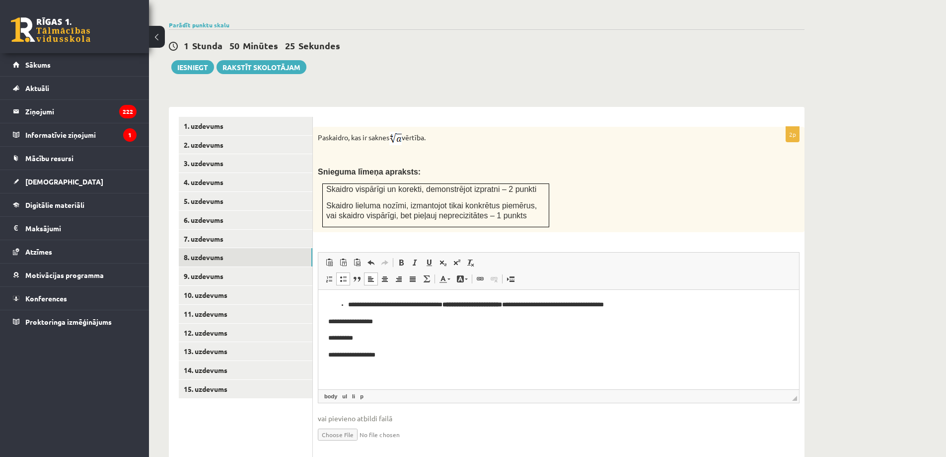
click at [394, 305] on p "**********" at bounding box center [558, 304] width 421 height 10
drag, startPoint x: 445, startPoint y: 302, endPoint x: 393, endPoint y: 308, distance: 52.6
click at [393, 308] on p "**********" at bounding box center [558, 304] width 421 height 10
drag, startPoint x: 522, startPoint y: 301, endPoint x: 516, endPoint y: 305, distance: 7.1
click at [516, 305] on p "**********" at bounding box center [558, 304] width 421 height 10
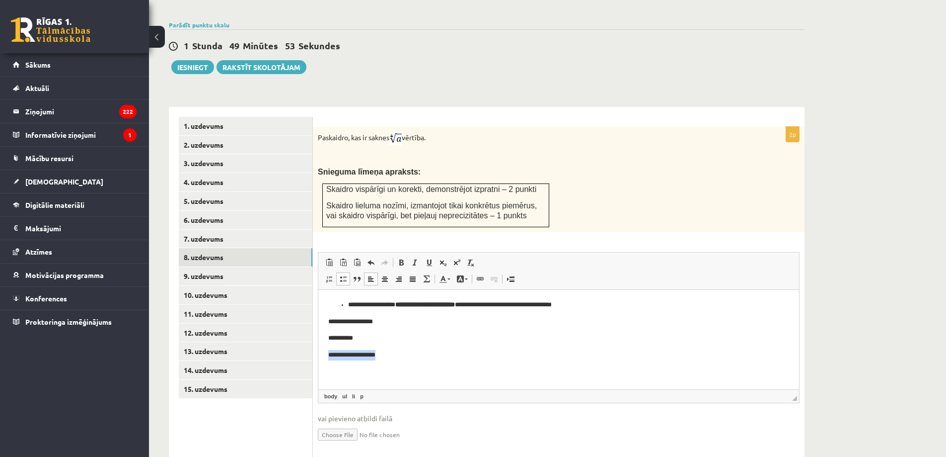
drag, startPoint x: 377, startPoint y: 353, endPoint x: 326, endPoint y: 351, distance: 50.2
click at [326, 351] on html "**********" at bounding box center [558, 329] width 481 height 80
click at [346, 302] on ul "**********" at bounding box center [558, 304] width 461 height 10
click at [421, 304] on strong "**********" at bounding box center [406, 304] width 60 height 6
drag, startPoint x: 417, startPoint y: 330, endPoint x: 411, endPoint y: 330, distance: 5.5
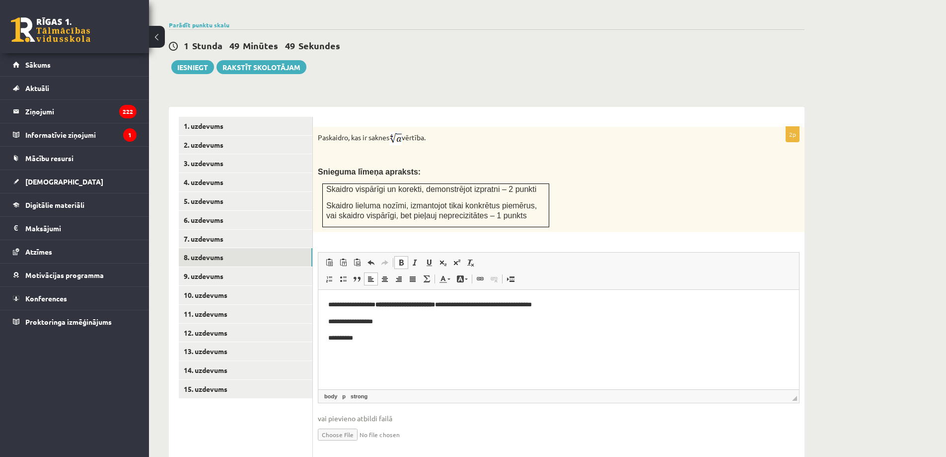
click at [414, 330] on body "**********" at bounding box center [558, 329] width 461 height 61
click at [344, 321] on p "**********" at bounding box center [558, 321] width 461 height 10
click at [370, 318] on p "**********" at bounding box center [558, 321] width 461 height 10
click at [377, 343] on p "**********" at bounding box center [558, 337] width 461 height 10
click at [460, 258] on span at bounding box center [457, 262] width 8 height 8
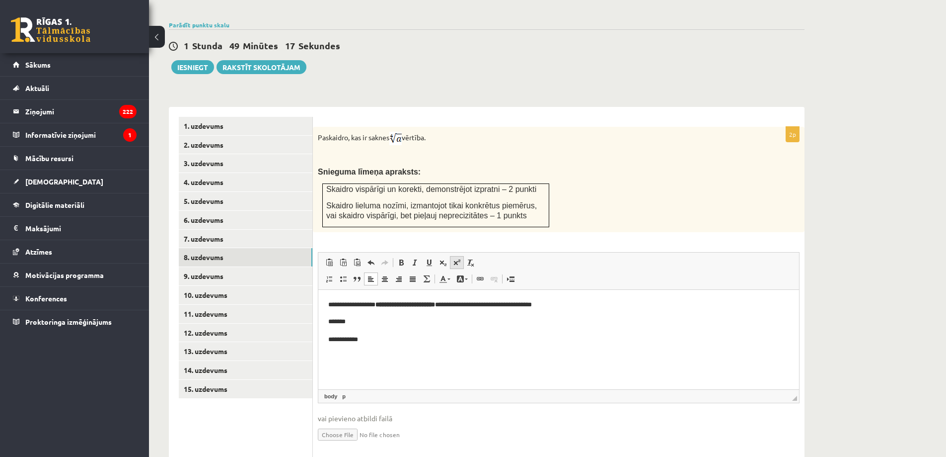
click at [462, 256] on link "Superscript" at bounding box center [457, 262] width 14 height 13
click at [252, 267] on link "9. uzdevums" at bounding box center [246, 276] width 134 height 18
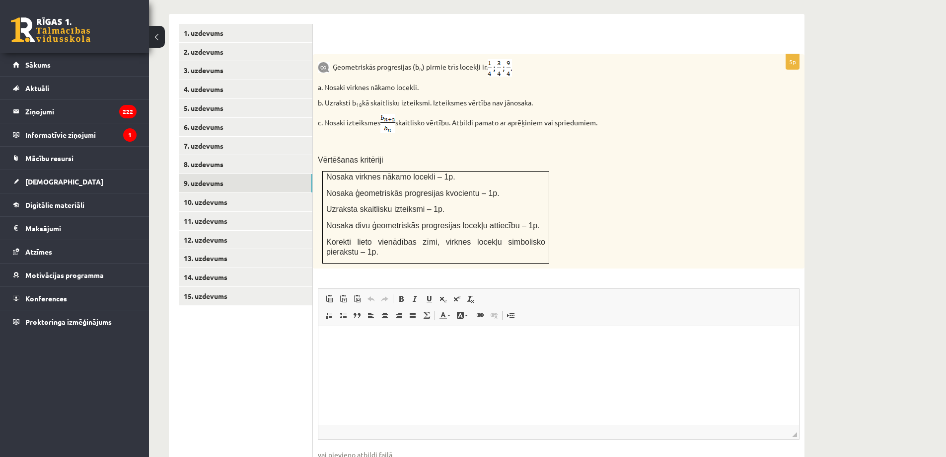
scroll to position [414, 0]
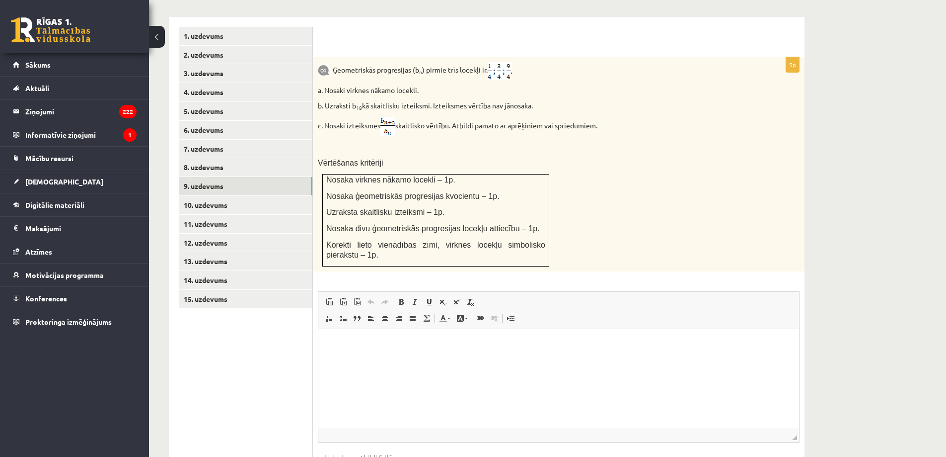
click at [368, 353] on html at bounding box center [558, 343] width 481 height 30
drag, startPoint x: 335, startPoint y: 46, endPoint x: 530, endPoint y: 34, distance: 195.1
click at [530, 34] on form "**********" at bounding box center [559, 262] width 472 height 471
copy p "Ģeometriskās progresijas (b n ) pirmie trīs locekļi ir ."
click at [345, 353] on html "*" at bounding box center [558, 343] width 481 height 30
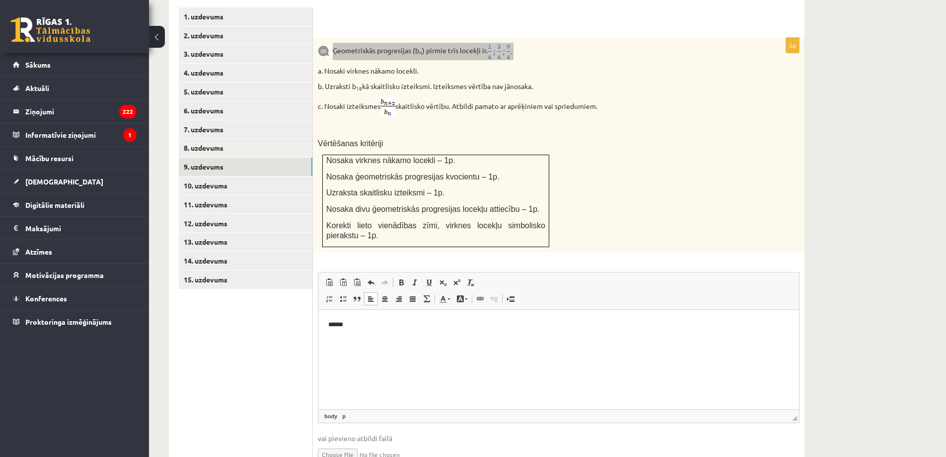
scroll to position [464, 0]
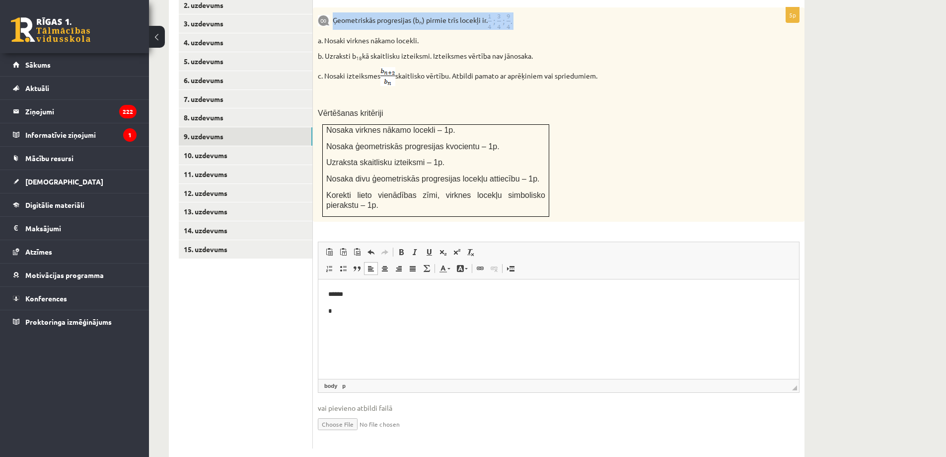
drag, startPoint x: 326, startPoint y: 32, endPoint x: 541, endPoint y: 32, distance: 214.6
click at [541, 51] on p "b. Uzraksti b 18 kā skaitlisku izteiksmi. Izteiksmes vērtība nav jānosaka." at bounding box center [534, 56] width 432 height 10
copy p "Uzraksti b 18 kā skaitlisku izteiksmi. Izteiksmes vērtība nav jānosaka."
click at [376, 314] on p "*" at bounding box center [558, 310] width 461 height 10
click at [339, 307] on p "**********" at bounding box center [558, 310] width 461 height 10
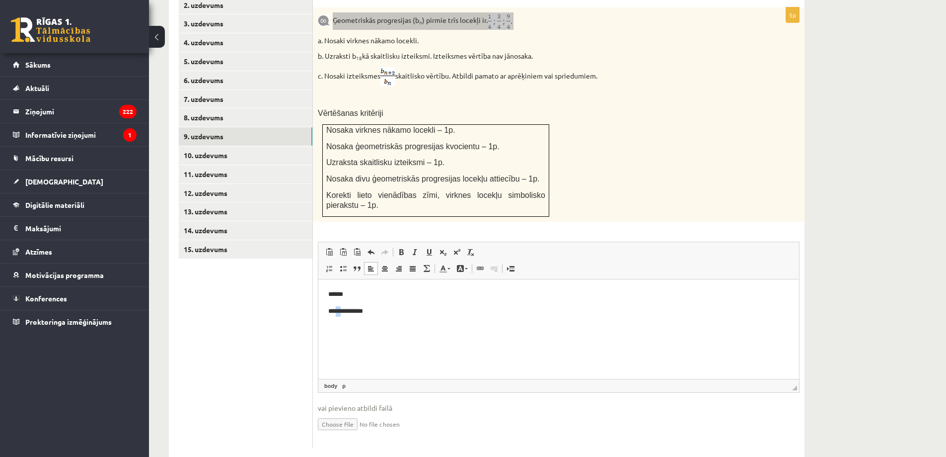
drag, startPoint x: 342, startPoint y: 311, endPoint x: 337, endPoint y: 309, distance: 5.4
click at [337, 309] on p "**********" at bounding box center [558, 310] width 461 height 10
click at [443, 248] on span at bounding box center [443, 252] width 8 height 8
click at [371, 327] on html "****** *** ** *********" at bounding box center [558, 303] width 481 height 48
click at [348, 313] on p "*** ** *********" at bounding box center [558, 310] width 461 height 11
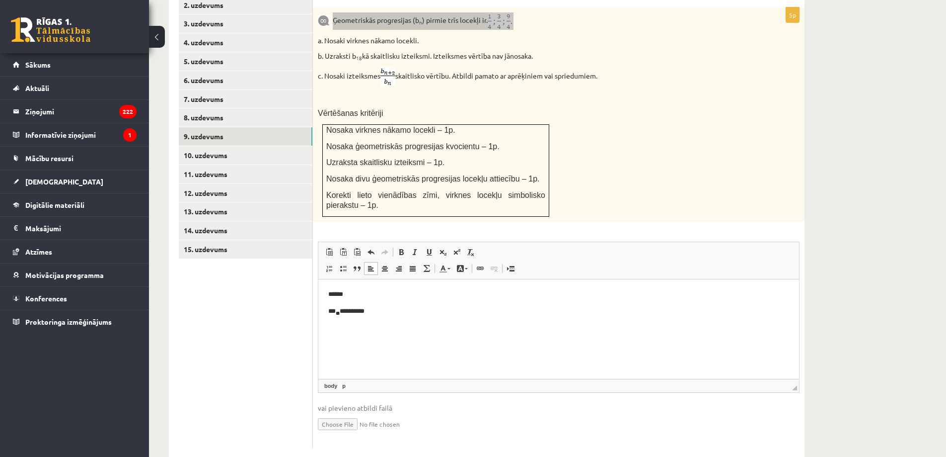
click at [353, 307] on p "**********" at bounding box center [558, 310] width 461 height 11
click at [365, 310] on p "**********" at bounding box center [558, 310] width 461 height 11
drag, startPoint x: 362, startPoint y: 310, endPoint x: 379, endPoint y: 311, distance: 16.5
click at [379, 311] on p "**********" at bounding box center [558, 310] width 461 height 11
click at [458, 248] on span at bounding box center [457, 252] width 8 height 8
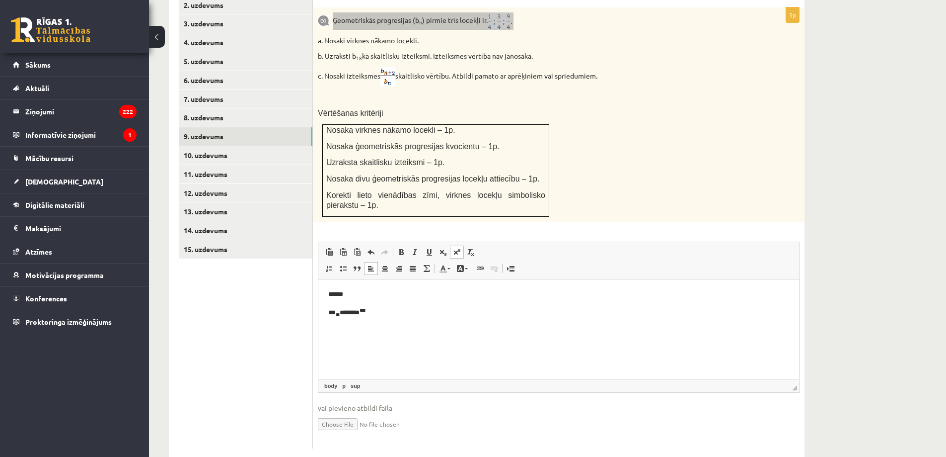
drag, startPoint x: 410, startPoint y: 375, endPoint x: 409, endPoint y: 354, distance: 21.4
click at [410, 328] on html "****** *** ** ******** ***" at bounding box center [558, 304] width 481 height 50
click at [404, 328] on html "****** *** ** ******** ***" at bounding box center [558, 304] width 481 height 50
click at [398, 328] on html "****** *** ** ******** ***" at bounding box center [558, 304] width 481 height 50
drag, startPoint x: 325, startPoint y: 53, endPoint x: 612, endPoint y: 51, distance: 287.1
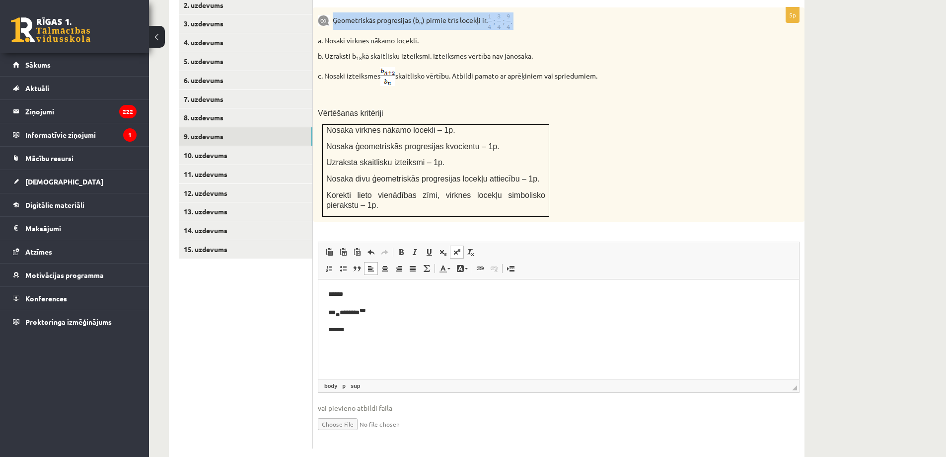
click at [612, 67] on p "c. Nosaki izteiksmes skaitlisko vērtību. Atbildi pamato ar aprēķiniem vai sprie…" at bounding box center [534, 76] width 432 height 19
copy p "Nosaki izteiksmes skaitlisko vērtību. Atbildi pamato ar aprēķiniem vai spriedum…"
click at [233, 146] on link "10. uzdevums" at bounding box center [246, 155] width 134 height 18
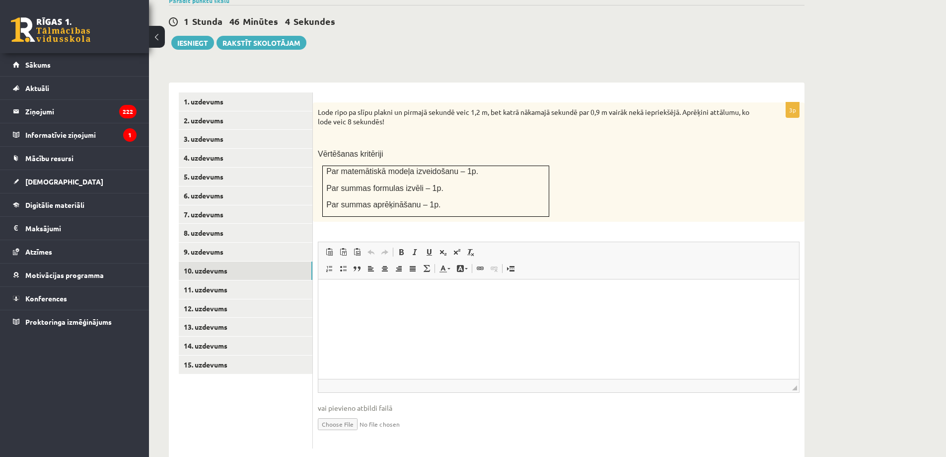
scroll to position [0, 0]
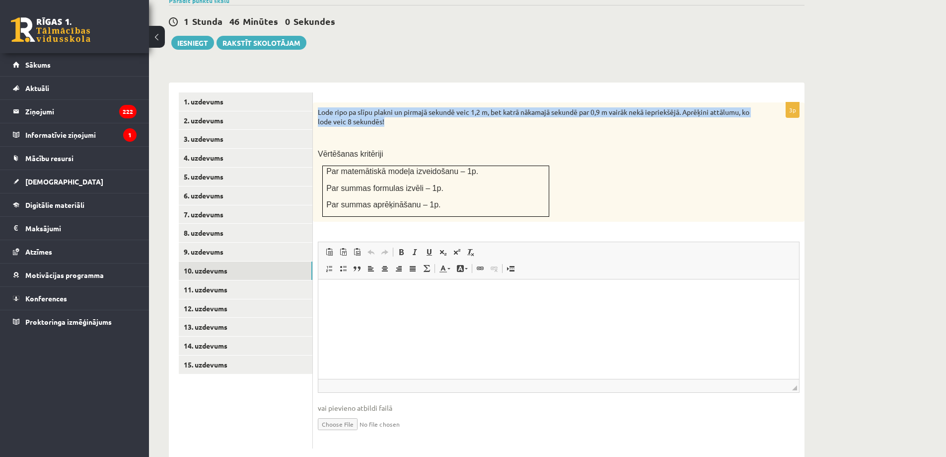
drag, startPoint x: 317, startPoint y: 87, endPoint x: 470, endPoint y: 96, distance: 153.3
click at [470, 102] on div "Lode ripo pa slīpu plakni un pirmajā sekundē veic 1,2 m, bet katrā nākamajā sek…" at bounding box center [559, 161] width 492 height 119
copy p "Lode ripo pa slīpu plakni un pirmajā sekundē veic 1,2 m, bet katrā nākamajā sek…"
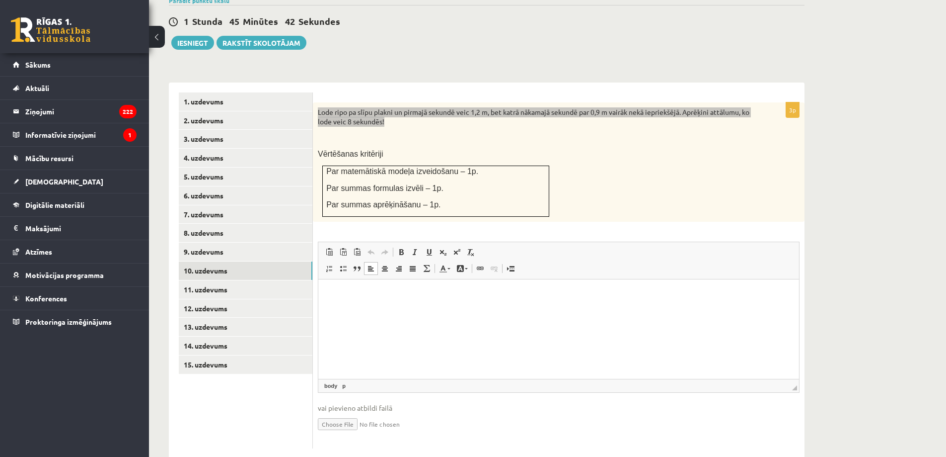
click at [347, 309] on html at bounding box center [558, 294] width 481 height 30
click at [329, 291] on p "******** ******" at bounding box center [558, 294] width 461 height 10
click at [423, 313] on p "Editor, wiswyg-editor-user-answer-47024975565600" at bounding box center [558, 311] width 461 height 10
click at [388, 302] on body "******** ******" at bounding box center [558, 311] width 461 height 44
click at [333, 311] on p "**********" at bounding box center [558, 311] width 461 height 10
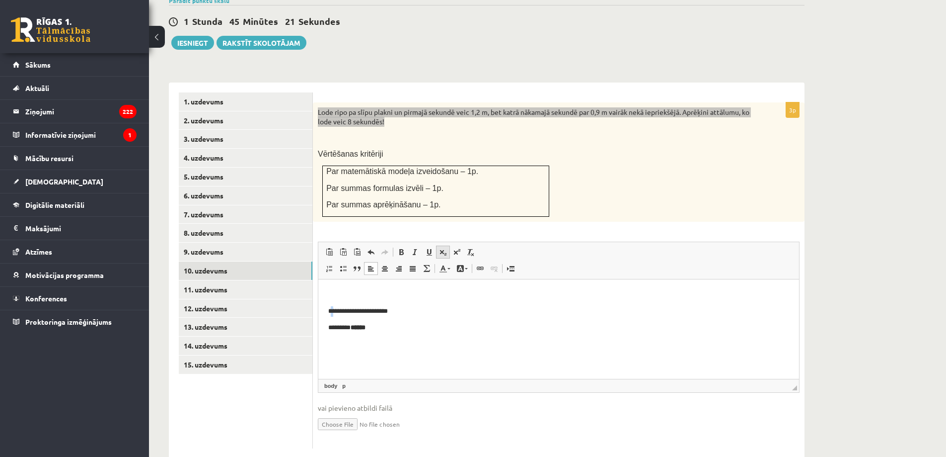
click at [444, 248] on span at bounding box center [443, 252] width 8 height 8
click at [375, 315] on body "**********" at bounding box center [558, 311] width 461 height 45
click at [327, 317] on html "**********" at bounding box center [558, 316] width 481 height 75
click at [346, 302] on p "**********" at bounding box center [558, 300] width 461 height 22
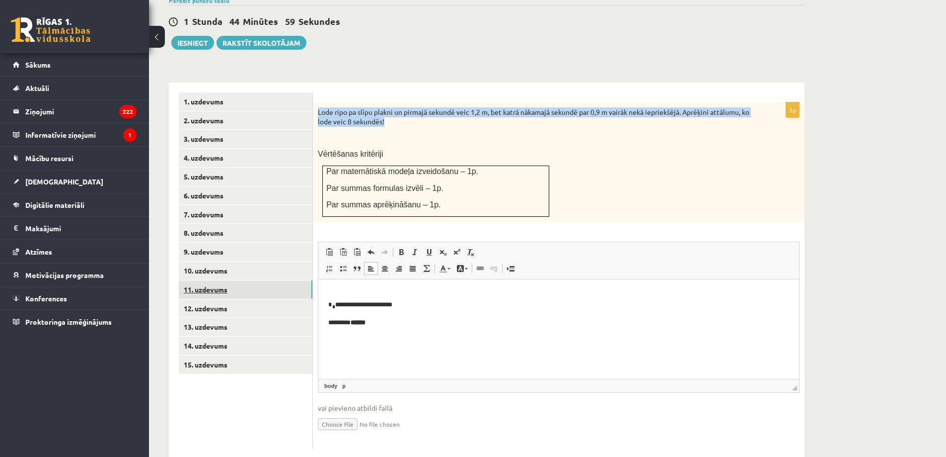
click at [206, 280] on link "11. uzdevums" at bounding box center [246, 289] width 134 height 18
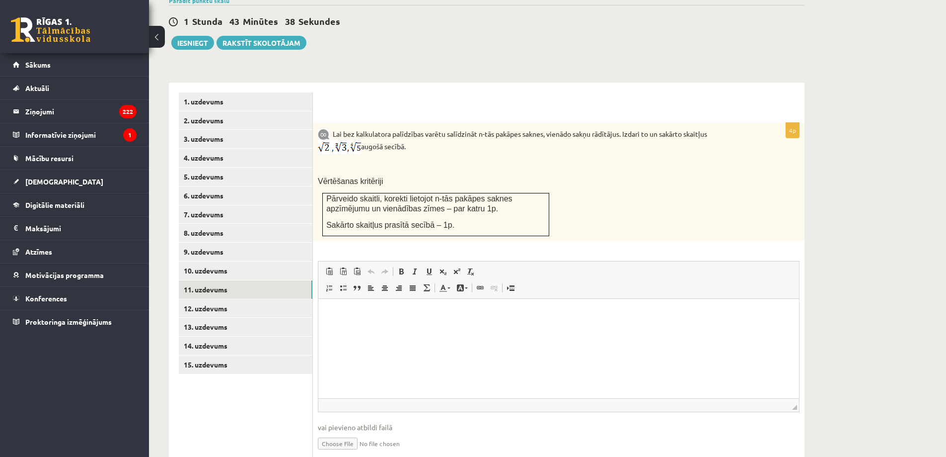
click at [381, 329] on html at bounding box center [558, 314] width 481 height 30
click at [459, 265] on link "Superscript" at bounding box center [457, 271] width 14 height 13
click at [459, 267] on span at bounding box center [457, 271] width 8 height 8
click at [459, 265] on link "Superscript" at bounding box center [457, 271] width 14 height 13
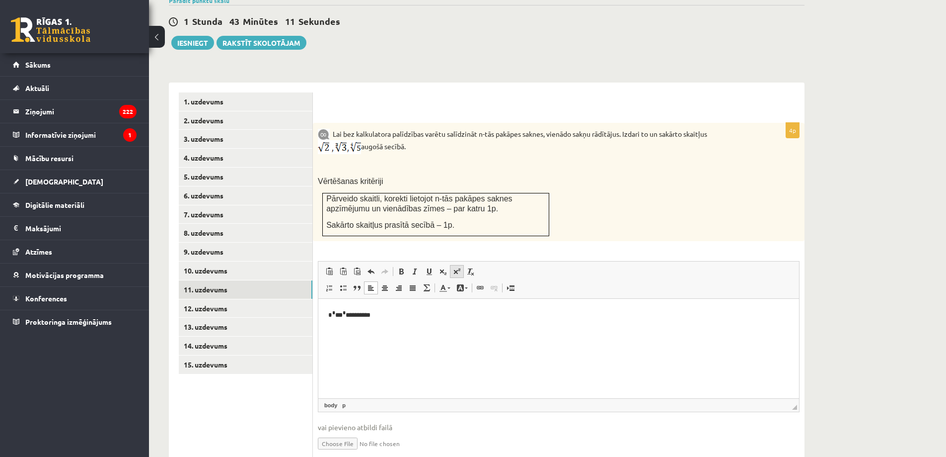
click at [459, 265] on link "Superscript" at bounding box center [457, 271] width 14 height 13
click at [419, 321] on body "* * *** * *** * *******" at bounding box center [558, 323] width 461 height 30
click at [367, 304] on html "* * *** * *** * *******" at bounding box center [558, 324] width 481 height 50
click at [280, 299] on link "12. uzdevums" at bounding box center [246, 308] width 134 height 18
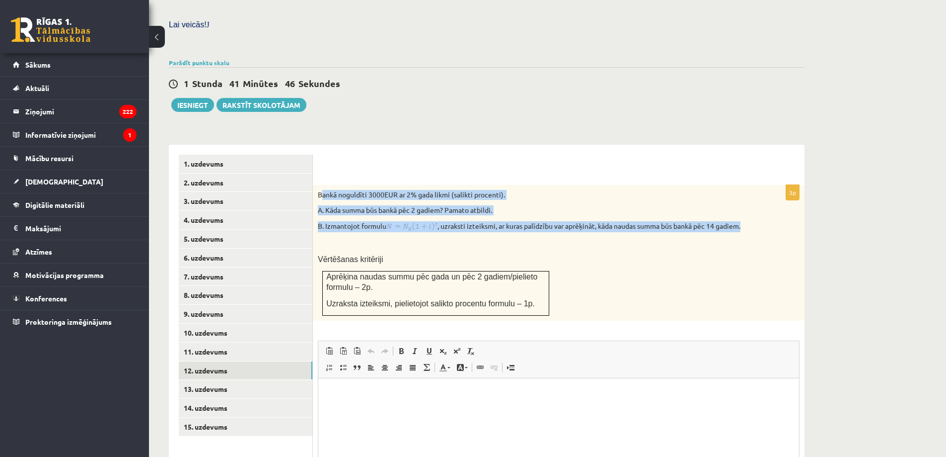
drag, startPoint x: 320, startPoint y: 171, endPoint x: 770, endPoint y: 206, distance: 450.9
click at [770, 206] on div "Bankā noguldīti 3000EUR ar 2% gada likmi (salikti procenti). A. Kāda summa būs …" at bounding box center [559, 253] width 492 height 136
copy div "ankā noguldīti 3000EUR ar 2% gada likmi (salikti procenti). A. Kāda summa būs b…"
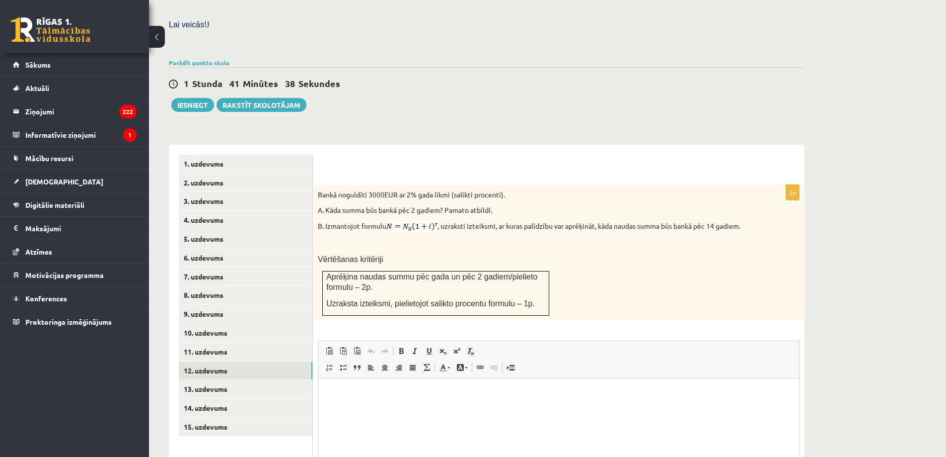
click at [466, 254] on p "Vērtēšanas kritēriji" at bounding box center [534, 259] width 432 height 10
click at [401, 408] on html at bounding box center [558, 393] width 481 height 30
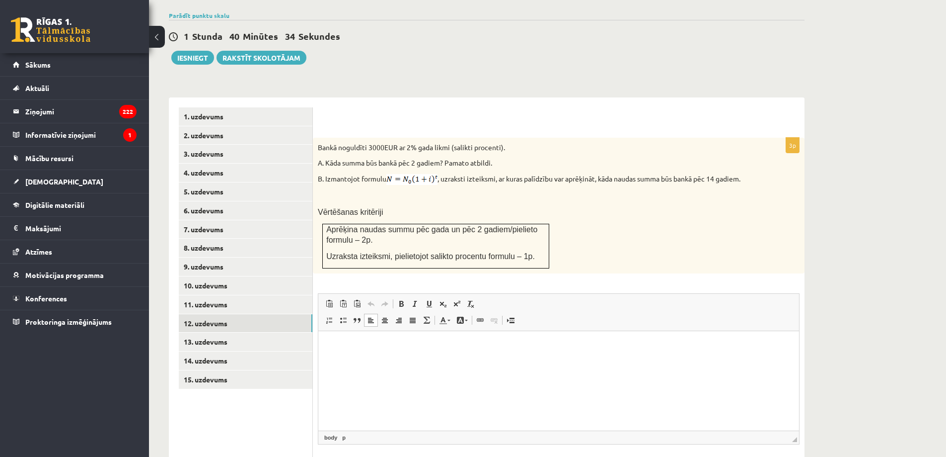
scroll to position [336, 0]
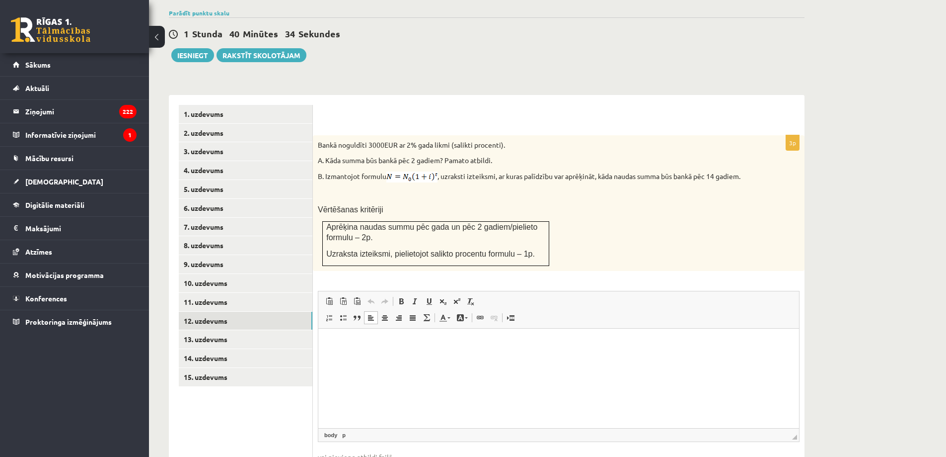
paste body "Editor, wiswyg-editor-user-answer-47024982524480"
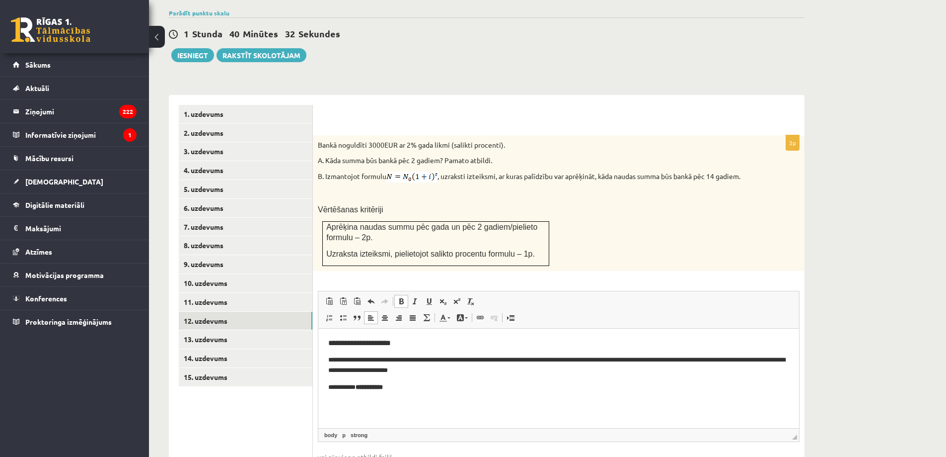
drag, startPoint x: 339, startPoint y: 386, endPoint x: 345, endPoint y: 385, distance: 6.1
click at [339, 386] on p "**********" at bounding box center [558, 387] width 461 height 10
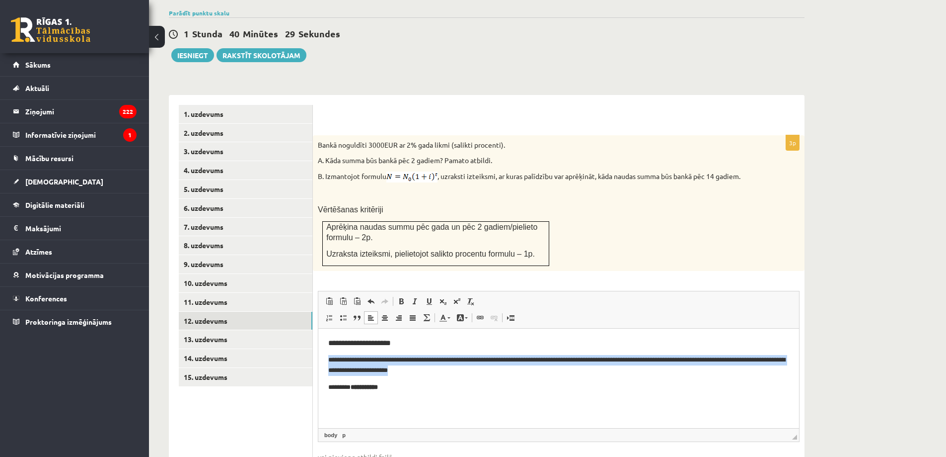
drag, startPoint x: 611, startPoint y: 371, endPoint x: 636, endPoint y: 659, distance: 289.2
click at [318, 355] on html "**********" at bounding box center [558, 365] width 481 height 74
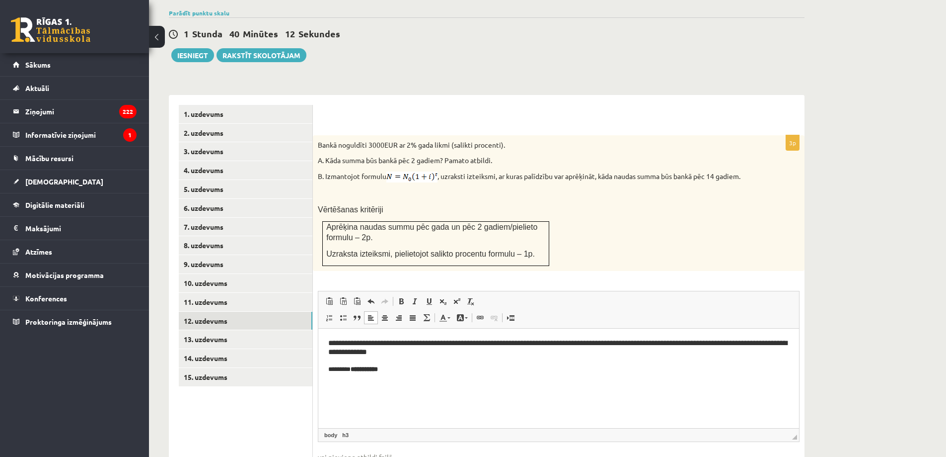
click at [336, 341] on h3 "**********" at bounding box center [558, 347] width 461 height 18
click at [395, 342] on h3 "**********" at bounding box center [558, 347] width 461 height 18
click at [458, 297] on span at bounding box center [457, 301] width 8 height 8
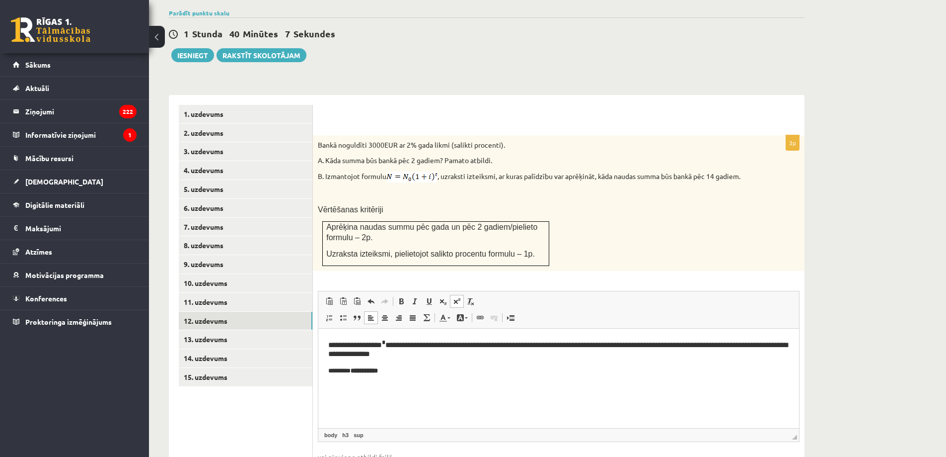
click at [399, 342] on h3 "**********" at bounding box center [558, 348] width 461 height 20
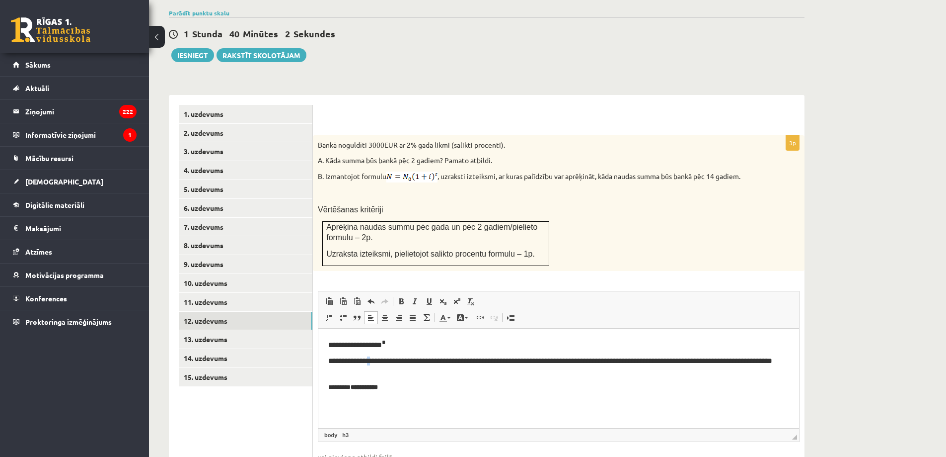
click at [381, 360] on h3 "**********" at bounding box center [558, 365] width 461 height 18
click at [460, 297] on span at bounding box center [457, 301] width 8 height 8
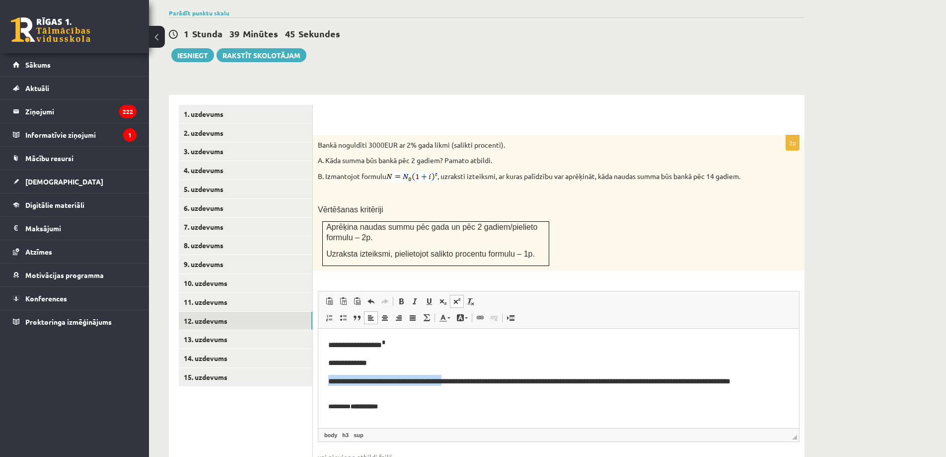
drag, startPoint x: 322, startPoint y: 377, endPoint x: 461, endPoint y: 380, distance: 139.1
click at [461, 380] on html "**********" at bounding box center [558, 374] width 481 height 93
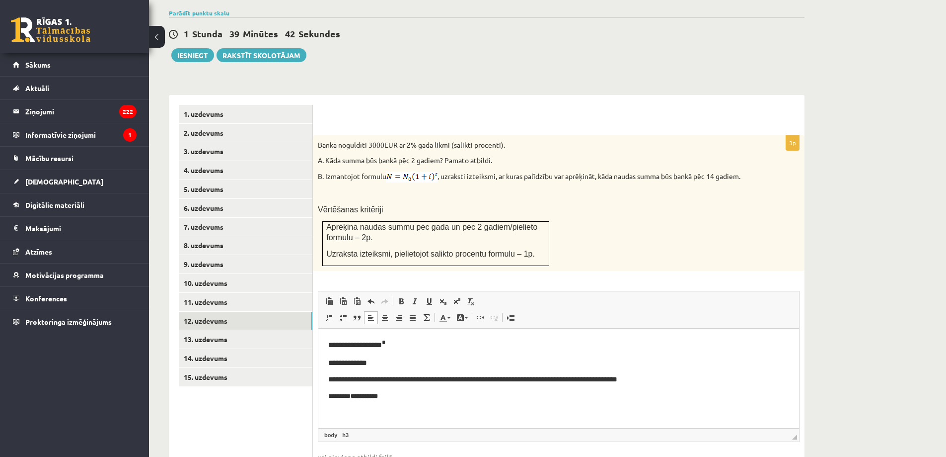
click at [380, 378] on h3 "**********" at bounding box center [558, 379] width 461 height 9
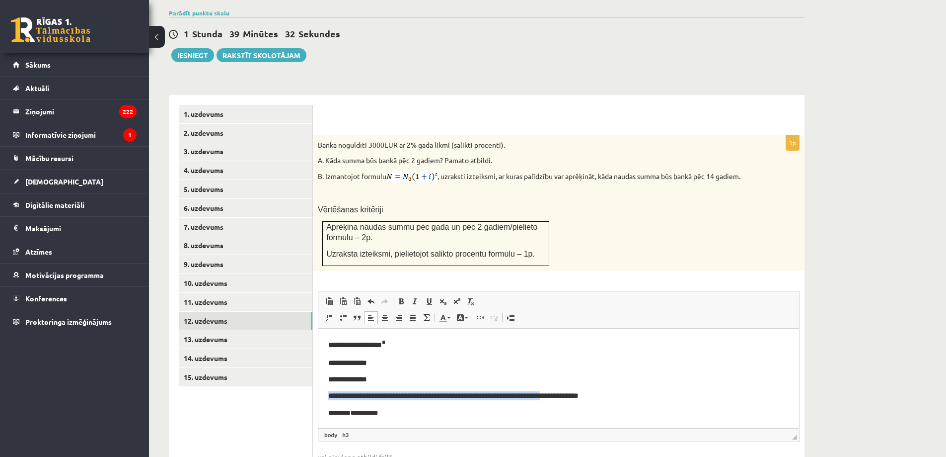
drag, startPoint x: 327, startPoint y: 393, endPoint x: 594, endPoint y: 397, distance: 266.8
click at [594, 397] on html "**********" at bounding box center [558, 377] width 481 height 99
click at [535, 345] on h3 "**********" at bounding box center [555, 343] width 454 height 10
click at [454, 423] on html "**********" at bounding box center [558, 377] width 481 height 99
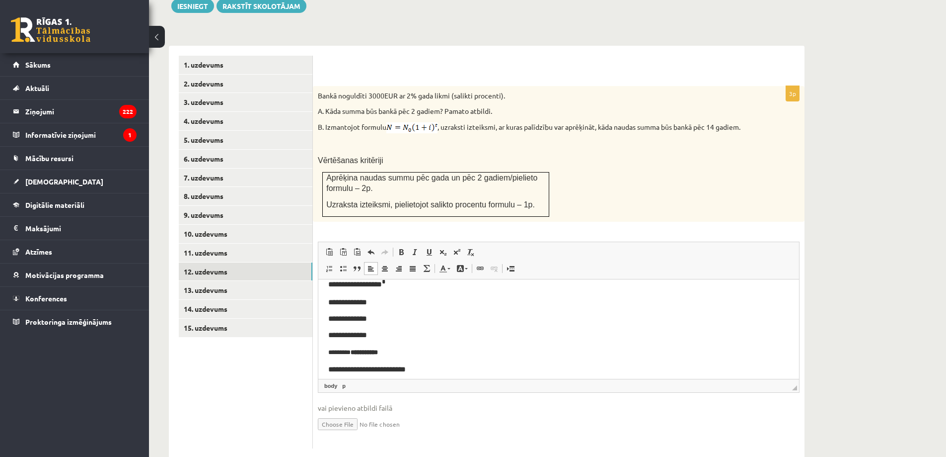
scroll to position [35, 0]
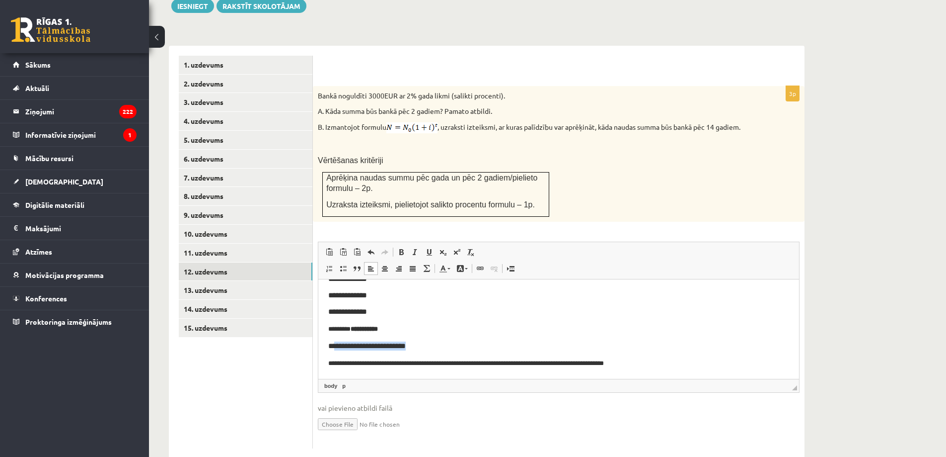
drag, startPoint x: 395, startPoint y: 348, endPoint x: 336, endPoint y: 344, distance: 59.3
click at [336, 344] on h3 "**********" at bounding box center [555, 345] width 454 height 9
click at [328, 362] on html "**********" at bounding box center [558, 311] width 481 height 134
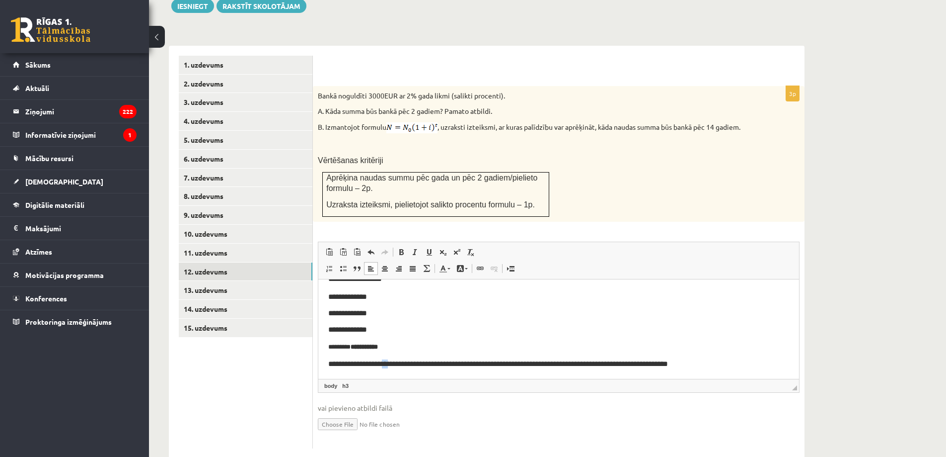
drag, startPoint x: 401, startPoint y: 364, endPoint x: 394, endPoint y: 364, distance: 7.0
click at [394, 364] on h3 "**********" at bounding box center [555, 363] width 454 height 9
click at [458, 248] on span at bounding box center [457, 252] width 8 height 8
drag, startPoint x: 448, startPoint y: 363, endPoint x: 442, endPoint y: 365, distance: 6.8
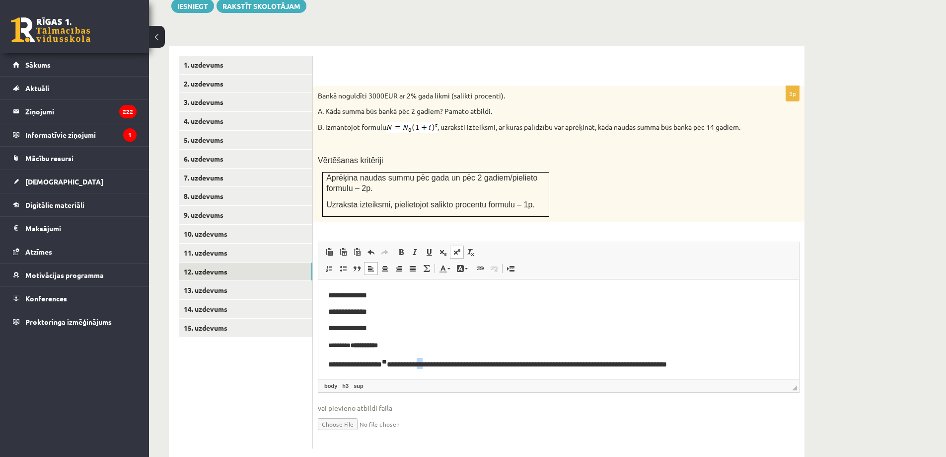
click at [442, 365] on h3 "**********" at bounding box center [555, 363] width 454 height 10
click at [452, 245] on link "Superscript" at bounding box center [457, 251] width 14 height 13
click at [450, 362] on h3 "**********" at bounding box center [555, 363] width 454 height 10
drag, startPoint x: 450, startPoint y: 362, endPoint x: 567, endPoint y: 357, distance: 117.8
click at [567, 356] on body "**********" at bounding box center [558, 320] width 461 height 98
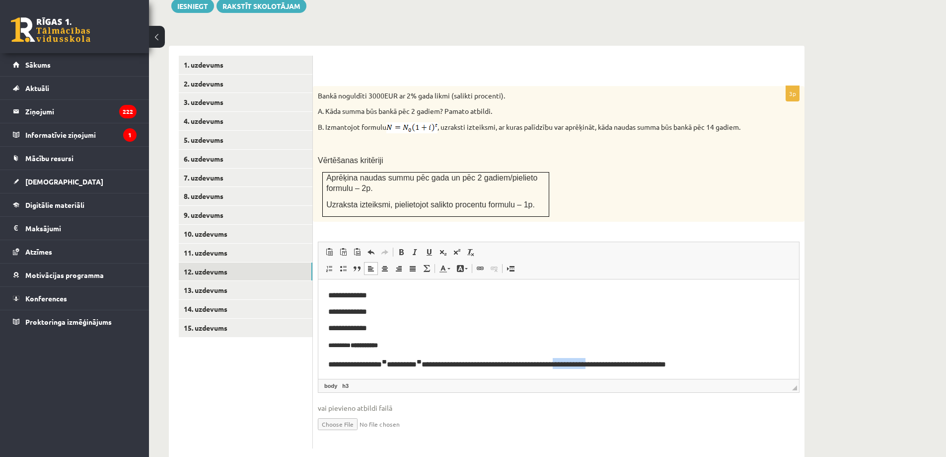
drag, startPoint x: 599, startPoint y: 363, endPoint x: 795, endPoint y: 370, distance: 196.3
click at [639, 365] on h3 "**********" at bounding box center [555, 363] width 454 height 10
drag, startPoint x: 726, startPoint y: 347, endPoint x: 755, endPoint y: 357, distance: 30.3
click at [728, 348] on p "**********" at bounding box center [555, 345] width 454 height 10
drag, startPoint x: 750, startPoint y: 357, endPoint x: 448, endPoint y: 366, distance: 302.1
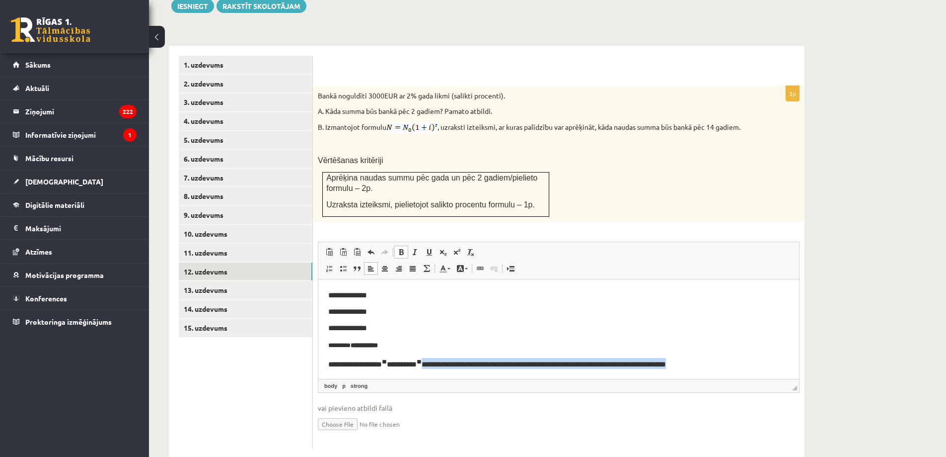
click at [449, 366] on h3 "**********" at bounding box center [555, 363] width 454 height 10
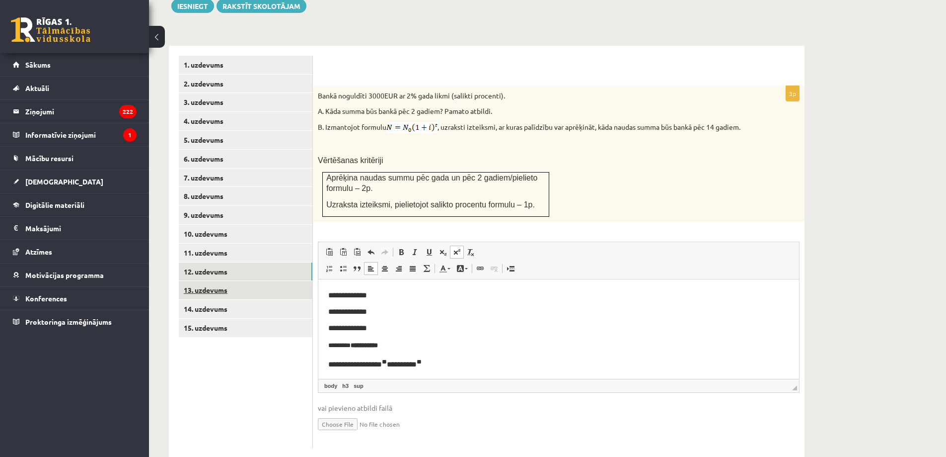
click at [206, 281] on link "13. uzdevums" at bounding box center [246, 290] width 134 height 18
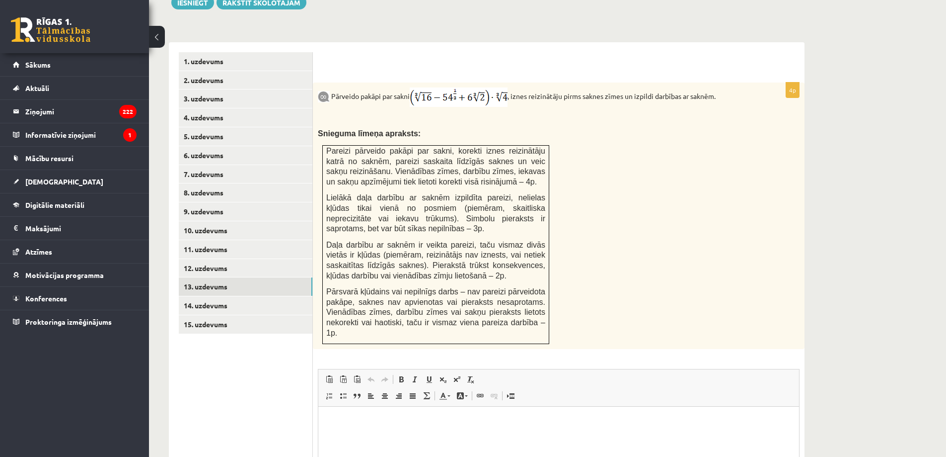
scroll to position [385, 0]
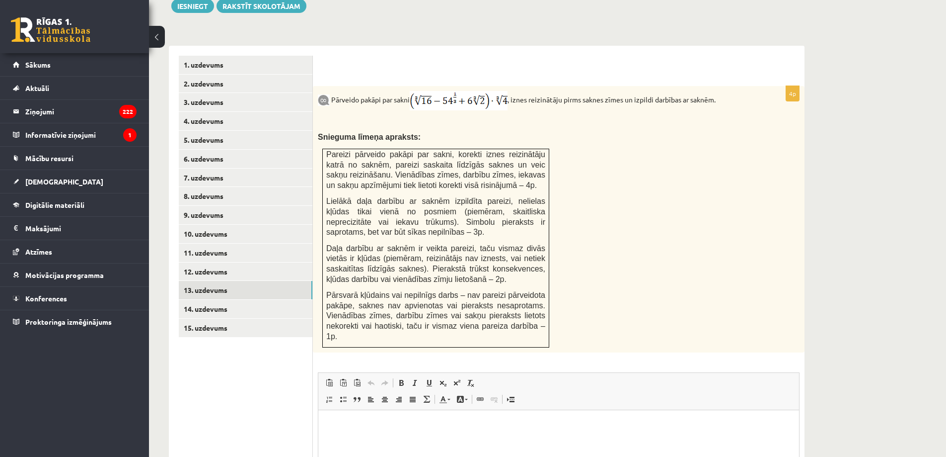
click at [325, 431] on html at bounding box center [558, 425] width 481 height 30
click at [217, 300] on link "14. uzdevums" at bounding box center [246, 309] width 134 height 18
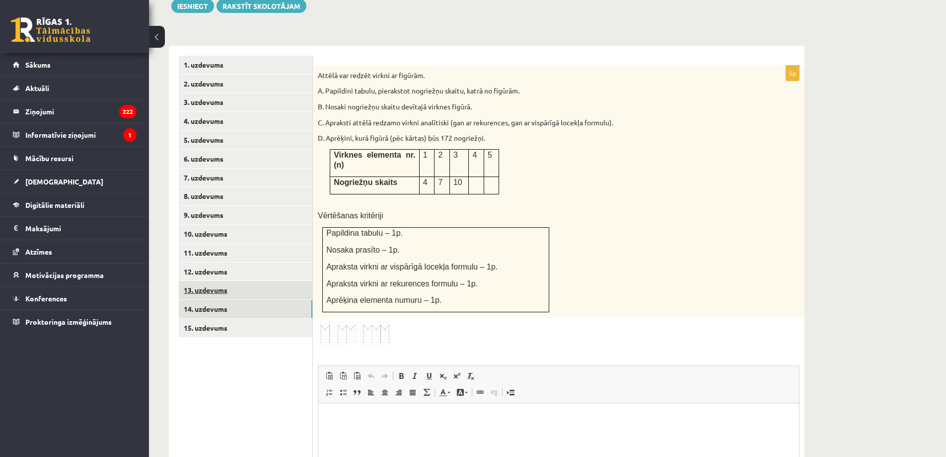
click at [198, 281] on link "13. uzdevums" at bounding box center [246, 290] width 134 height 18
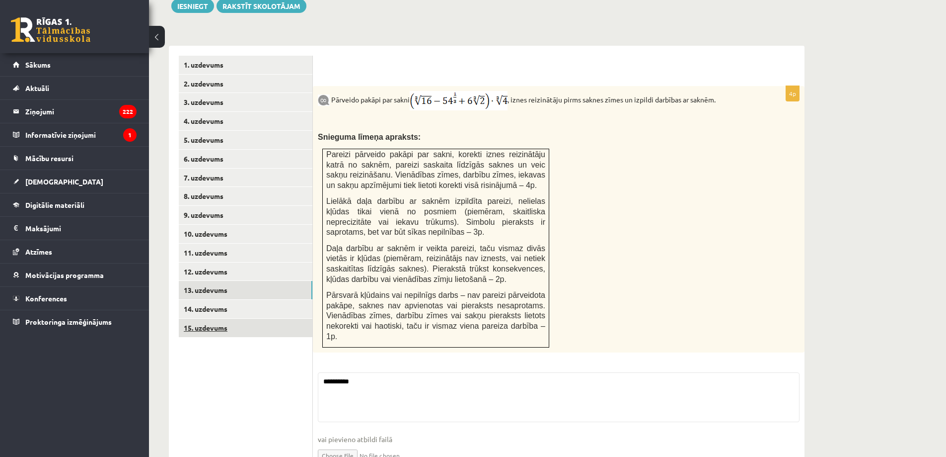
click at [211, 318] on link "15. uzdevums" at bounding box center [246, 327] width 134 height 18
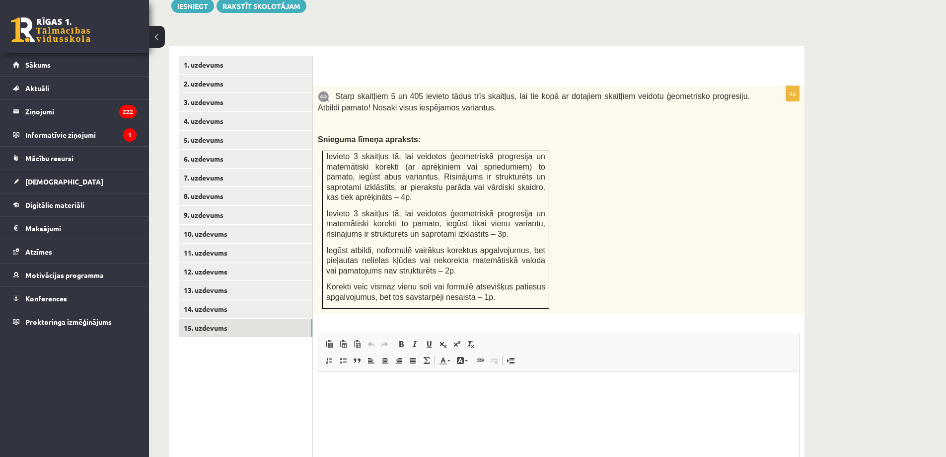
scroll to position [0, 0]
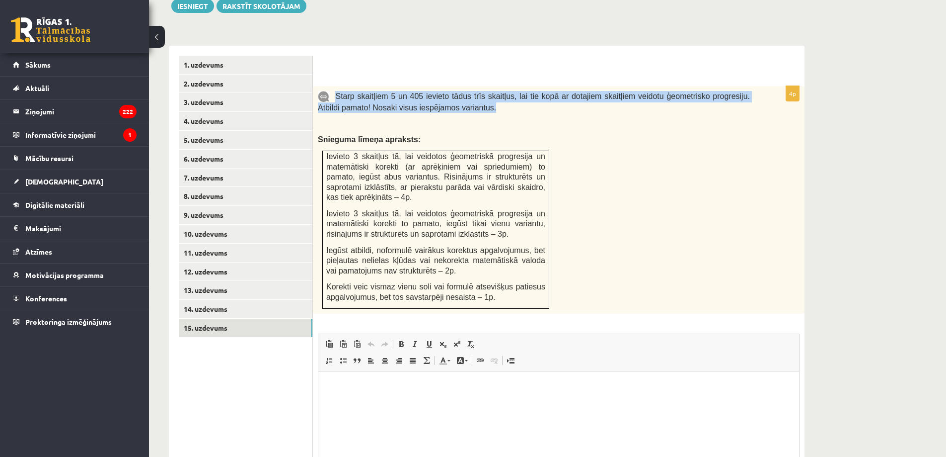
drag, startPoint x: 337, startPoint y: 72, endPoint x: 535, endPoint y: 89, distance: 199.5
click at [535, 91] on p "Starp skaitļiem 5 un 405 ievieto tādus trīs skaitļus, lai tie kopā ar dotajiem …" at bounding box center [534, 102] width 432 height 22
copy span "Starp skaitļiem 5 un 405 ievieto tādus trīs skaitļus, lai tie kopā ar dotajiem …"
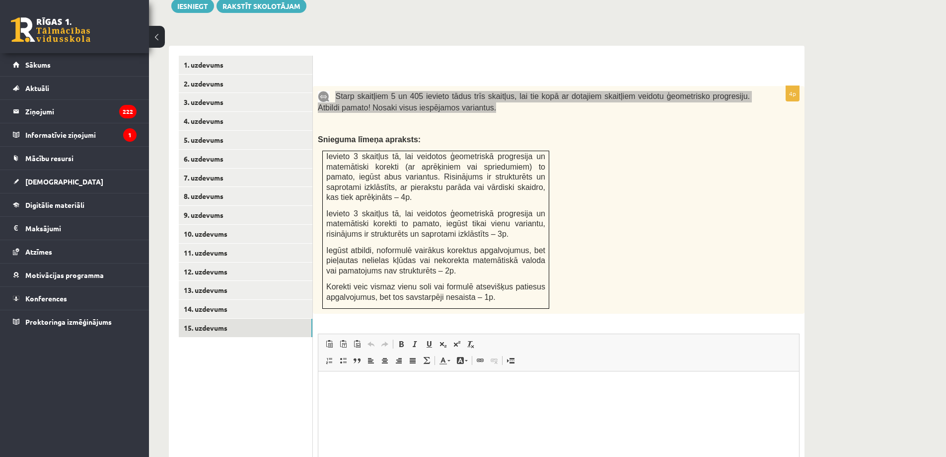
click at [343, 375] on html at bounding box center [558, 386] width 481 height 30
click at [374, 401] on html "**********" at bounding box center [558, 386] width 481 height 30
click at [466, 379] on html "**********" at bounding box center [558, 386] width 481 height 30
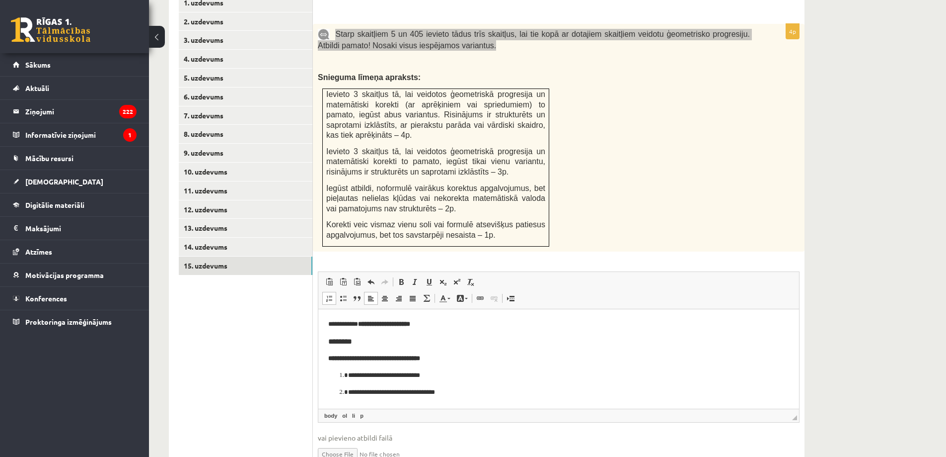
scroll to position [477, 0]
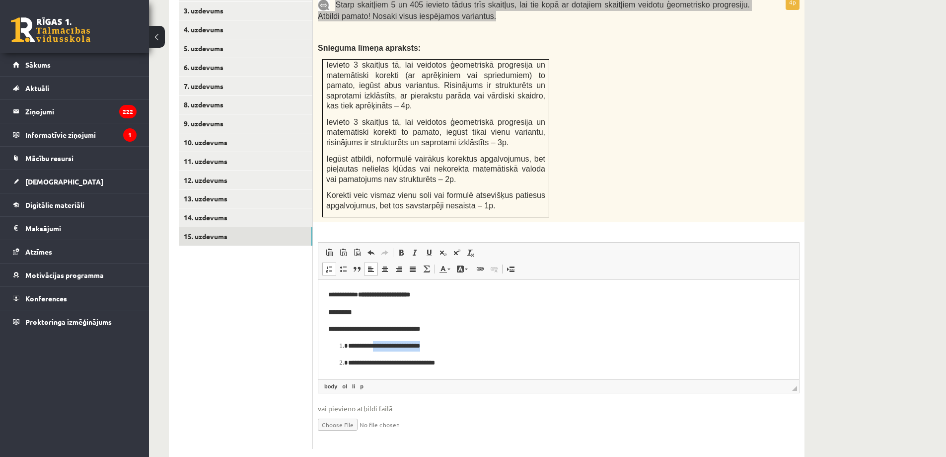
drag, startPoint x: 466, startPoint y: 342, endPoint x: 381, endPoint y: 341, distance: 85.4
click at [381, 341] on p "**********" at bounding box center [558, 345] width 421 height 10
drag, startPoint x: 470, startPoint y: 357, endPoint x: 409, endPoint y: 359, distance: 61.6
click at [409, 359] on p "**********" at bounding box center [558, 362] width 421 height 10
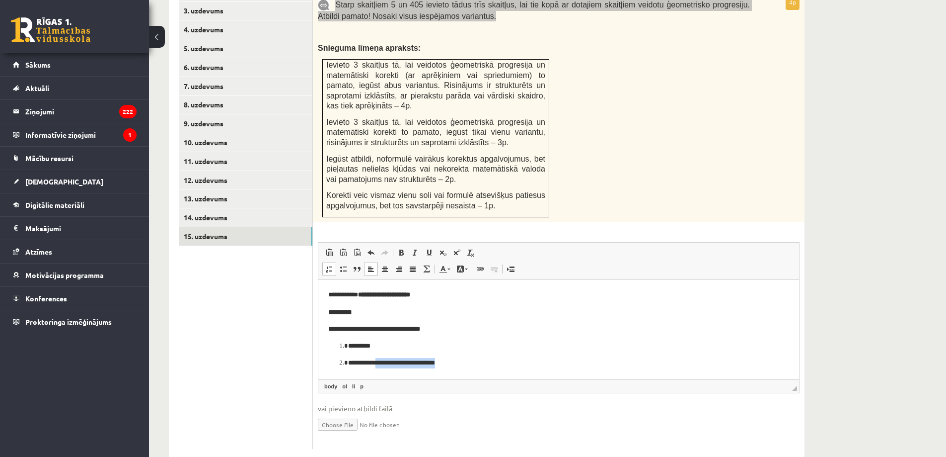
drag, startPoint x: 385, startPoint y: 361, endPoint x: 473, endPoint y: 359, distance: 88.0
click at [473, 359] on p "**********" at bounding box center [558, 362] width 421 height 10
click at [616, 360] on p "**********" at bounding box center [558, 362] width 421 height 10
click at [355, 309] on h3 "********" at bounding box center [558, 311] width 461 height 9
click at [437, 347] on p "**********" at bounding box center [558, 344] width 421 height 10
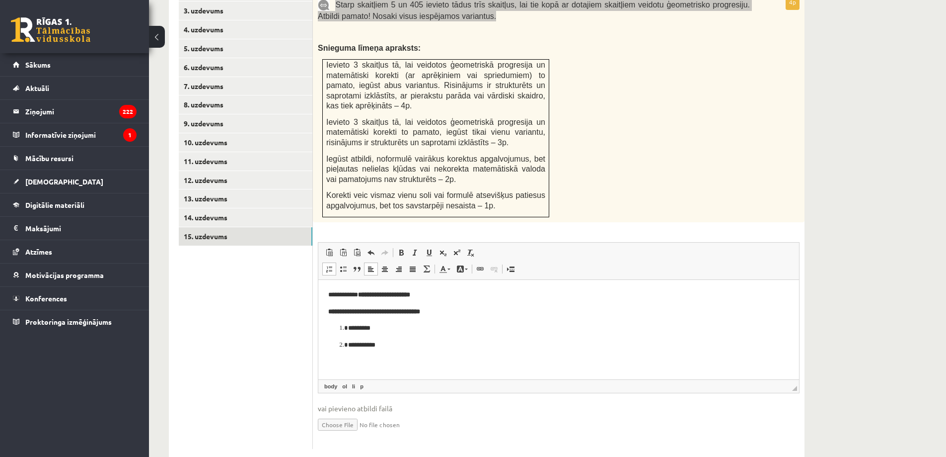
click at [403, 360] on html "**********" at bounding box center [558, 319] width 481 height 80
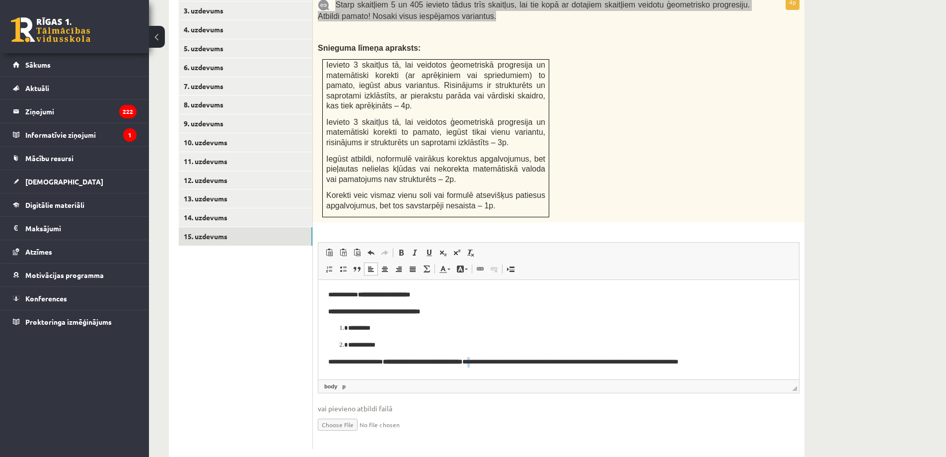
click at [505, 364] on p "**********" at bounding box center [558, 361] width 461 height 10
click at [460, 248] on span at bounding box center [457, 252] width 8 height 8
click at [440, 246] on link "Subscript" at bounding box center [443, 252] width 14 height 13
click at [442, 248] on span at bounding box center [443, 252] width 8 height 8
click at [456, 248] on span at bounding box center [457, 252] width 8 height 8
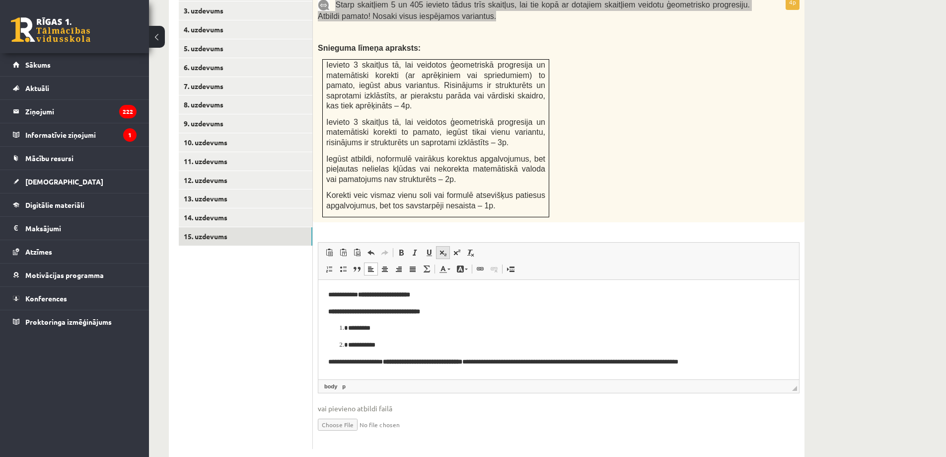
click at [436, 246] on link "Subscript" at bounding box center [443, 252] width 14 height 13
click at [519, 359] on p "**********" at bounding box center [558, 361] width 461 height 11
click at [443, 248] on span at bounding box center [443, 252] width 8 height 8
drag, startPoint x: 528, startPoint y: 360, endPoint x: 537, endPoint y: 360, distance: 8.9
click at [537, 360] on p "**********" at bounding box center [558, 361] width 461 height 11
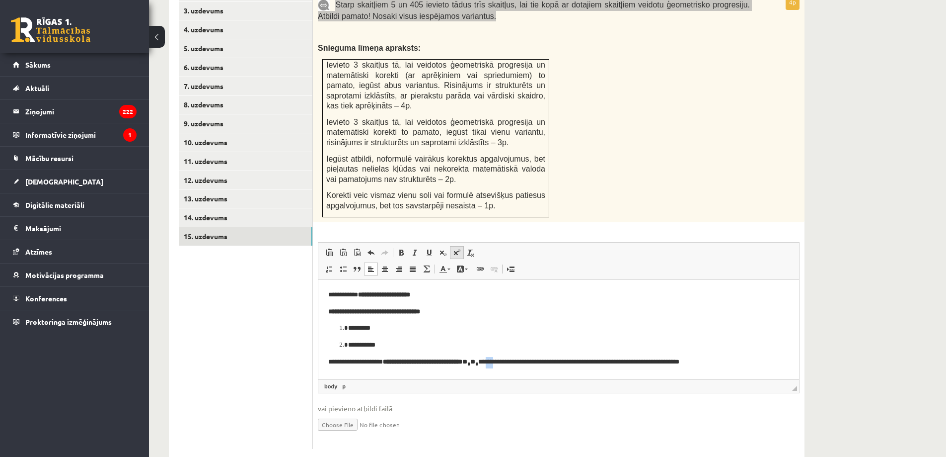
click at [455, 248] on span at bounding box center [457, 252] width 8 height 8
click at [538, 364] on p "**********" at bounding box center [555, 362] width 454 height 13
drag, startPoint x: 757, startPoint y: 362, endPoint x: 673, endPoint y: 358, distance: 84.0
click at [673, 358] on p "**********" at bounding box center [555, 362] width 454 height 13
drag, startPoint x: 641, startPoint y: 358, endPoint x: 537, endPoint y: 365, distance: 104.1
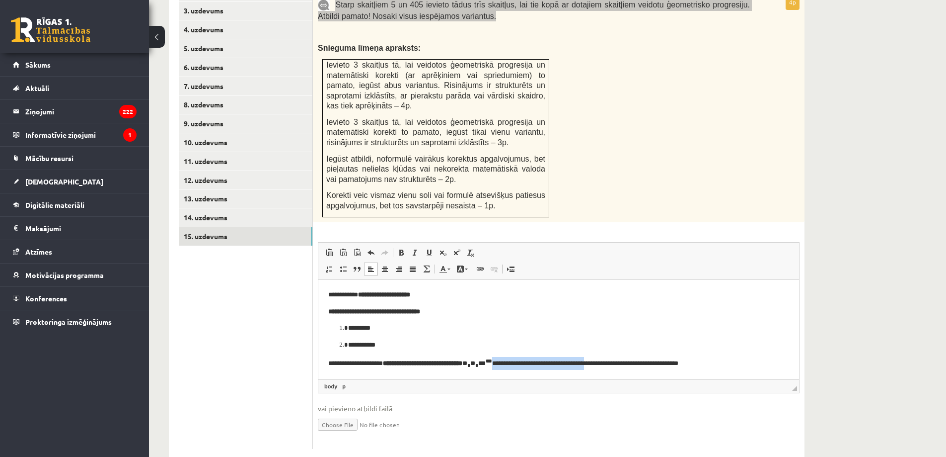
click at [537, 365] on p "**********" at bounding box center [555, 362] width 454 height 13
click at [684, 326] on p "*********" at bounding box center [555, 327] width 414 height 10
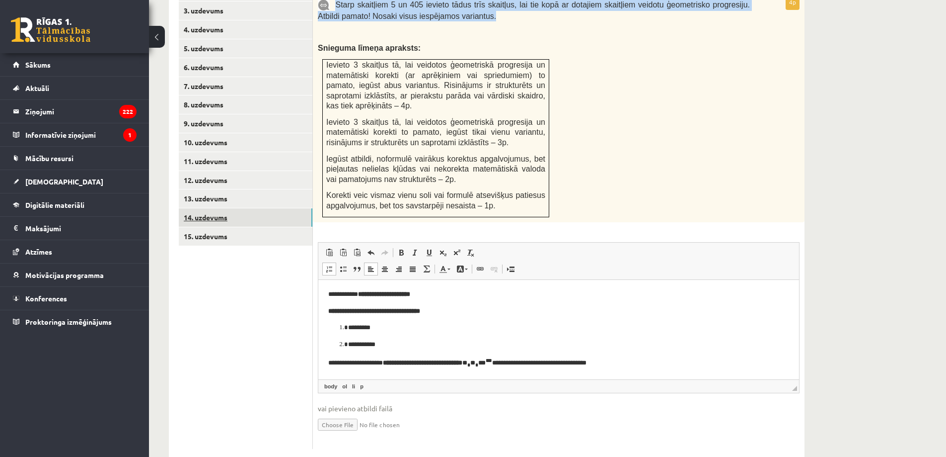
click at [189, 208] on link "14. uzdevums" at bounding box center [246, 217] width 134 height 18
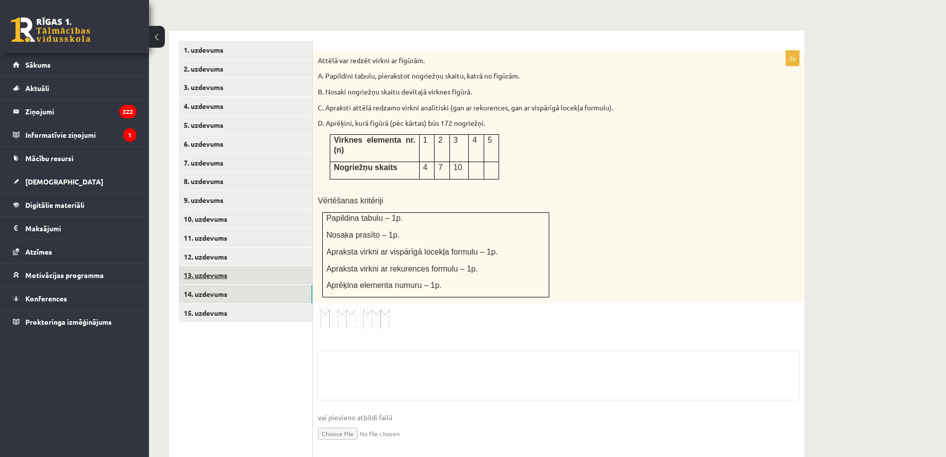
scroll to position [477, 0]
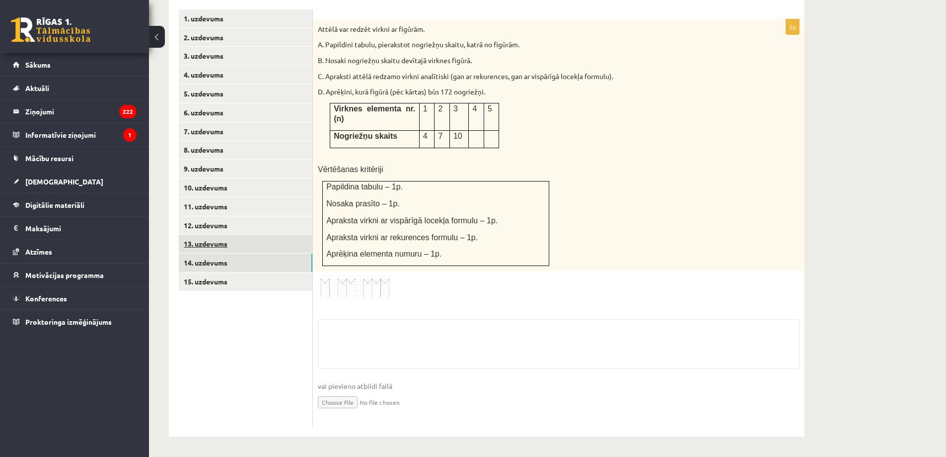
click at [213, 253] on ul "1. uzdevums 2. uzdevums 3. uzdevums 4. uzdevums 5. uzdevums 6. uzdevums 7. uzde…" at bounding box center [246, 217] width 134 height 417
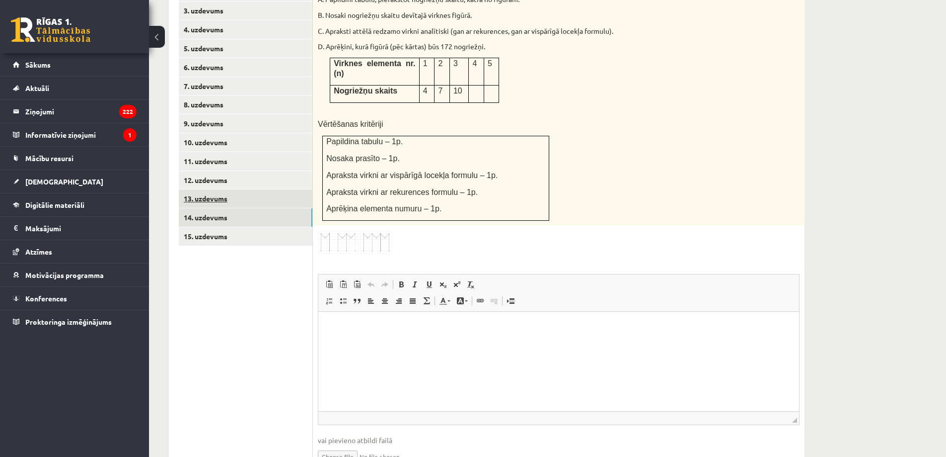
scroll to position [0, 0]
click at [219, 189] on link "13. uzdevums" at bounding box center [246, 198] width 134 height 18
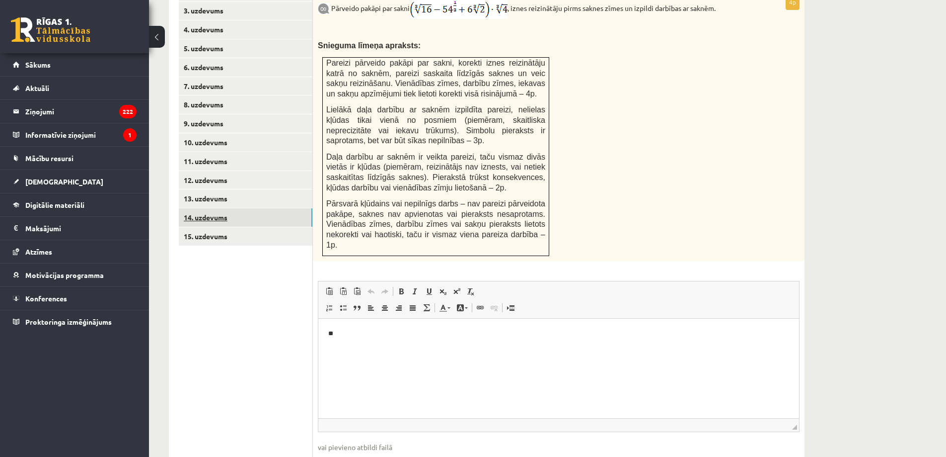
click at [224, 208] on link "14. uzdevums" at bounding box center [246, 217] width 134 height 18
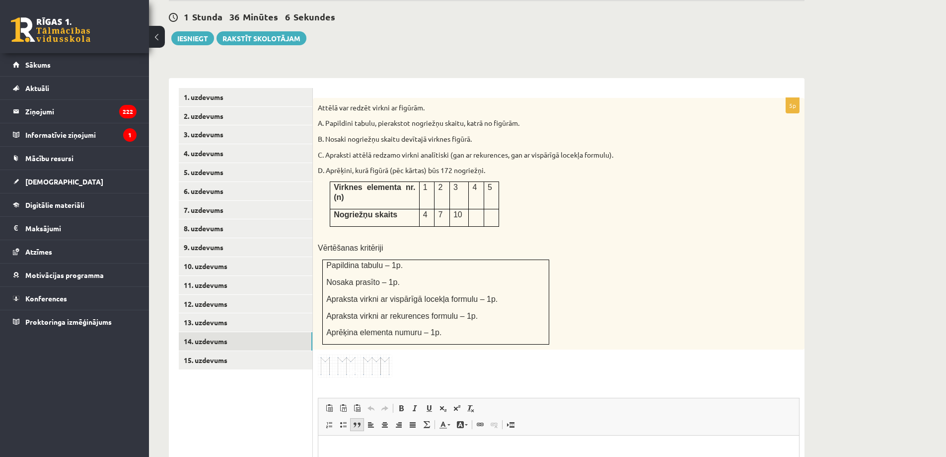
scroll to position [378, 0]
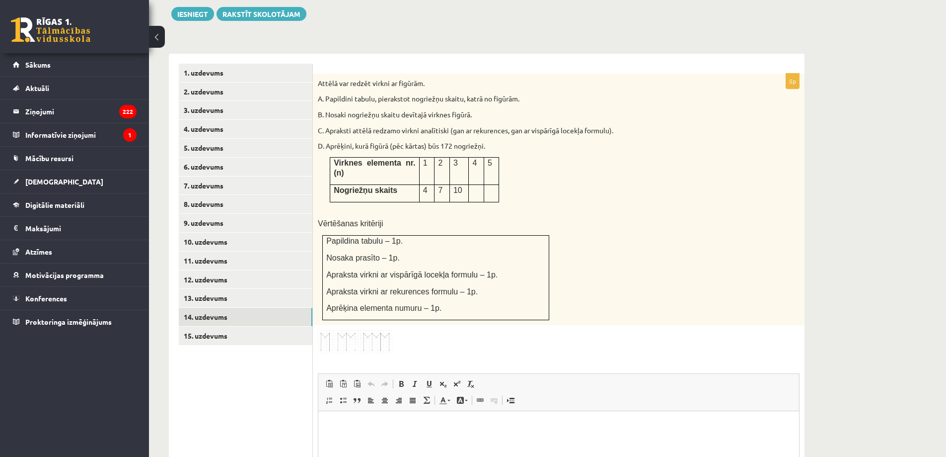
click at [354, 330] on img at bounding box center [355, 341] width 75 height 23
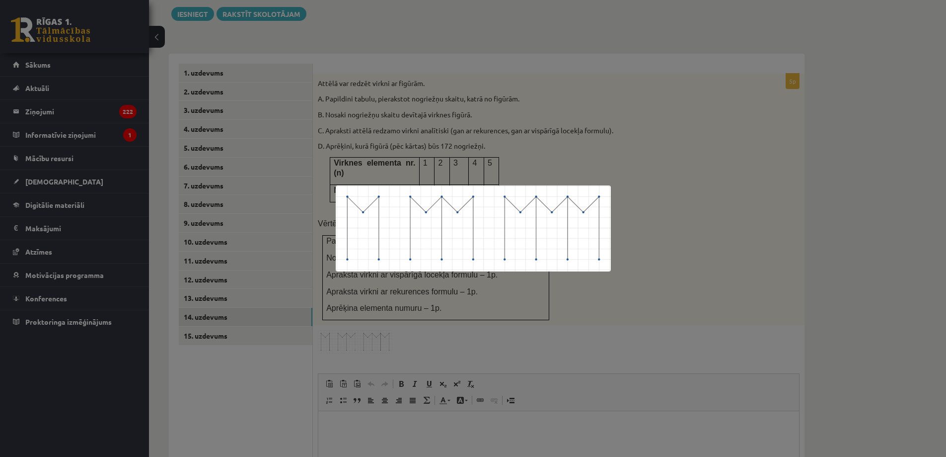
click at [507, 320] on div at bounding box center [473, 228] width 946 height 457
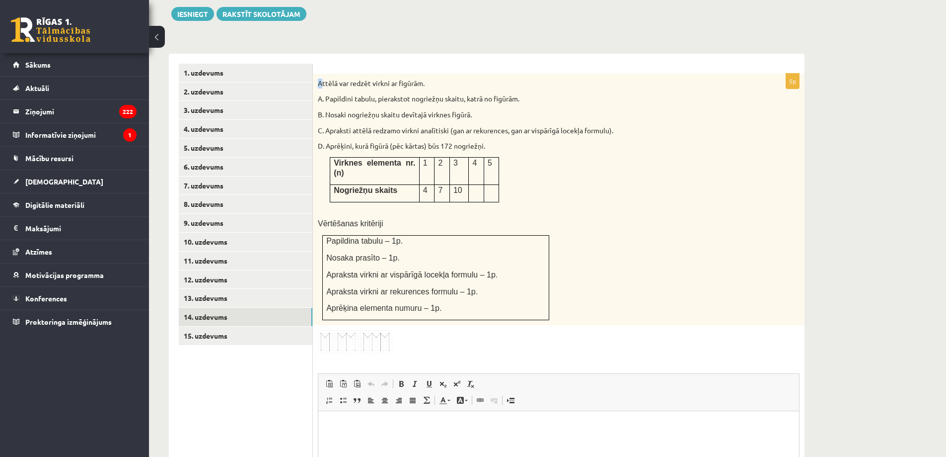
click at [321, 78] on p "Attēlā var redzēt virkni ar figūrām." at bounding box center [534, 83] width 432 height 10
click at [325, 74] on div "Attēlā var redzēt virkni ar figūrām. A. Papildini tabulu, pierakstot nogriežņu …" at bounding box center [559, 200] width 492 height 252
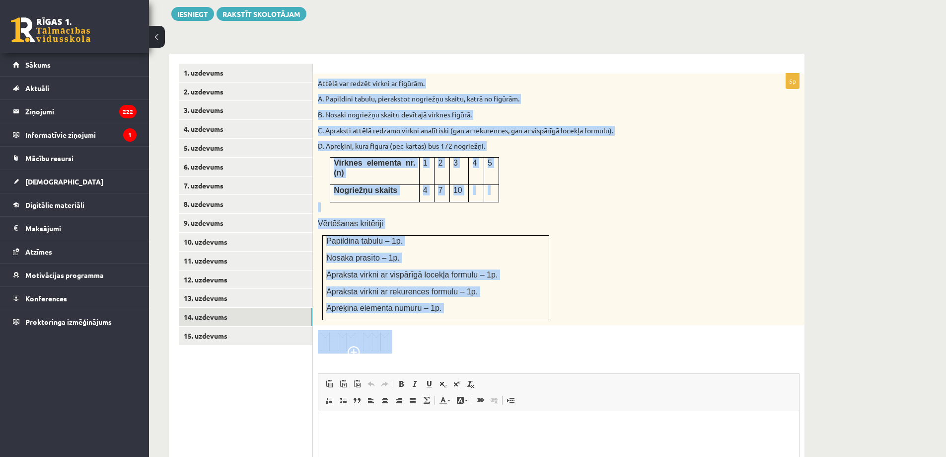
drag, startPoint x: 318, startPoint y: 60, endPoint x: 396, endPoint y: 307, distance: 258.8
click at [396, 307] on div "5p Attēlā var redzēt virkni ar figūrām. A. Papildini tabulu, pierakstot nogriež…" at bounding box center [559, 327] width 492 height 506
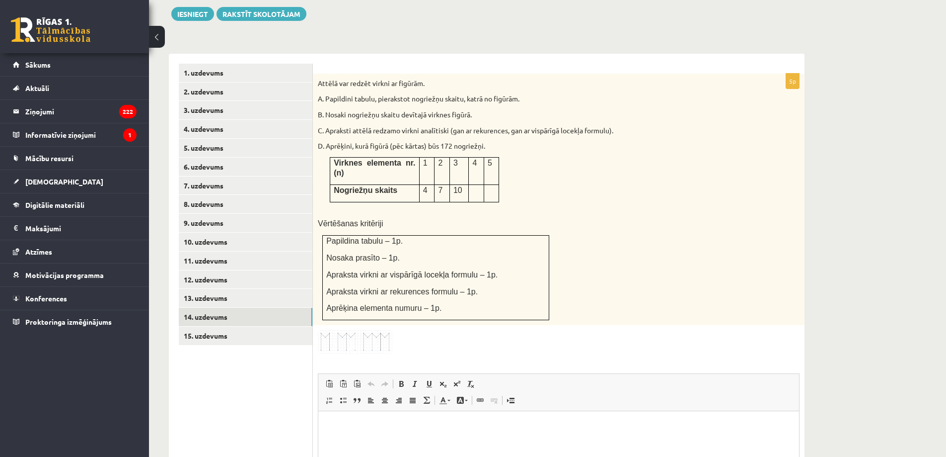
click at [428, 330] on div at bounding box center [559, 341] width 482 height 23
click at [475, 185] on td at bounding box center [476, 193] width 15 height 17
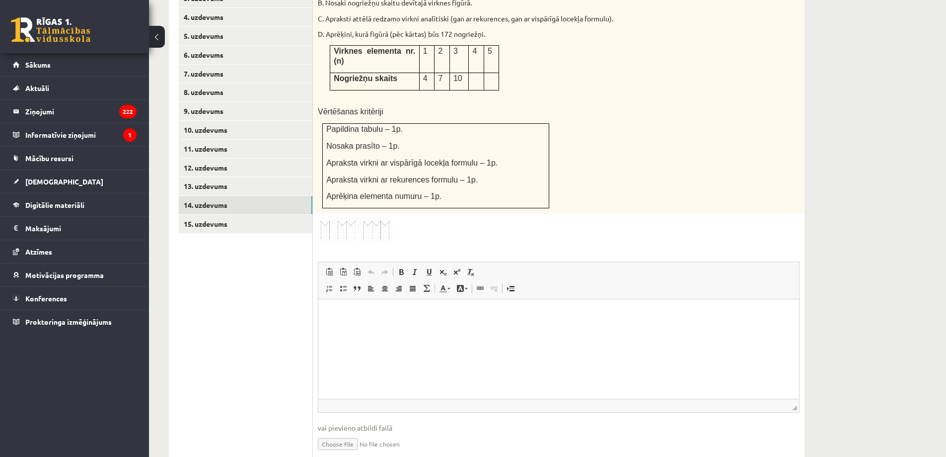
scroll to position [499, 0]
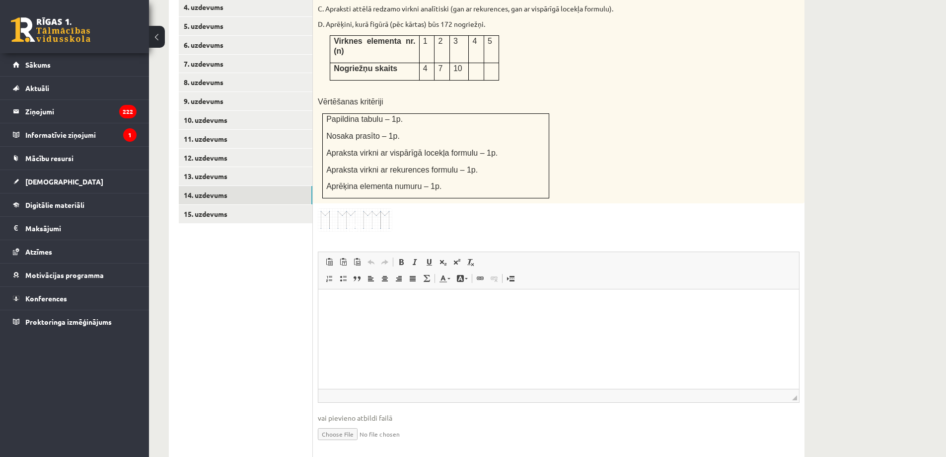
click at [359, 316] on html at bounding box center [558, 304] width 481 height 30
drag, startPoint x: 333, startPoint y: 304, endPoint x: 348, endPoint y: 311, distance: 16.9
click at [333, 303] on p "**********" at bounding box center [558, 304] width 461 height 10
click at [332, 322] on p "**********" at bounding box center [558, 321] width 461 height 10
click at [332, 336] on p "**********" at bounding box center [558, 337] width 461 height 10
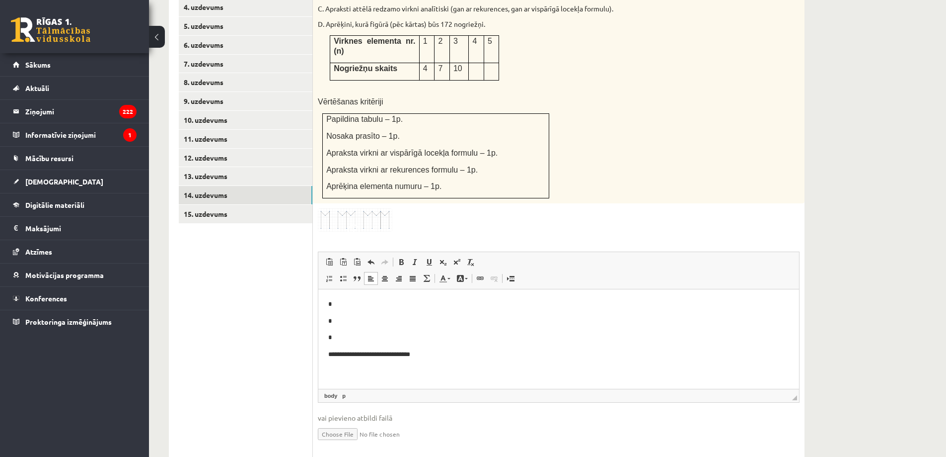
click at [332, 354] on p "**********" at bounding box center [558, 354] width 461 height 10
click at [333, 369] on p "**********" at bounding box center [558, 371] width 461 height 10
click at [332, 372] on p "**********" at bounding box center [555, 373] width 454 height 10
drag, startPoint x: 334, startPoint y: 371, endPoint x: 355, endPoint y: 375, distance: 21.2
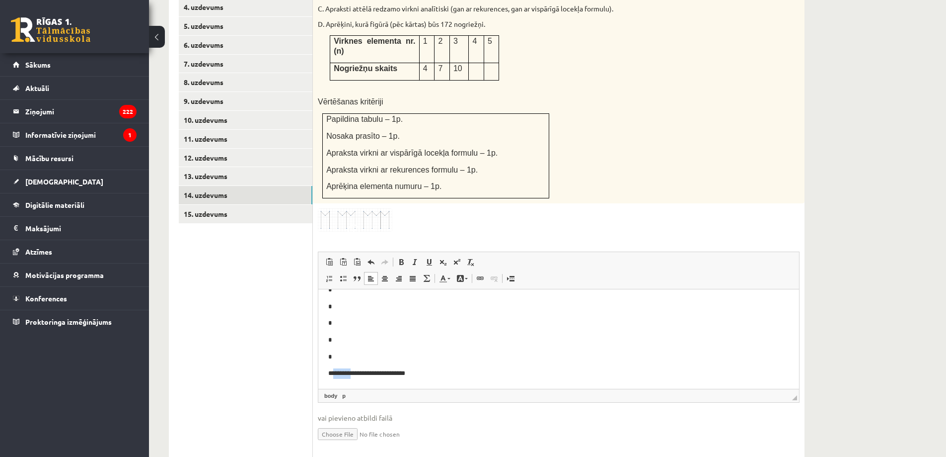
click at [355, 375] on p "**********" at bounding box center [555, 373] width 454 height 10
drag, startPoint x: 419, startPoint y: 378, endPoint x: 615, endPoint y: 524, distance: 243.9
click at [318, 289] on html "**********" at bounding box center [558, 346] width 481 height 114
click at [329, 258] on span at bounding box center [329, 262] width 8 height 8
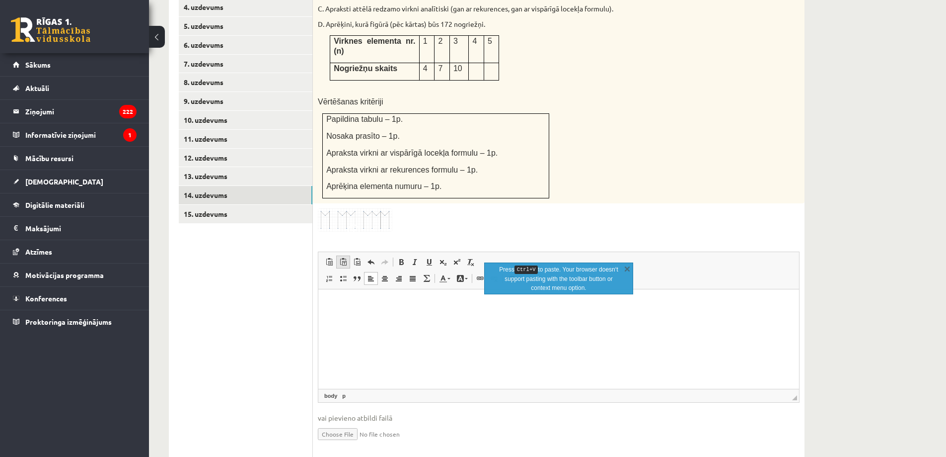
click at [343, 258] on span at bounding box center [343, 262] width 8 height 8
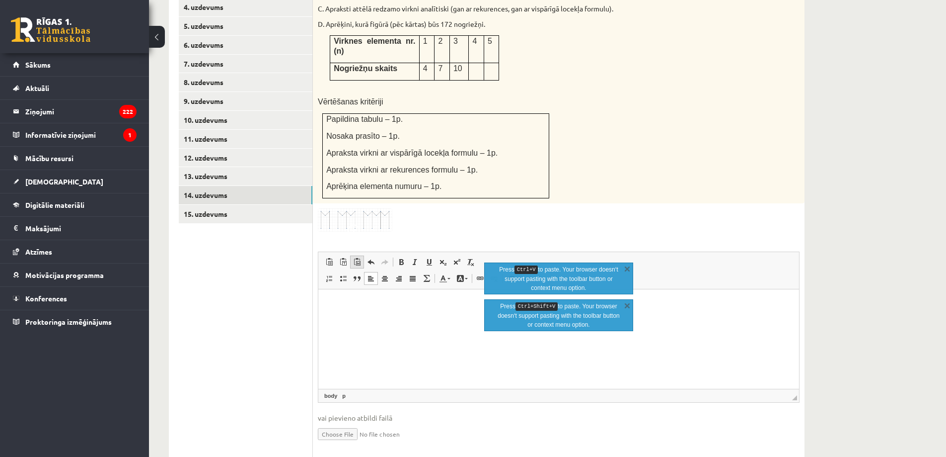
click at [360, 258] on span at bounding box center [357, 262] width 8 height 8
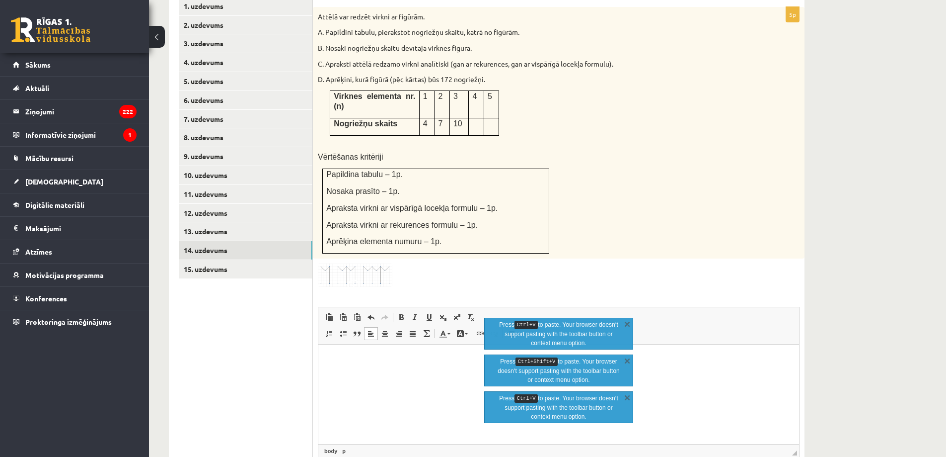
scroll to position [450, 0]
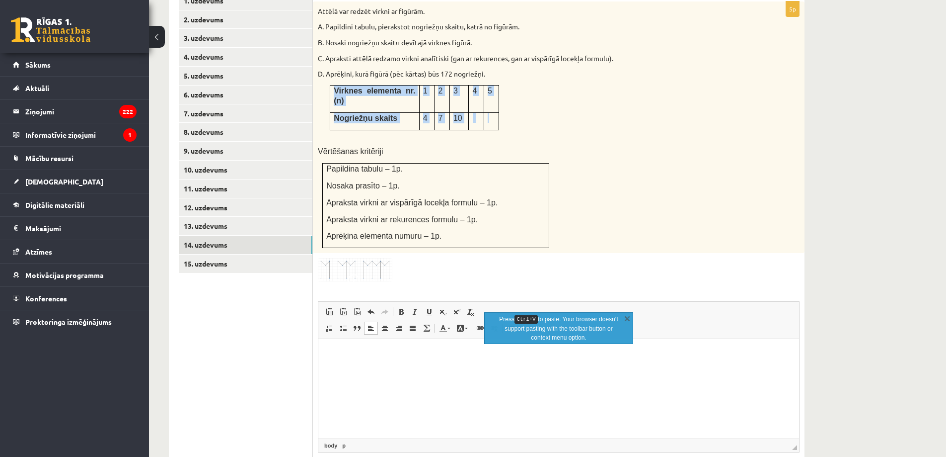
drag, startPoint x: 336, startPoint y: 68, endPoint x: 490, endPoint y: 85, distance: 155.4
click at [490, 85] on tbody "Virknes elementa nr.(n) 1 2 3 4 5 Nogriežņu skaits 4 7 10" at bounding box center [414, 107] width 169 height 45
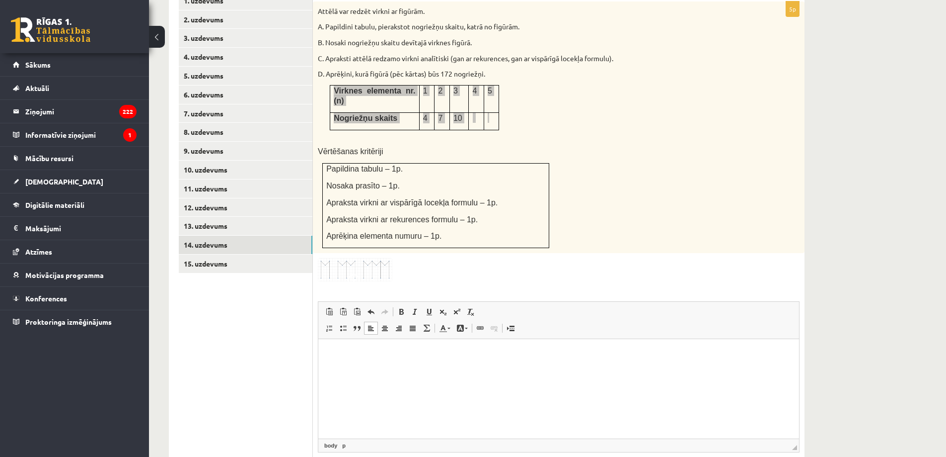
click at [356, 360] on html at bounding box center [558, 354] width 481 height 30
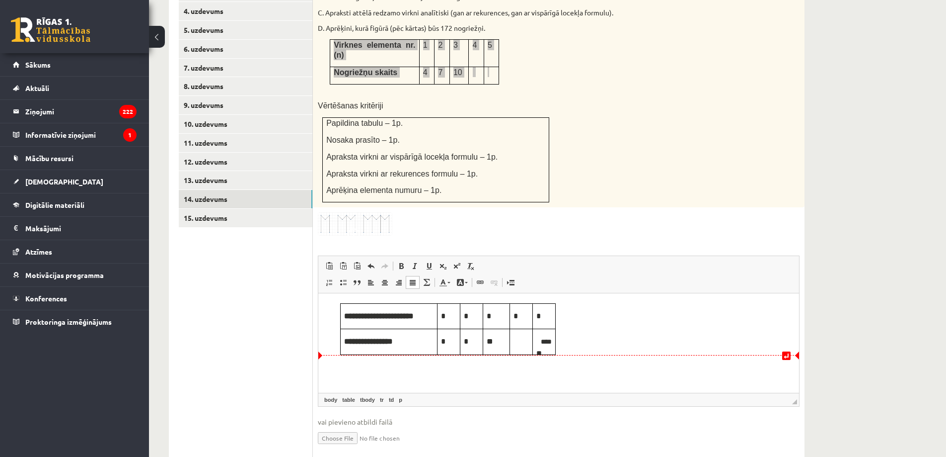
scroll to position [499, 0]
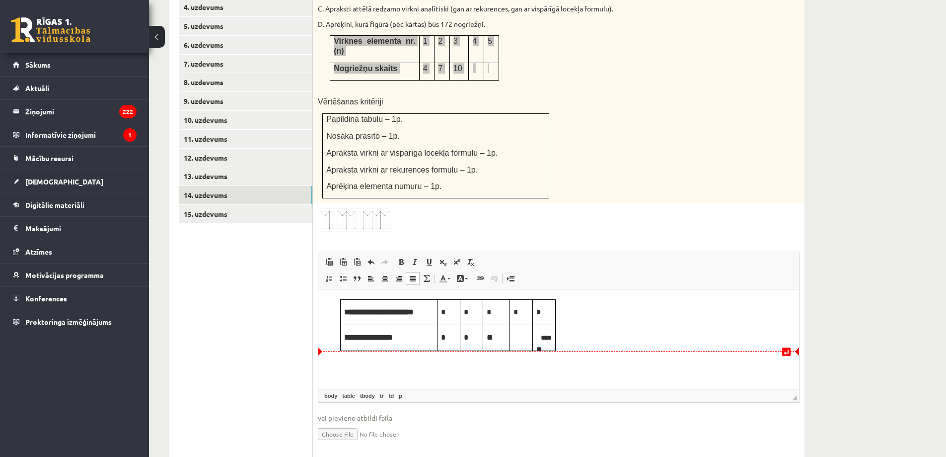
click at [519, 341] on p "Editor, wiswyg-editor-user-answer-47024924762960" at bounding box center [521, 337] width 15 height 11
click at [556, 338] on body "**********" at bounding box center [558, 325] width 461 height 52
click at [516, 360] on html "**********" at bounding box center [558, 325] width 481 height 72
click at [586, 357] on html "**********" at bounding box center [558, 325] width 481 height 72
click at [584, 343] on body "**********" at bounding box center [558, 325] width 461 height 52
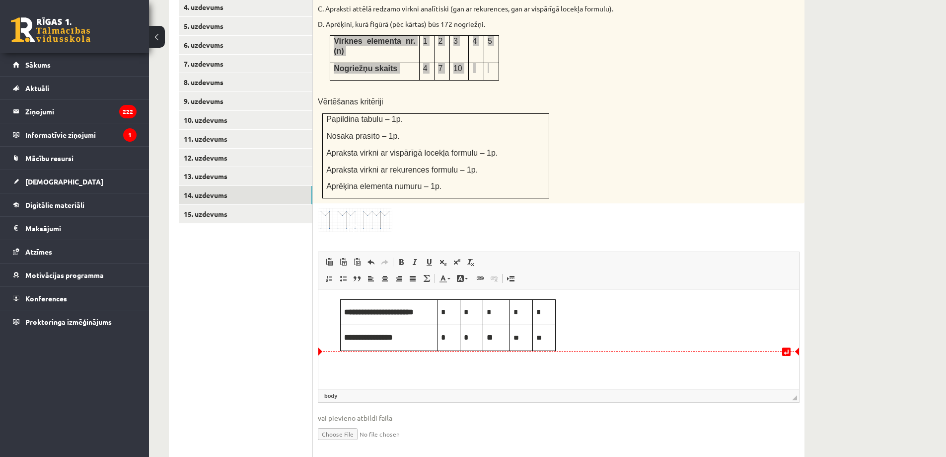
click at [584, 340] on body "**********" at bounding box center [558, 325] width 461 height 52
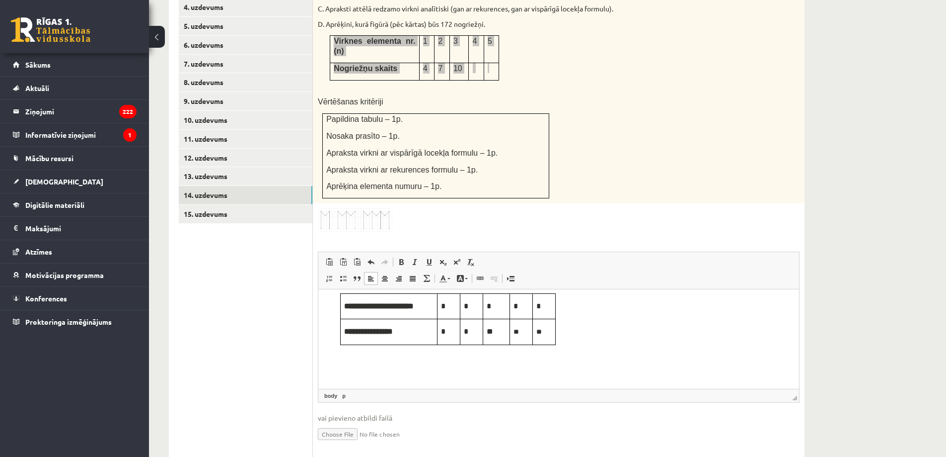
click at [360, 367] on body "**********" at bounding box center [558, 335] width 461 height 85
click at [333, 374] on p "**********" at bounding box center [555, 374] width 454 height 10
click at [438, 255] on link "Subscript" at bounding box center [443, 261] width 14 height 13
click at [446, 372] on p "**********" at bounding box center [555, 373] width 454 height 11
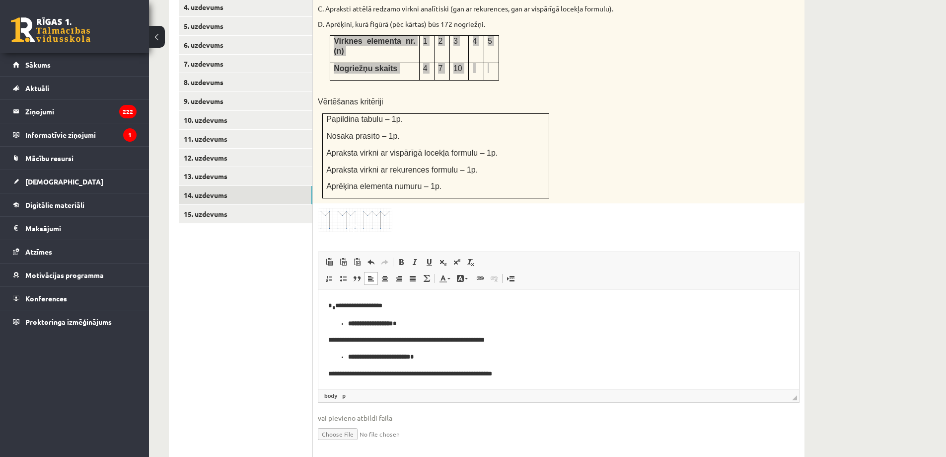
scroll to position [74, 0]
click at [333, 339] on p "**********" at bounding box center [555, 340] width 454 height 10
click at [334, 339] on p "**********" at bounding box center [555, 340] width 454 height 10
drag, startPoint x: 332, startPoint y: 351, endPoint x: 336, endPoint y: 338, distance: 13.5
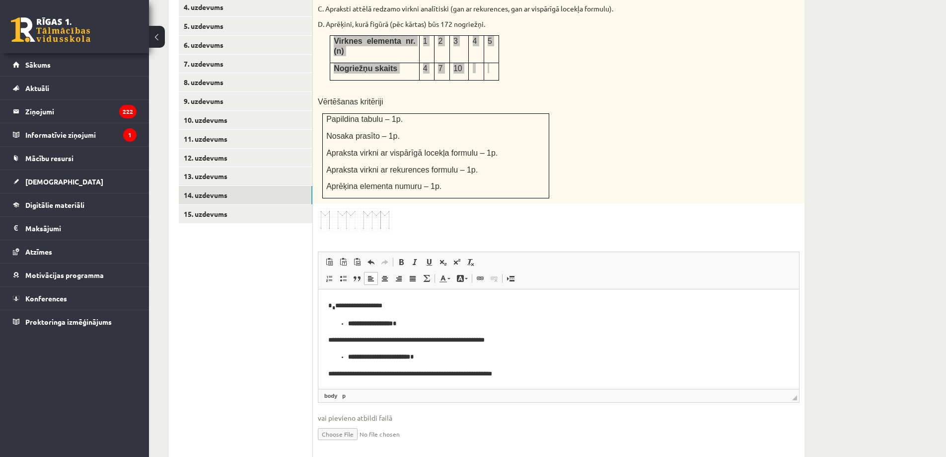
click at [332, 350] on body "**********" at bounding box center [558, 302] width 461 height 153
click at [333, 339] on p "**********" at bounding box center [555, 340] width 454 height 10
click at [334, 338] on p "**********" at bounding box center [555, 340] width 454 height 10
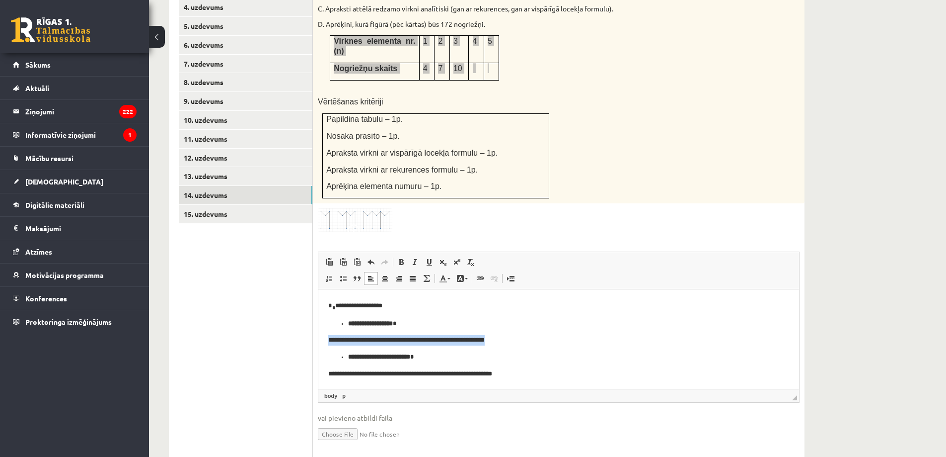
click at [334, 338] on p "**********" at bounding box center [555, 340] width 454 height 10
click at [330, 343] on p "**********" at bounding box center [555, 340] width 454 height 10
click at [331, 348] on body "**********" at bounding box center [558, 302] width 461 height 153
click at [332, 337] on p "**********" at bounding box center [555, 340] width 454 height 10
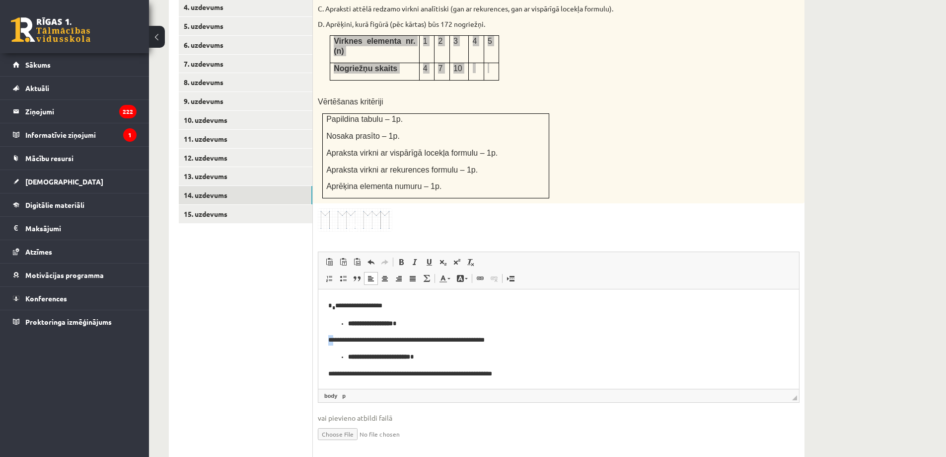
click at [331, 341] on p "**********" at bounding box center [555, 340] width 454 height 10
click at [333, 340] on p "**********" at bounding box center [555, 340] width 454 height 10
click at [441, 258] on span at bounding box center [443, 262] width 8 height 8
click at [345, 340] on p "**********" at bounding box center [555, 339] width 454 height 11
click at [350, 340] on p "**********" at bounding box center [555, 339] width 454 height 11
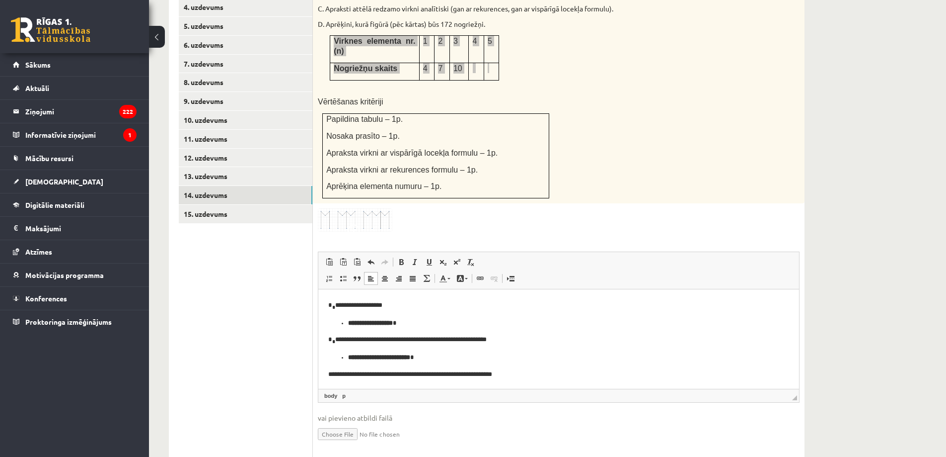
click at [349, 341] on p "**********" at bounding box center [555, 339] width 454 height 11
click at [352, 340] on p "**********" at bounding box center [555, 339] width 454 height 11
click at [444, 255] on link "Subscript" at bounding box center [443, 261] width 14 height 13
click at [368, 340] on p "**********" at bounding box center [555, 339] width 454 height 11
click at [441, 258] on span at bounding box center [443, 262] width 8 height 8
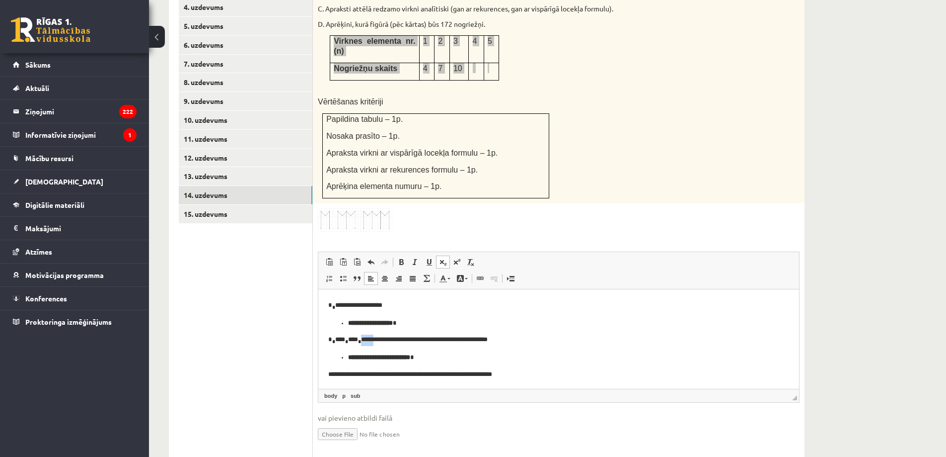
drag, startPoint x: 370, startPoint y: 339, endPoint x: 384, endPoint y: 340, distance: 14.5
click at [386, 340] on p "**********" at bounding box center [555, 339] width 454 height 11
click at [384, 340] on p "**********" at bounding box center [555, 339] width 454 height 11
drag, startPoint x: 377, startPoint y: 339, endPoint x: 505, endPoint y: 351, distance: 128.2
click at [505, 351] on body "**********" at bounding box center [558, 302] width 461 height 154
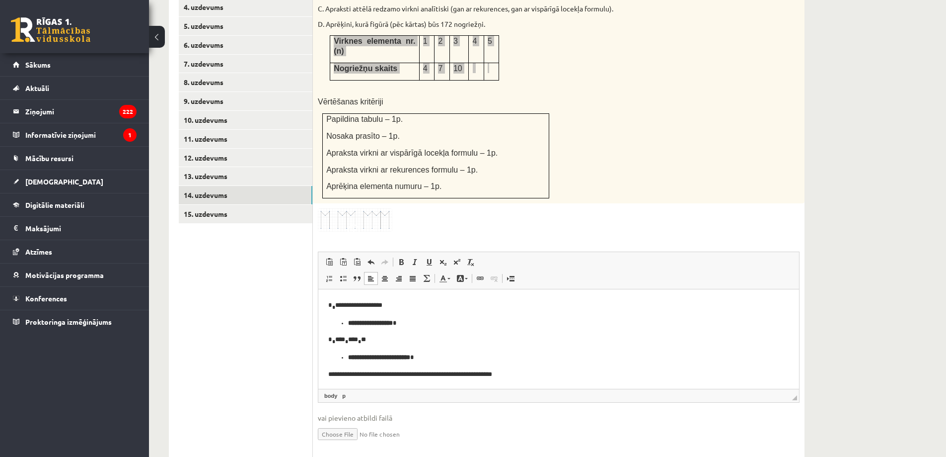
scroll to position [75, 0]
click at [344, 340] on p "* * **** * **** * **" at bounding box center [555, 338] width 454 height 11
drag, startPoint x: 334, startPoint y: 375, endPoint x: 370, endPoint y: 330, distance: 56.9
click at [333, 374] on p "**********" at bounding box center [555, 373] width 454 height 10
click at [441, 255] on link "Subscript" at bounding box center [443, 261] width 14 height 13
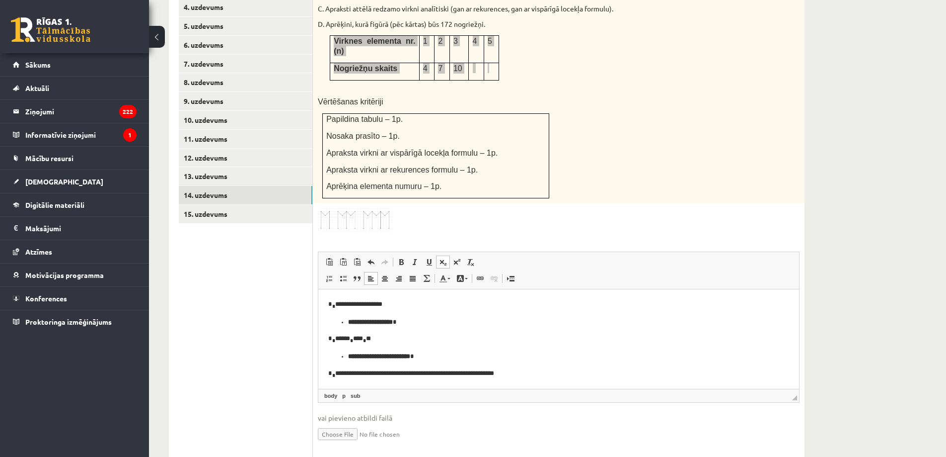
click at [390, 380] on html "**********" at bounding box center [558, 301] width 481 height 175
click at [375, 374] on p "**********" at bounding box center [555, 373] width 454 height 11
drag, startPoint x: 386, startPoint y: 373, endPoint x: 559, endPoint y: 383, distance: 173.2
click at [559, 383] on html "**********" at bounding box center [558, 300] width 481 height 175
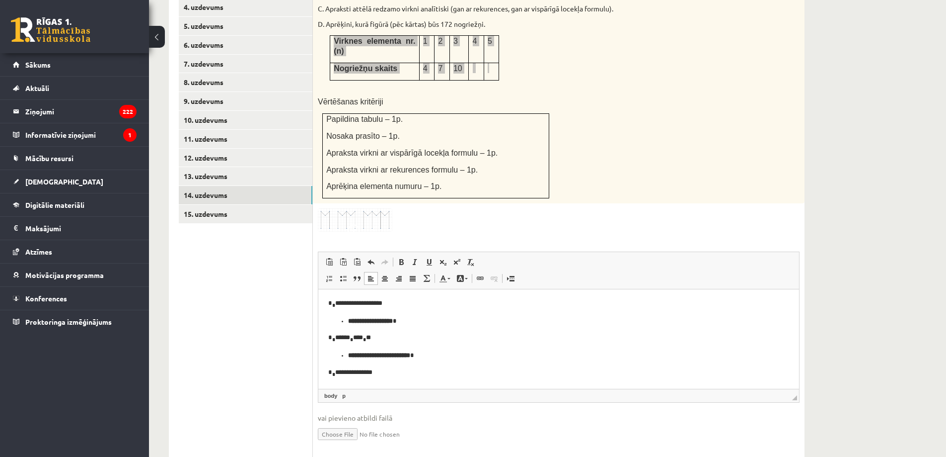
click at [421, 379] on html "**********" at bounding box center [558, 300] width 481 height 175
click at [333, 374] on p "**********" at bounding box center [555, 374] width 454 height 10
click at [444, 258] on span at bounding box center [443, 262] width 8 height 8
click at [374, 373] on p "**********" at bounding box center [555, 373] width 454 height 11
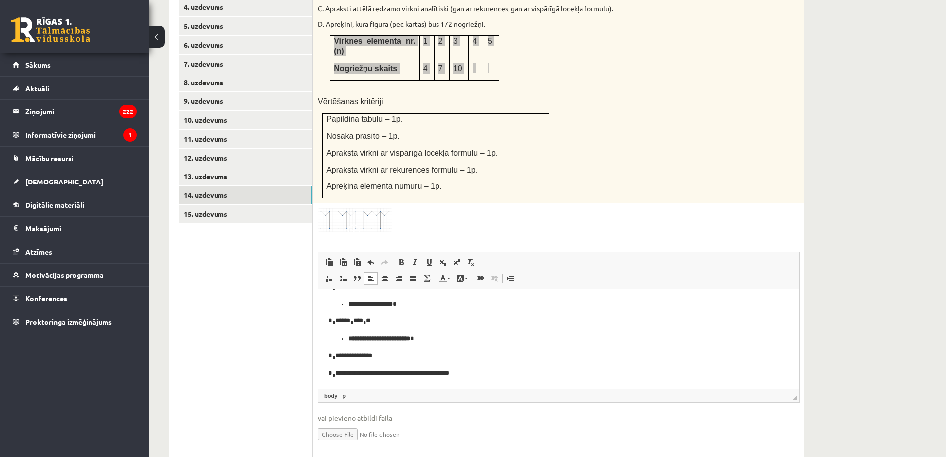
click at [370, 371] on p "**********" at bounding box center [555, 373] width 454 height 11
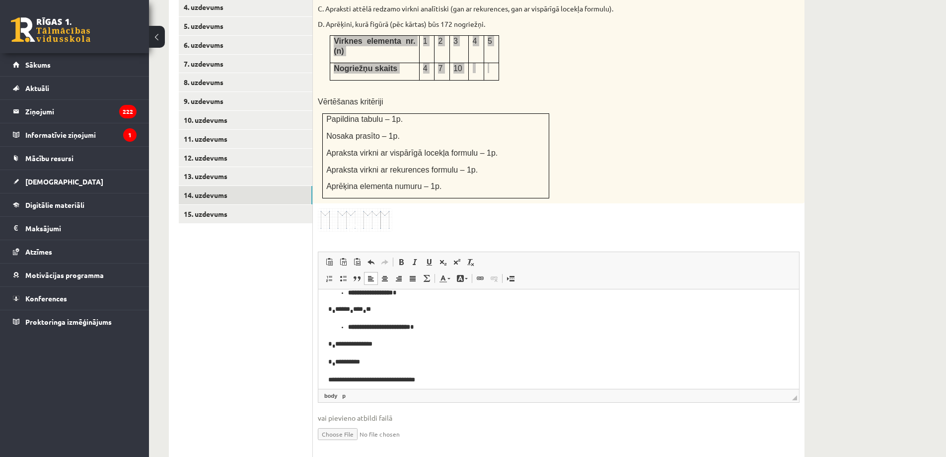
scroll to position [111, 0]
click at [351, 373] on p "**********" at bounding box center [555, 374] width 454 height 10
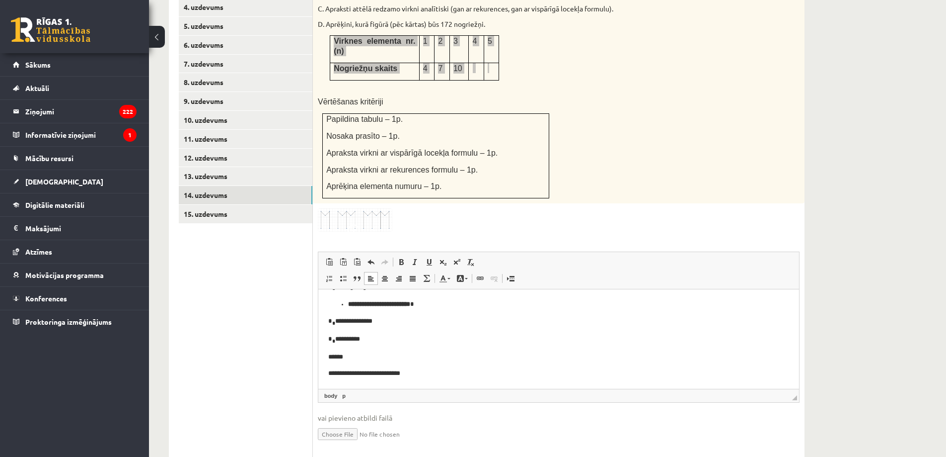
scroll to position [128, 0]
drag, startPoint x: 330, startPoint y: 370, endPoint x: 374, endPoint y: 374, distance: 43.9
click at [373, 373] on html "**********" at bounding box center [558, 275] width 481 height 227
click at [334, 376] on p "**********" at bounding box center [555, 373] width 454 height 10
drag, startPoint x: 380, startPoint y: 371, endPoint x: 343, endPoint y: 375, distance: 37.5
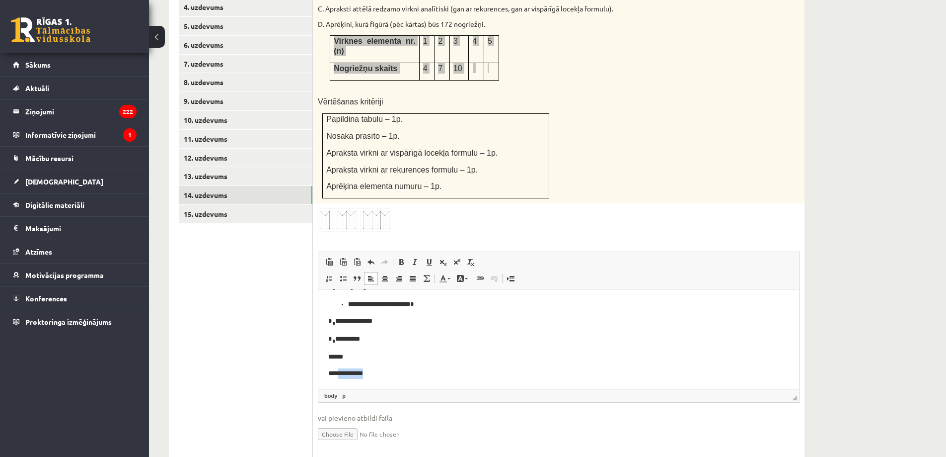
click at [343, 375] on p "**********" at bounding box center [555, 373] width 454 height 10
click at [323, 315] on html "**********" at bounding box center [558, 275] width 481 height 227
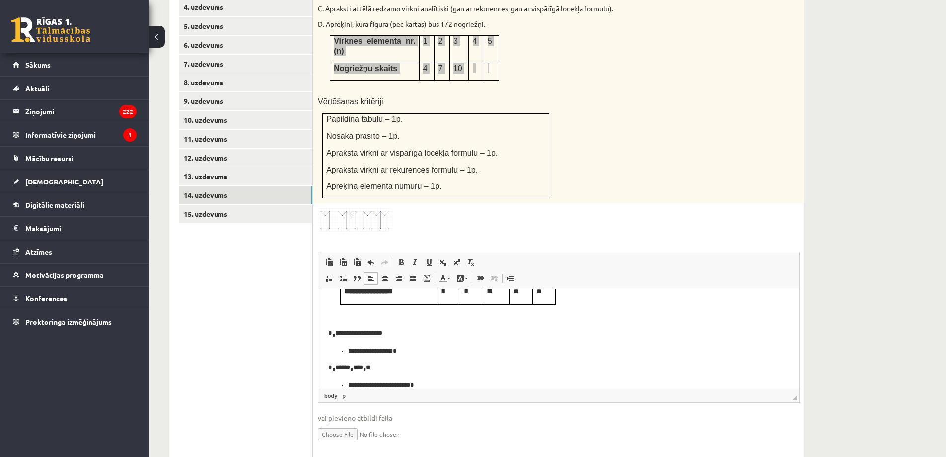
scroll to position [50, 0]
click at [332, 343] on ul "**********" at bounding box center [558, 347] width 461 height 10
drag, startPoint x: 322, startPoint y: 326, endPoint x: 336, endPoint y: 341, distance: 20.4
click at [323, 325] on html "**********" at bounding box center [558, 352] width 481 height 227
click at [420, 342] on p "**********" at bounding box center [555, 347] width 414 height 10
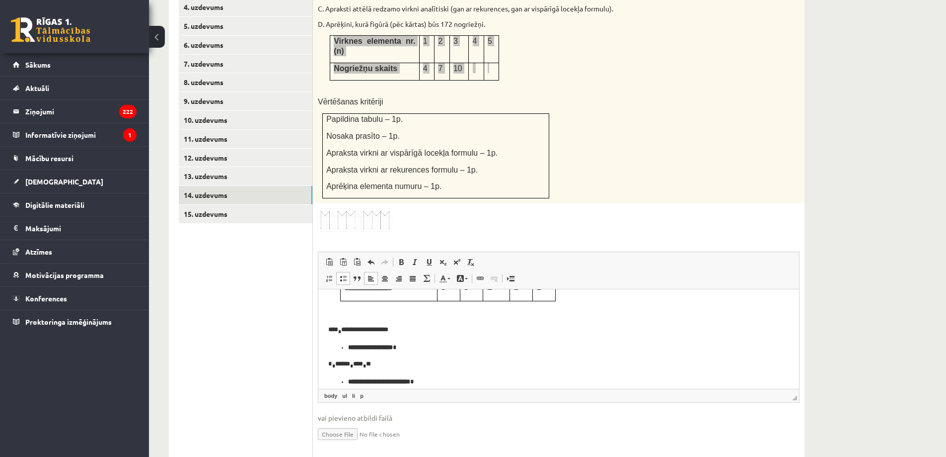
click at [416, 331] on p "**********" at bounding box center [555, 329] width 454 height 11
click at [331, 334] on p "**********" at bounding box center [555, 329] width 454 height 11
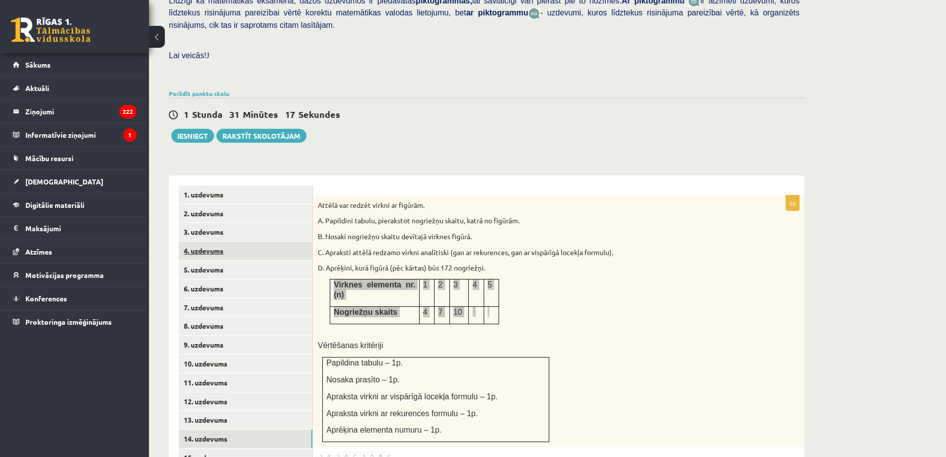
scroll to position [201, 0]
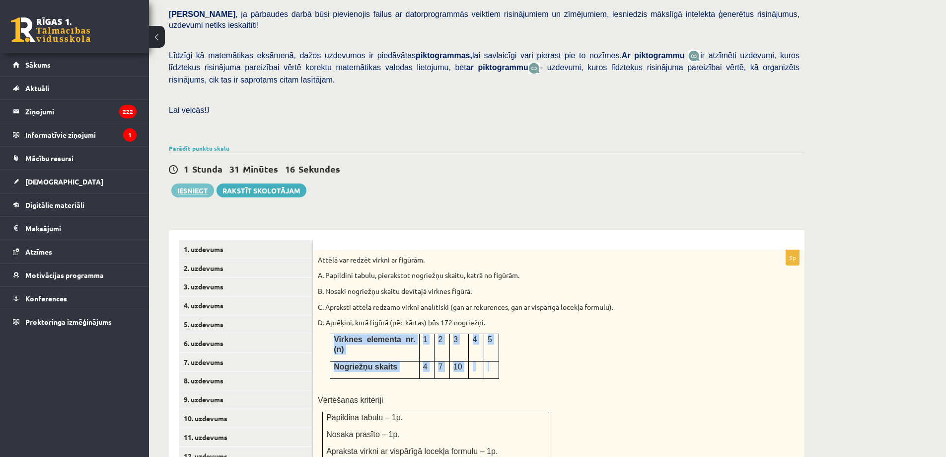
click at [190, 183] on button "Iesniegt" at bounding box center [192, 190] width 43 height 14
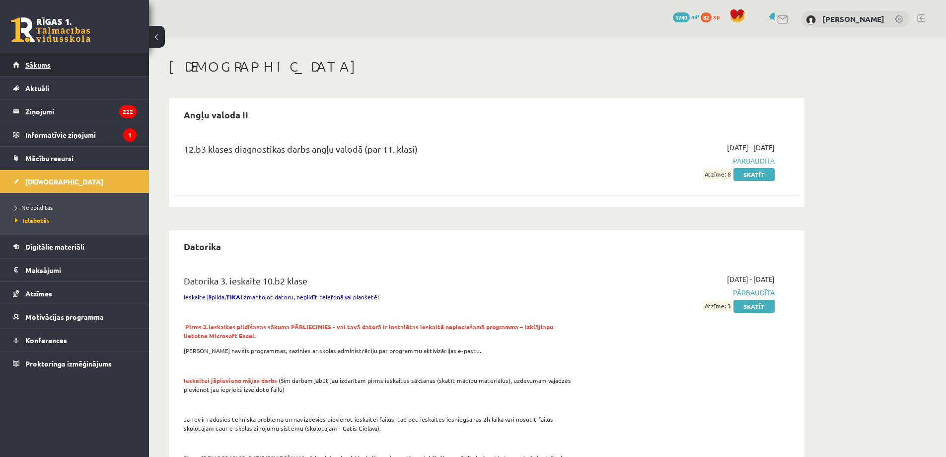
click at [32, 68] on span "Sākums" at bounding box center [37, 64] width 25 height 9
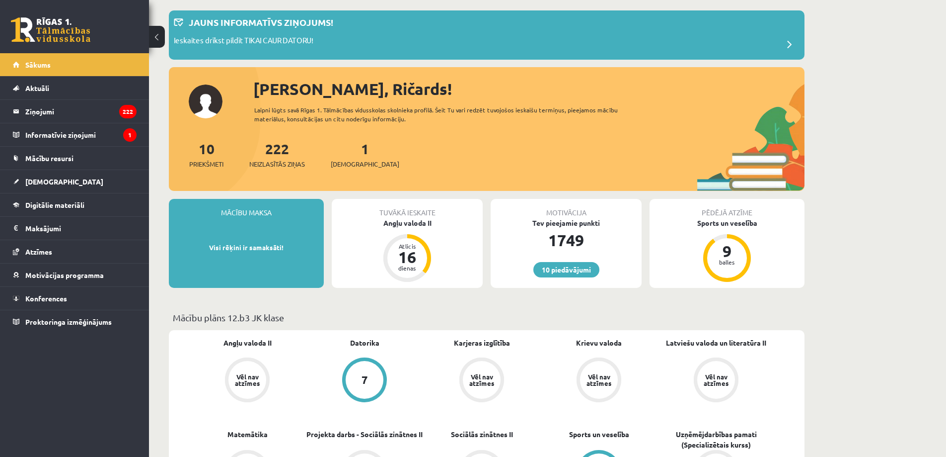
scroll to position [50, 0]
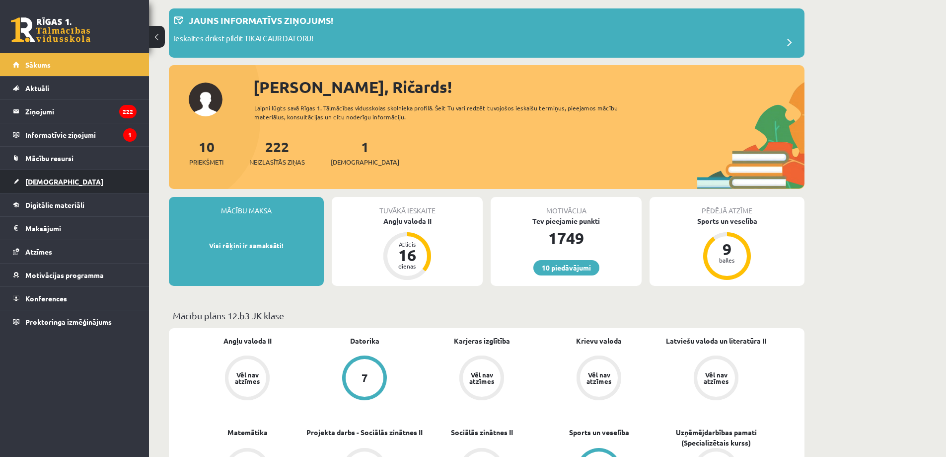
click at [41, 183] on span "[DEMOGRAPHIC_DATA]" at bounding box center [64, 181] width 78 height 9
